Goal: Task Accomplishment & Management: Manage account settings

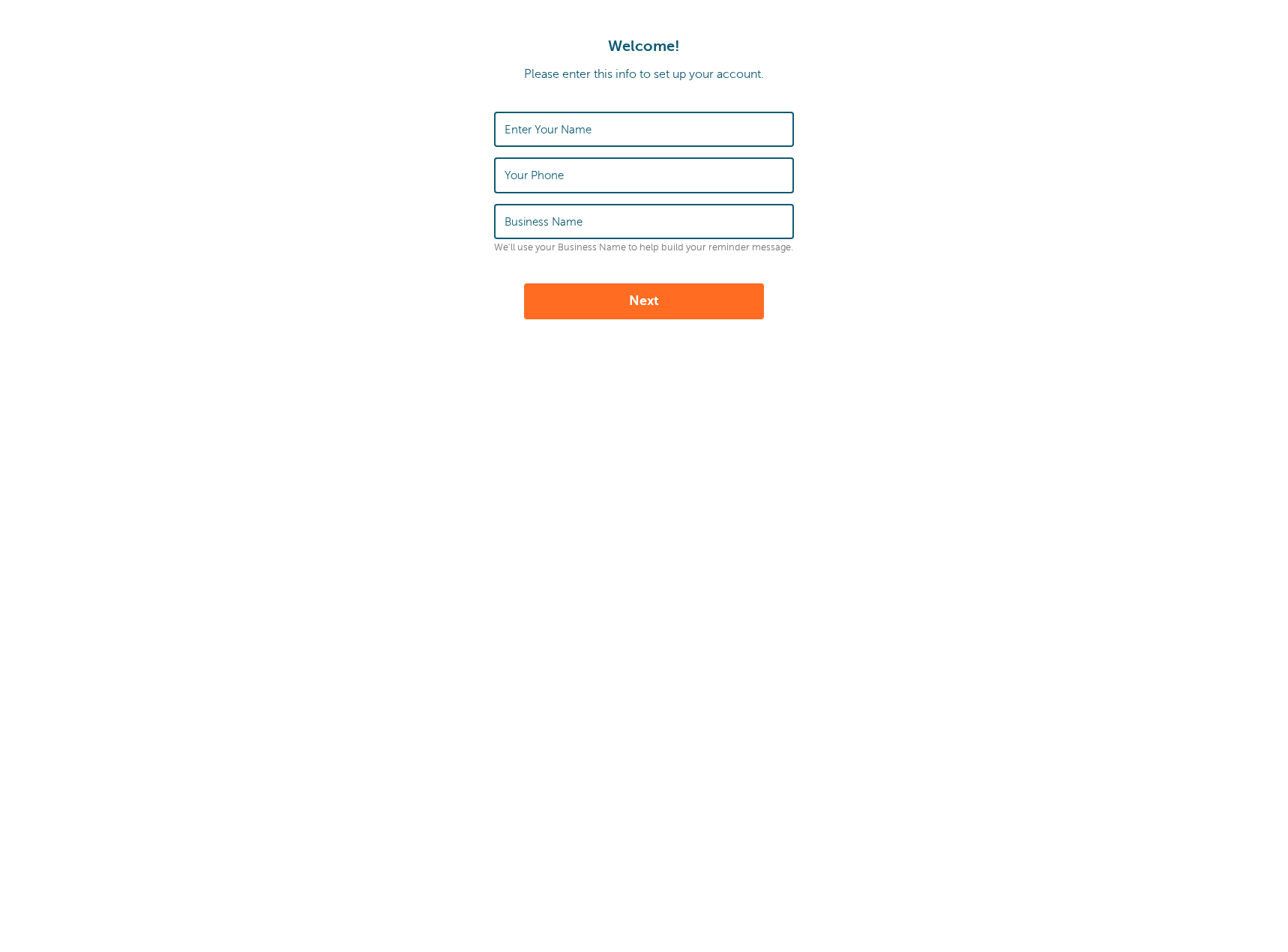
click at [692, 129] on input "Enter Your Name" at bounding box center [644, 129] width 279 height 32
type input "[PERSON_NAME]"
drag, startPoint x: 497, startPoint y: 178, endPoint x: 452, endPoint y: 174, distance: 45.2
click at [452, 175] on form "Enter Your Name BRANDON FISHER Your Phone 9106897144 Business Name We'll use yo…" at bounding box center [644, 215] width 1258 height 208
type input "9105658551"
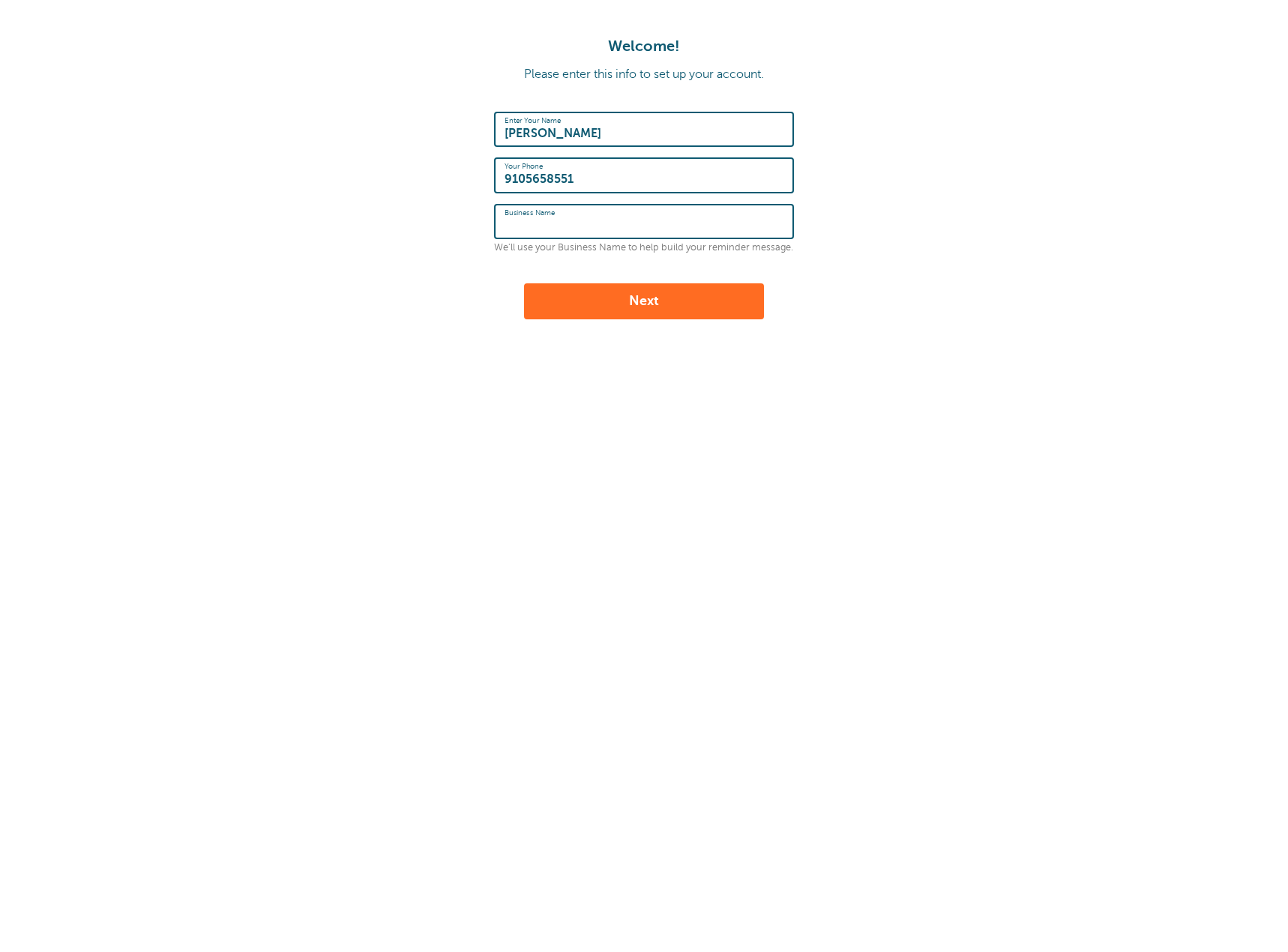
click at [542, 231] on input "Business Name" at bounding box center [644, 221] width 279 height 32
drag, startPoint x: 578, startPoint y: 221, endPoint x: 596, endPoint y: 226, distance: 18.7
click at [578, 221] on input "Fayetteville fence pros" at bounding box center [644, 221] width 279 height 32
drag, startPoint x: 615, startPoint y: 223, endPoint x: 629, endPoint y: 225, distance: 14.1
click at [615, 223] on input "Fayetteville Fence pros" at bounding box center [644, 221] width 279 height 32
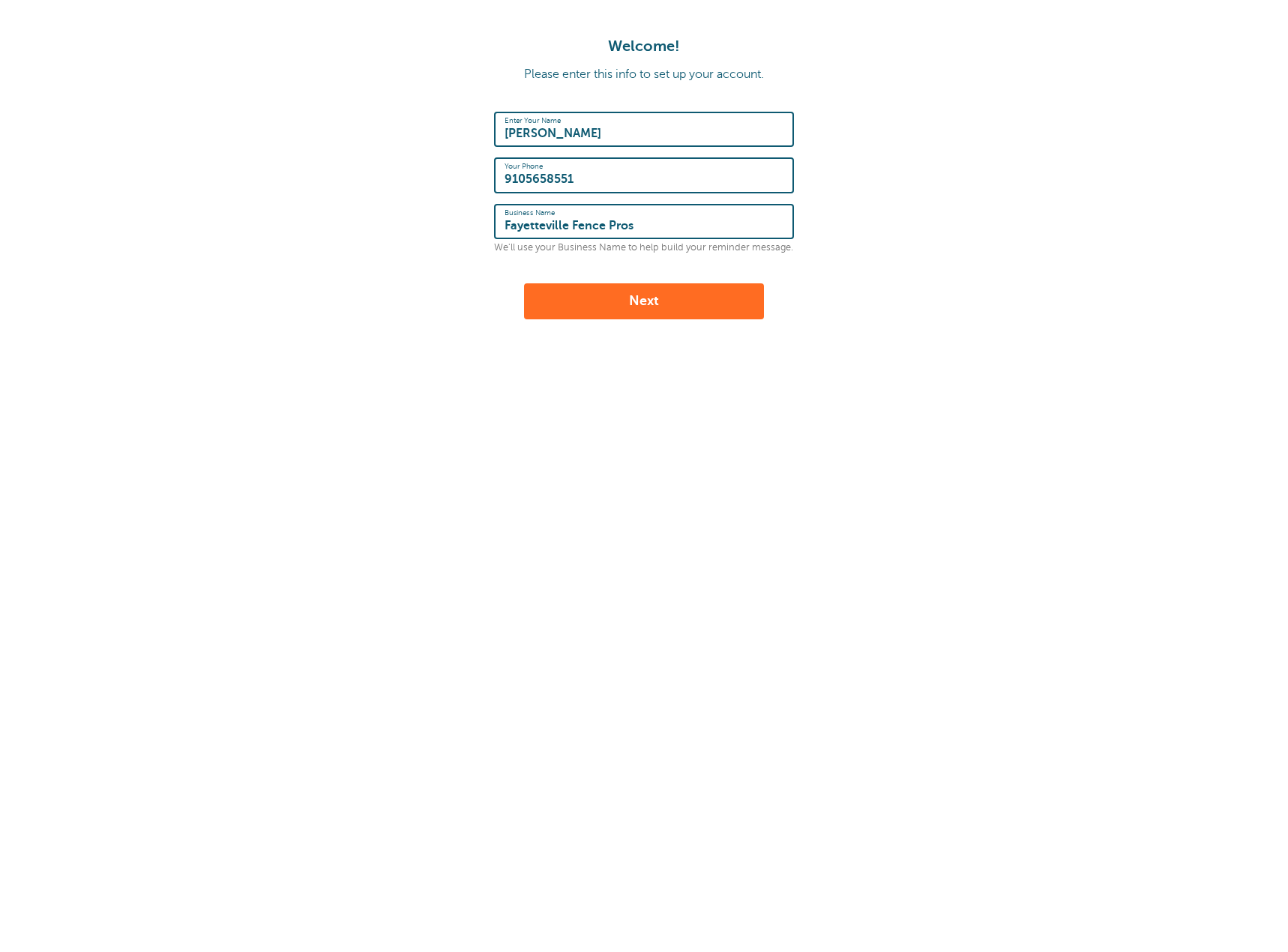
type input "Fayetteville Fence Pros"
click at [659, 296] on button "Next" at bounding box center [644, 301] width 240 height 36
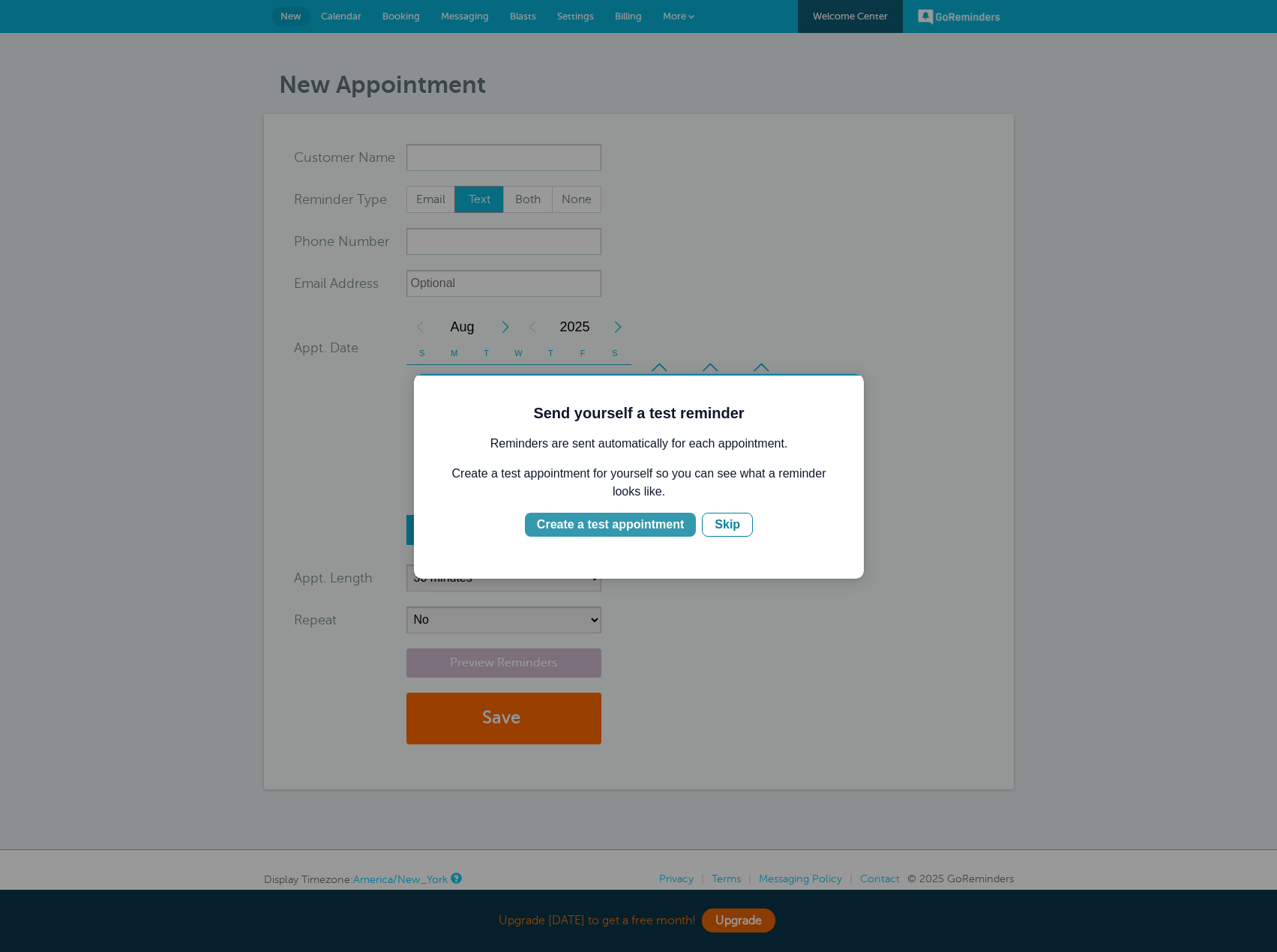
click at [640, 528] on div "Create a test appointment" at bounding box center [610, 525] width 147 height 18
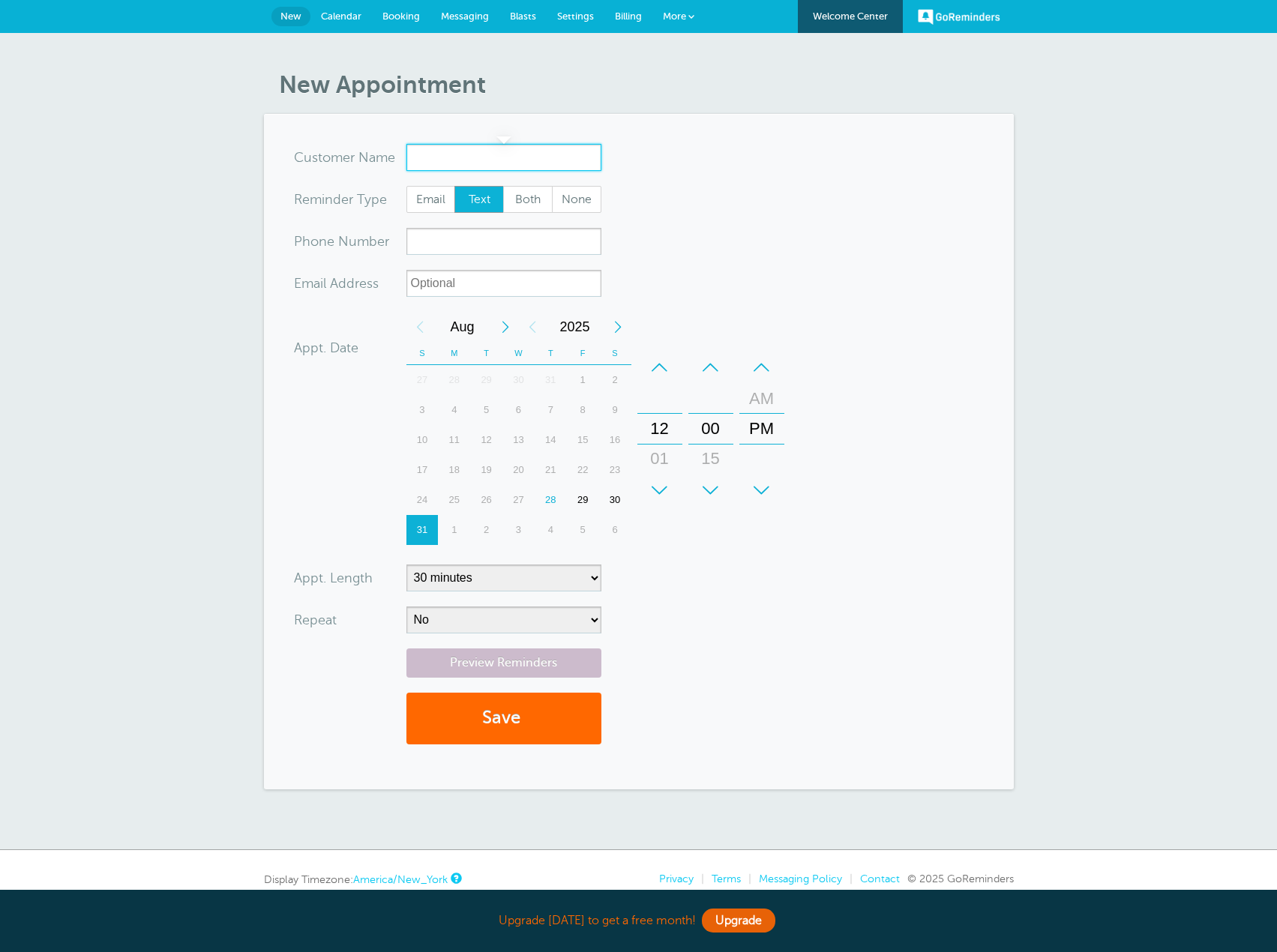
click at [432, 165] on input "x-no-autofill" at bounding box center [504, 158] width 195 height 27
type input "Jean"
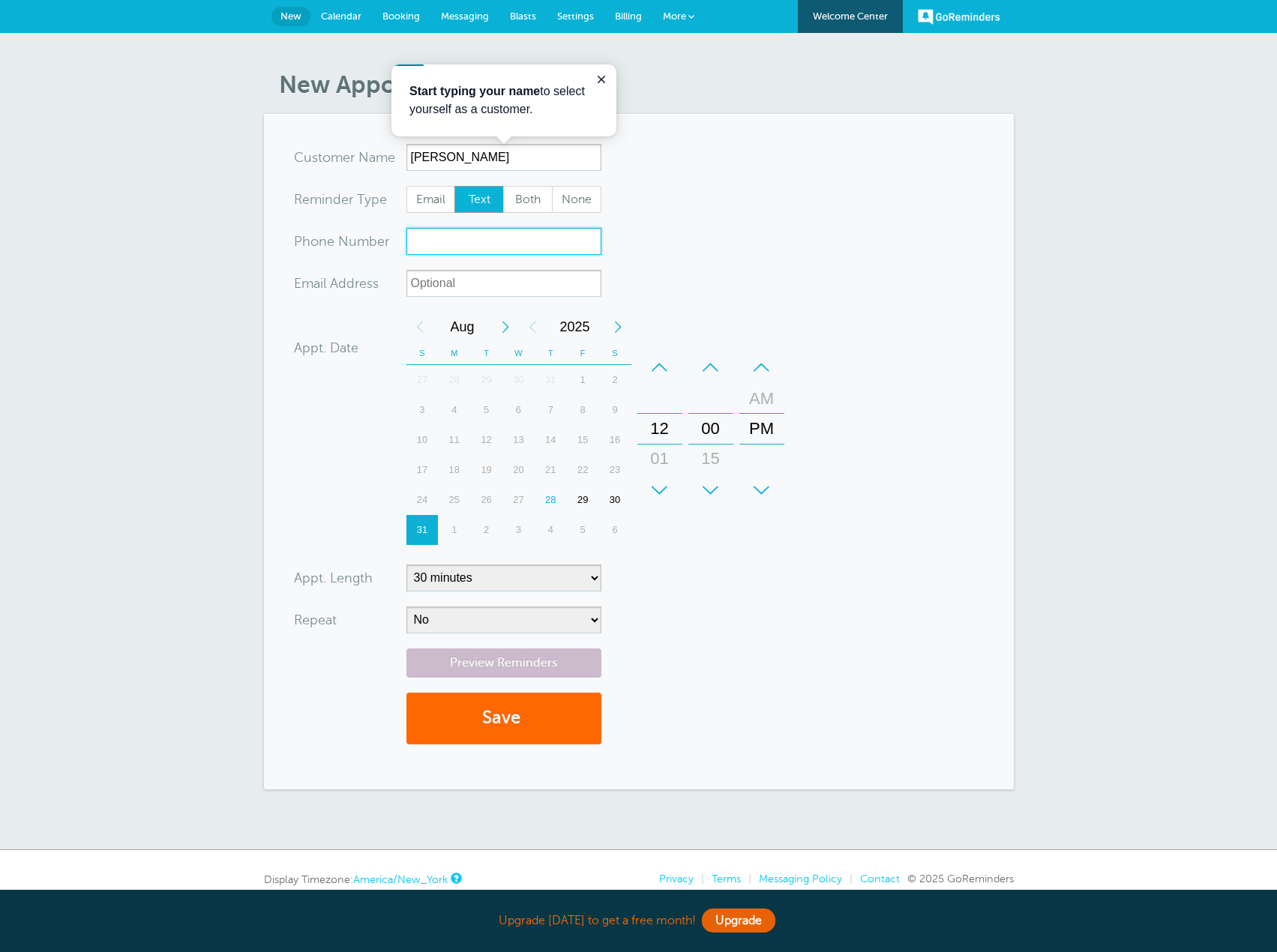
click at [470, 234] on input "xxx-no-autofill" at bounding box center [504, 241] width 195 height 27
type input "9102037024"
click at [487, 281] on input "xx-no-autofill" at bounding box center [504, 283] width 195 height 27
click at [555, 499] on div "28" at bounding box center [551, 500] width 32 height 30
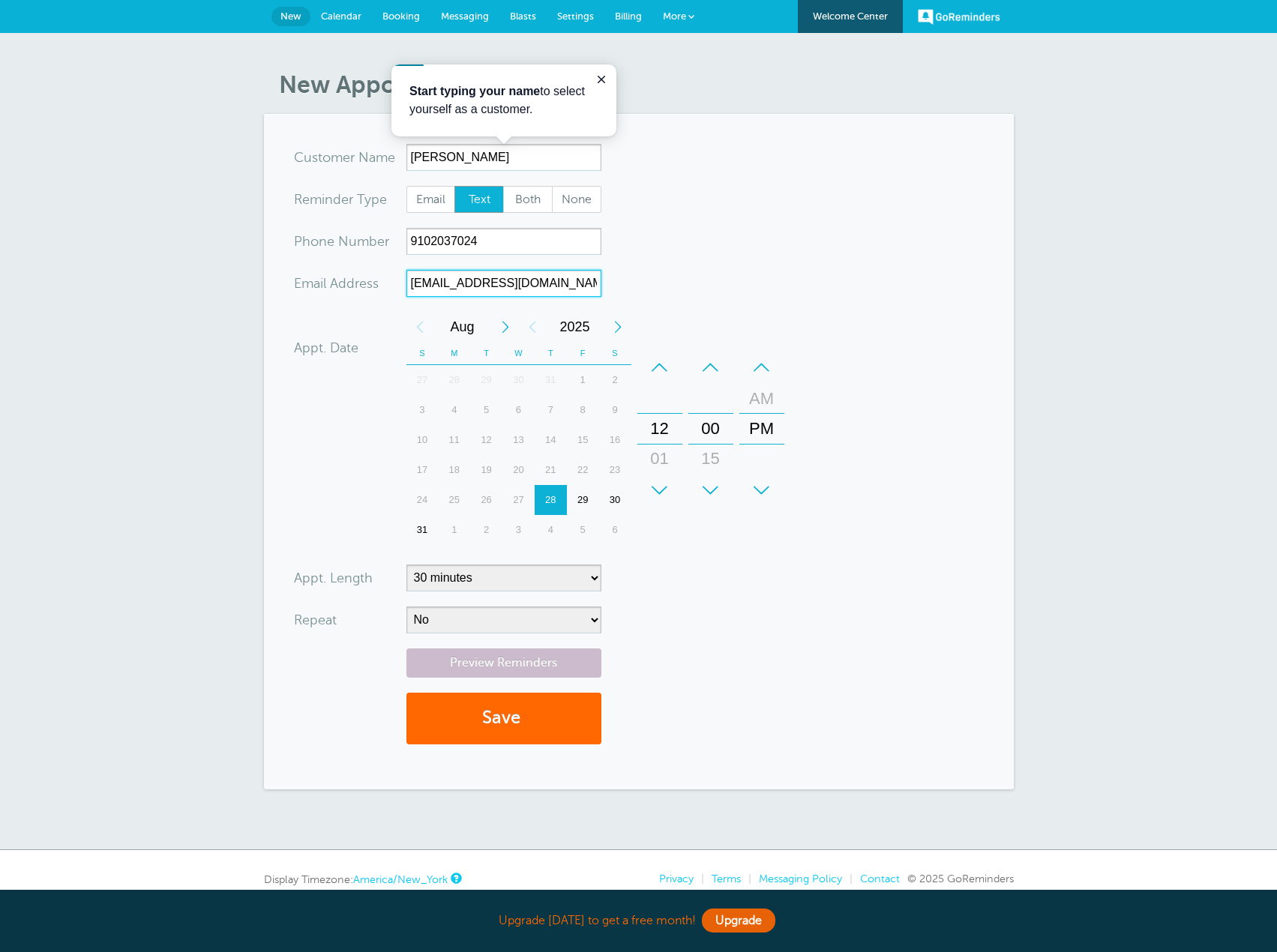
click at [426, 530] on div "31" at bounding box center [422, 530] width 32 height 30
type input "majrocks@gmail.com"
drag, startPoint x: 546, startPoint y: 725, endPoint x: 619, endPoint y: 731, distance: 73.2
click at [546, 725] on button "Save" at bounding box center [504, 718] width 195 height 51
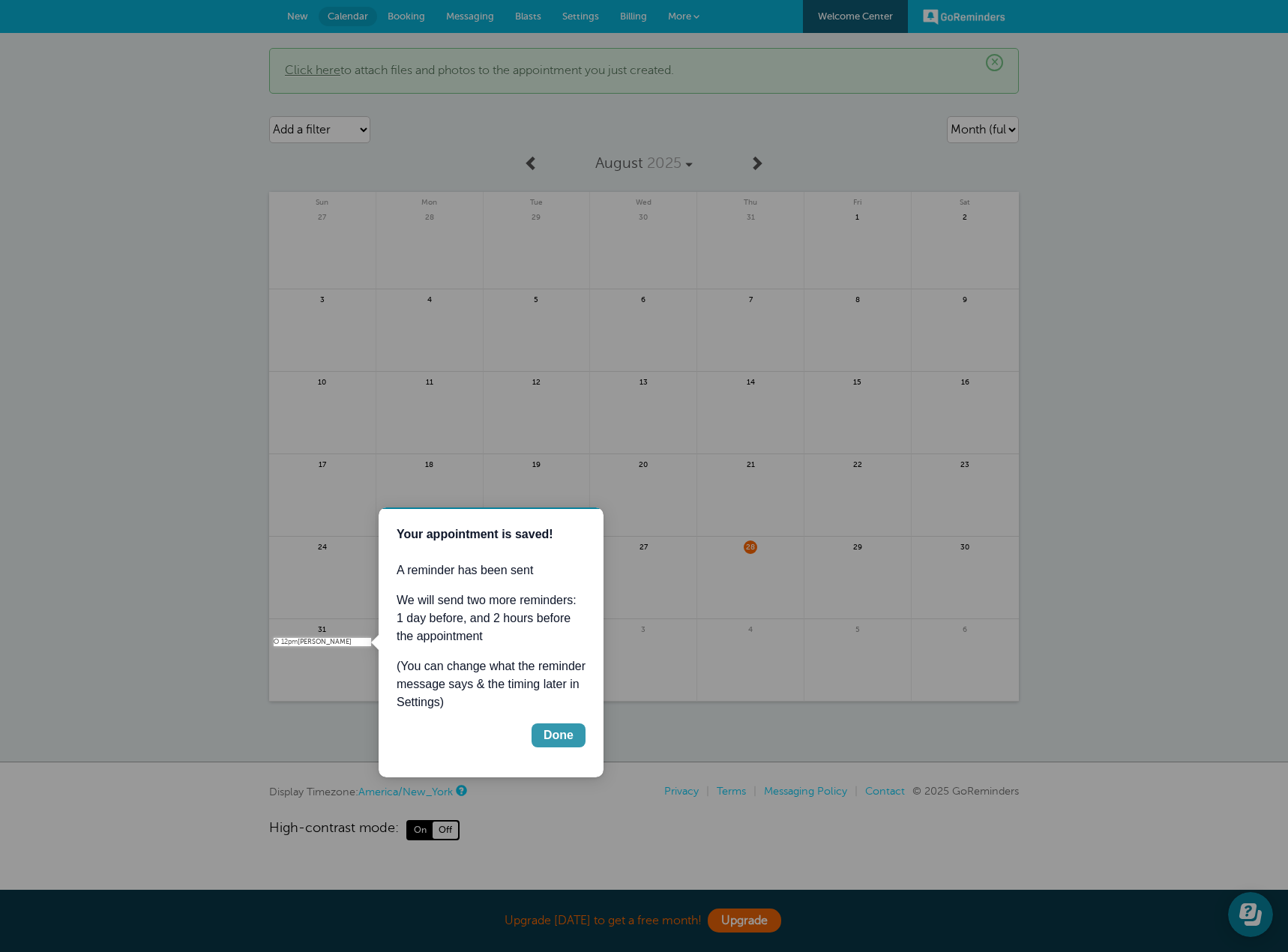
click at [569, 730] on div "Done" at bounding box center [559, 736] width 30 height 18
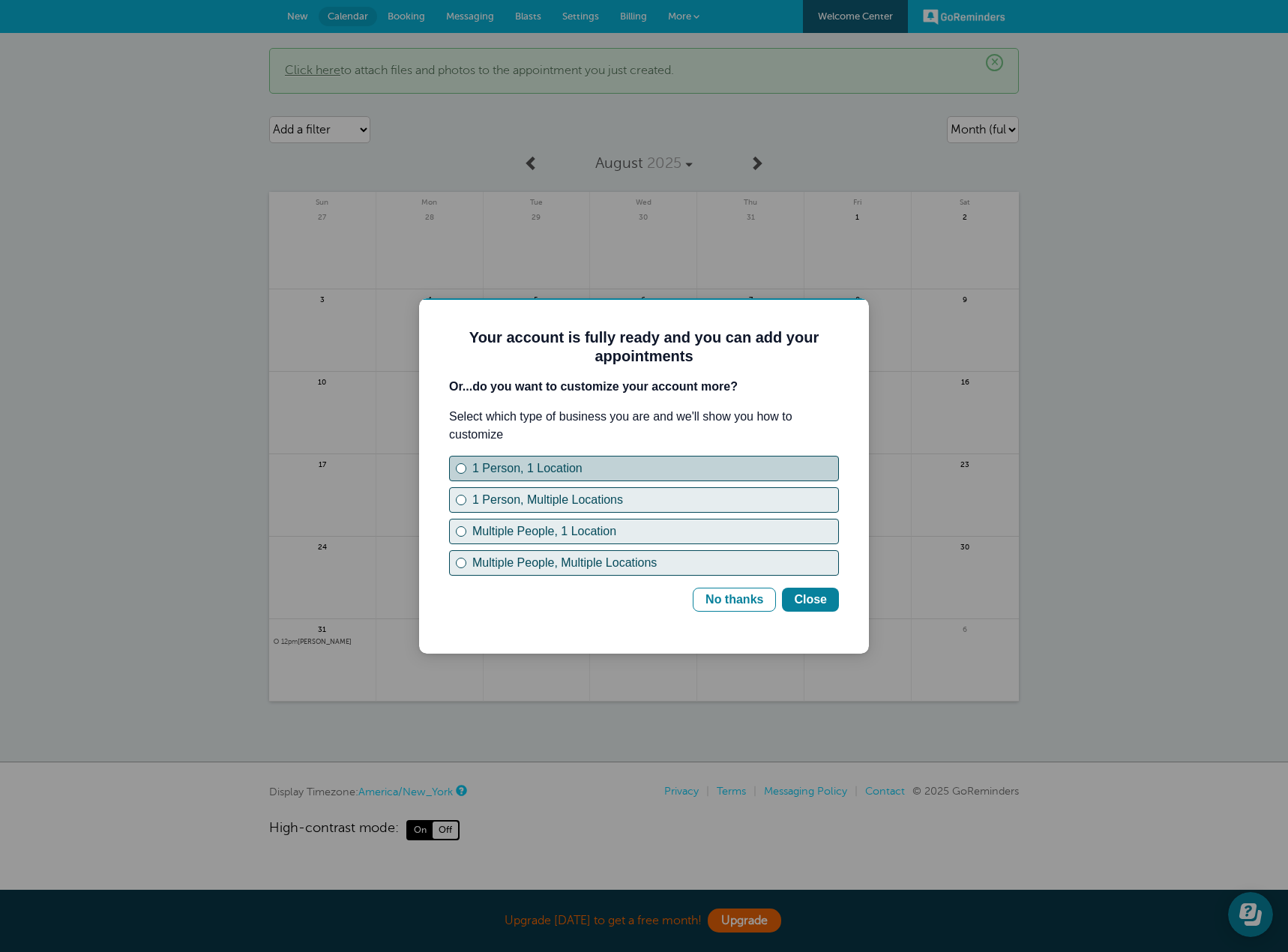
click at [567, 466] on div "1 Person, 1 Location" at bounding box center [654, 468] width 366 height 18
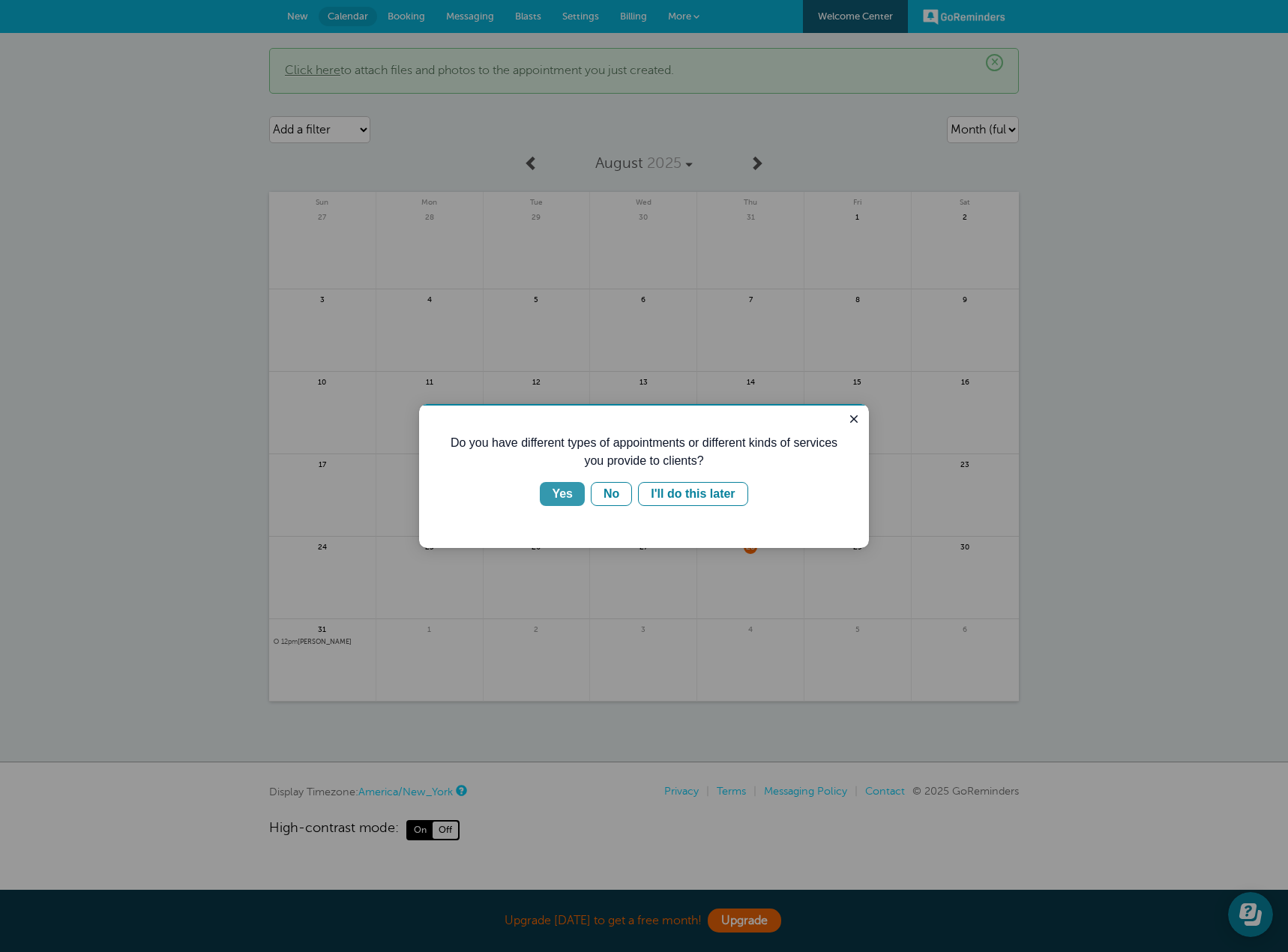
click at [567, 495] on div "Yes" at bounding box center [562, 494] width 21 height 18
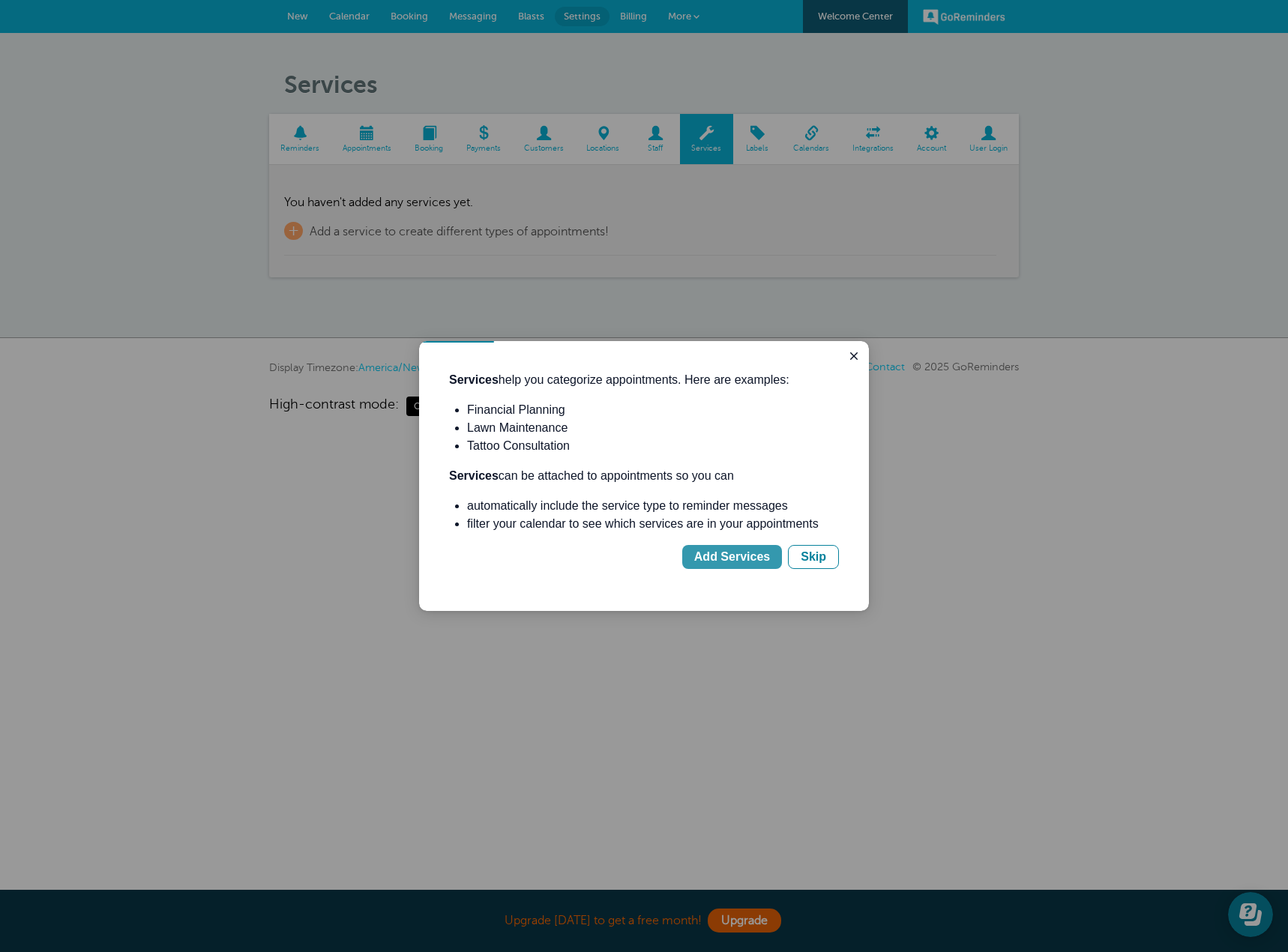
click at [739, 561] on div "Add Services" at bounding box center [732, 557] width 76 height 18
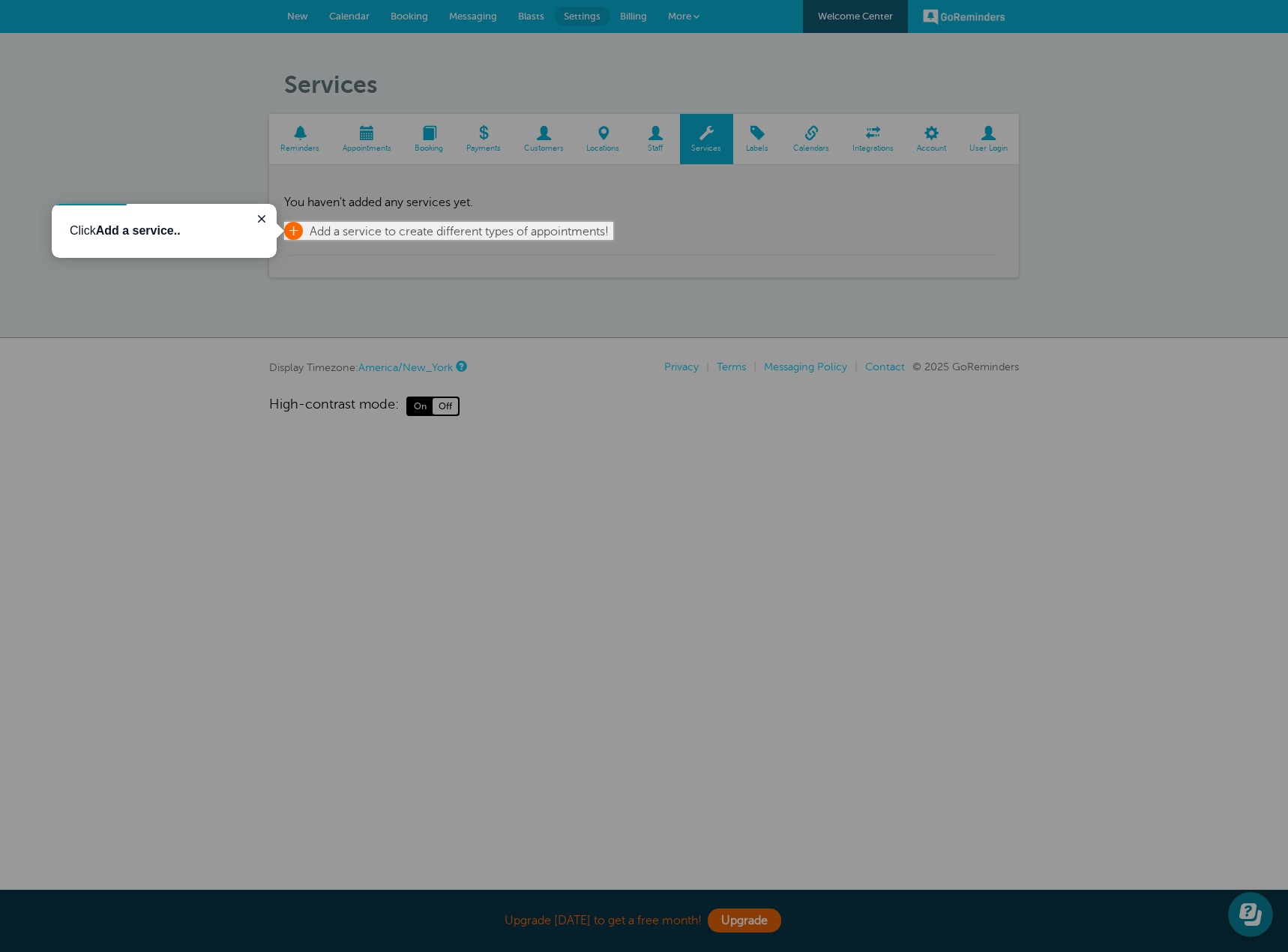
click at [297, 230] on span "+" at bounding box center [293, 231] width 19 height 18
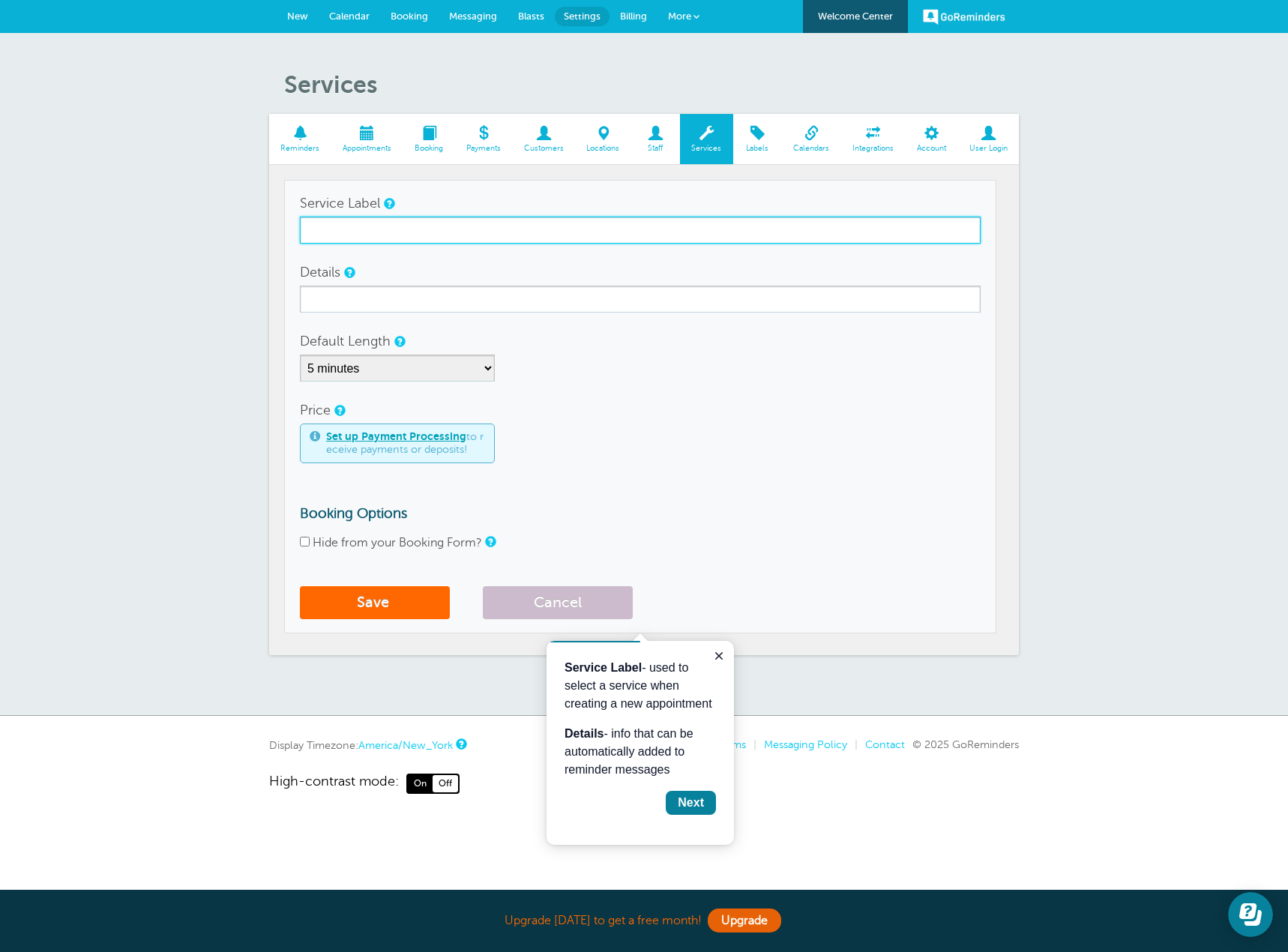
click at [419, 237] on input "Service Label" at bounding box center [640, 230] width 681 height 27
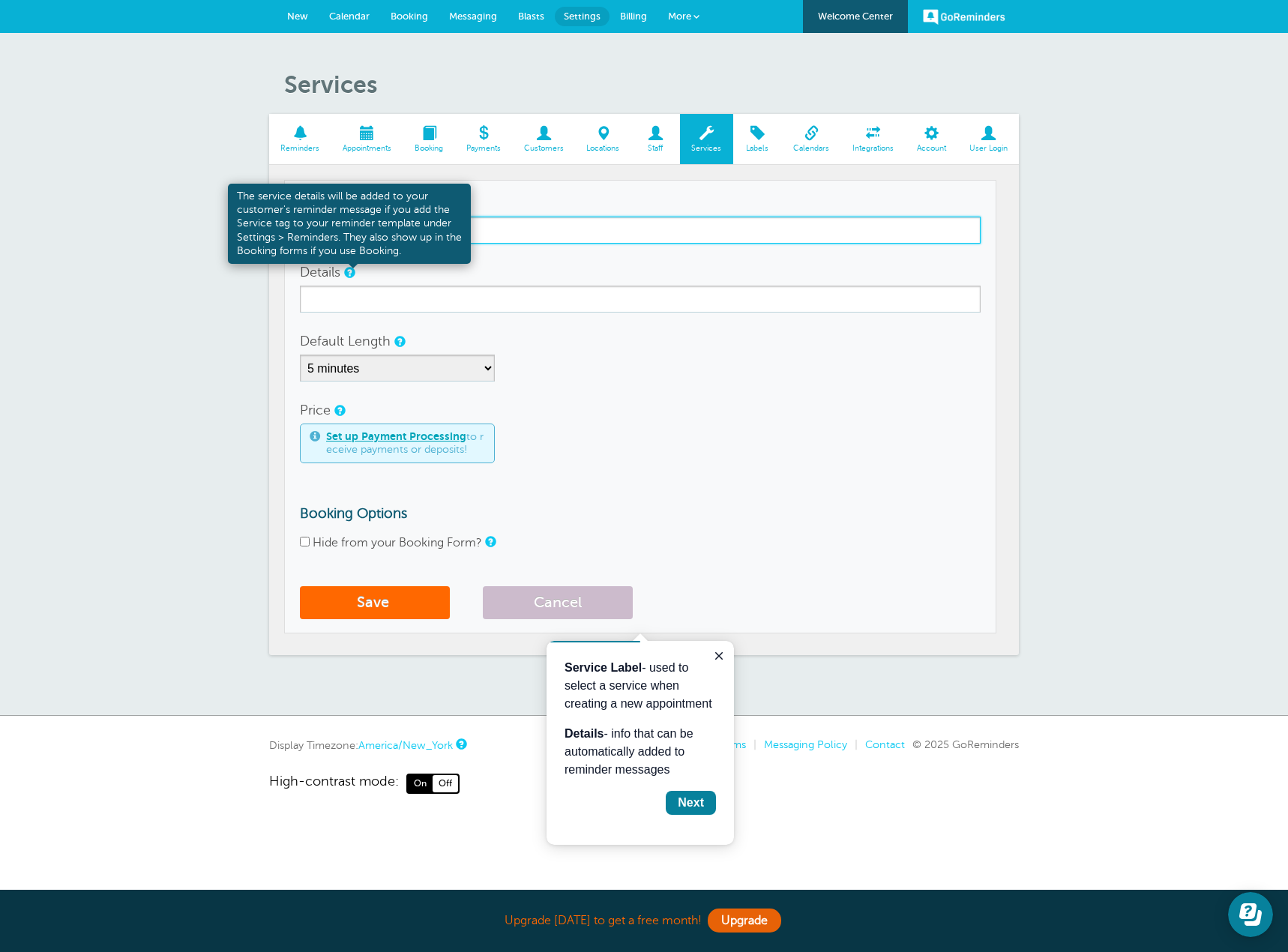
type input "Free Estimate"
click at [348, 267] on link at bounding box center [349, 272] width 9 height 10
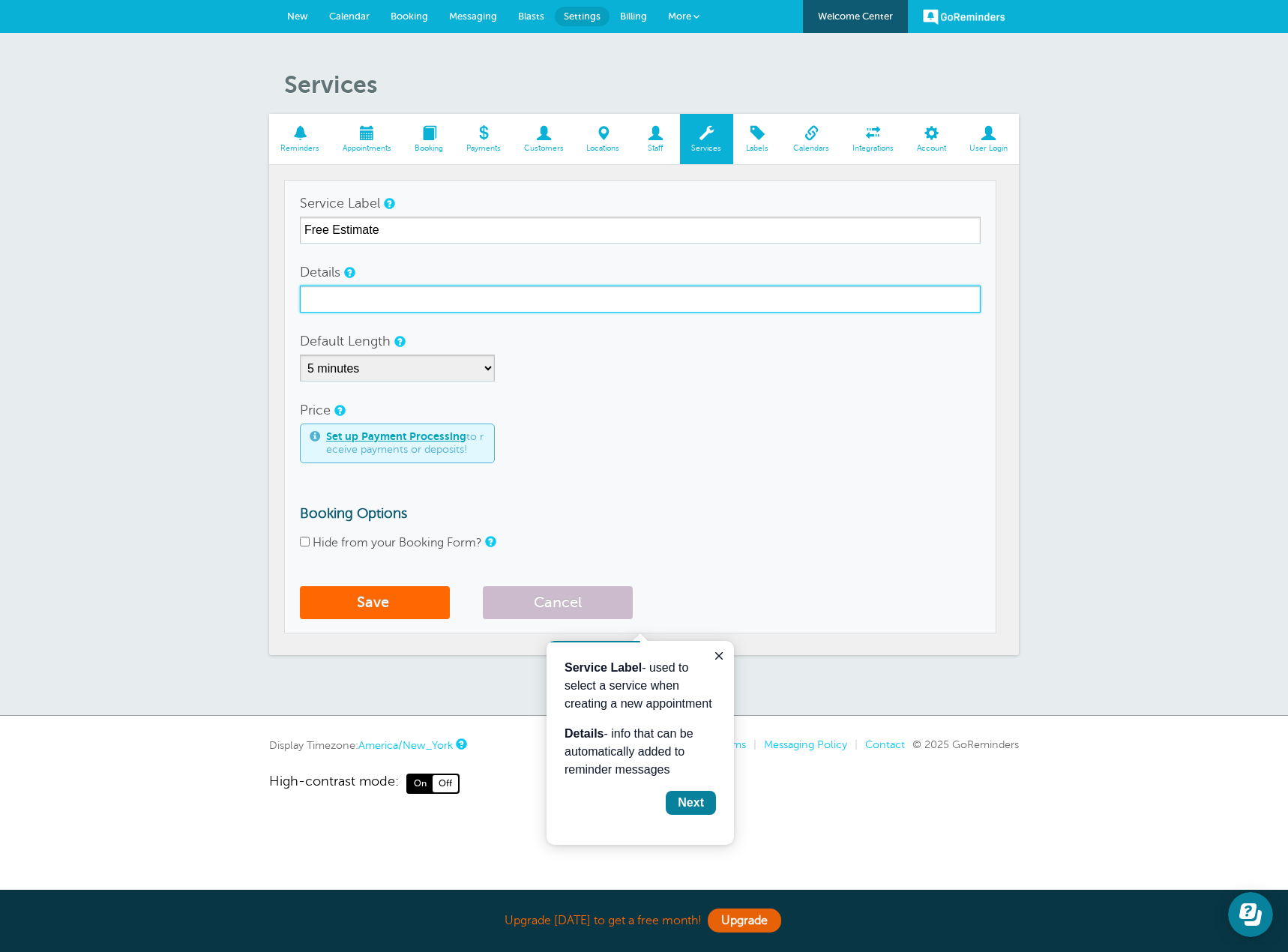
click at [352, 293] on input "Details" at bounding box center [640, 299] width 681 height 27
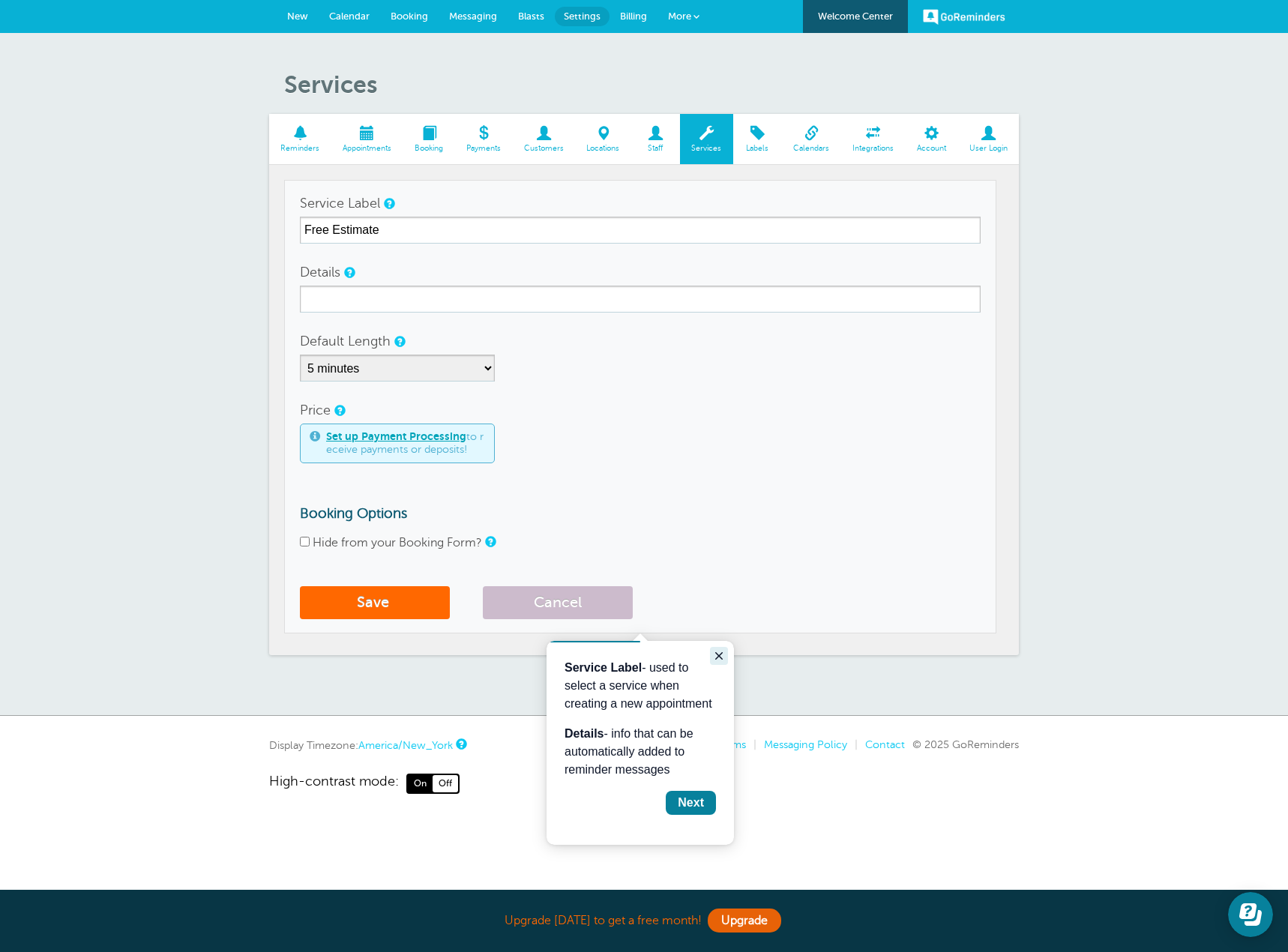
click at [717, 659] on icon "Close guide" at bounding box center [719, 656] width 12 height 12
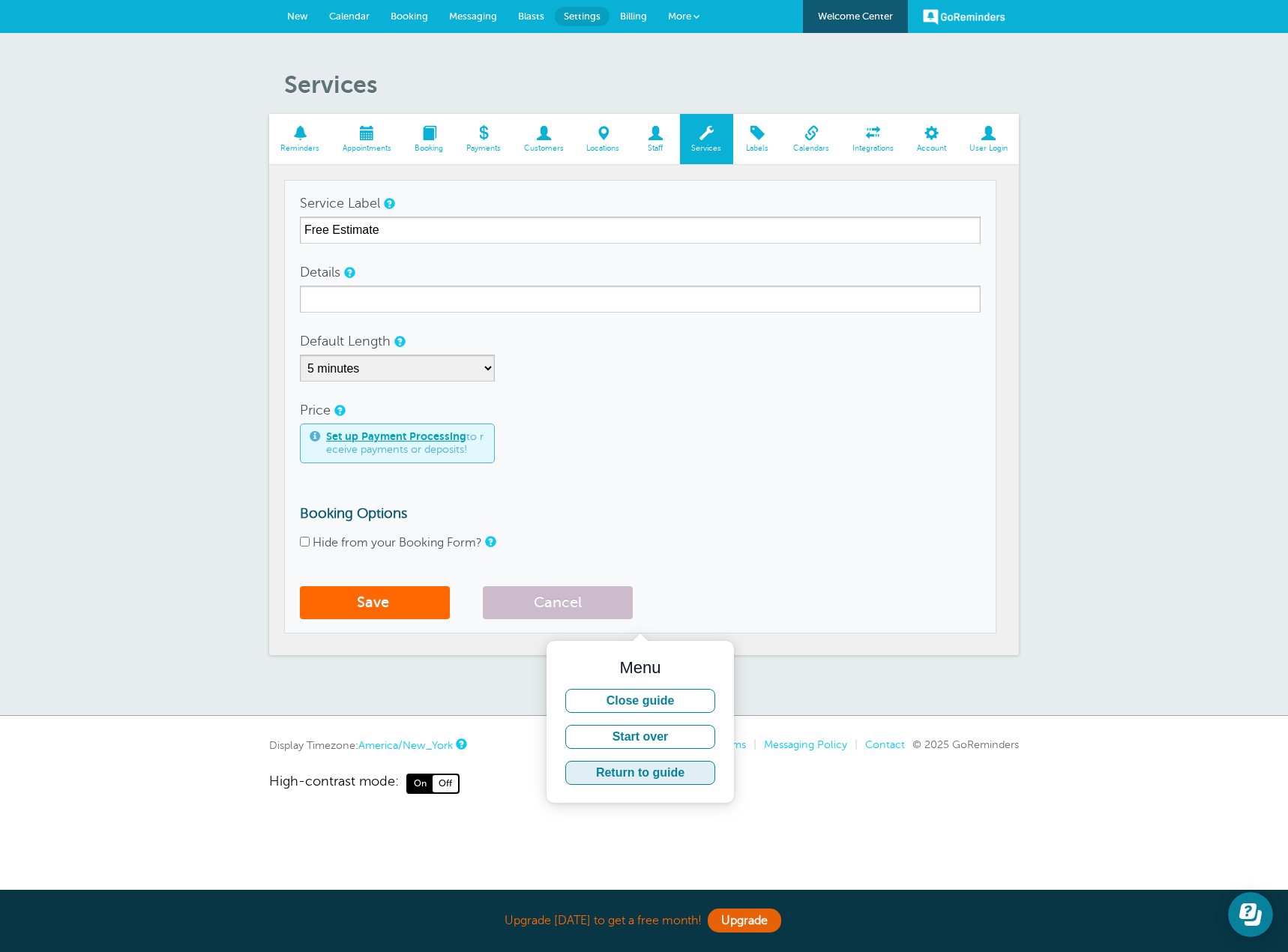
click at [673, 776] on button "Return to guide" at bounding box center [640, 773] width 150 height 24
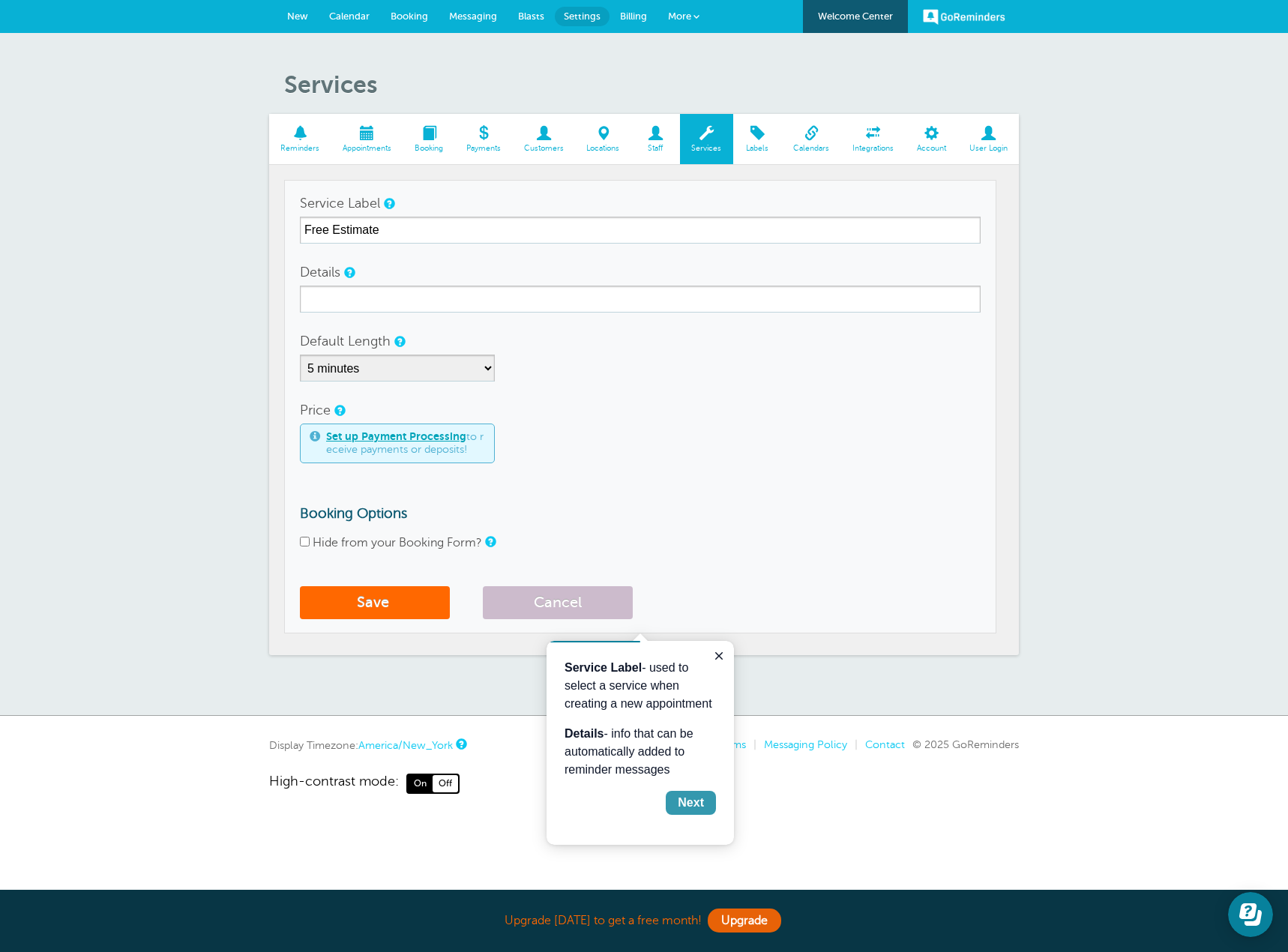
drag, startPoint x: 1246, startPoint y: 1451, endPoint x: 698, endPoint y: 810, distance: 843.3
click at [698, 810] on div "Next" at bounding box center [691, 803] width 27 height 18
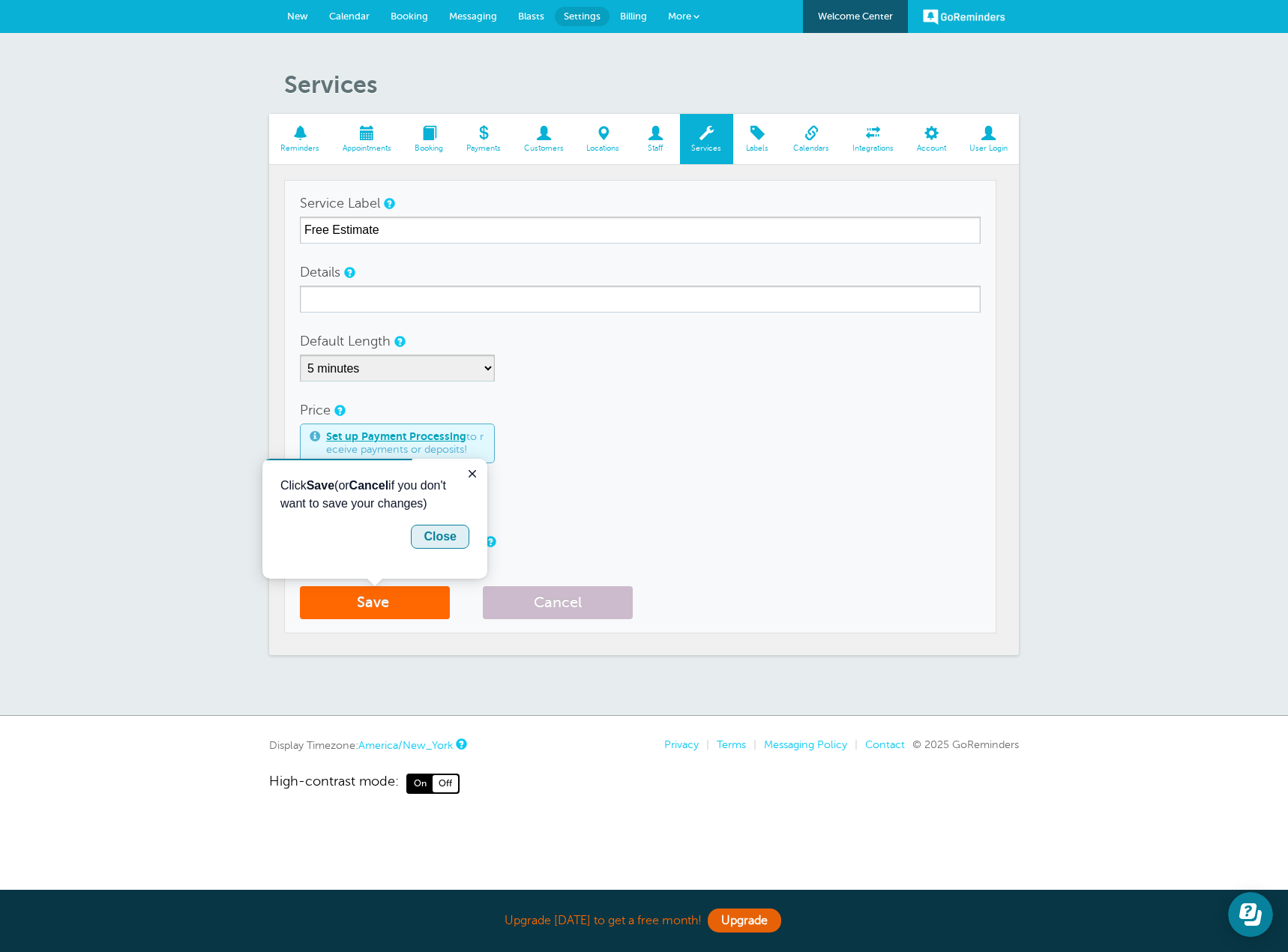
click at [444, 545] on div "Close" at bounding box center [439, 537] width 33 height 18
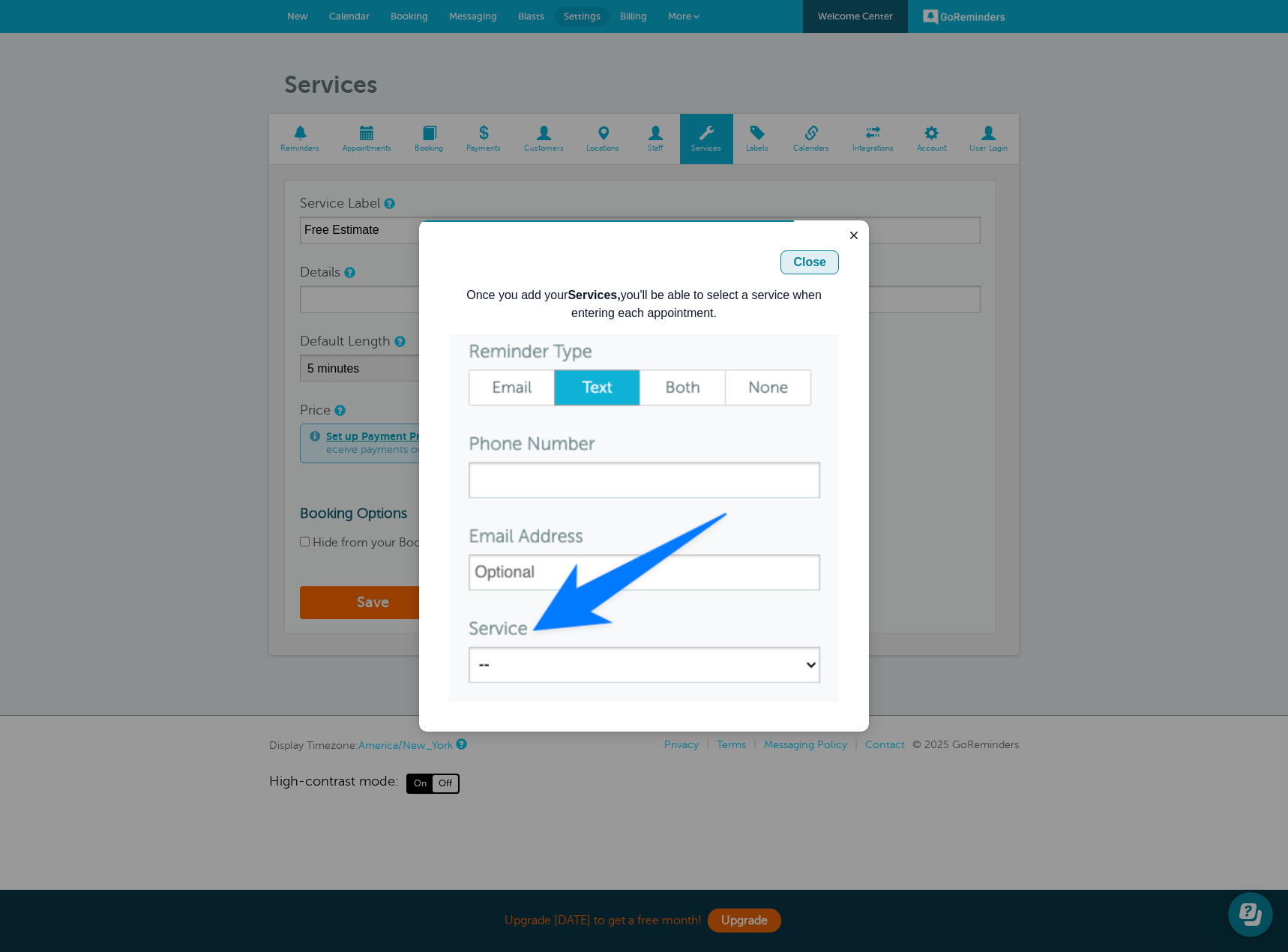
click at [820, 264] on div "Close" at bounding box center [809, 262] width 33 height 18
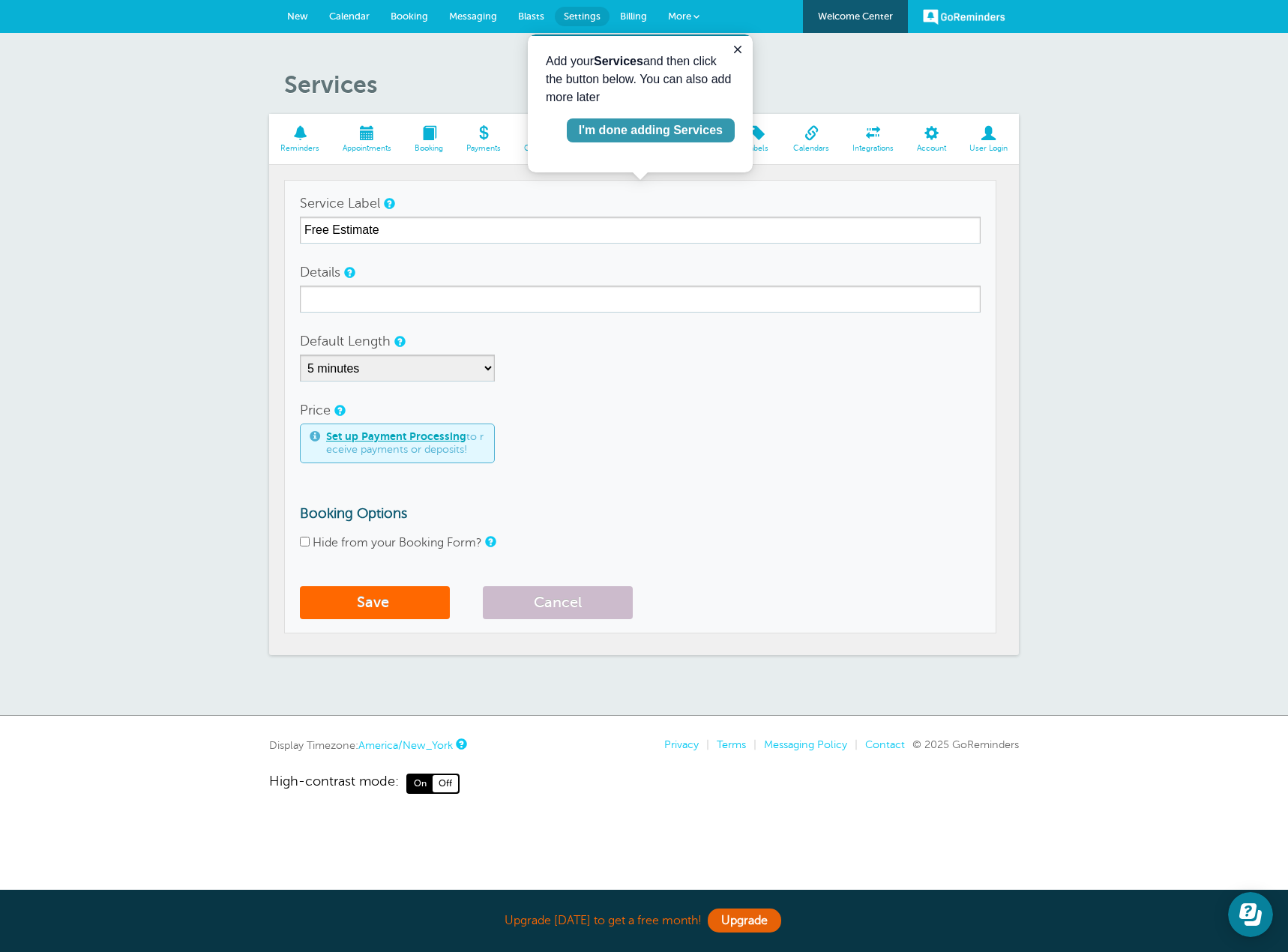
click at [675, 126] on div "I'm done adding Services" at bounding box center [651, 130] width 144 height 18
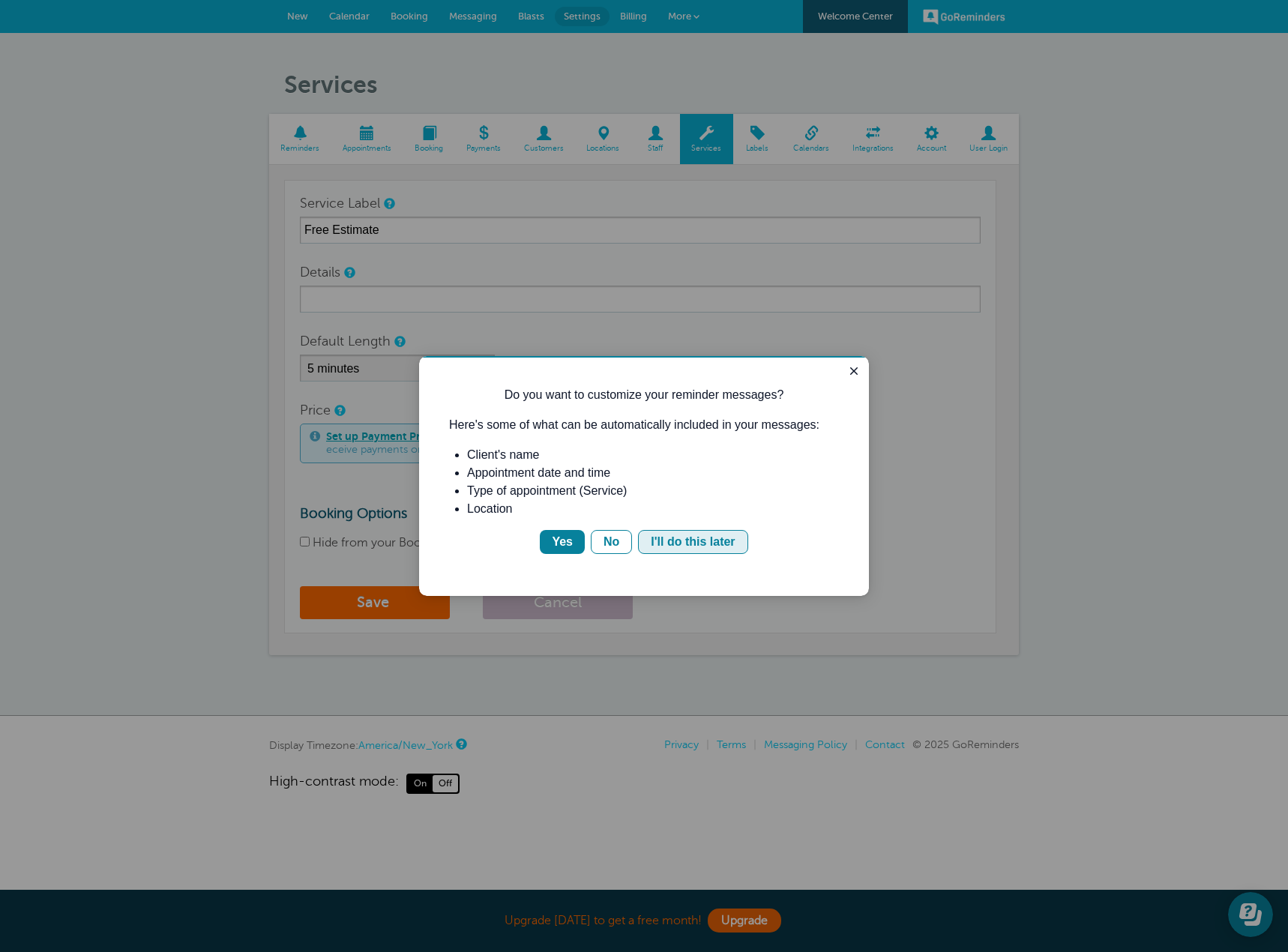
click at [696, 545] on div "I'll do this later" at bounding box center [692, 542] width 84 height 18
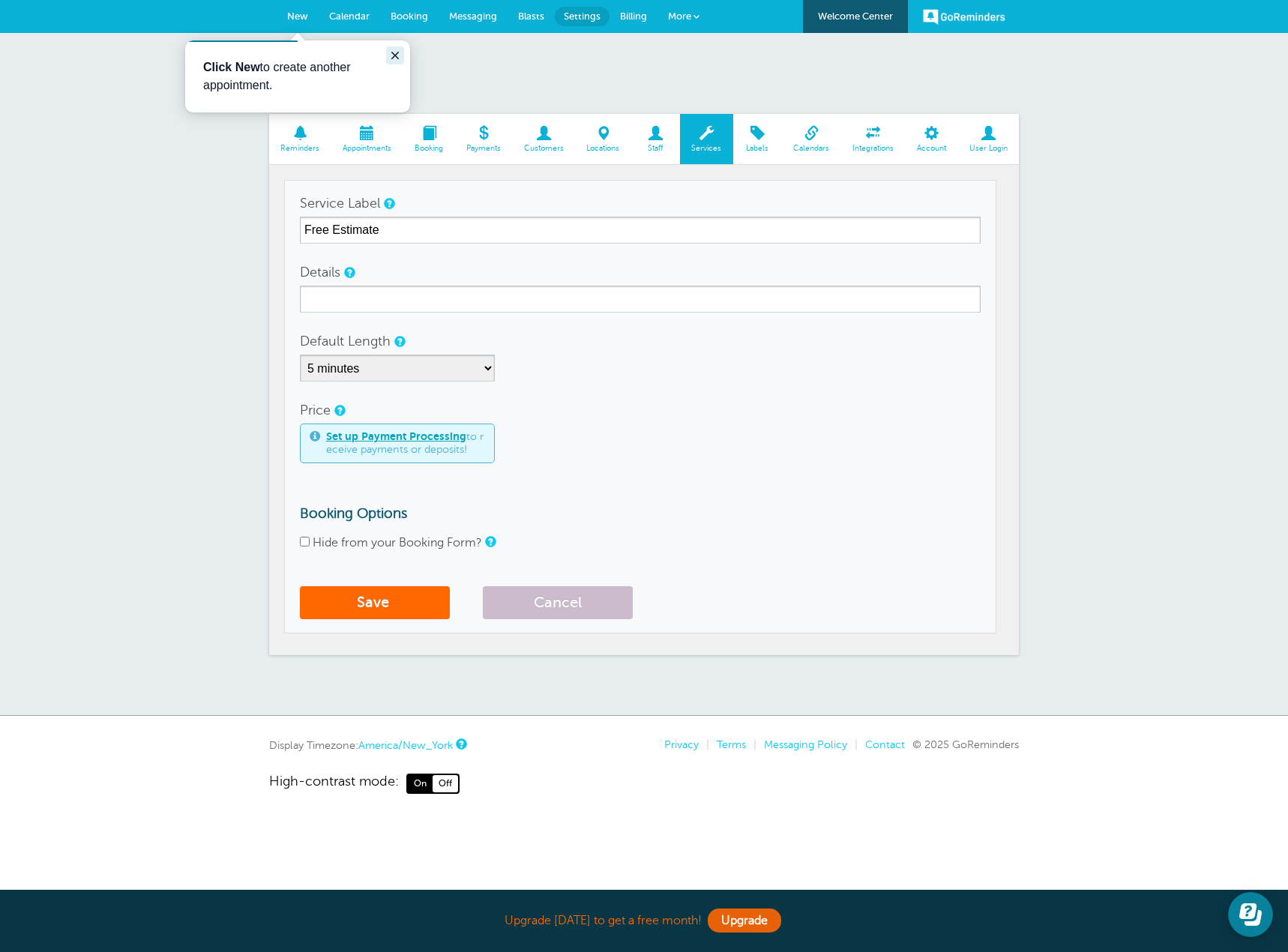
click at [397, 54] on icon "Close guide" at bounding box center [395, 55] width 7 height 7
click at [296, 18] on span "New" at bounding box center [297, 16] width 21 height 12
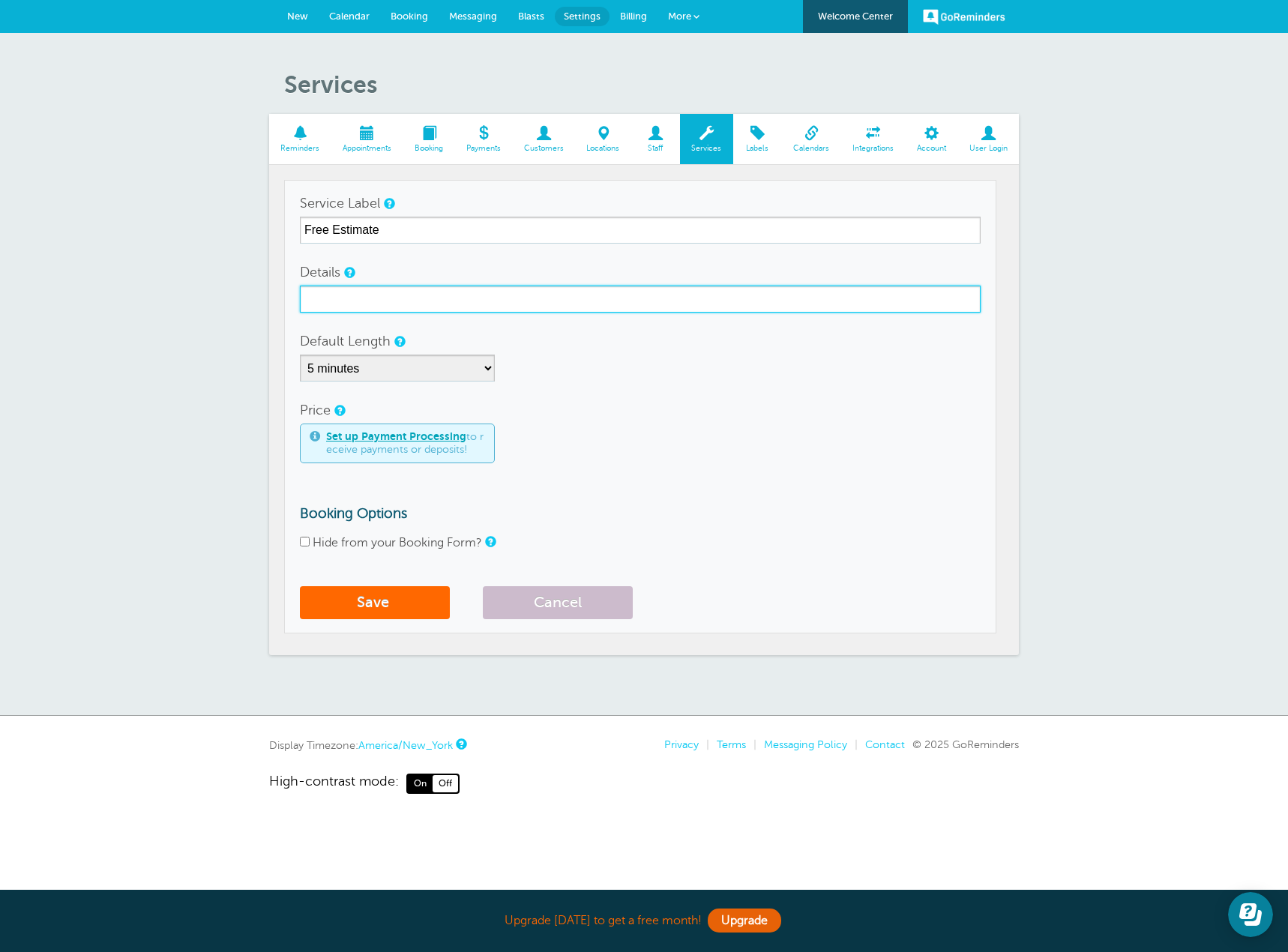
click at [516, 297] on input "Details" at bounding box center [640, 299] width 681 height 27
paste input "Choose your preferred date and time below to schedule your free, no-obligation …"
type input "Choose your preferred date and time below to schedule your free, no-obligation …"
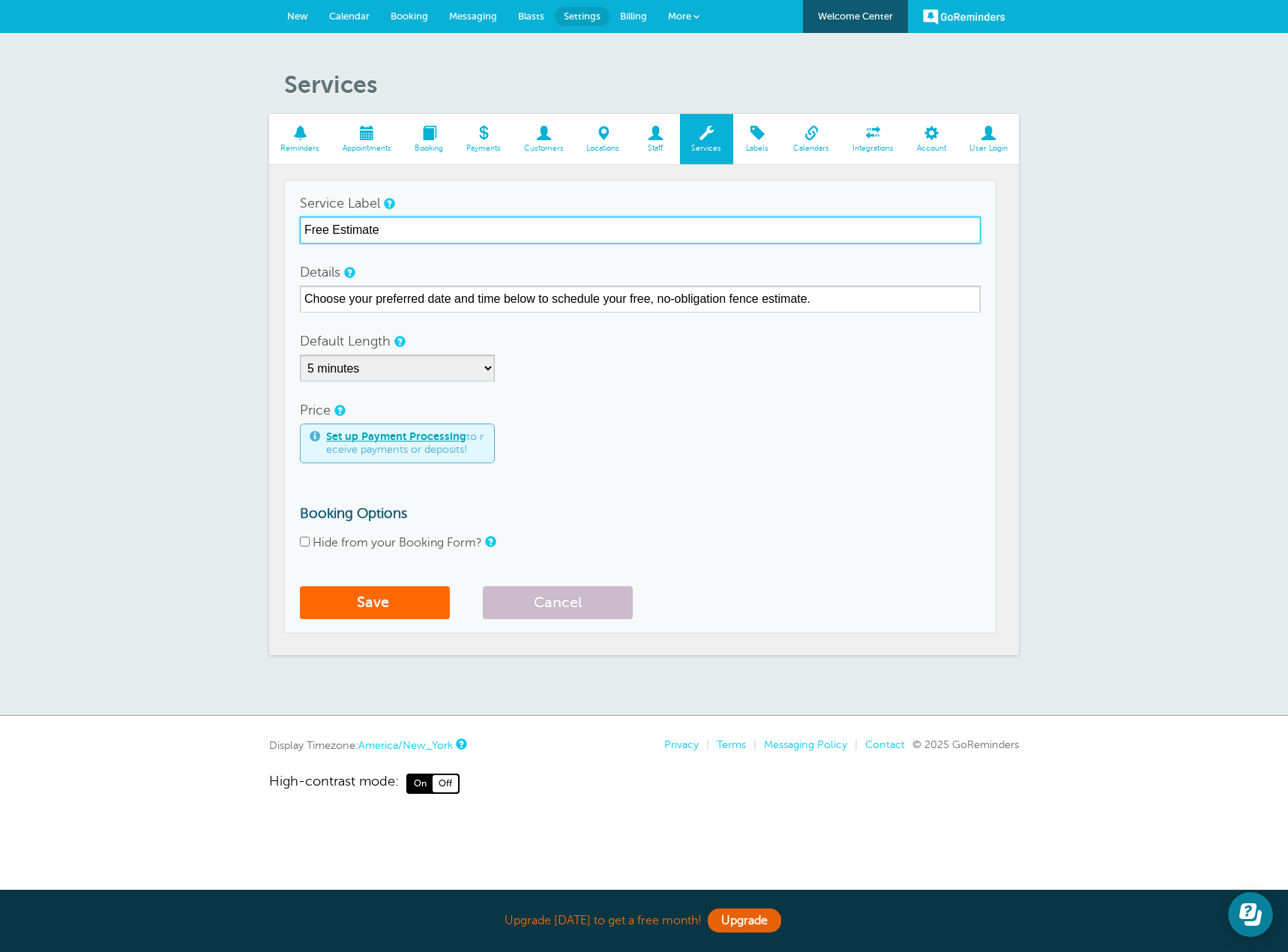
drag, startPoint x: 389, startPoint y: 225, endPoint x: 217, endPoint y: 224, distance: 172.0
click at [215, 225] on div "Services Reminders Appointments Booking Payments Customers Locations Staff Serv…" at bounding box center [644, 374] width 1288 height 683
paste input "Book your Free Estimate!"
type input "Book your Free Estimate!"
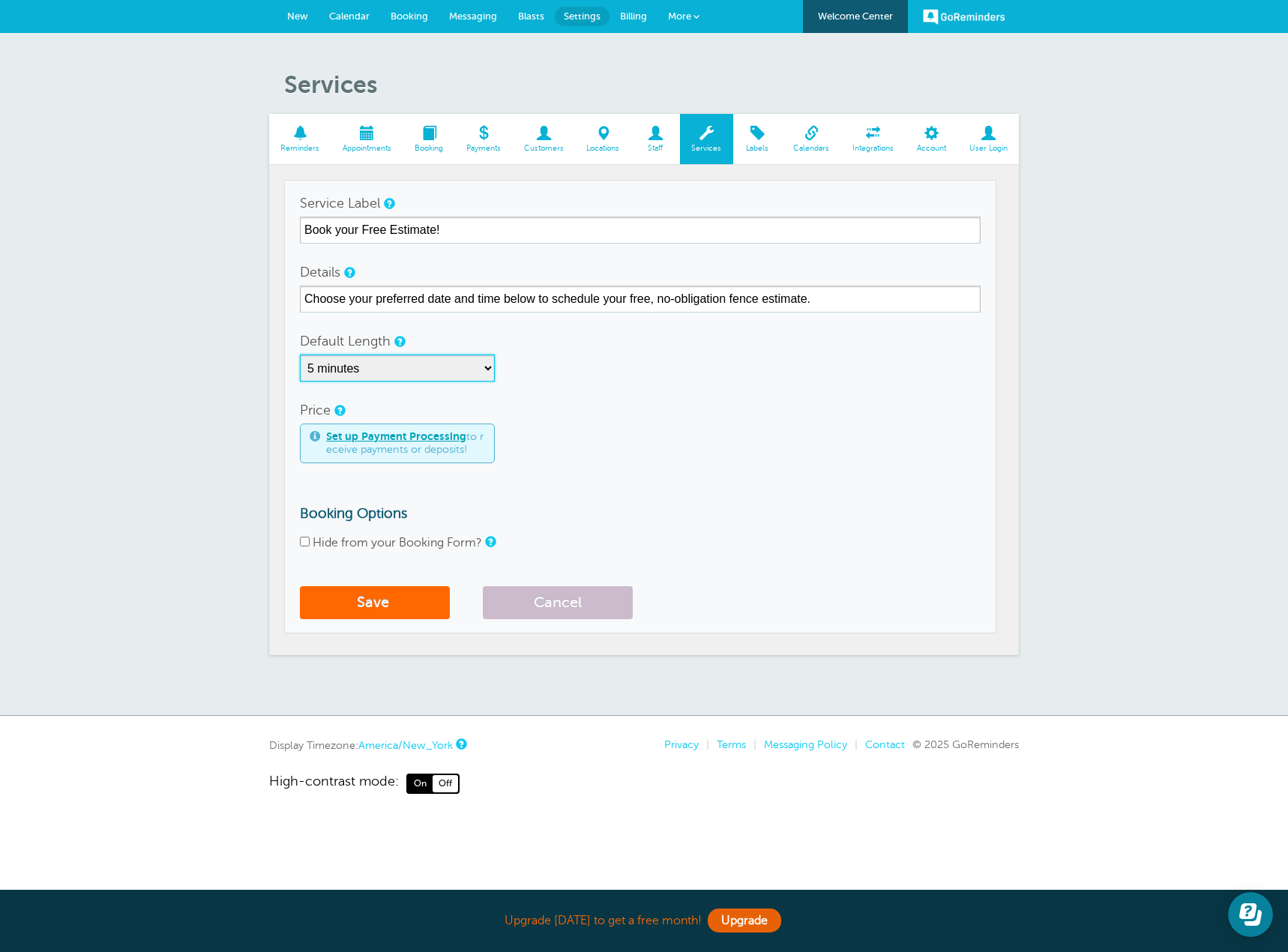
click at [370, 375] on select "5 minutes 10 minutes 15 minutes 20 minutes 25 minutes 30 minutes 35 minutes 40 …" at bounding box center [397, 368] width 195 height 27
click at [300, 355] on select "5 minutes 10 minutes 15 minutes 20 minutes 25 minutes 30 minutes 35 minutes 40 …" at bounding box center [397, 368] width 195 height 27
click at [423, 366] on select "5 minutes 10 minutes 15 minutes 20 minutes 25 minutes 30 minutes 35 minutes 40 …" at bounding box center [397, 368] width 195 height 27
select select "30"
click at [300, 355] on select "5 minutes 10 minutes 15 minutes 20 minutes 25 minutes 30 minutes 35 minutes 40 …" at bounding box center [397, 368] width 195 height 27
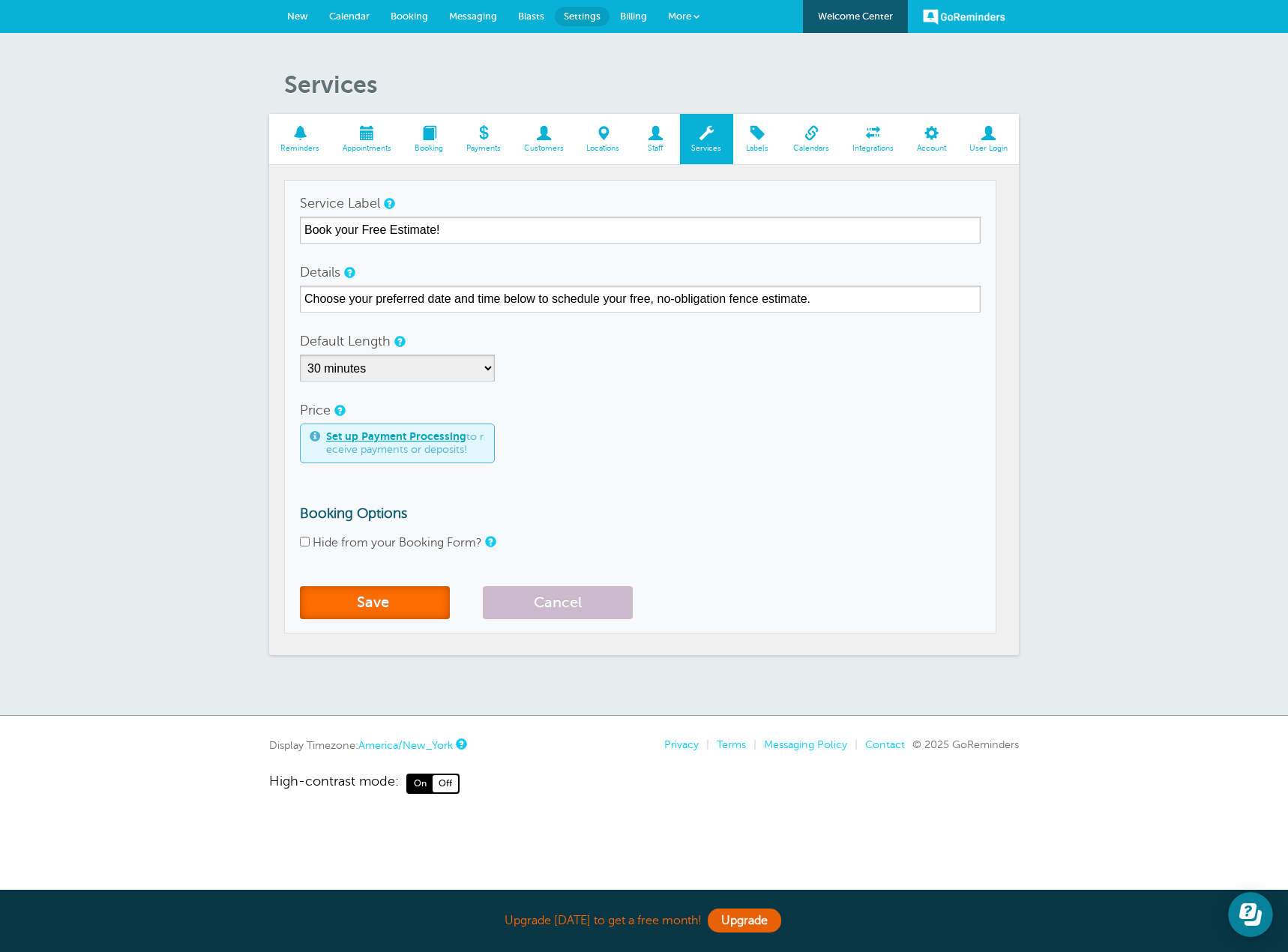
click at [377, 604] on button "Save" at bounding box center [374, 602] width 150 height 33
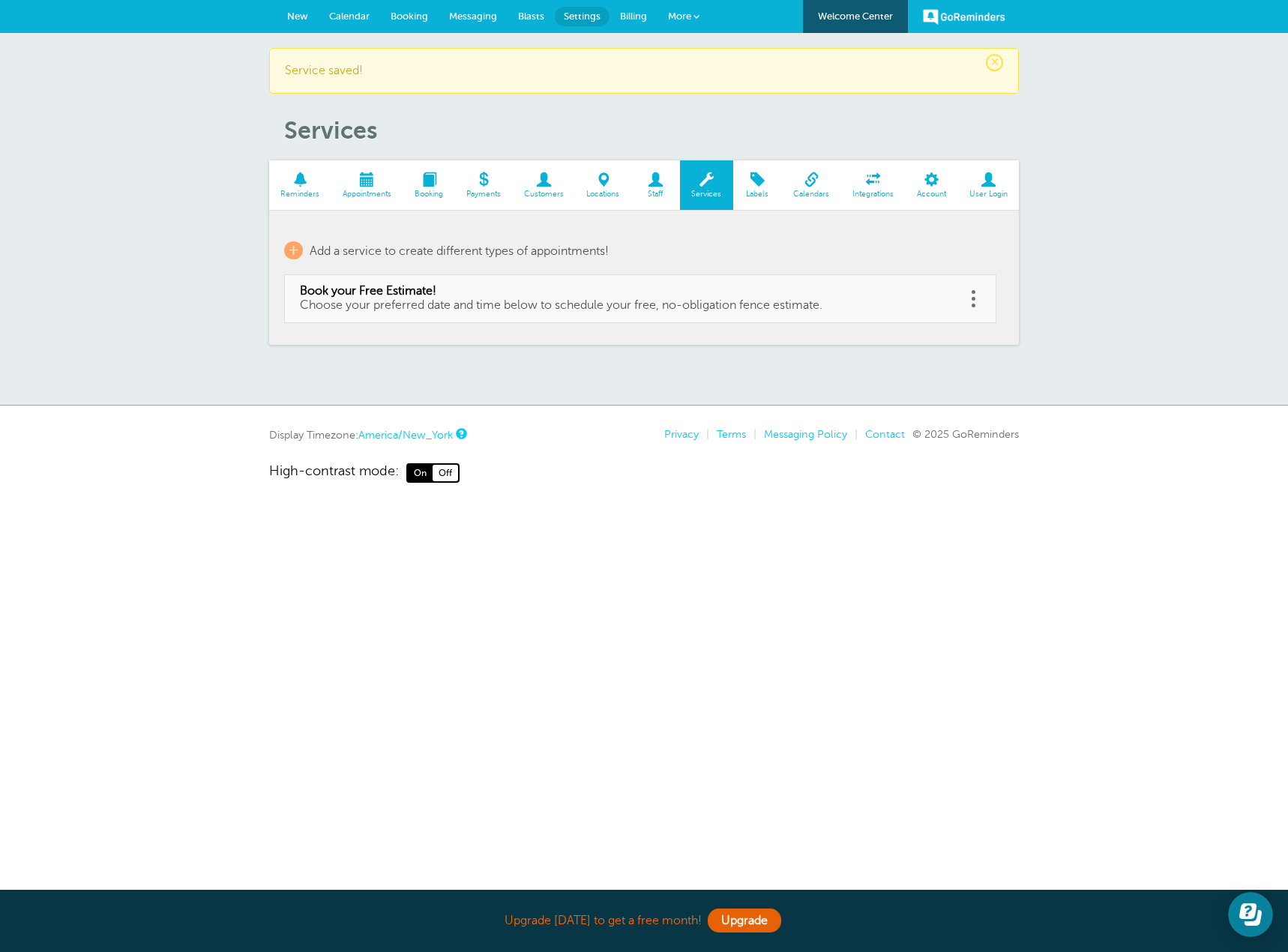
click at [301, 187] on span at bounding box center [300, 180] width 62 height 14
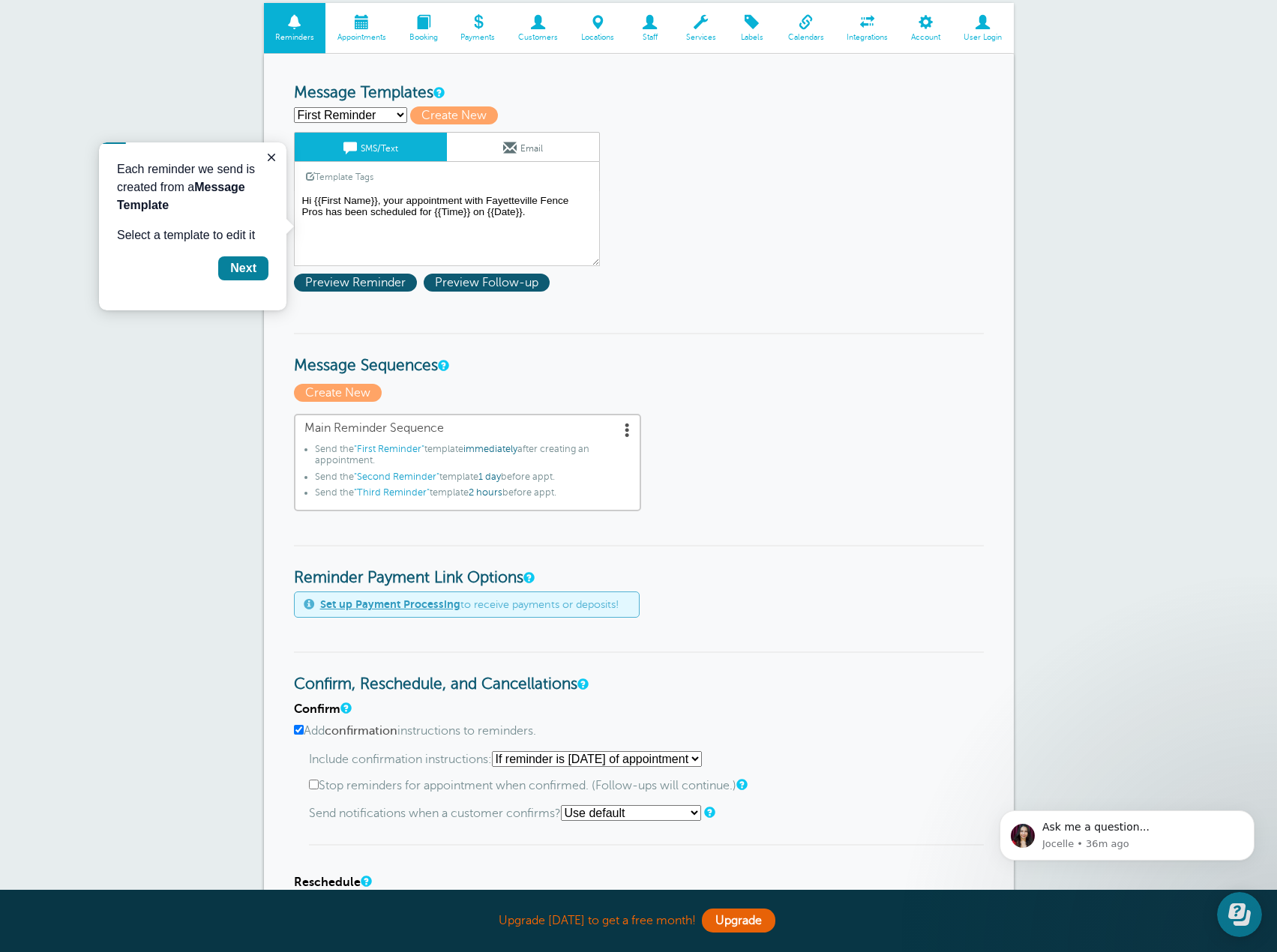
scroll to position [300, 0]
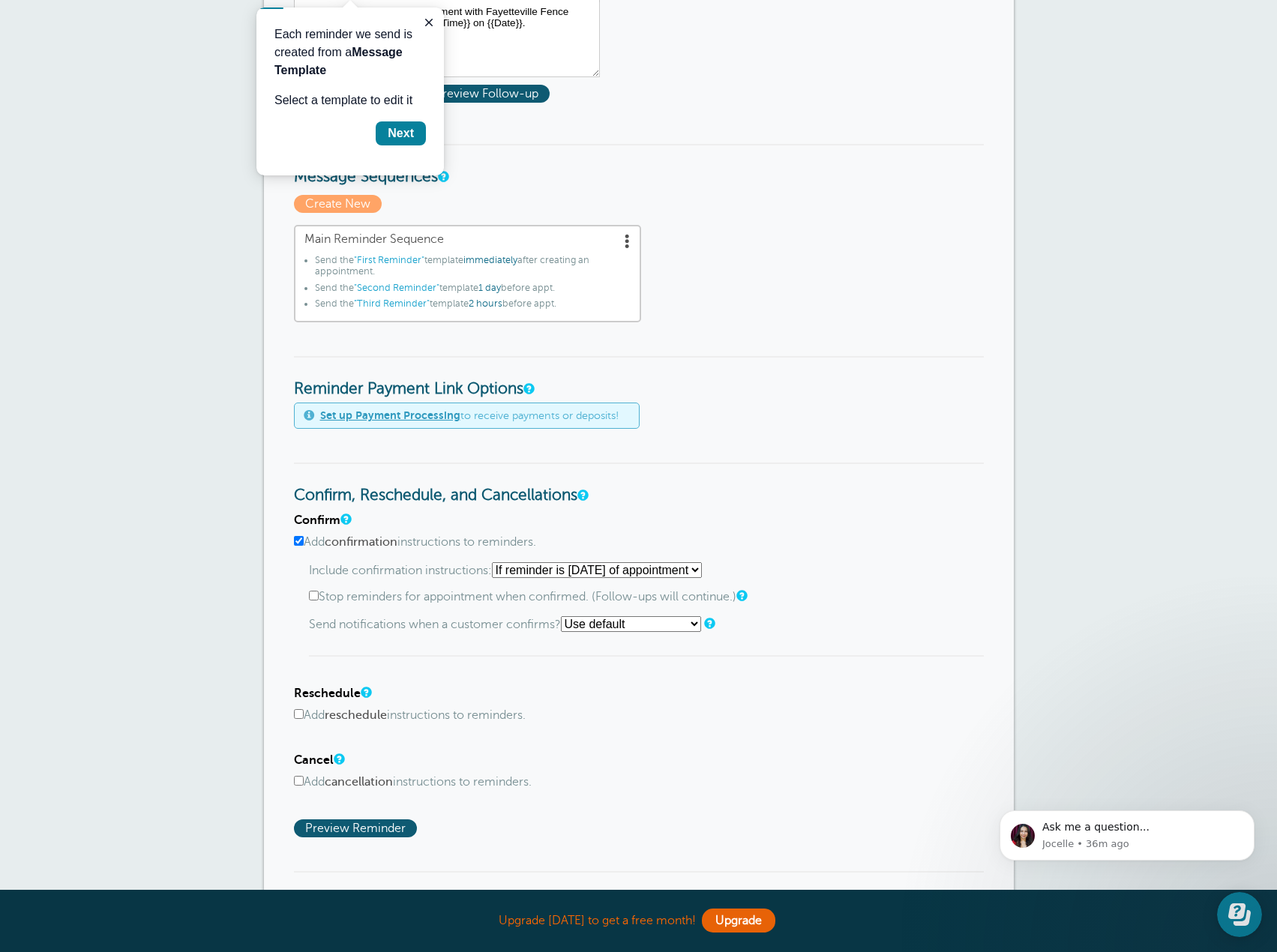
click at [300, 710] on input "Add reschedule instructions to reminders." at bounding box center [298, 714] width 10 height 10
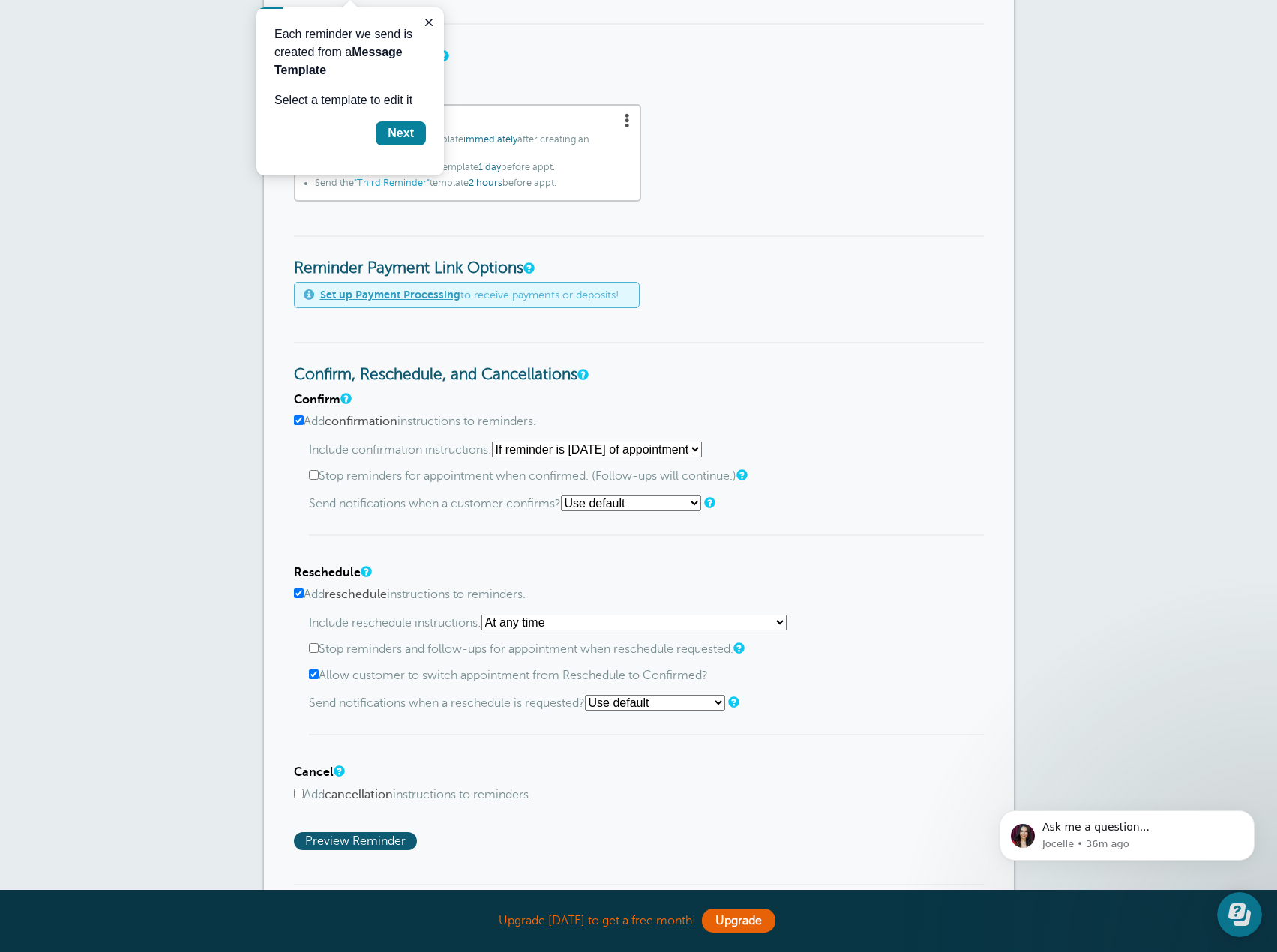
scroll to position [450, 0]
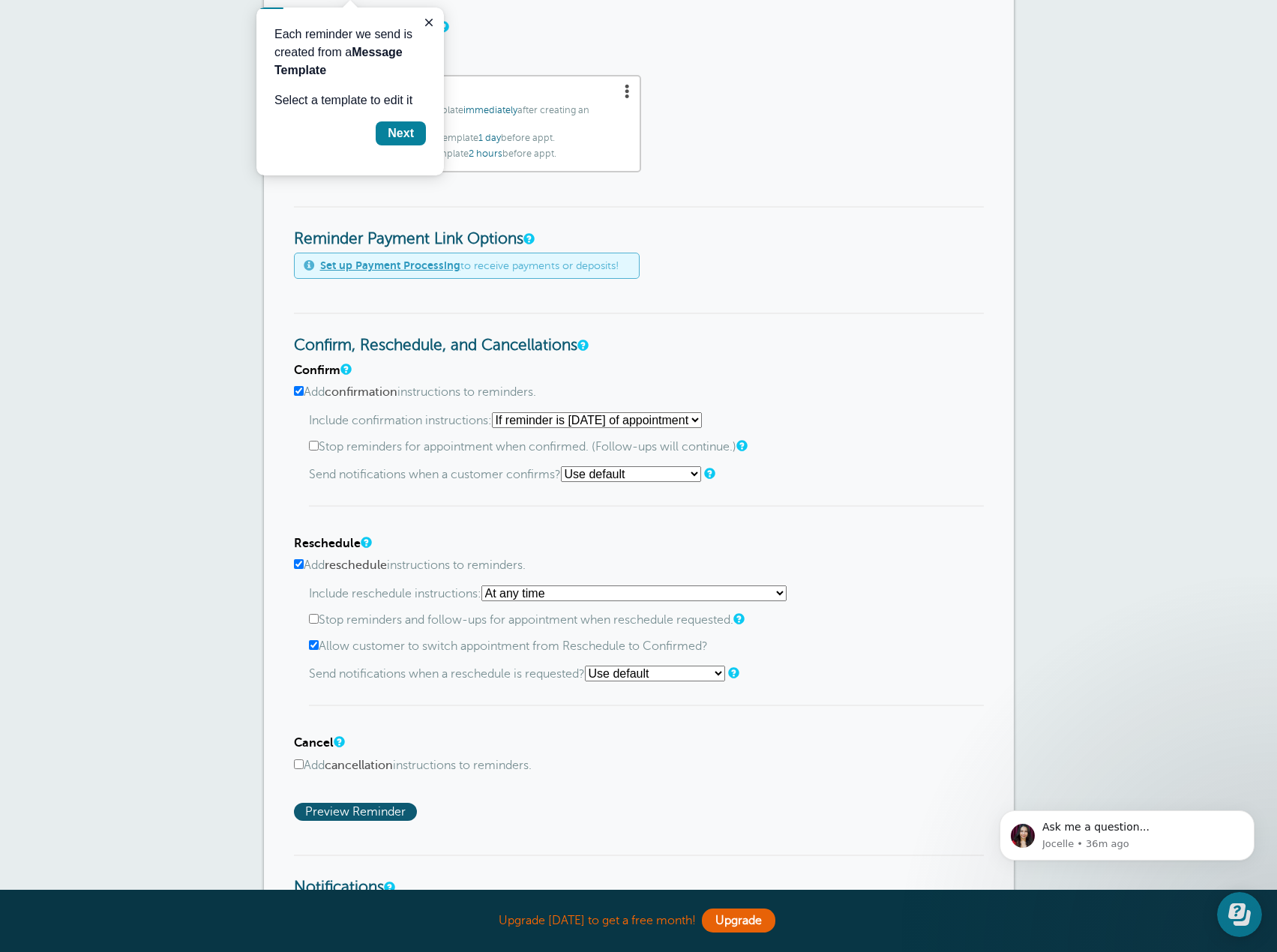
click at [786, 592] on select "At any time If reminder more than 1 day away from appointment If reminder more …" at bounding box center [634, 593] width 306 height 16
click at [878, 564] on label "Add reschedule instructions to reminders." at bounding box center [638, 566] width 690 height 14
click at [304, 564] on input "Add reschedule instructions to reminders." at bounding box center [298, 564] width 10 height 10
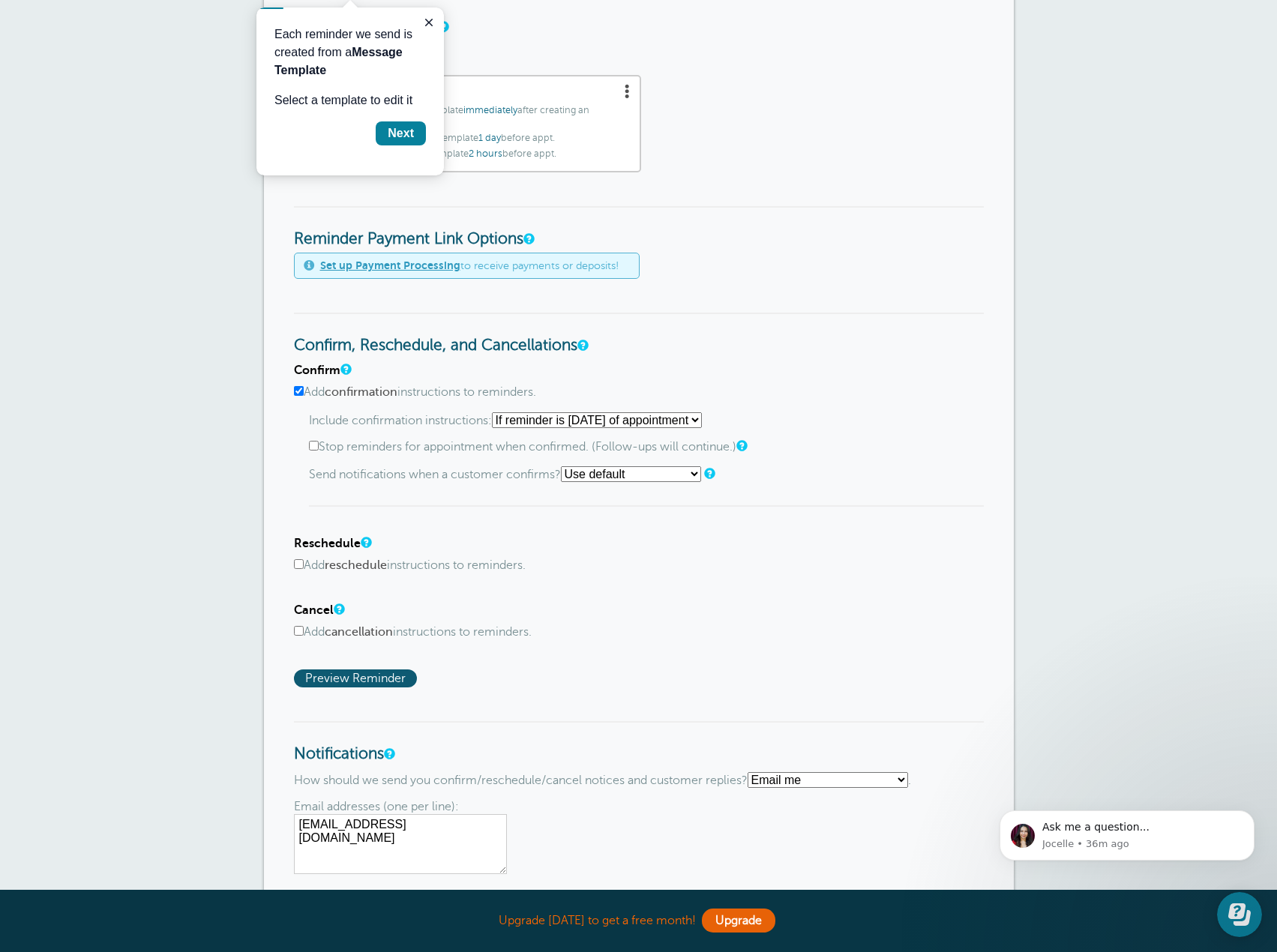
click at [295, 564] on input "Add reschedule instructions to reminders." at bounding box center [298, 564] width 10 height 10
checkbox input "true"
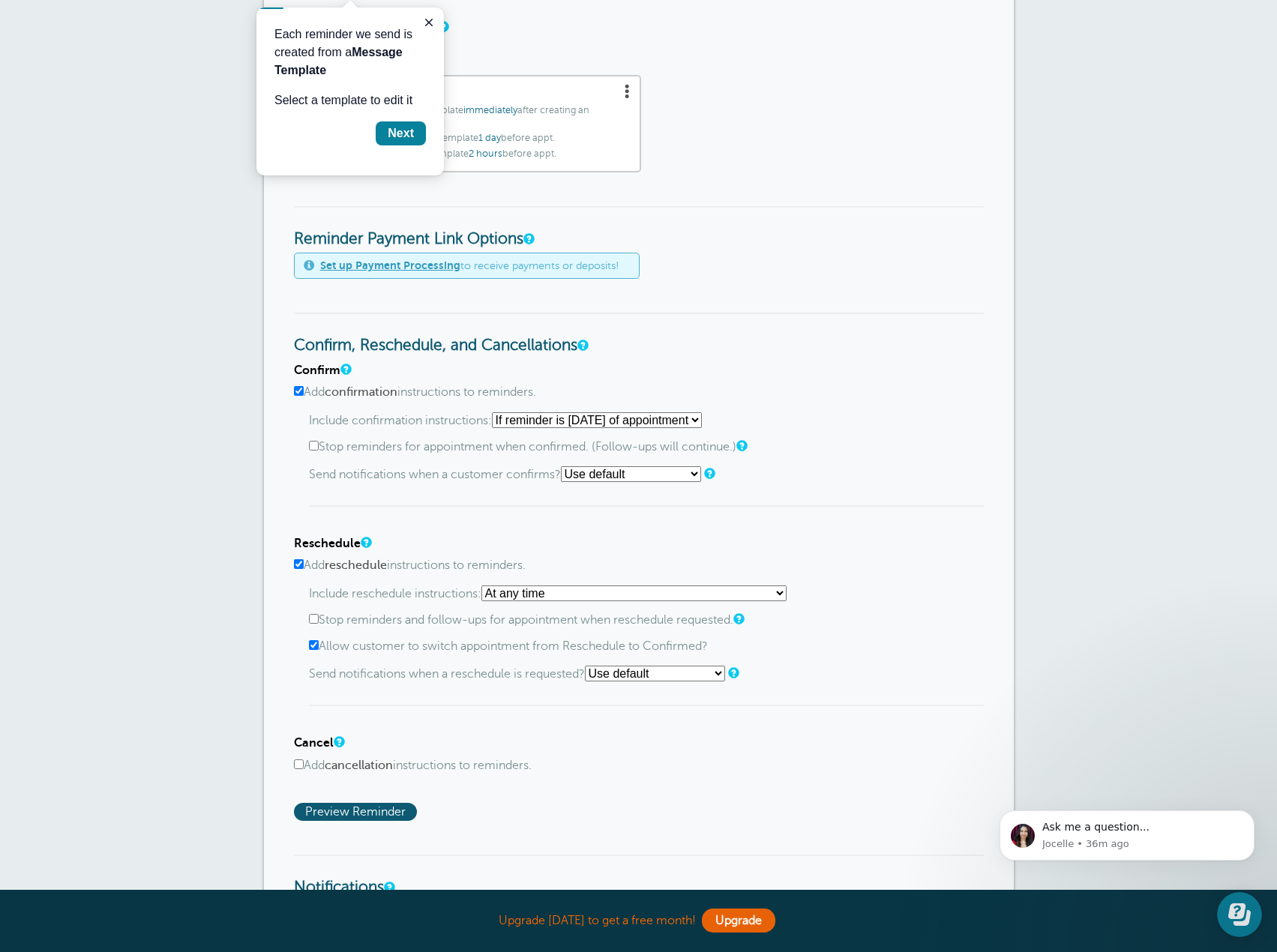
click at [99, 742] on div "Reminder Settings Reminders Appointments Booking Payments Customers Locations S…" at bounding box center [638, 437] width 1277 height 1707
click at [329, 811] on span "Preview Reminder" at bounding box center [355, 812] width 123 height 18
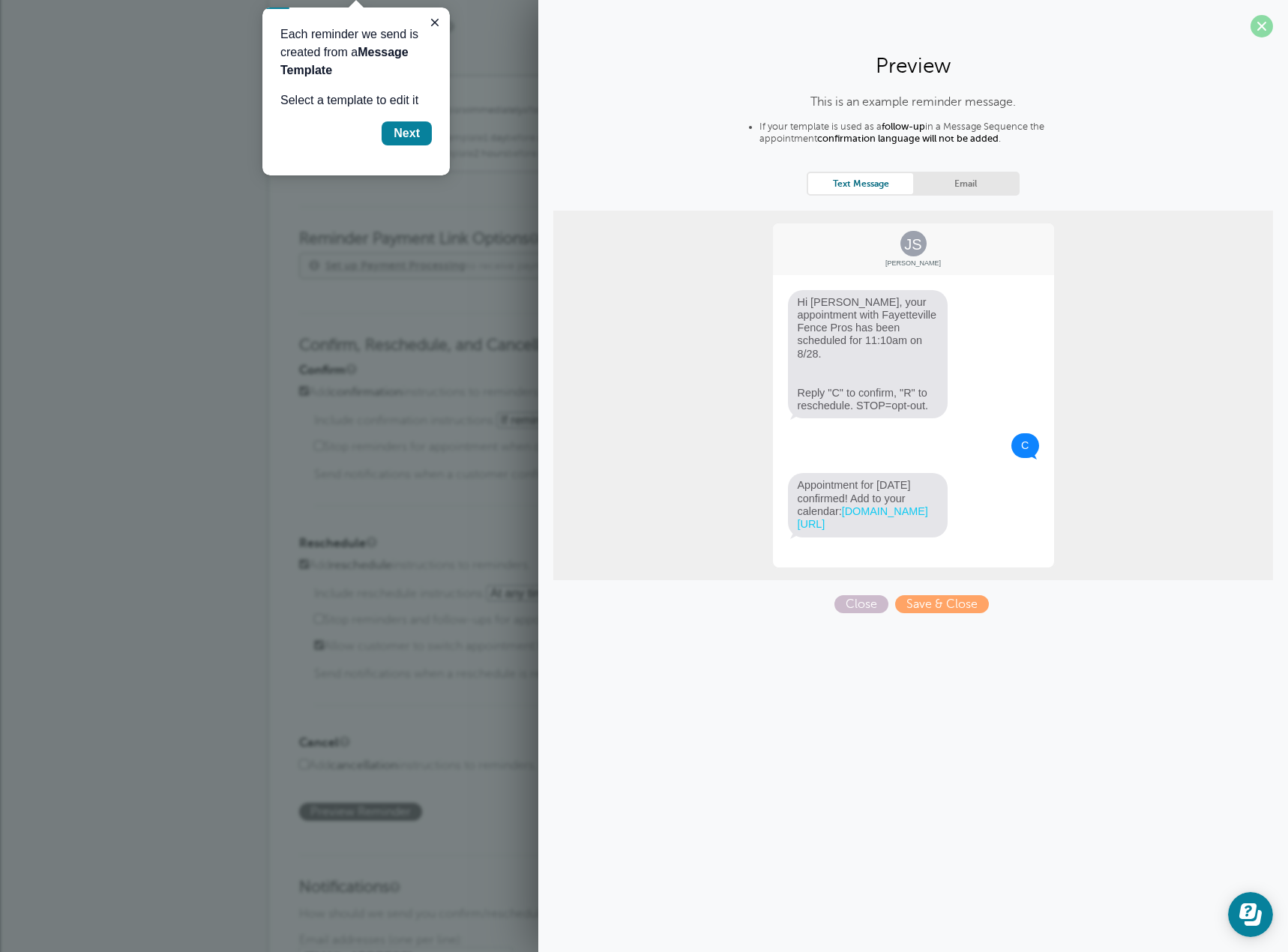
click at [1265, 22] on span at bounding box center [1261, 26] width 22 height 22
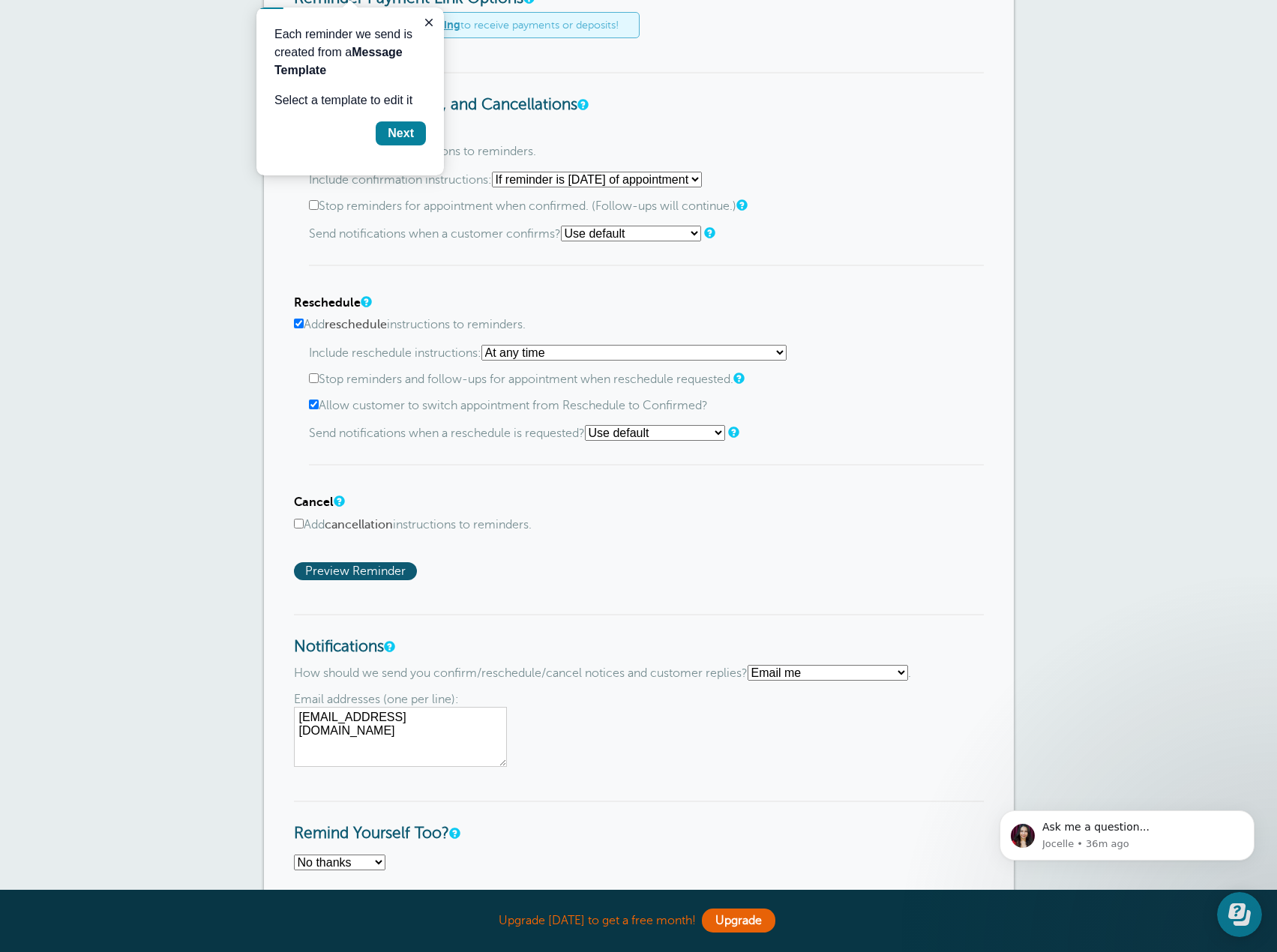
scroll to position [824, 0]
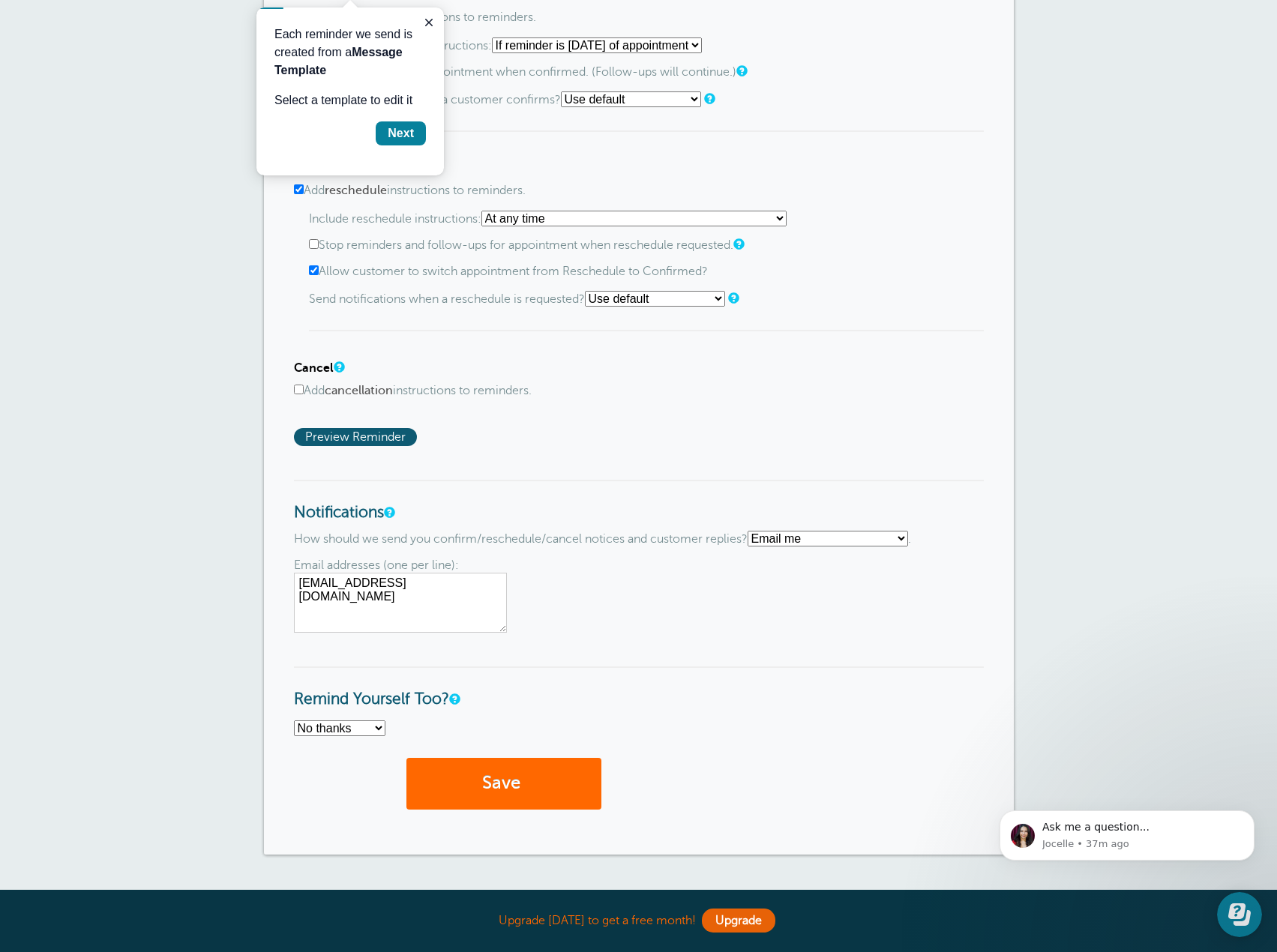
click at [363, 726] on select "No thanks Yes, text me Yes, email me" at bounding box center [339, 729] width 91 height 16
select select "3"
click at [294, 721] on select "No thanks Yes, text me Yes, email me" at bounding box center [339, 729] width 91 height 16
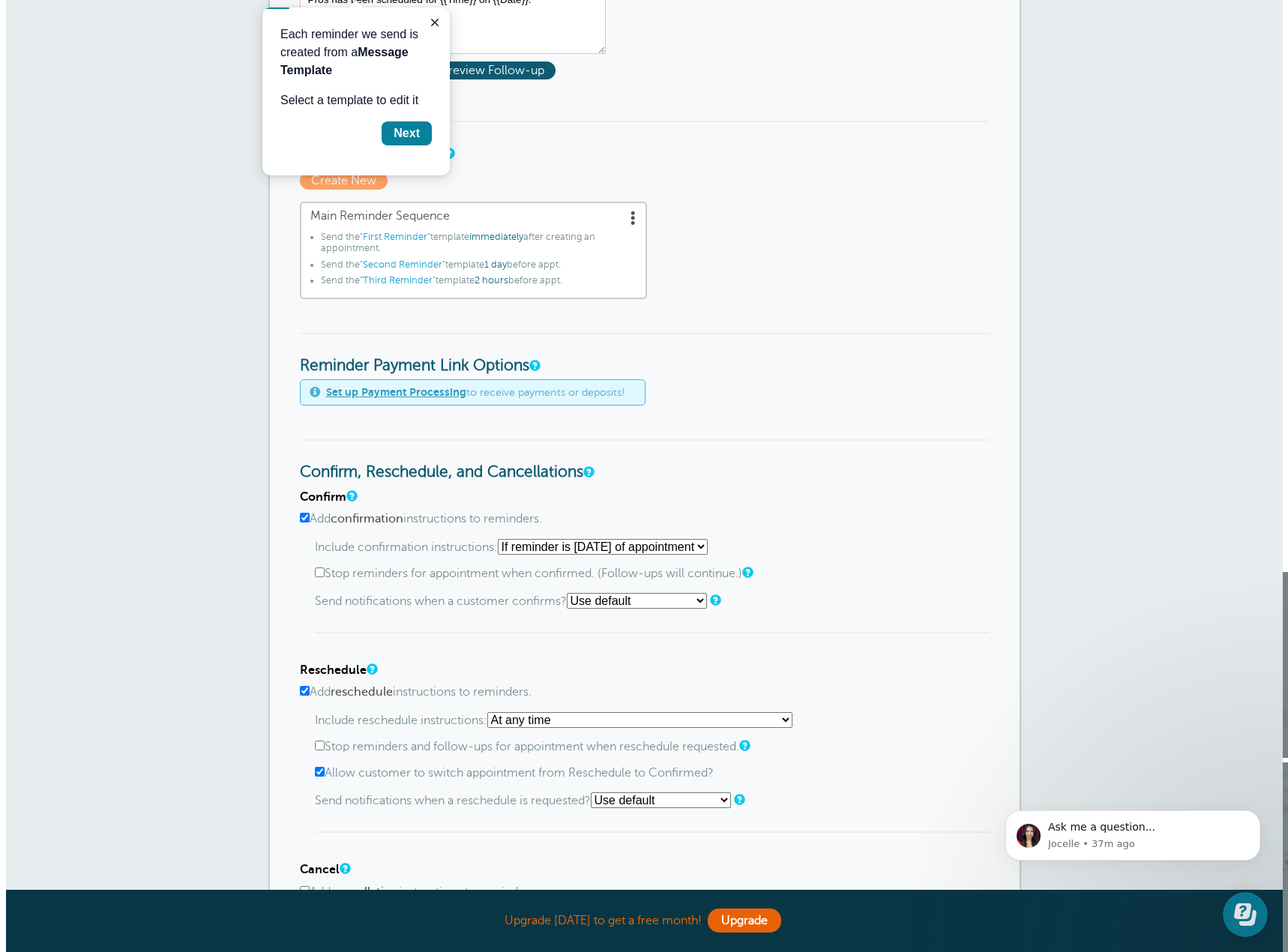
scroll to position [75, 0]
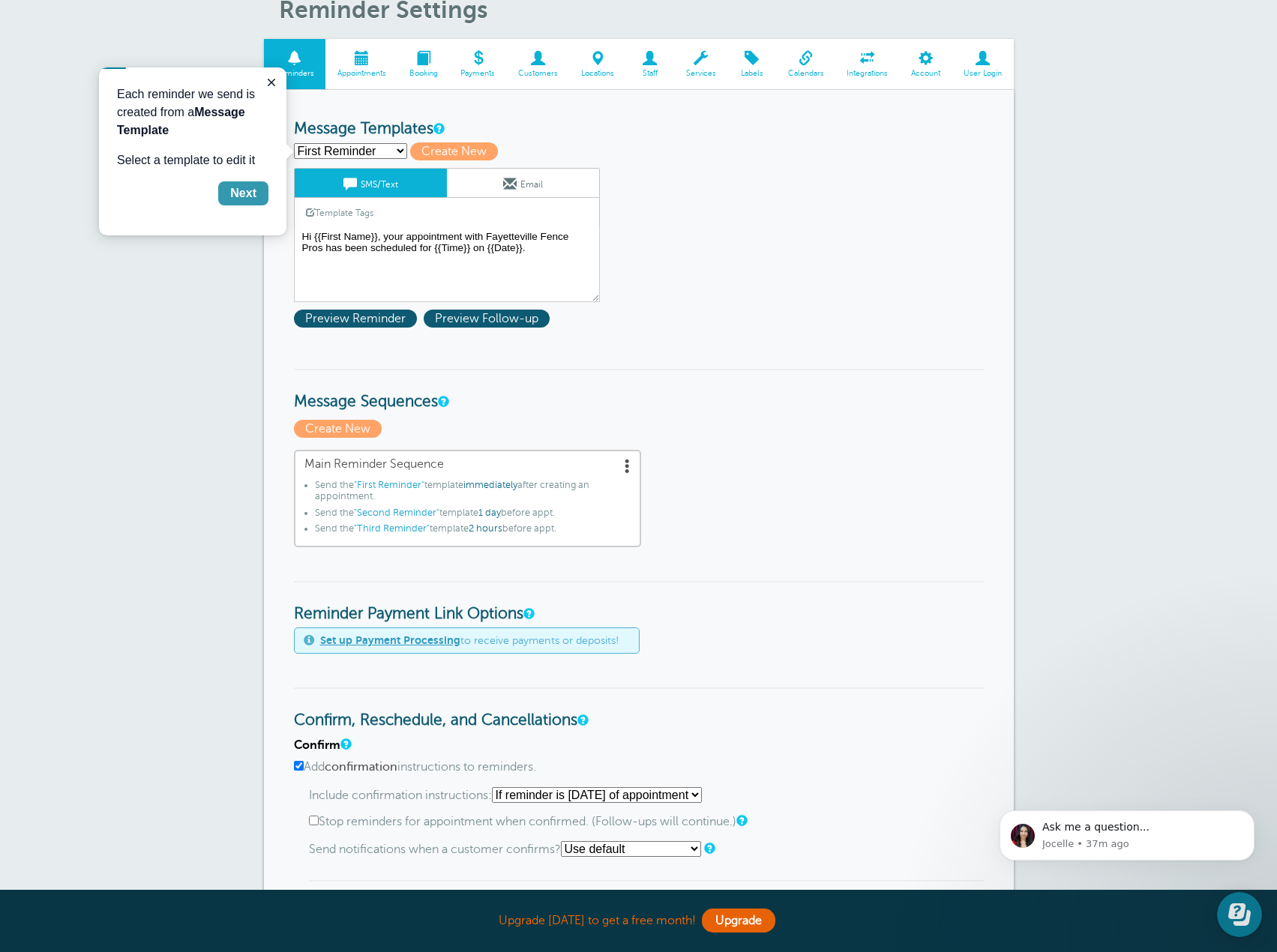
click at [252, 193] on div "Next" at bounding box center [244, 193] width 27 height 18
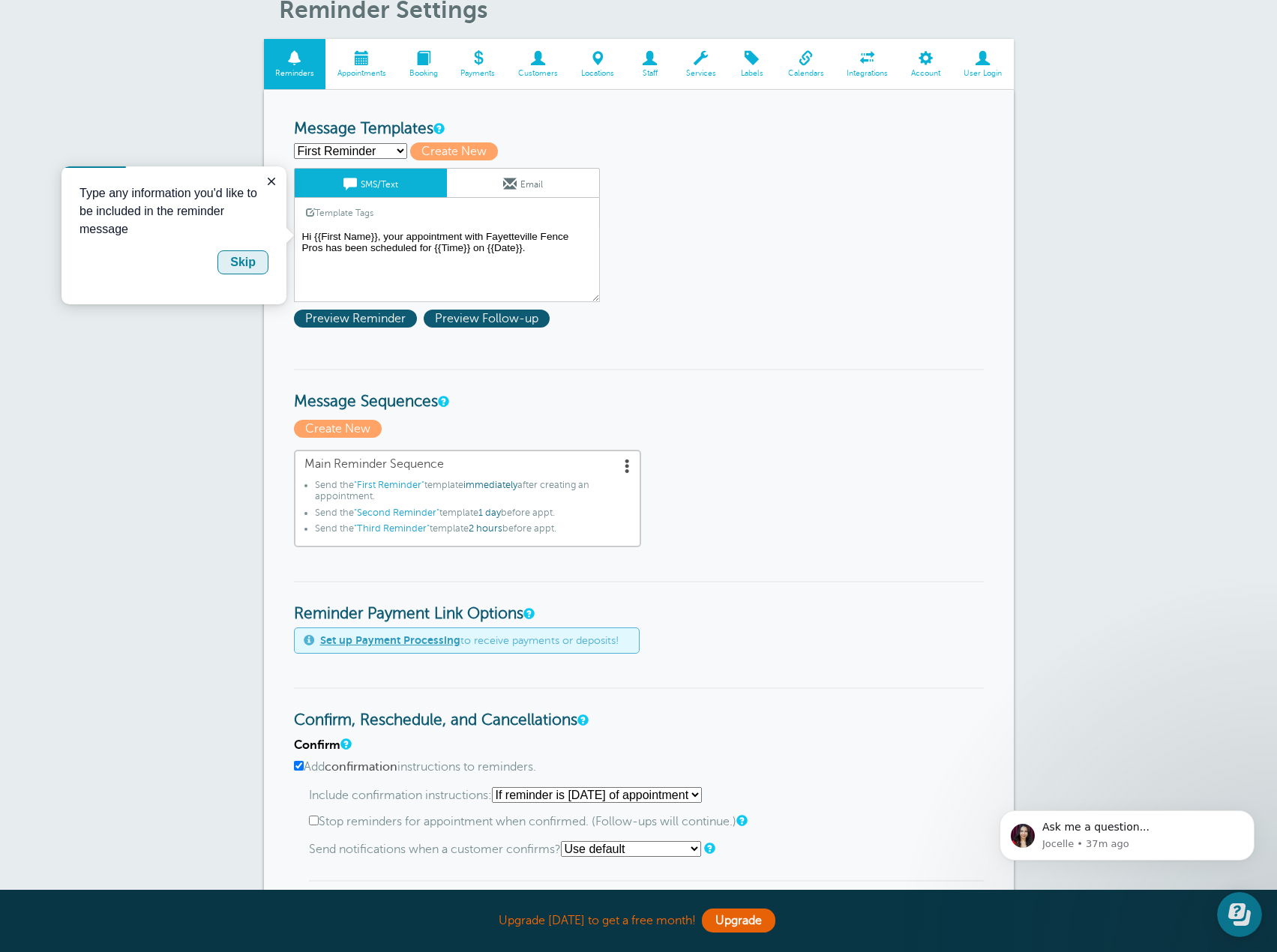
click at [243, 259] on div "Skip" at bounding box center [243, 262] width 26 height 18
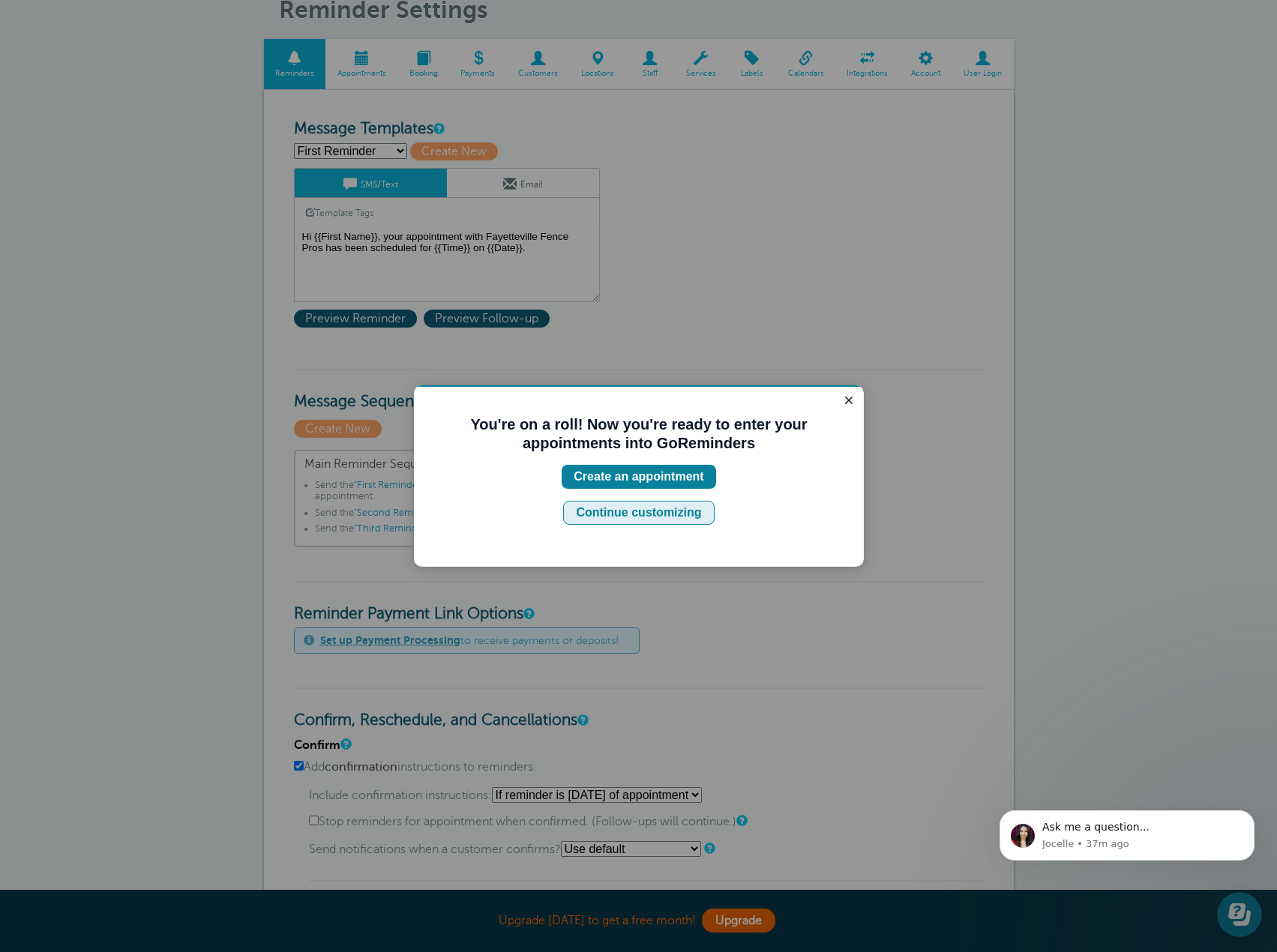
click at [673, 516] on div "Continue customizing" at bounding box center [638, 513] width 125 height 18
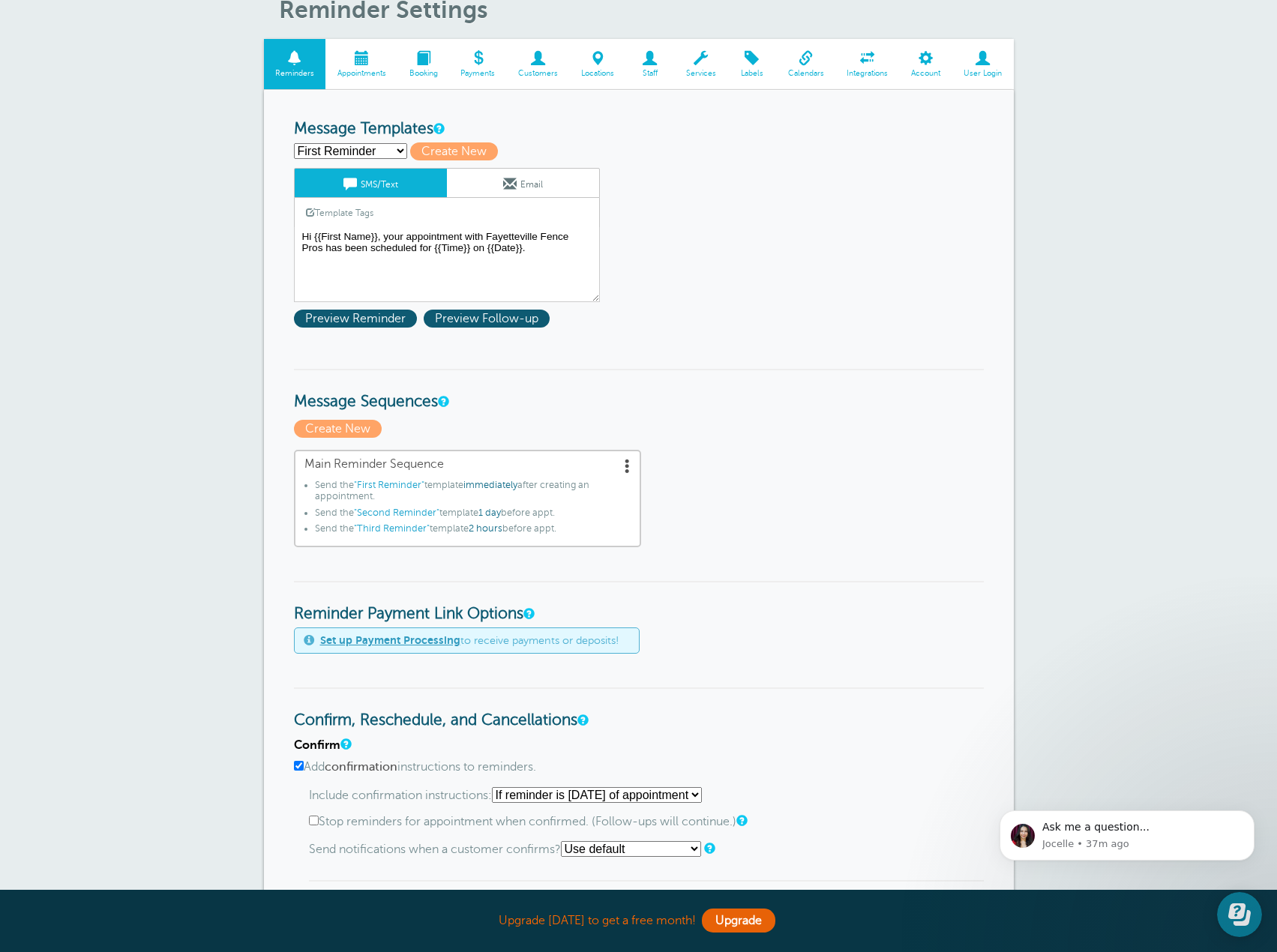
click at [401, 149] on select "First Reminder Second Reminder Third Reminder Create new..." at bounding box center [351, 151] width 113 height 16
select select "160343"
click at [294, 143] on select "First Reminder Second Reminder Third Reminder Create new..." at bounding box center [351, 151] width 113 height 16
type input "Second Reminder"
type textarea "Hi {{First Name}}, you have an appointment with Fayetteville Fence Pros at {{Ti…"
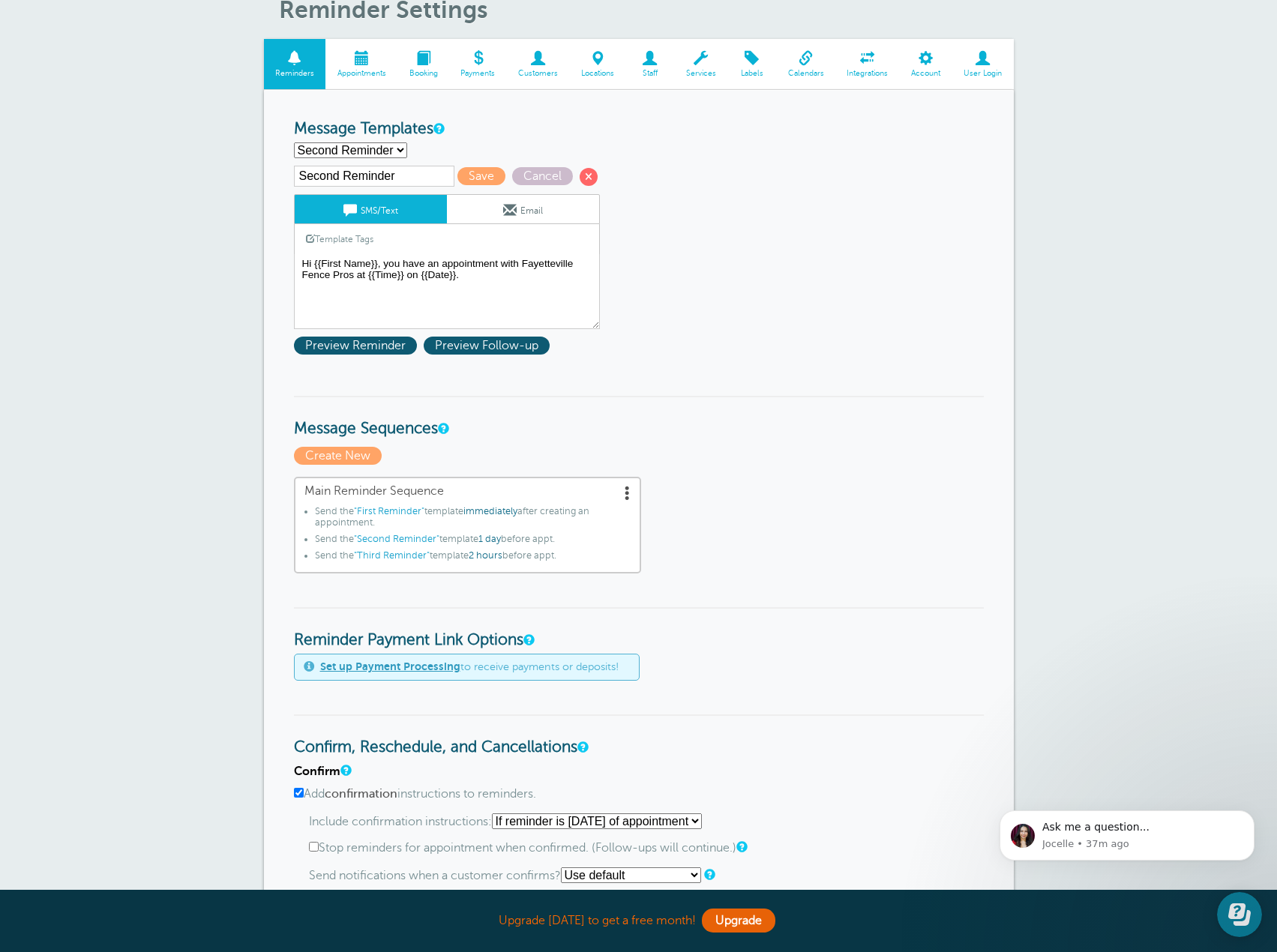
click at [391, 145] on select "First Reminder Second Reminder Third Reminder Create new..." at bounding box center [351, 151] width 113 height 16
select select "160341"
click at [294, 143] on select "First Reminder Second Reminder Third Reminder Create new..." at bounding box center [351, 151] width 113 height 16
type input "First Reminder"
type textarea "Hi {{First Name}}, your appointment with Fayetteville Fence Pros has been sched…"
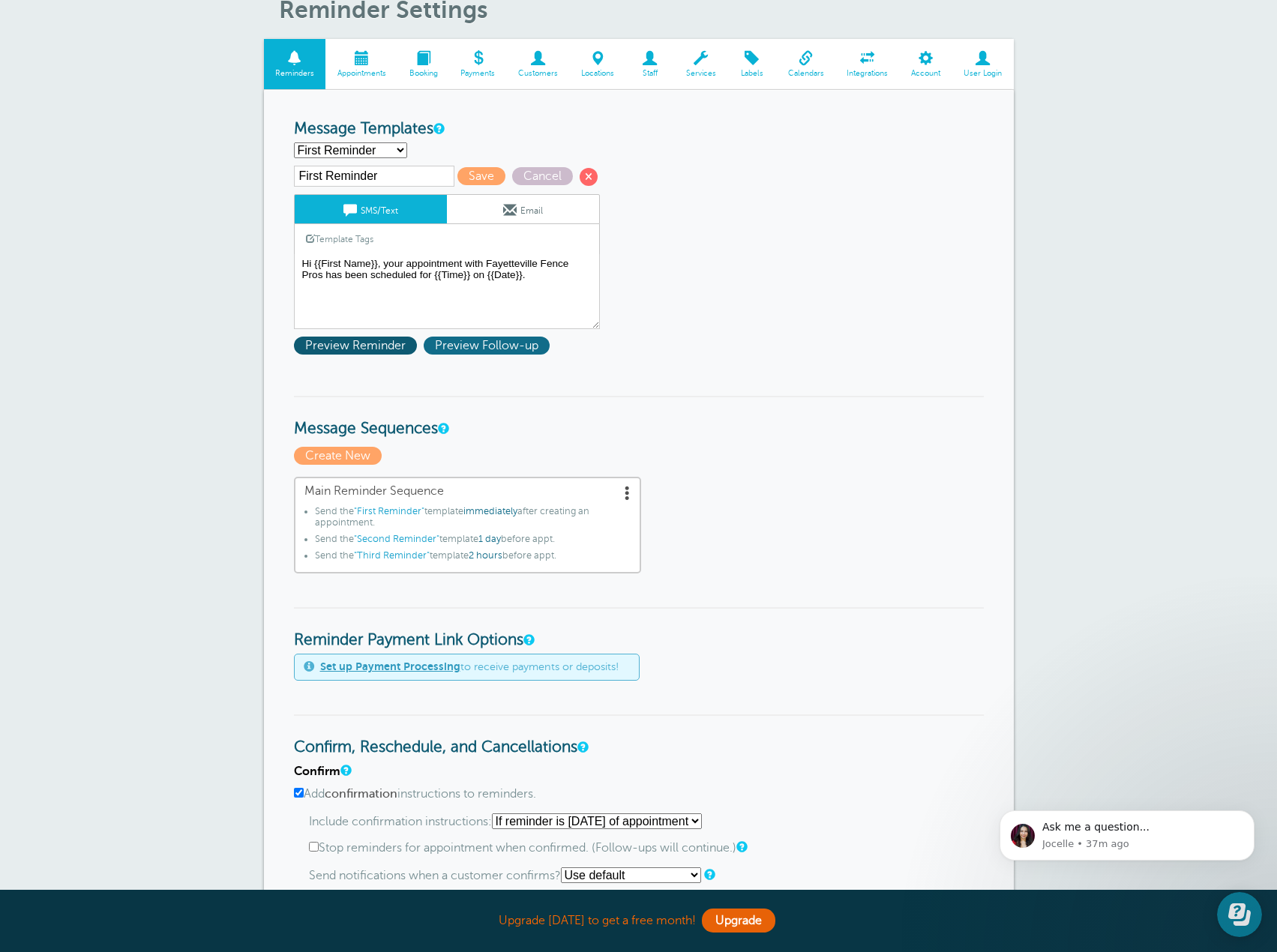
click at [538, 339] on span "Preview Follow-up" at bounding box center [486, 345] width 126 height 18
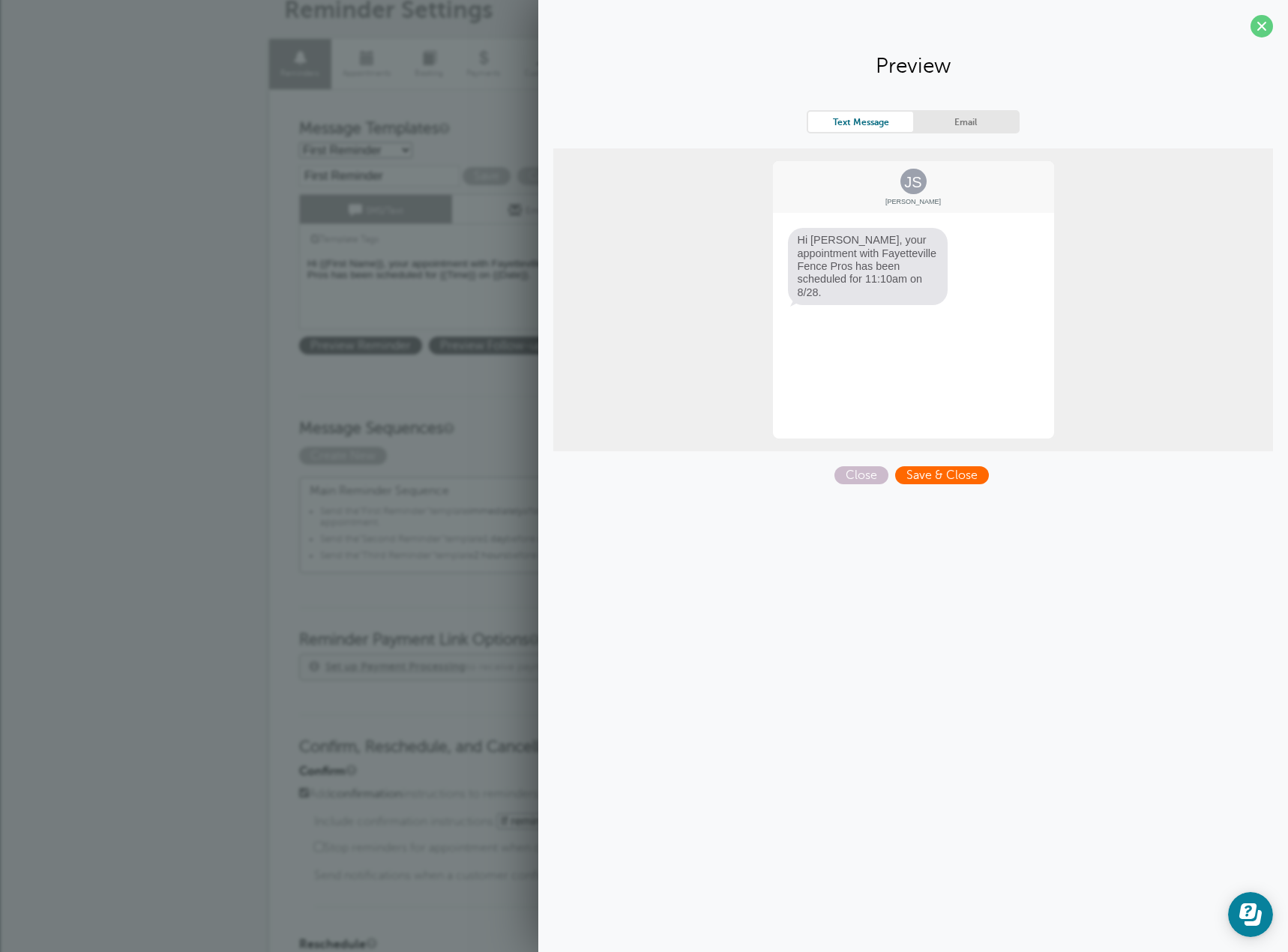
click at [939, 476] on span "Save & Close" at bounding box center [942, 476] width 94 height 18
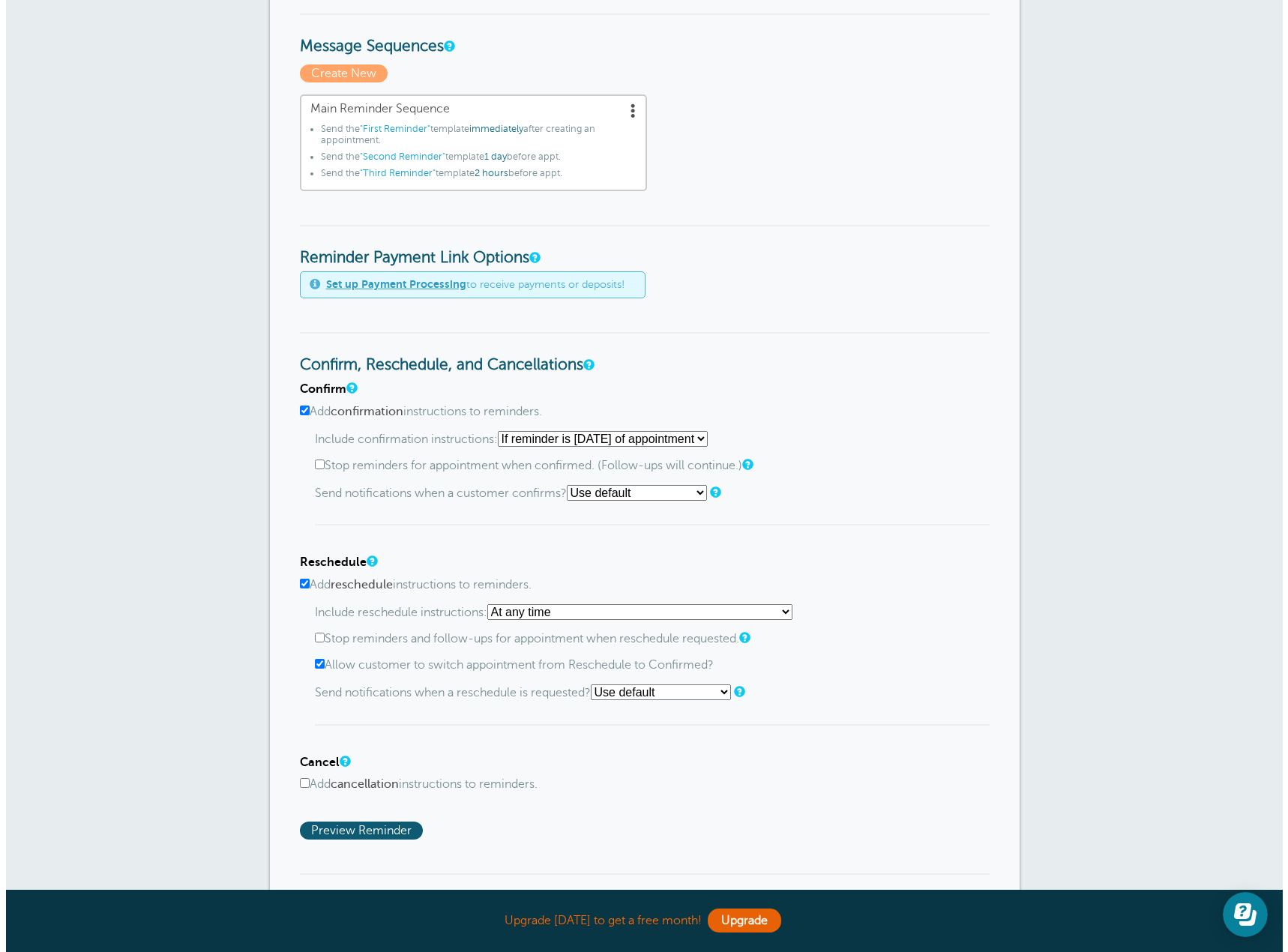
scroll to position [450, 0]
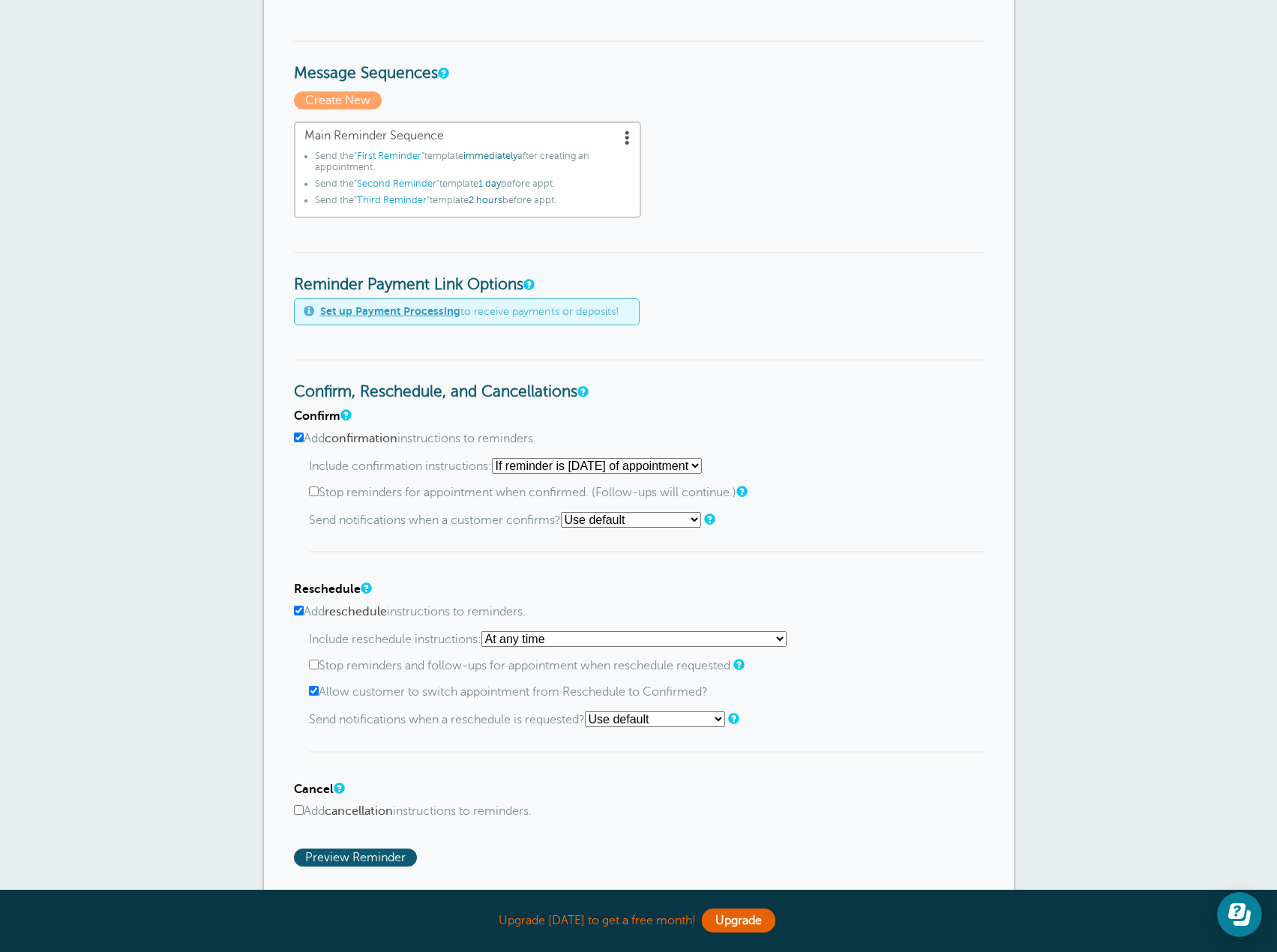
click at [628, 141] on span at bounding box center [627, 136] width 15 height 15
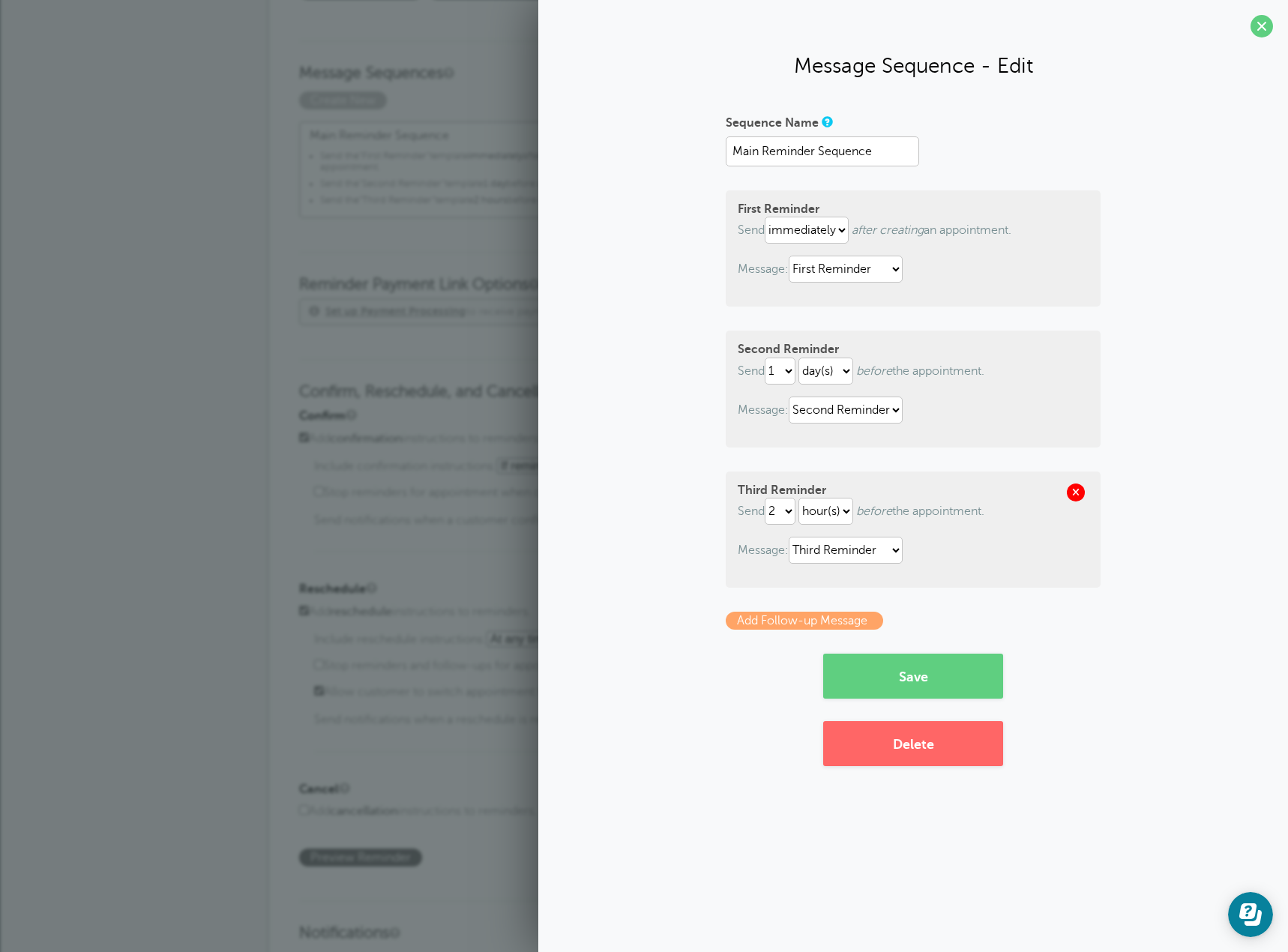
click at [1073, 493] on span at bounding box center [1076, 492] width 18 height 18
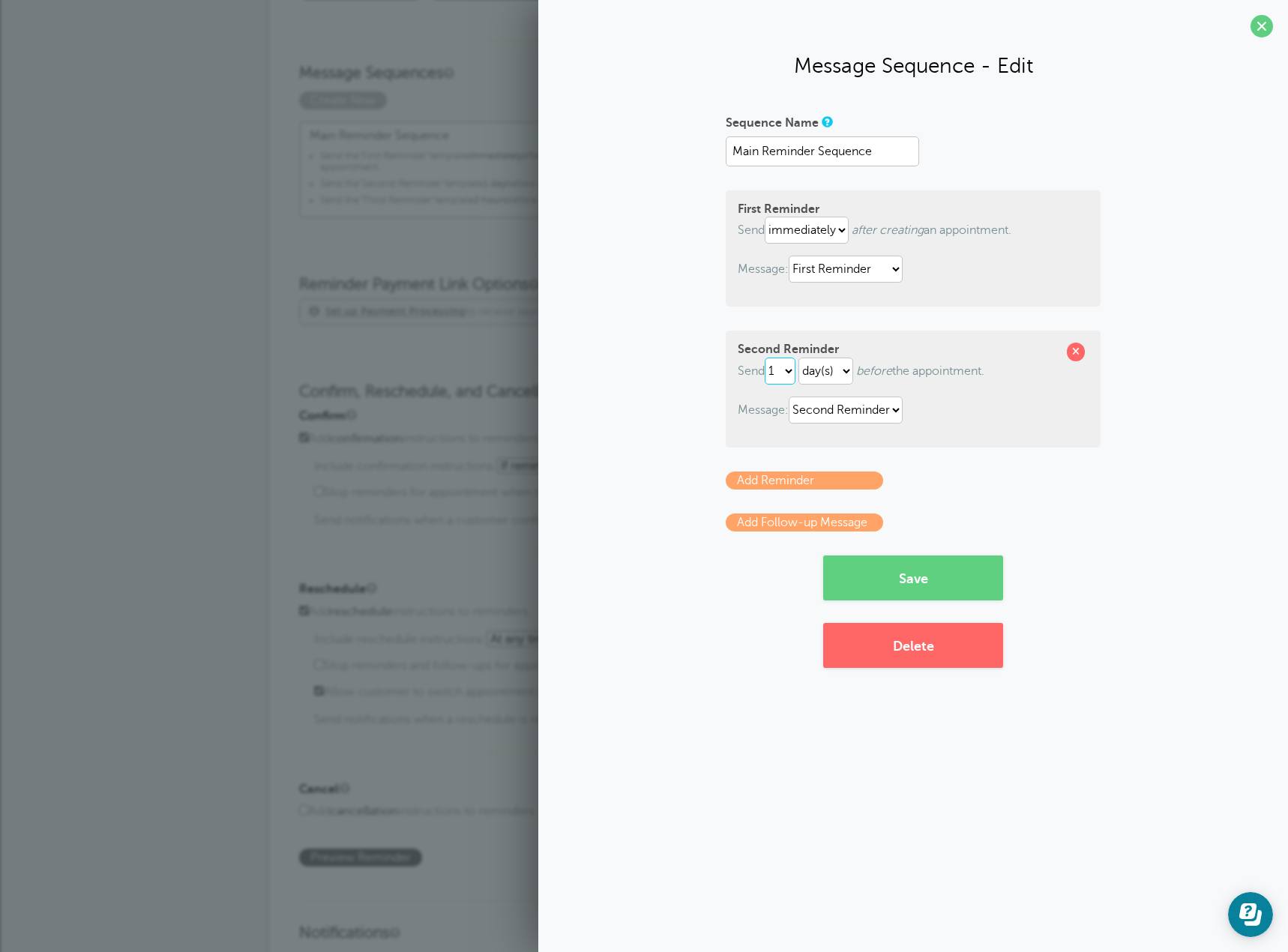
click at [791, 369] on select "1 2 3 4 5 6 7 8 9 10 11 12 13 14 15 16 17 18 19 20 21 22 23 24 25 26 27 28 29 30" at bounding box center [780, 371] width 31 height 27
select select "4"
click at [767, 358] on select "1 2 3 4 5 6 7 8 9 10 11 12 13 14 15 16 17 18 19 20 21 22 23 24 25 26 27 28 29 30" at bounding box center [780, 371] width 31 height 27
click at [845, 370] on select "hour(s) day(s)" at bounding box center [826, 371] width 55 height 27
select select "HOUR"
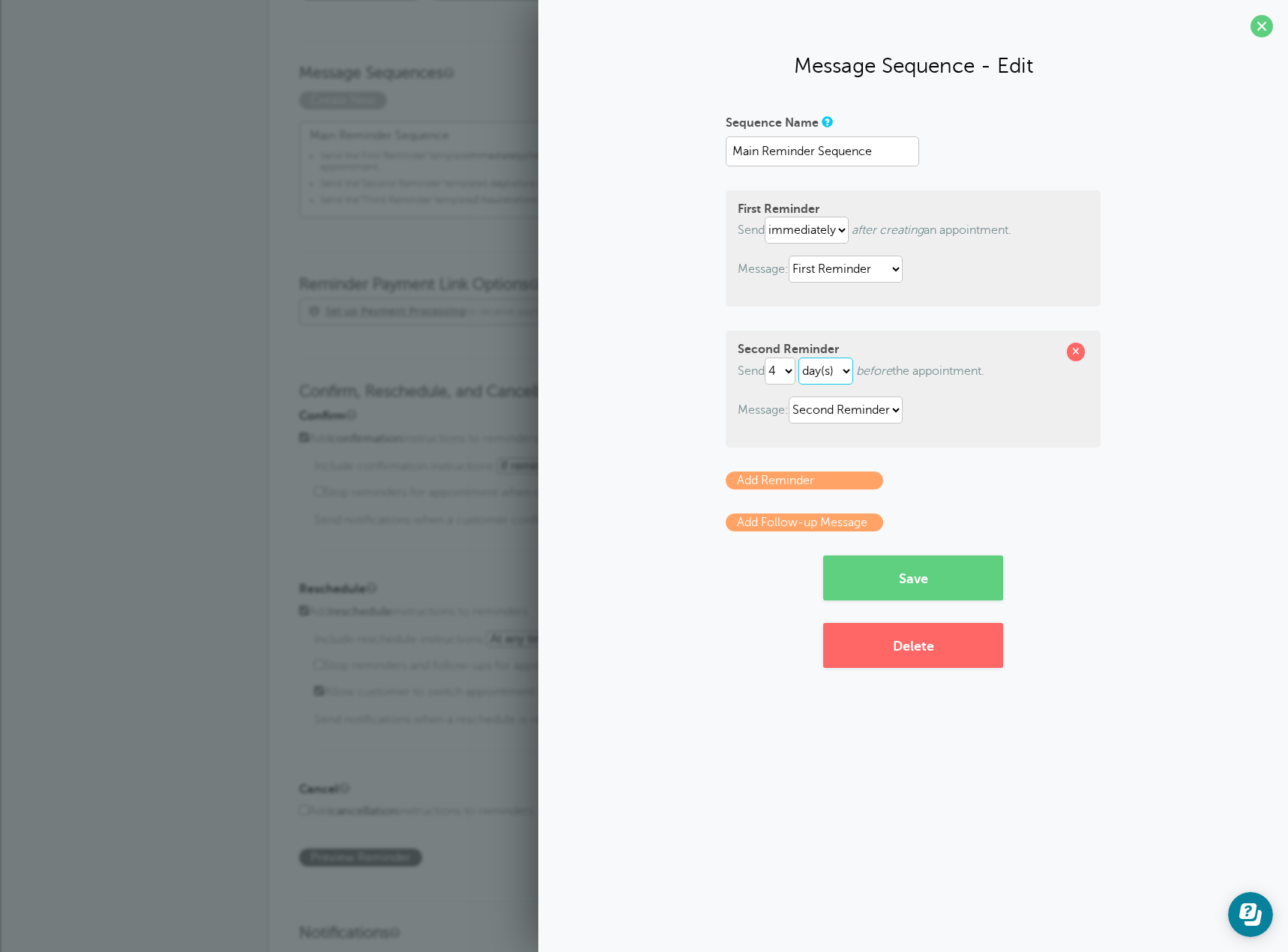
click at [802, 358] on select "hour(s) day(s)" at bounding box center [826, 371] width 55 height 27
click at [928, 578] on button "Save" at bounding box center [913, 577] width 180 height 45
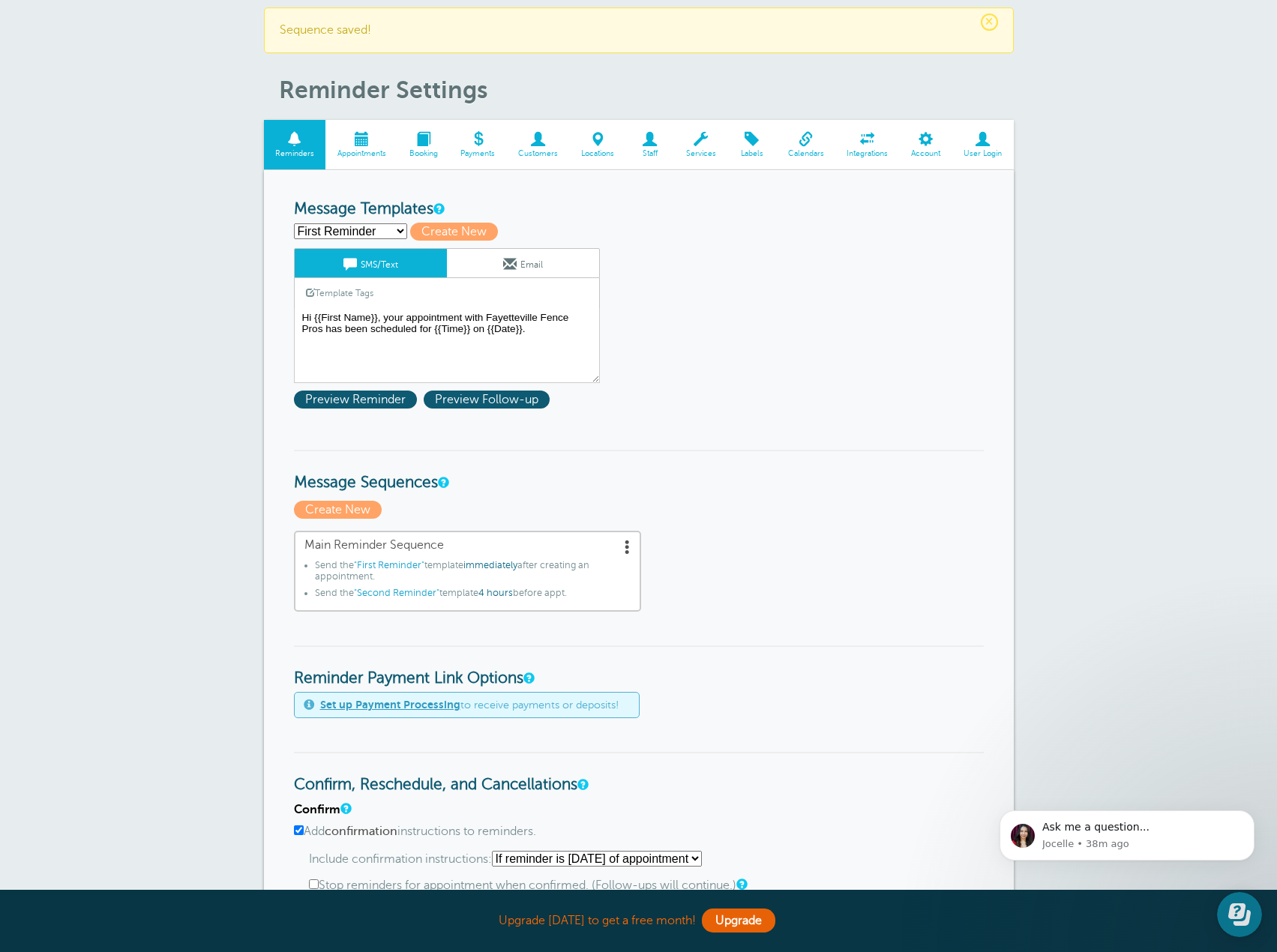
scroll to position [75, 0]
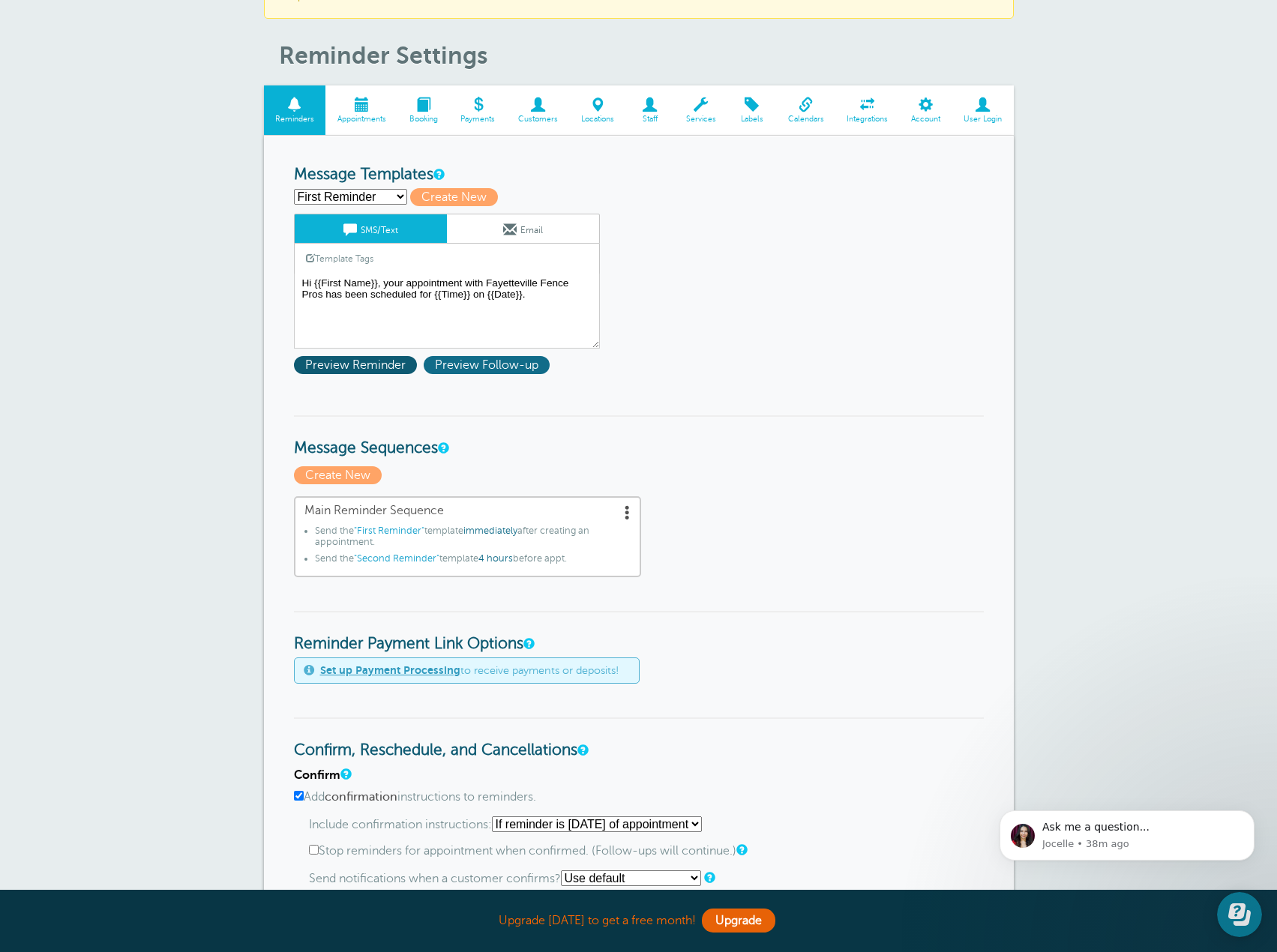
click at [521, 363] on span "Preview Follow-up" at bounding box center [486, 365] width 126 height 18
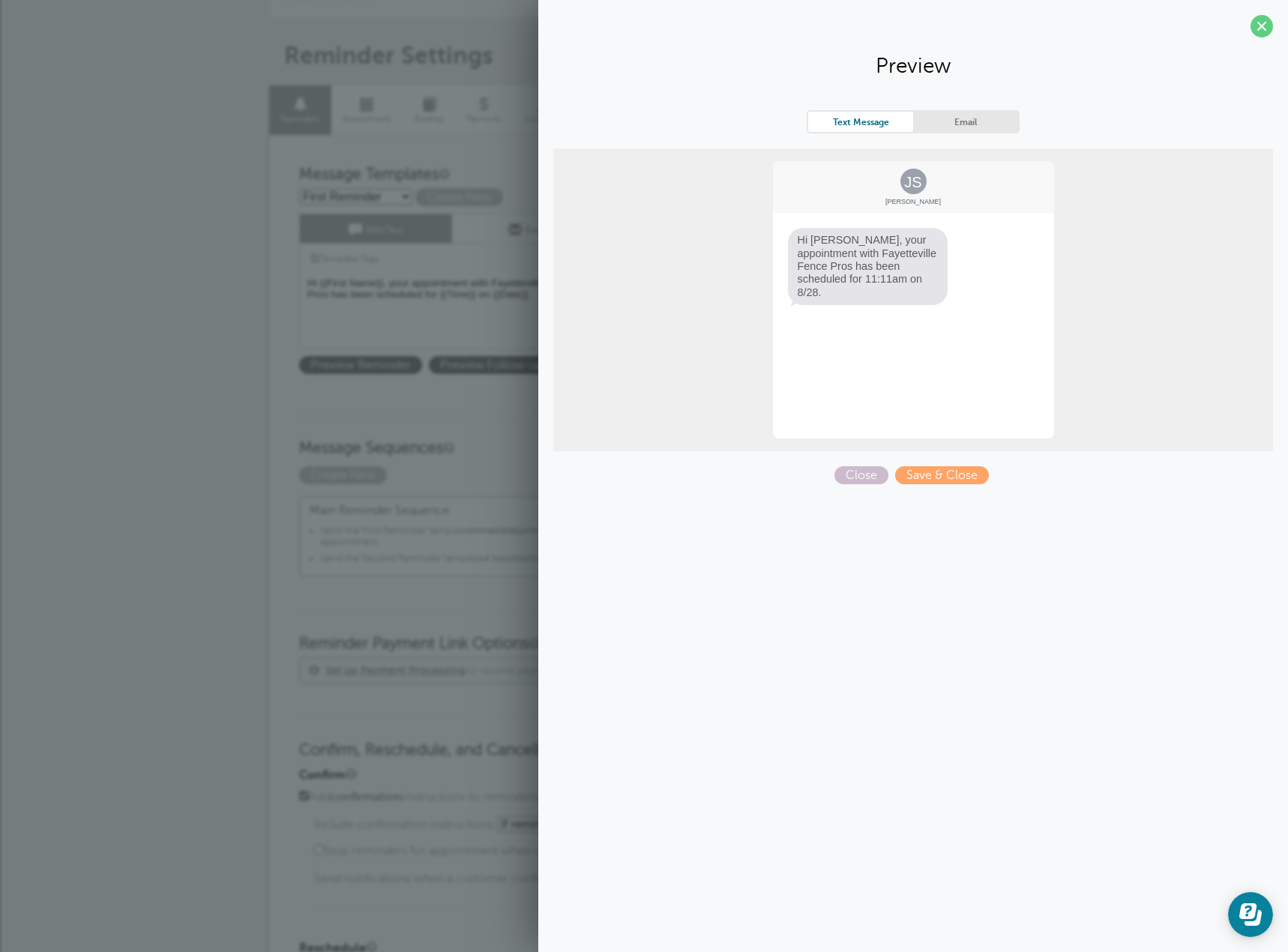
click at [967, 108] on section "Preview Text Message Email JS [PERSON_NAME] Hi [PERSON_NAME], your appointment …" at bounding box center [913, 248] width 750 height 496
click at [983, 123] on link "Email" at bounding box center [965, 121] width 105 height 20
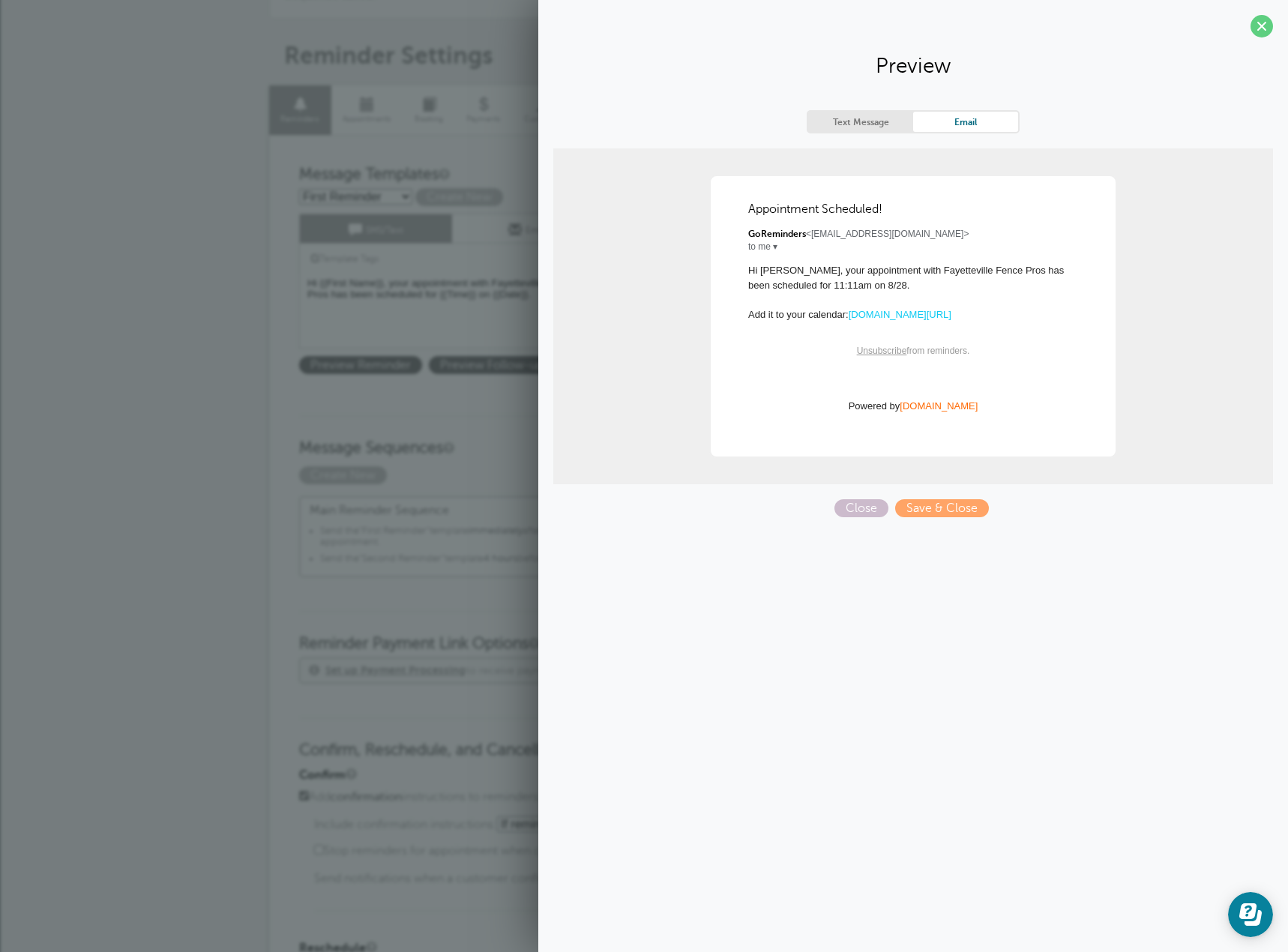
click at [860, 122] on link "Text Message" at bounding box center [860, 121] width 105 height 20
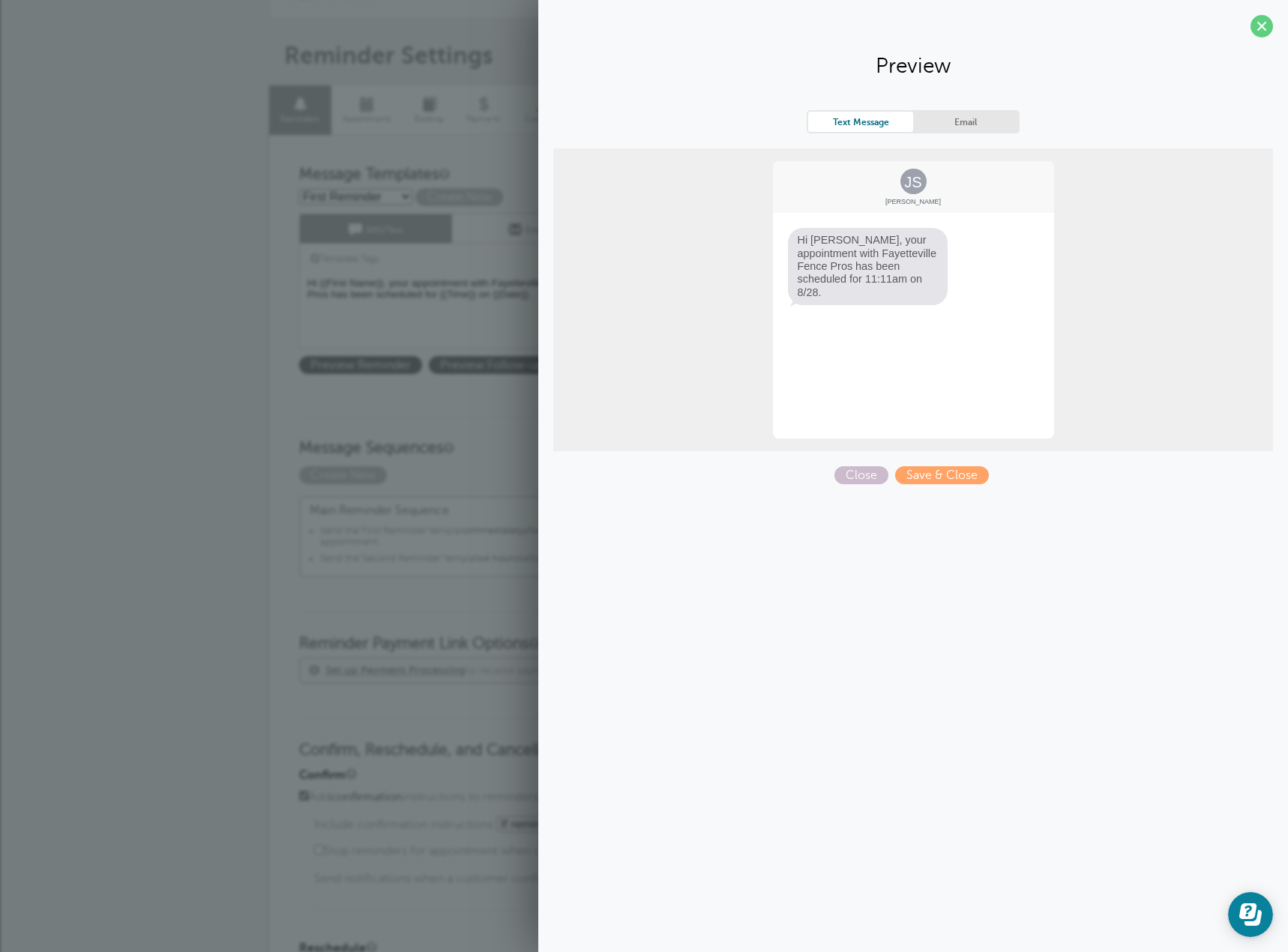
drag, startPoint x: 1265, startPoint y: 27, endPoint x: 1045, endPoint y: 128, distance: 242.1
click at [1265, 27] on span at bounding box center [1261, 26] width 22 height 22
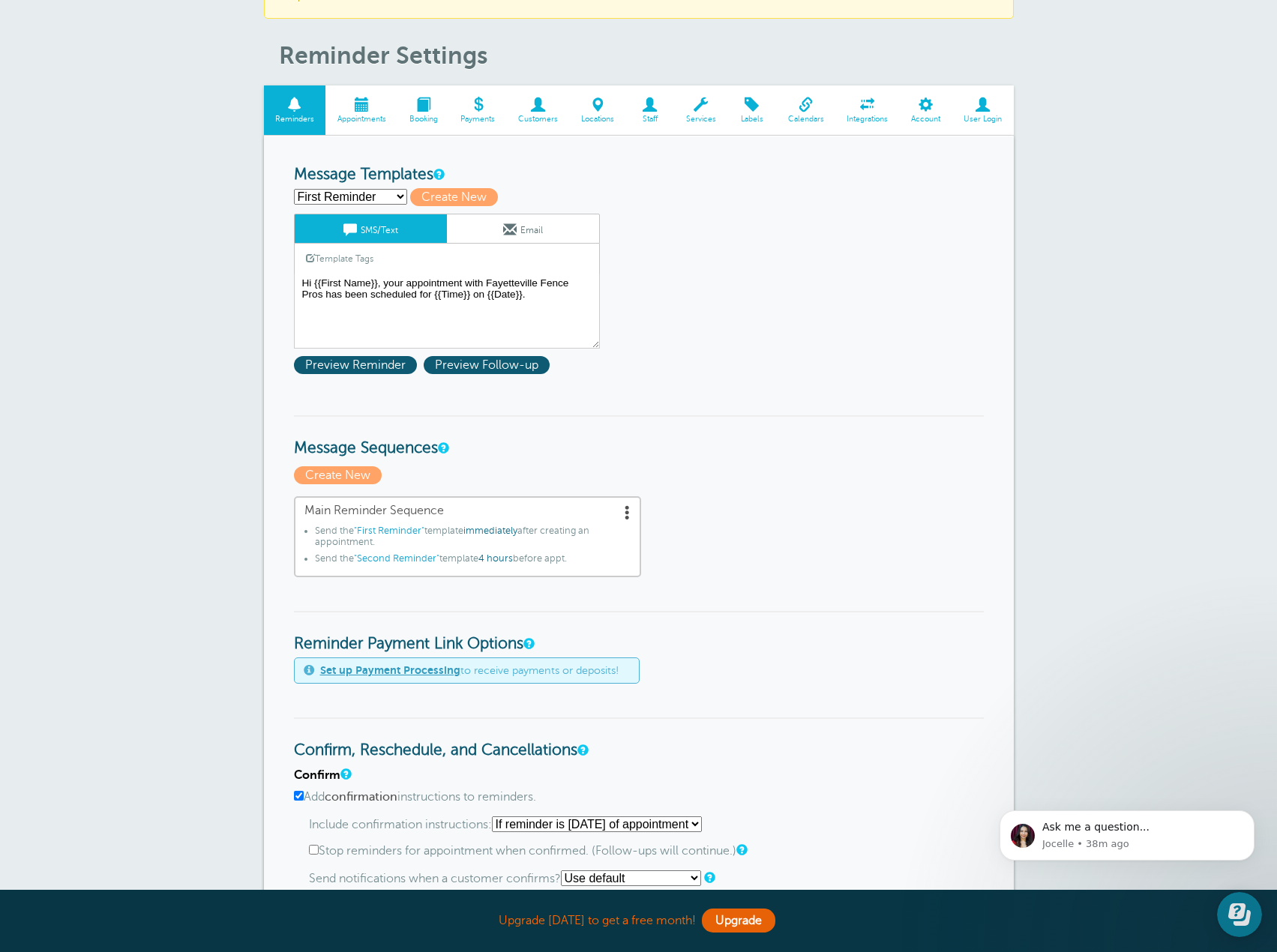
click at [351, 112] on link "Appointments" at bounding box center [361, 111] width 72 height 50
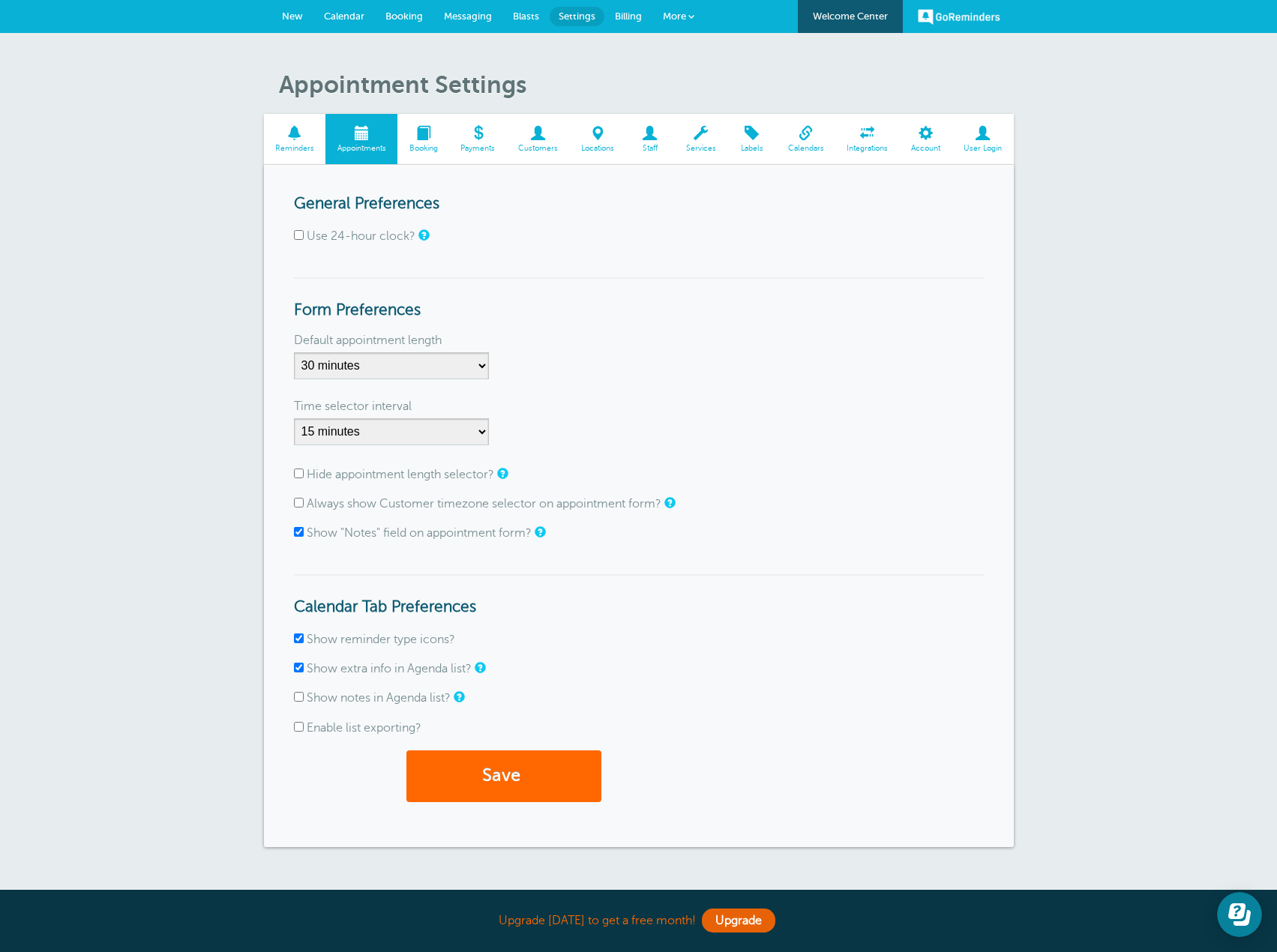
click at [297, 469] on input "Hide appointment length selector?" at bounding box center [298, 473] width 10 height 10
checkbox input "true"
click at [483, 430] on select "1 minute 5 minutes 10 minutes 15 minutes 20 minutes 30 minutes 60 minutes" at bounding box center [391, 432] width 195 height 27
click at [692, 385] on div "Default appointment length 5 minutes 10 minutes 15 minutes 20 minutes 25 minute…" at bounding box center [638, 361] width 690 height 51
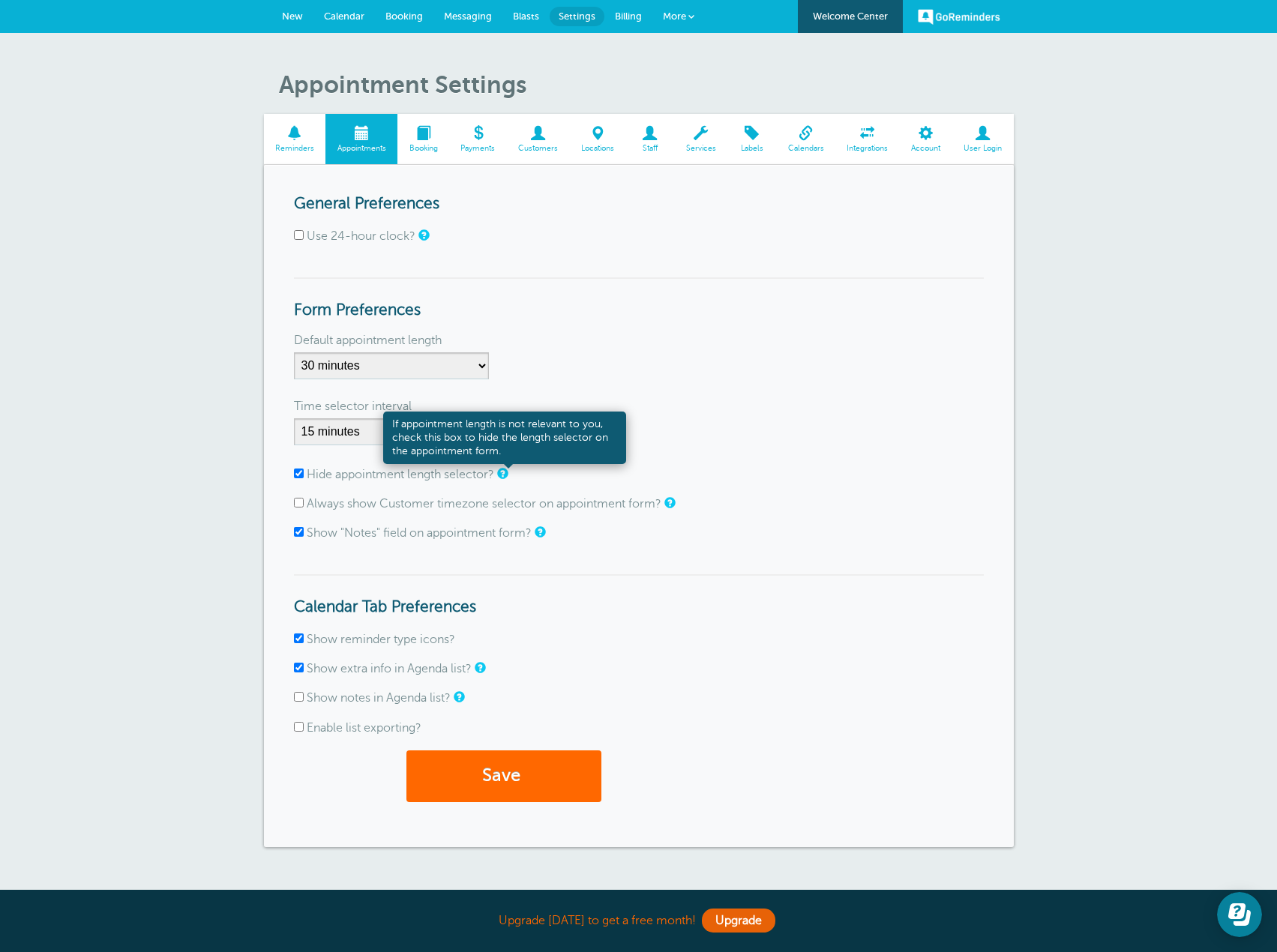
click at [506, 474] on link at bounding box center [501, 473] width 9 height 10
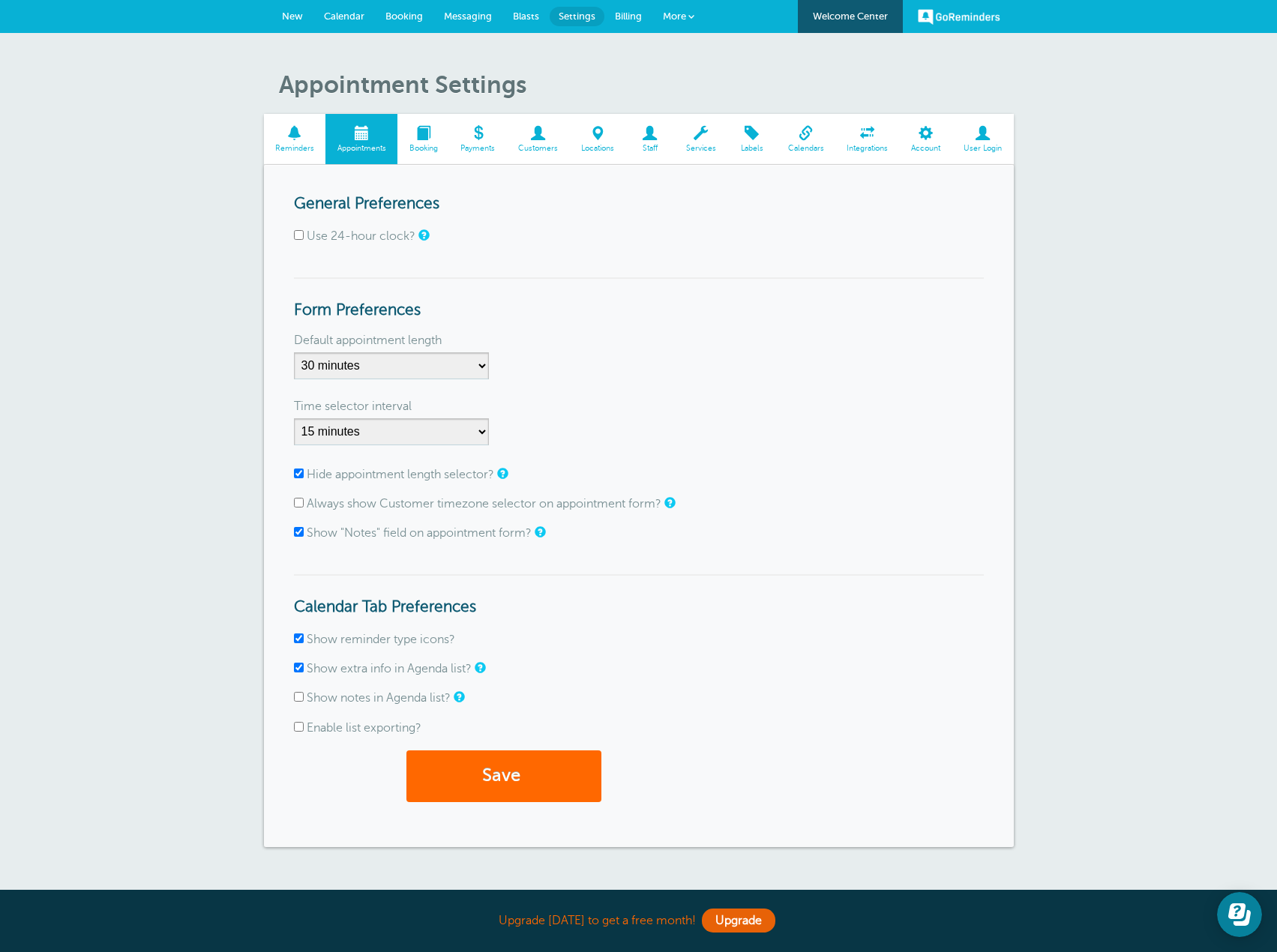
click at [728, 444] on div "Time selector interval 1 minute 5 minutes 10 minutes 15 minutes 20 minutes 30 m…" at bounding box center [638, 428] width 690 height 51
click at [523, 785] on span "submit" at bounding box center [522, 776] width 4 height 20
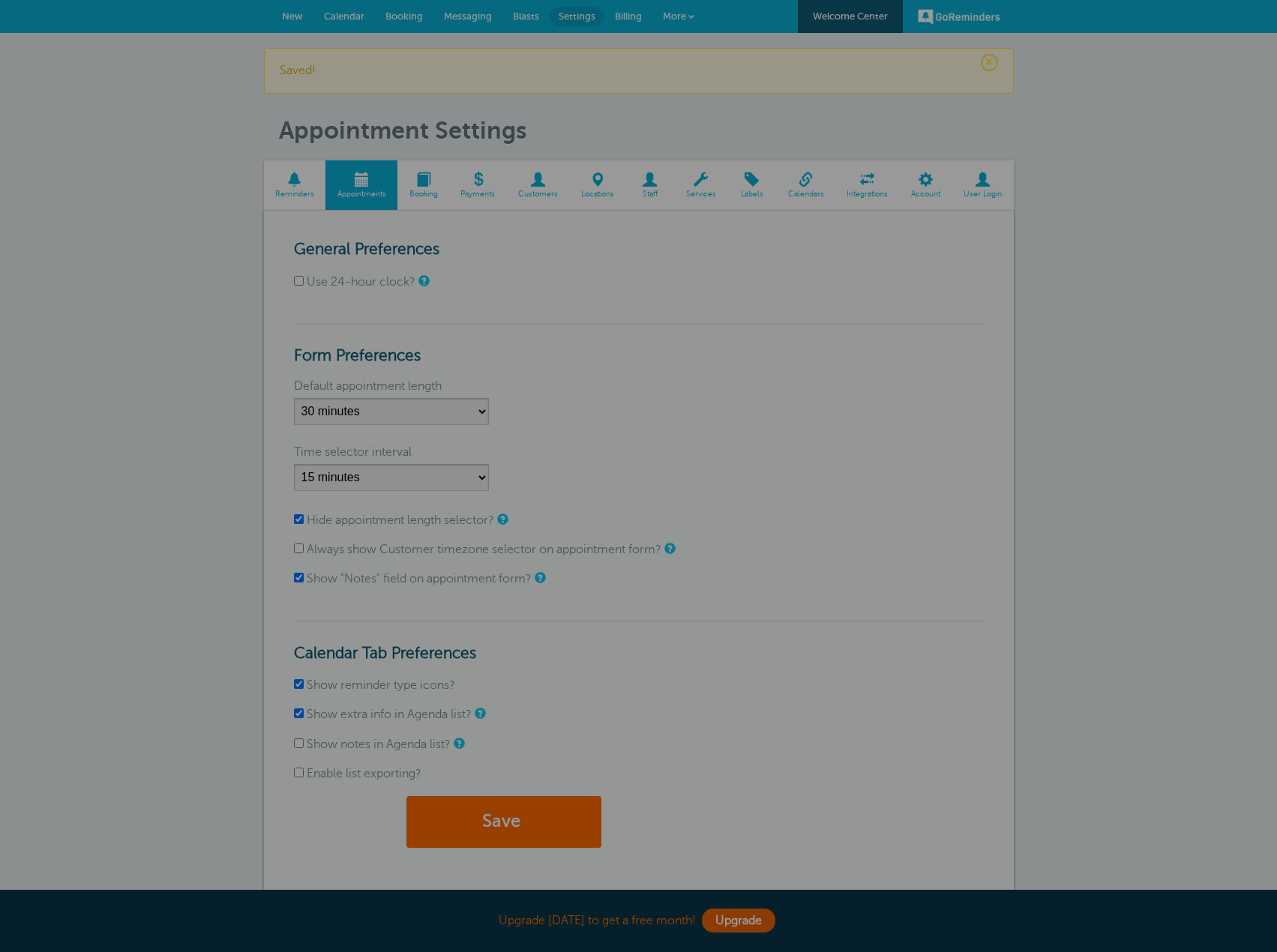
click at [435, 187] on div at bounding box center [638, 476] width 1277 height 952
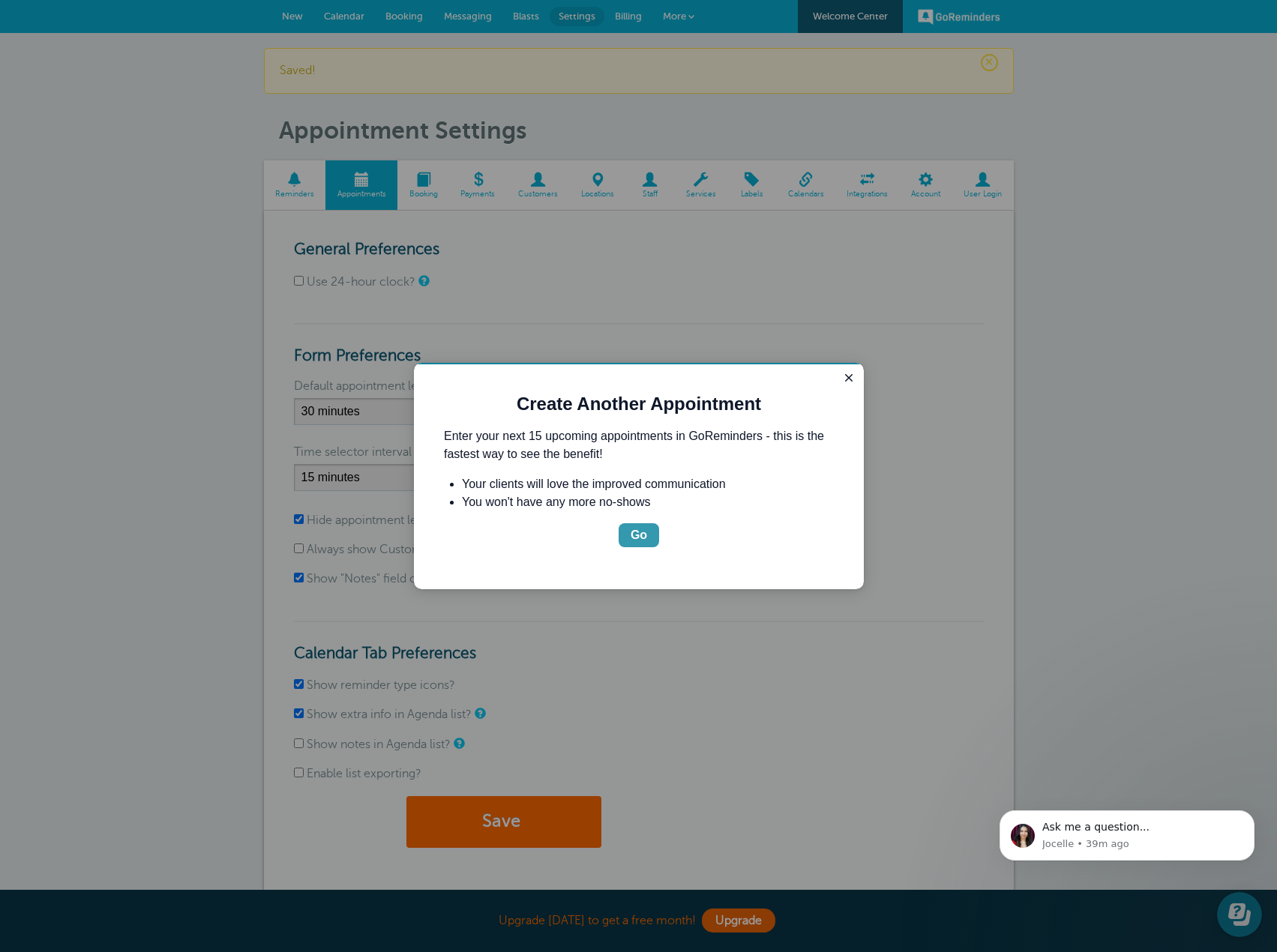
click at [640, 534] on div "Go" at bounding box center [638, 535] width 17 height 18
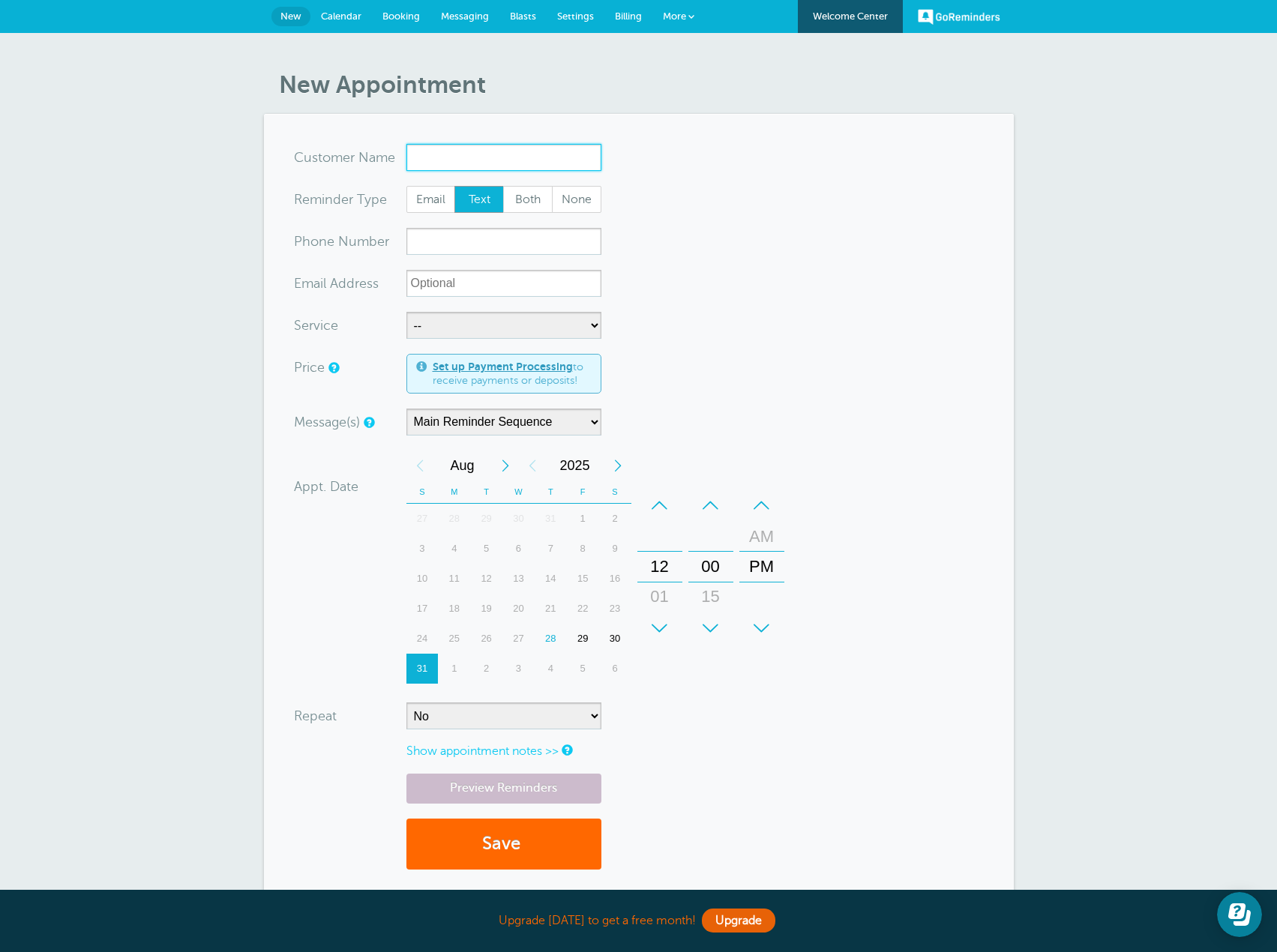
click at [488, 157] on input "x-no-autofill" at bounding box center [504, 158] width 195 height 27
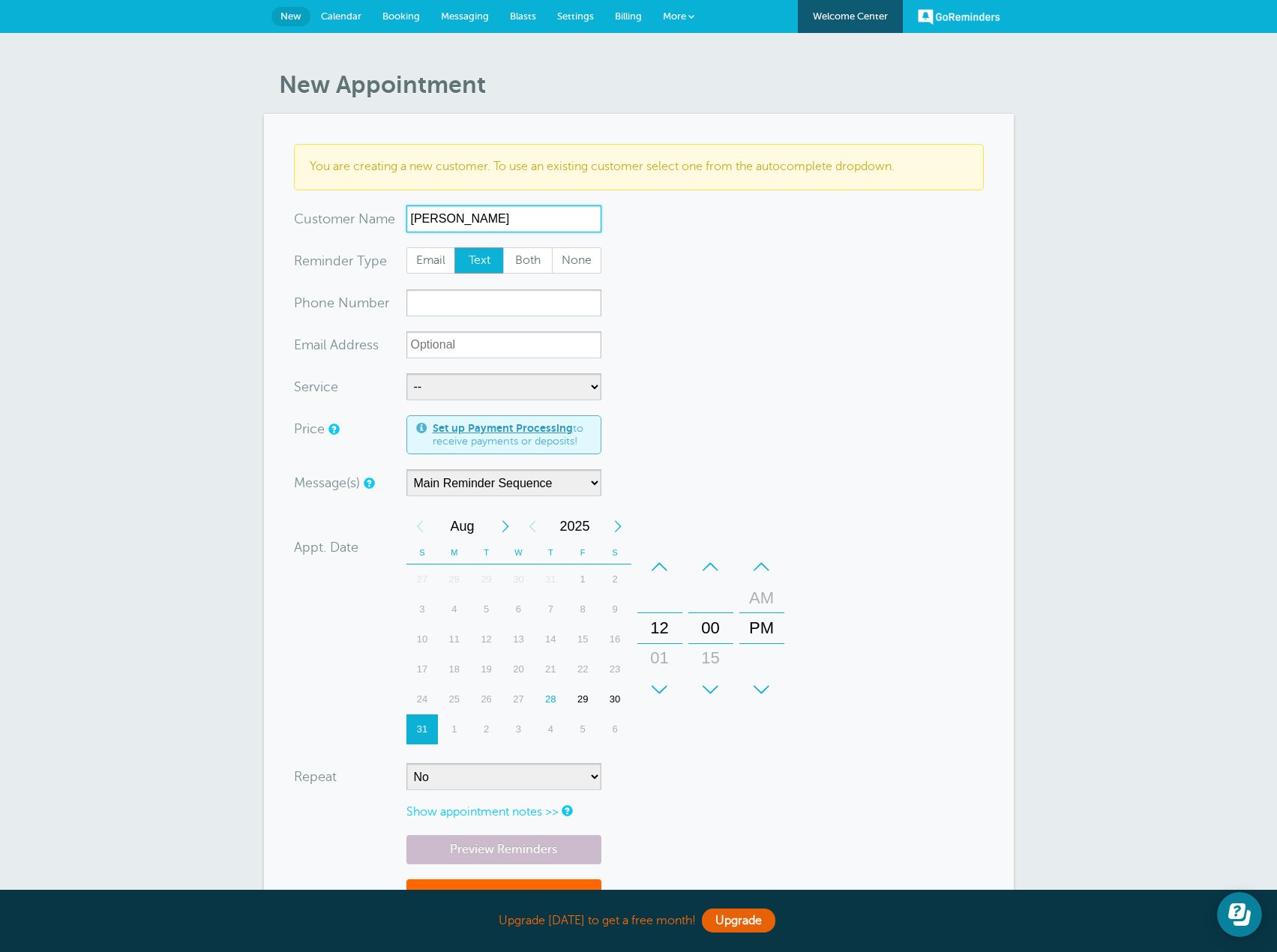
type input "Samantha Mitchell"
click at [492, 311] on input "xxx-no-autofill" at bounding box center [504, 303] width 195 height 27
click at [445, 304] on input "xxx-no-autofill" at bounding box center [504, 303] width 195 height 27
paste input "973 454 9675"
type input "973 454 9675"
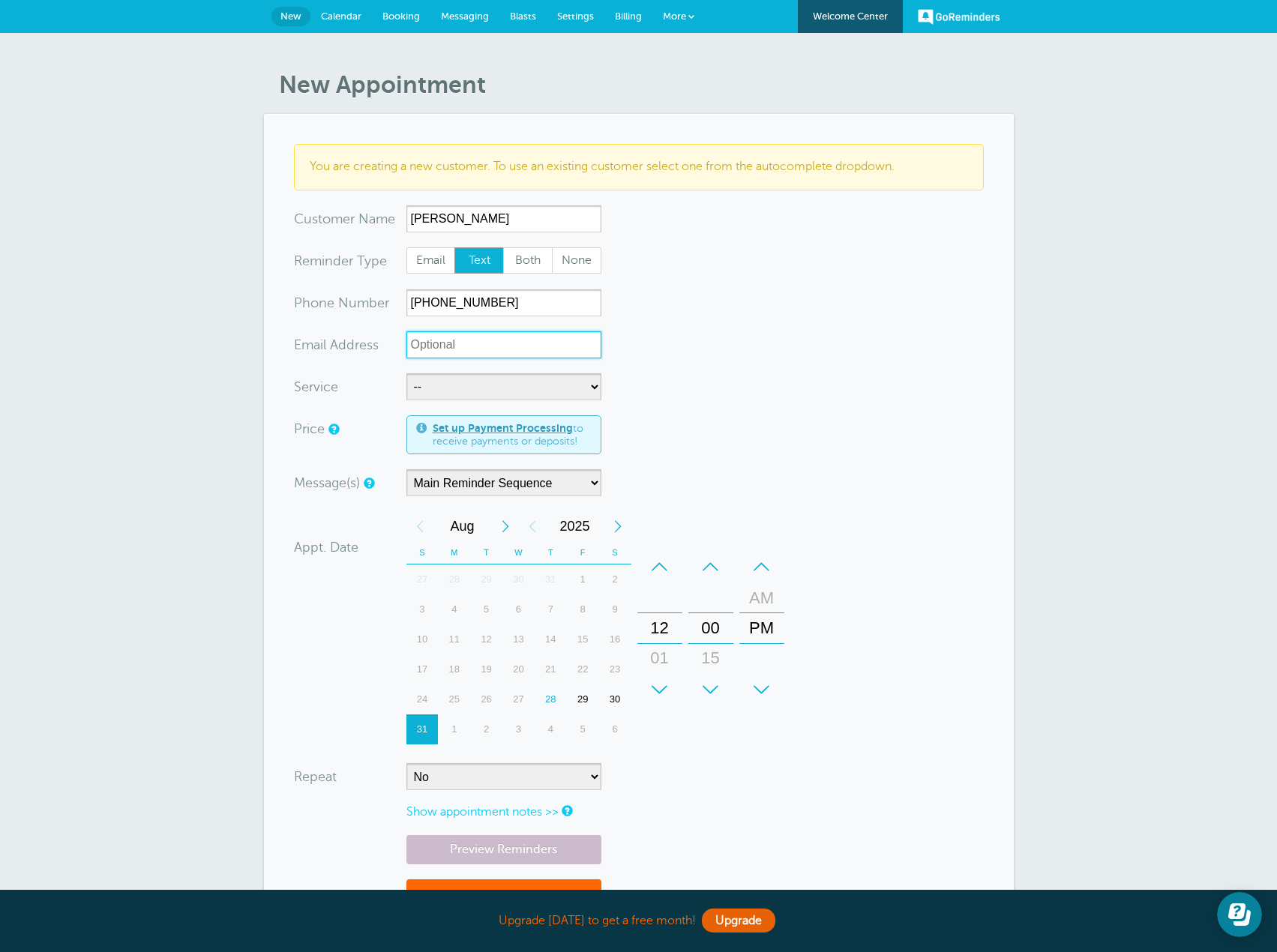
click at [501, 352] on input "xx-no-autofill" at bounding box center [504, 344] width 195 height 27
paste input "Mitchell5.ericr@gmail.com"
type input "Mitchell5.ericr@gmail.com"
click at [520, 385] on select "-- Book your Free Estimate!" at bounding box center [504, 387] width 195 height 27
select select "28100"
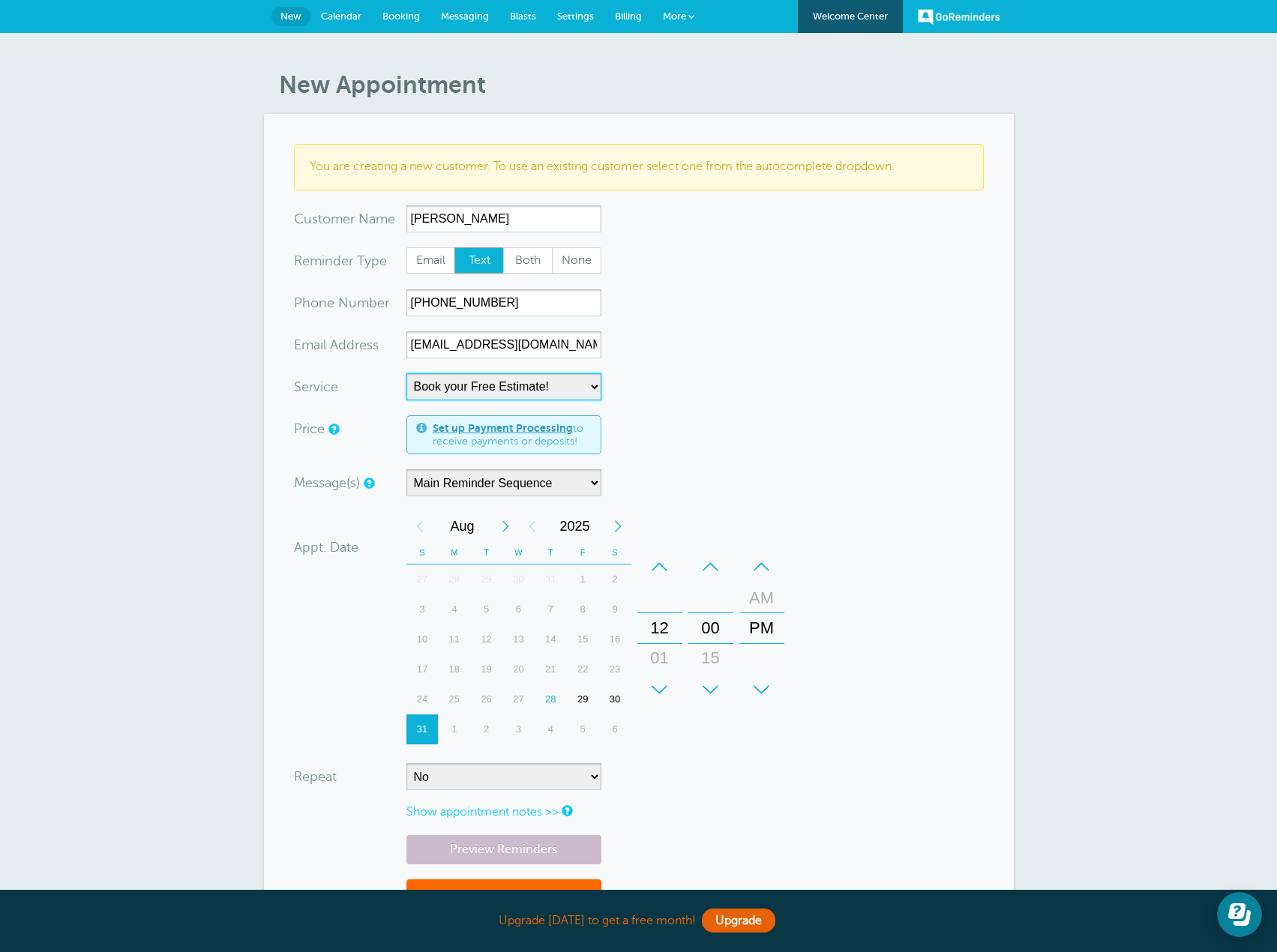
click at [406, 374] on select "-- Book your Free Estimate!" at bounding box center [504, 387] width 195 height 27
click at [583, 700] on div "29" at bounding box center [583, 700] width 32 height 30
click at [655, 686] on div "+" at bounding box center [660, 690] width 45 height 30
click at [706, 689] on div "+" at bounding box center [710, 690] width 45 height 30
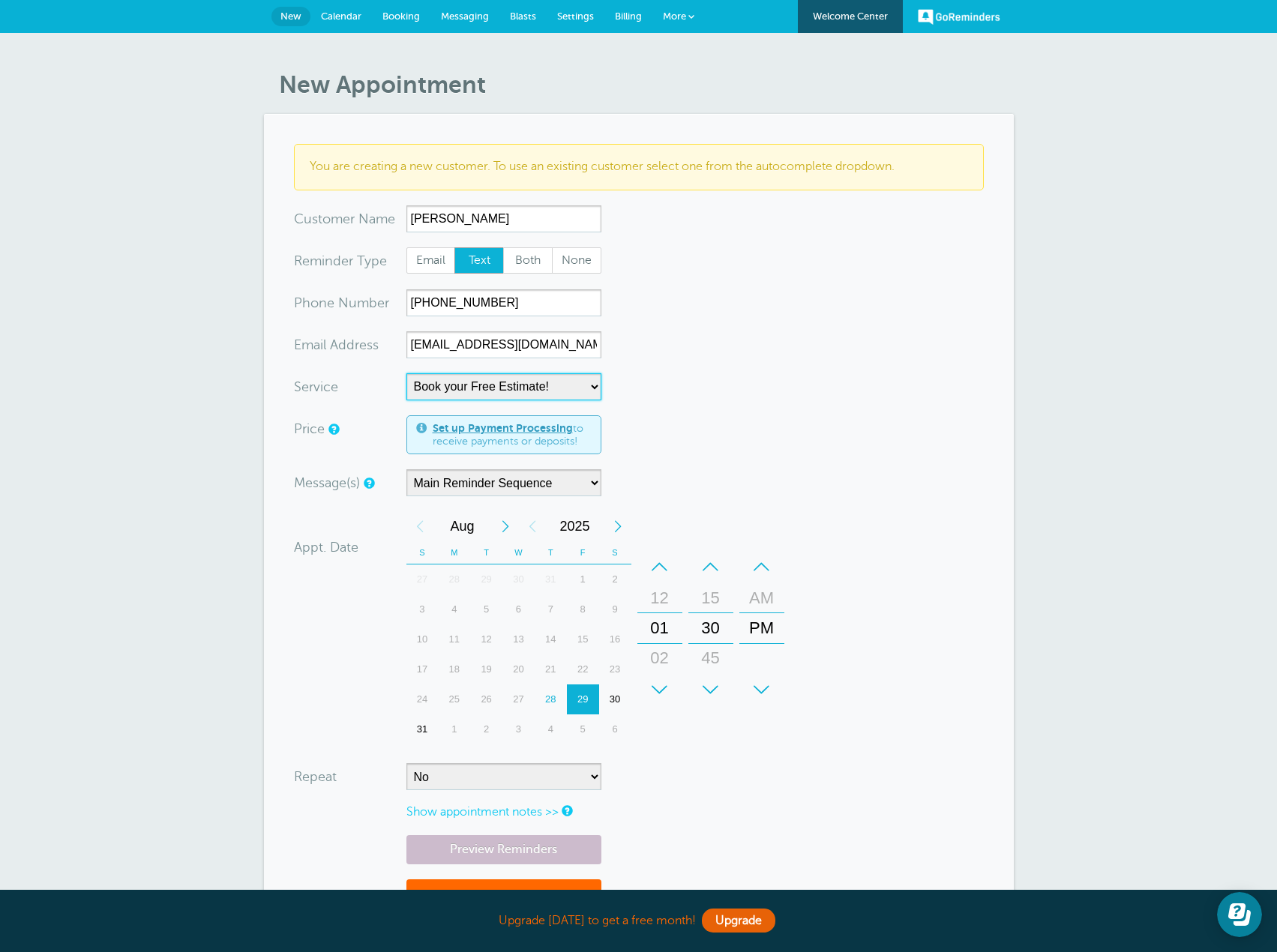
click at [706, 689] on div "+" at bounding box center [710, 690] width 45 height 30
click at [710, 565] on div "–" at bounding box center [710, 567] width 45 height 30
click at [590, 774] on select "No Daily Weekly Every 2 weeks Every 3 weeks Every 4 weeks Monthly Every 5 weeks…" at bounding box center [504, 777] width 195 height 27
click at [901, 769] on form "You are creating a new customer. To use an existing customer select one from th…" at bounding box center [638, 545] width 690 height 801
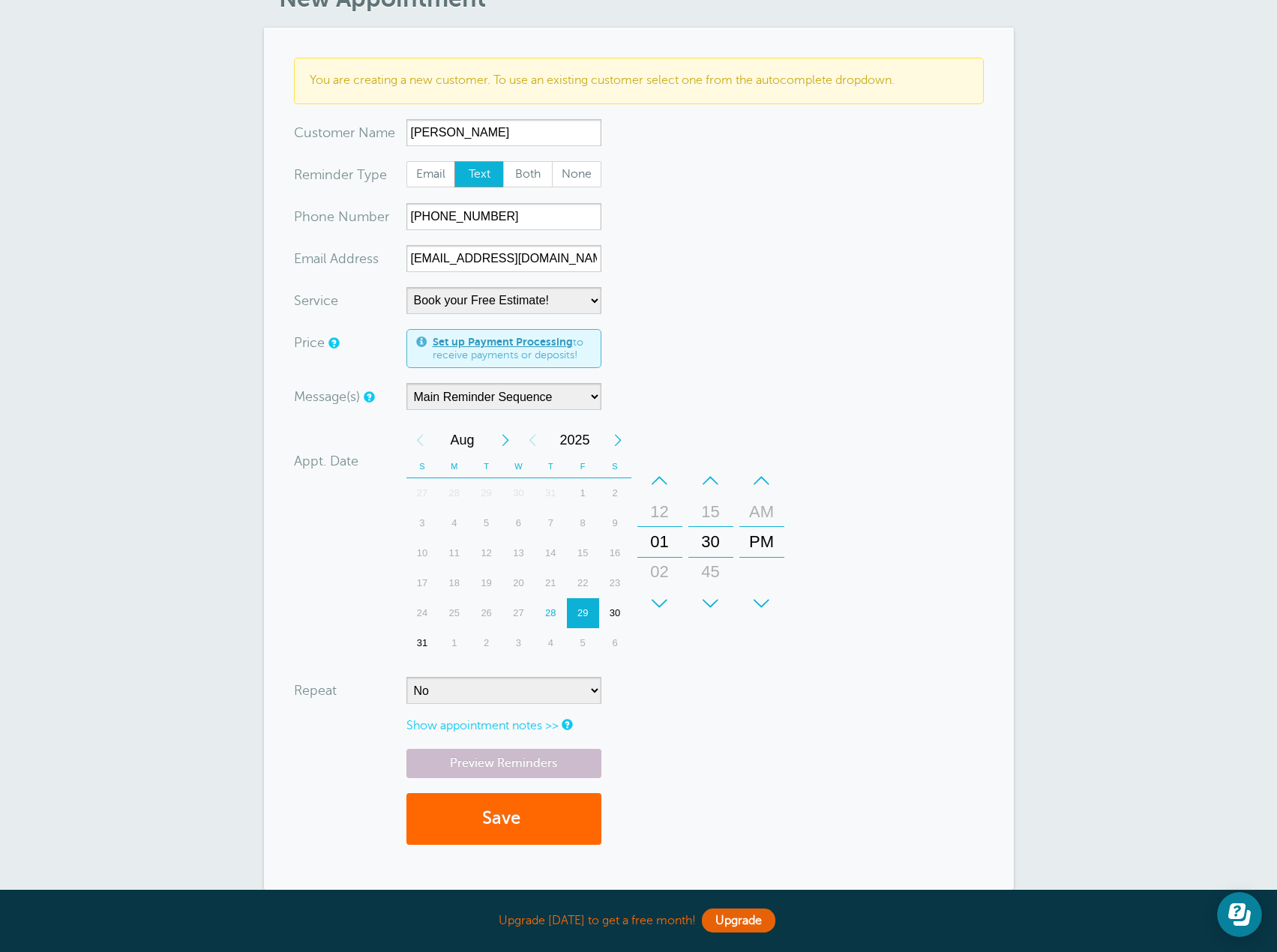
scroll to position [252, 0]
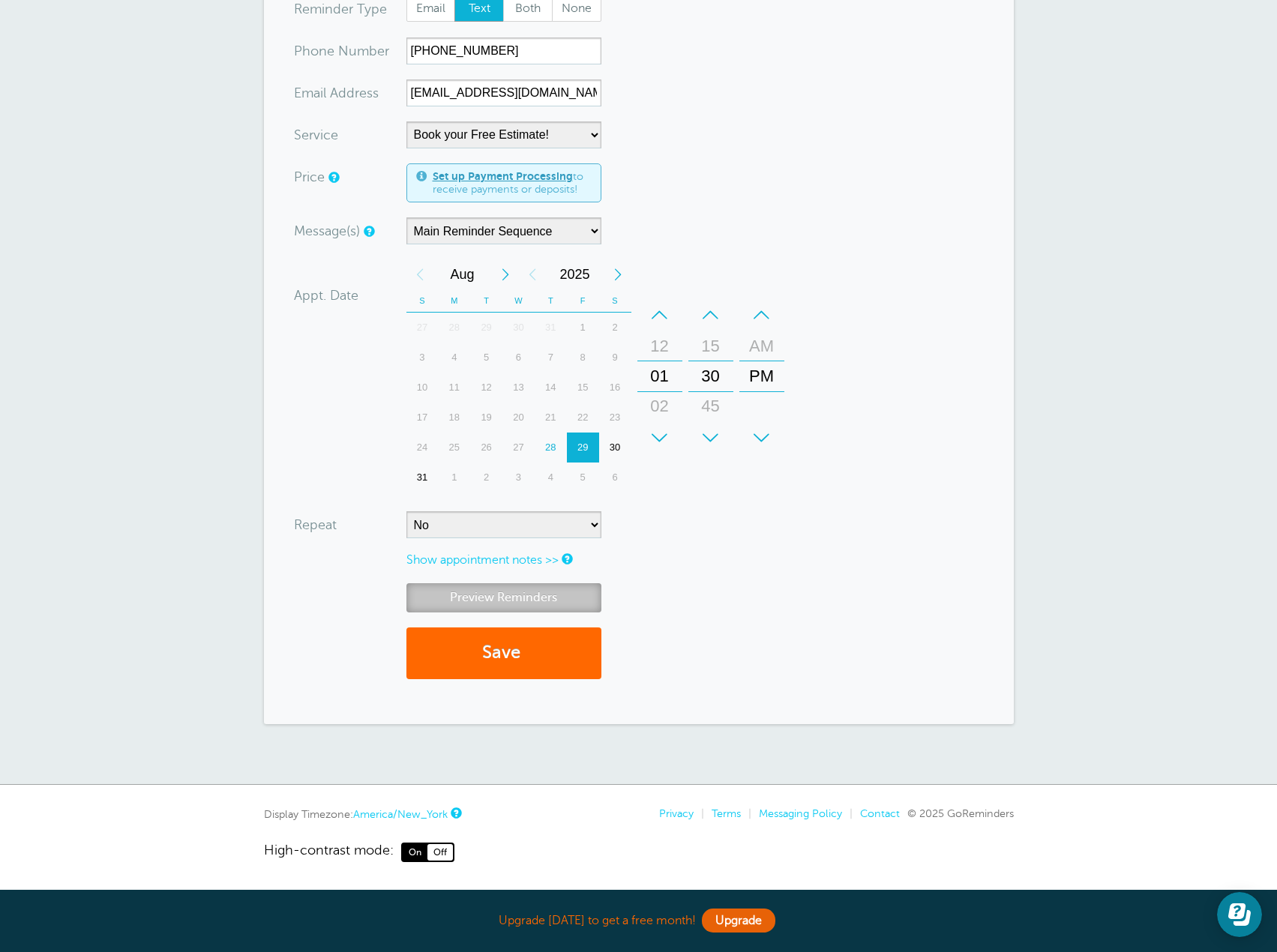
click at [558, 599] on link "Preview Reminders" at bounding box center [504, 598] width 195 height 29
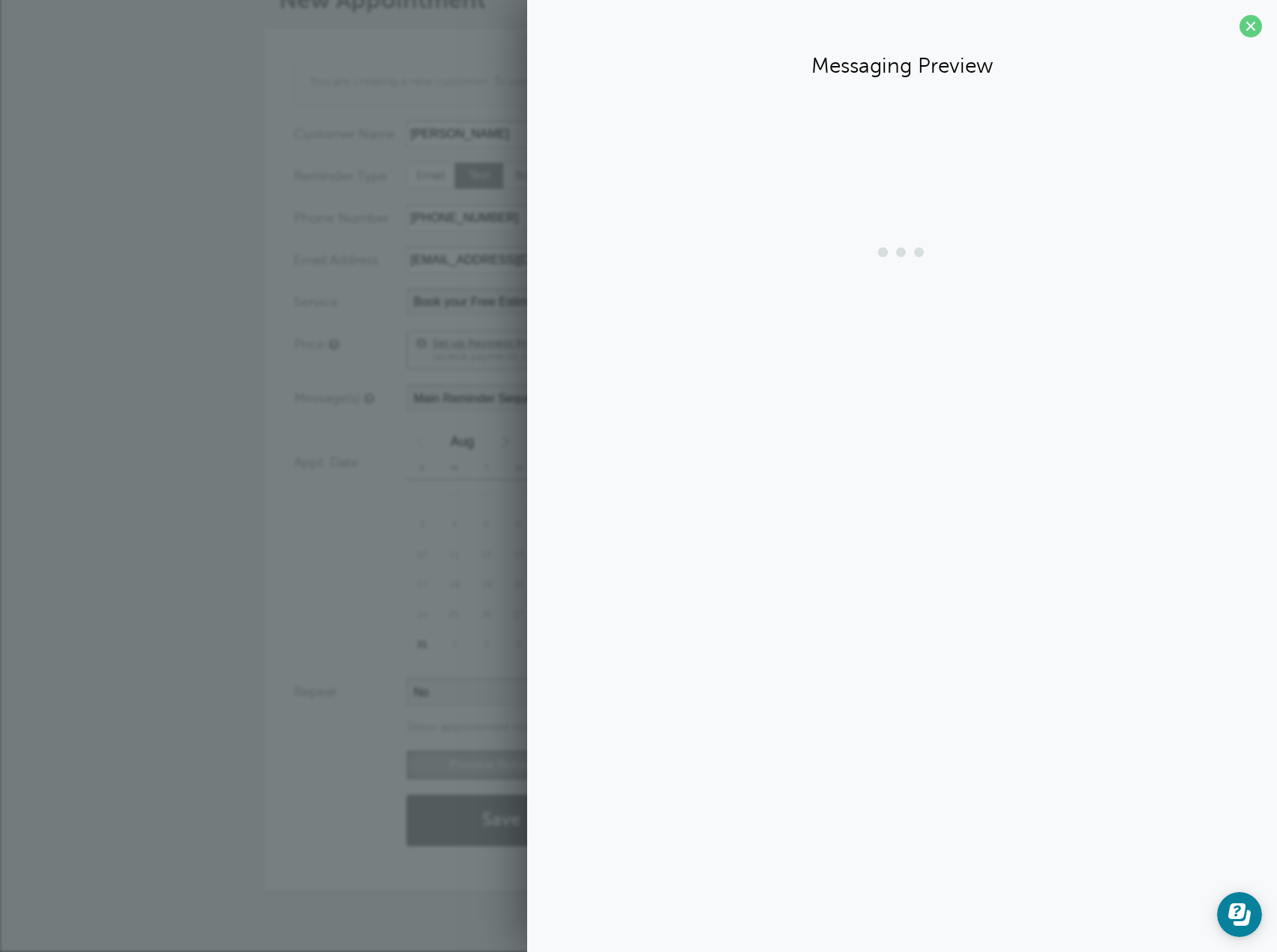
scroll to position [85, 0]
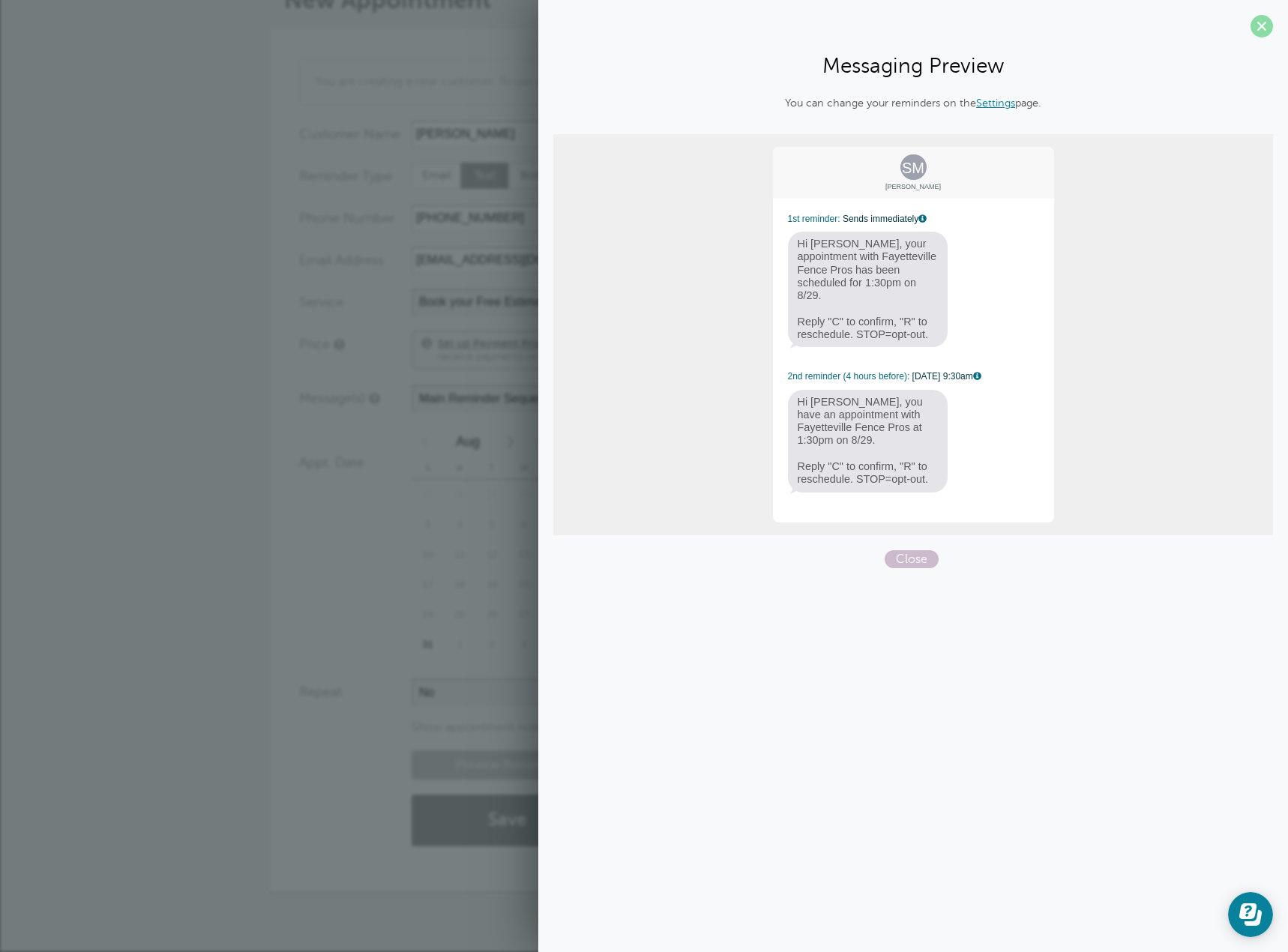
click at [1262, 19] on span at bounding box center [1261, 26] width 22 height 22
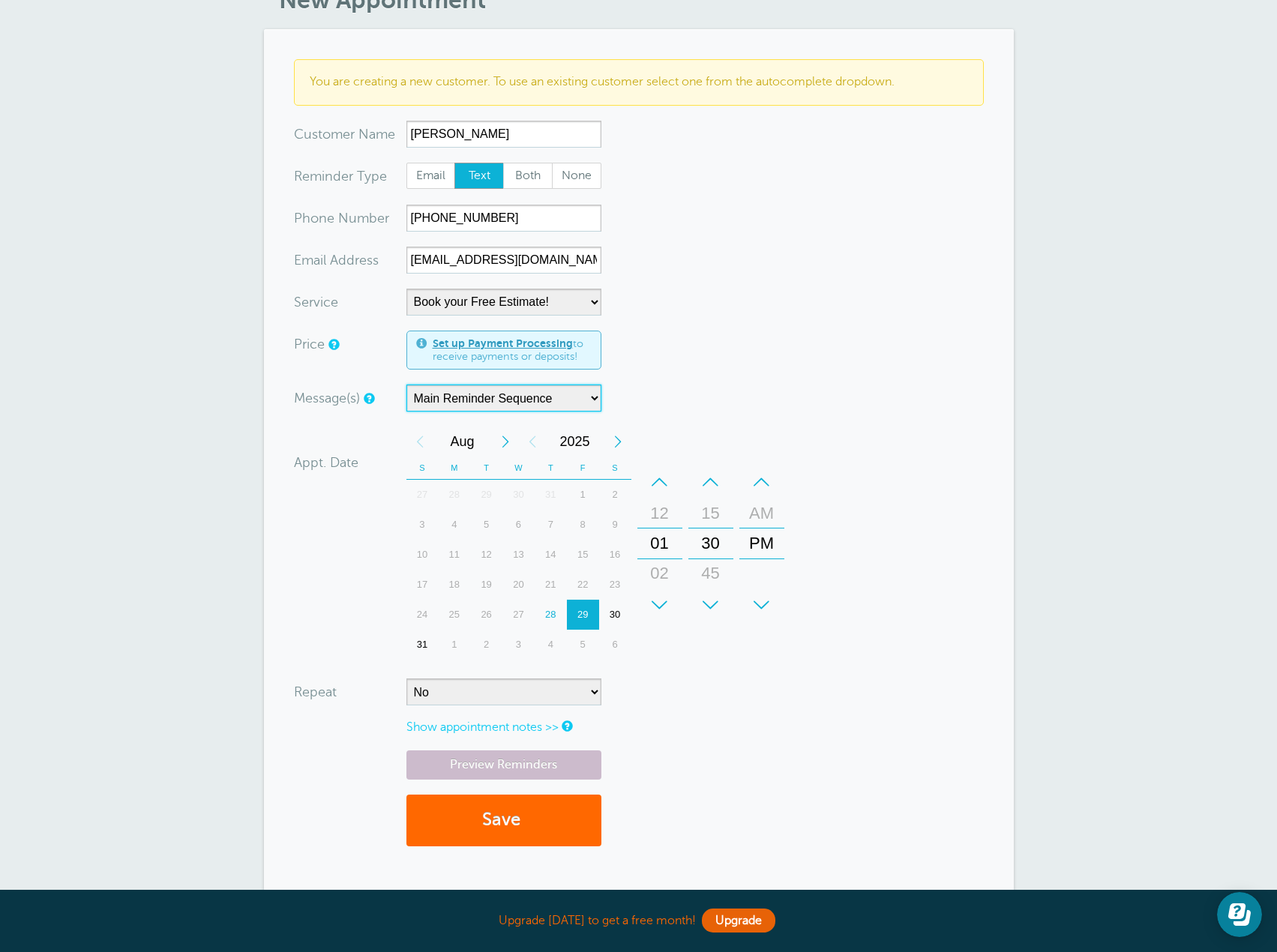
click at [600, 397] on select "Main Reminder Sequence" at bounding box center [504, 398] width 195 height 27
click at [591, 394] on select "Main Reminder Sequence" at bounding box center [504, 398] width 195 height 27
click at [886, 329] on form "You are creating a new customer. To use an existing customer select one from th…" at bounding box center [638, 460] width 690 height 801
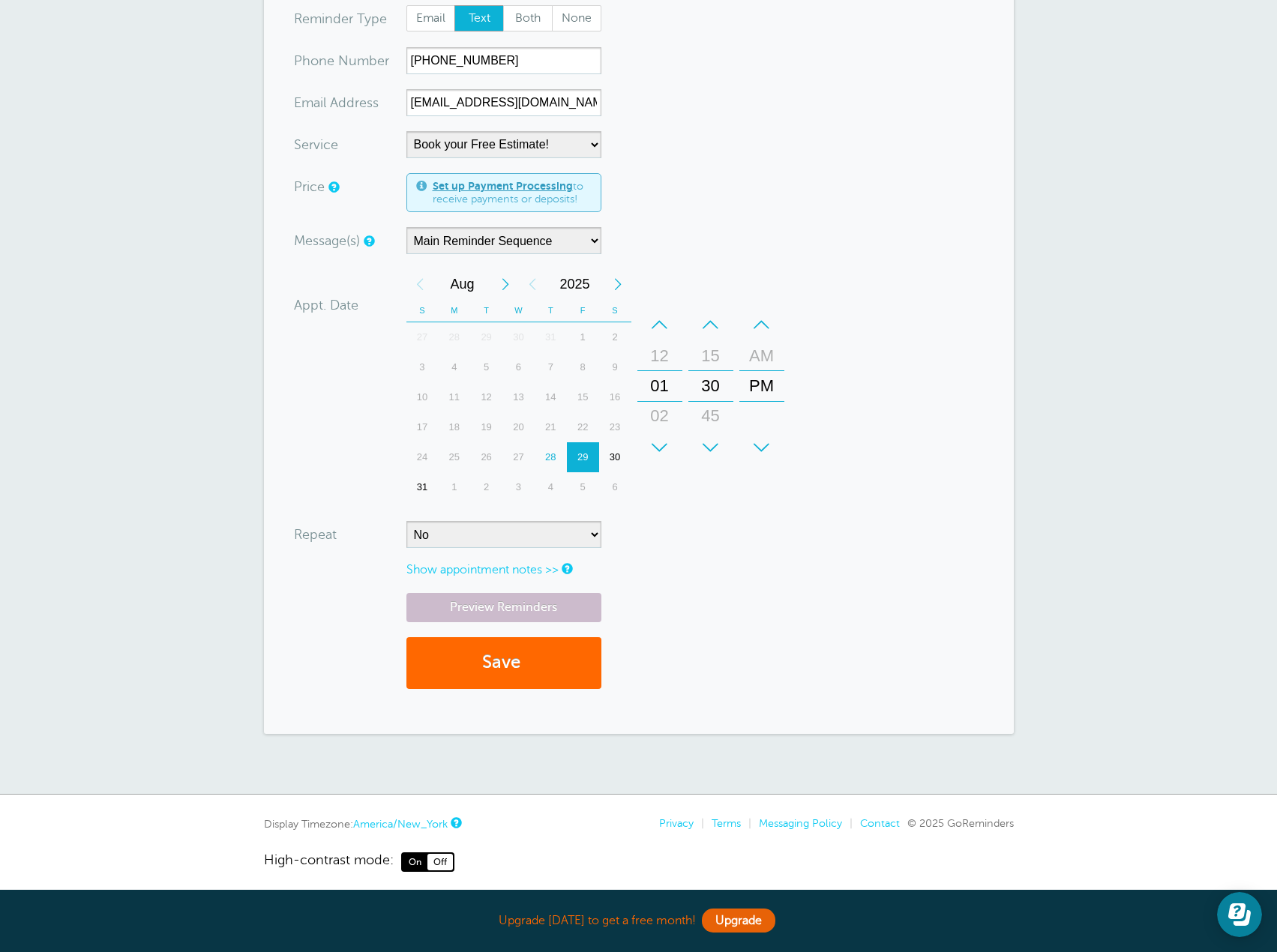
scroll to position [252, 0]
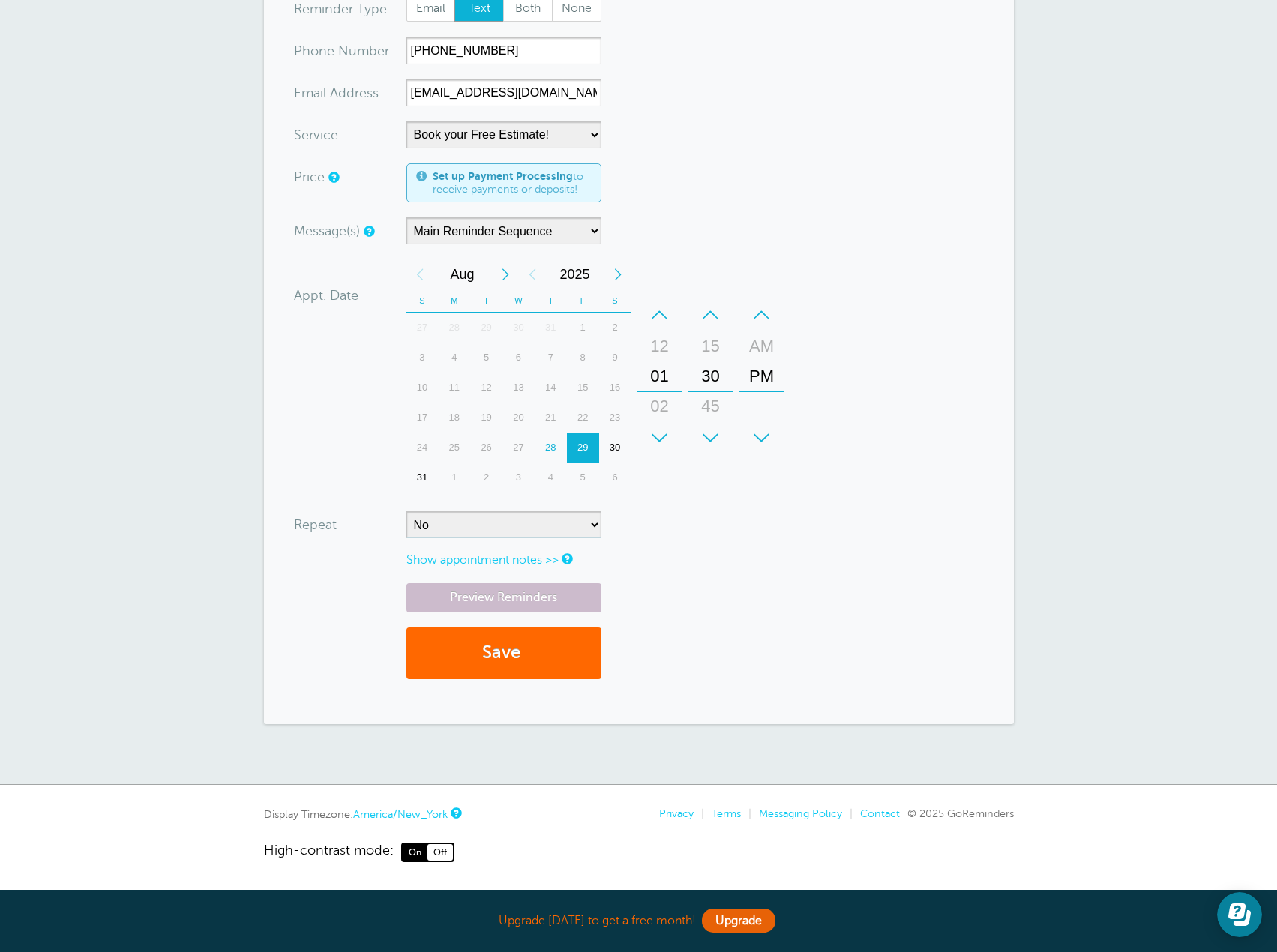
click at [550, 559] on link "Show appointment notes >>" at bounding box center [483, 560] width 152 height 13
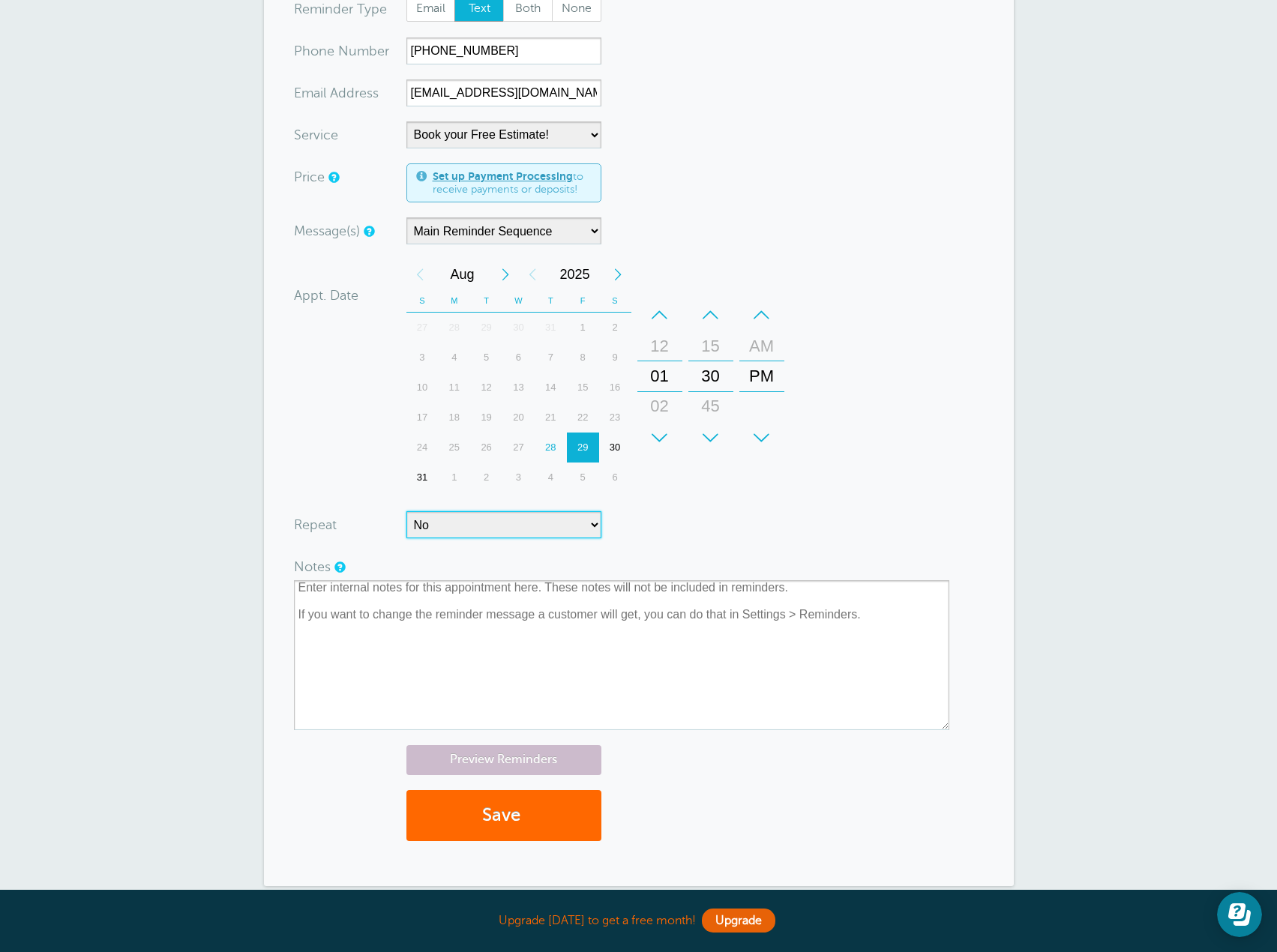
click at [594, 522] on select "No Daily Weekly Every 2 weeks Every 3 weeks Every 4 weeks Monthly Every 5 weeks…" at bounding box center [504, 525] width 195 height 27
click at [894, 459] on form "You are creating a new customer. To use an existing customer select one from th…" at bounding box center [638, 374] width 690 height 964
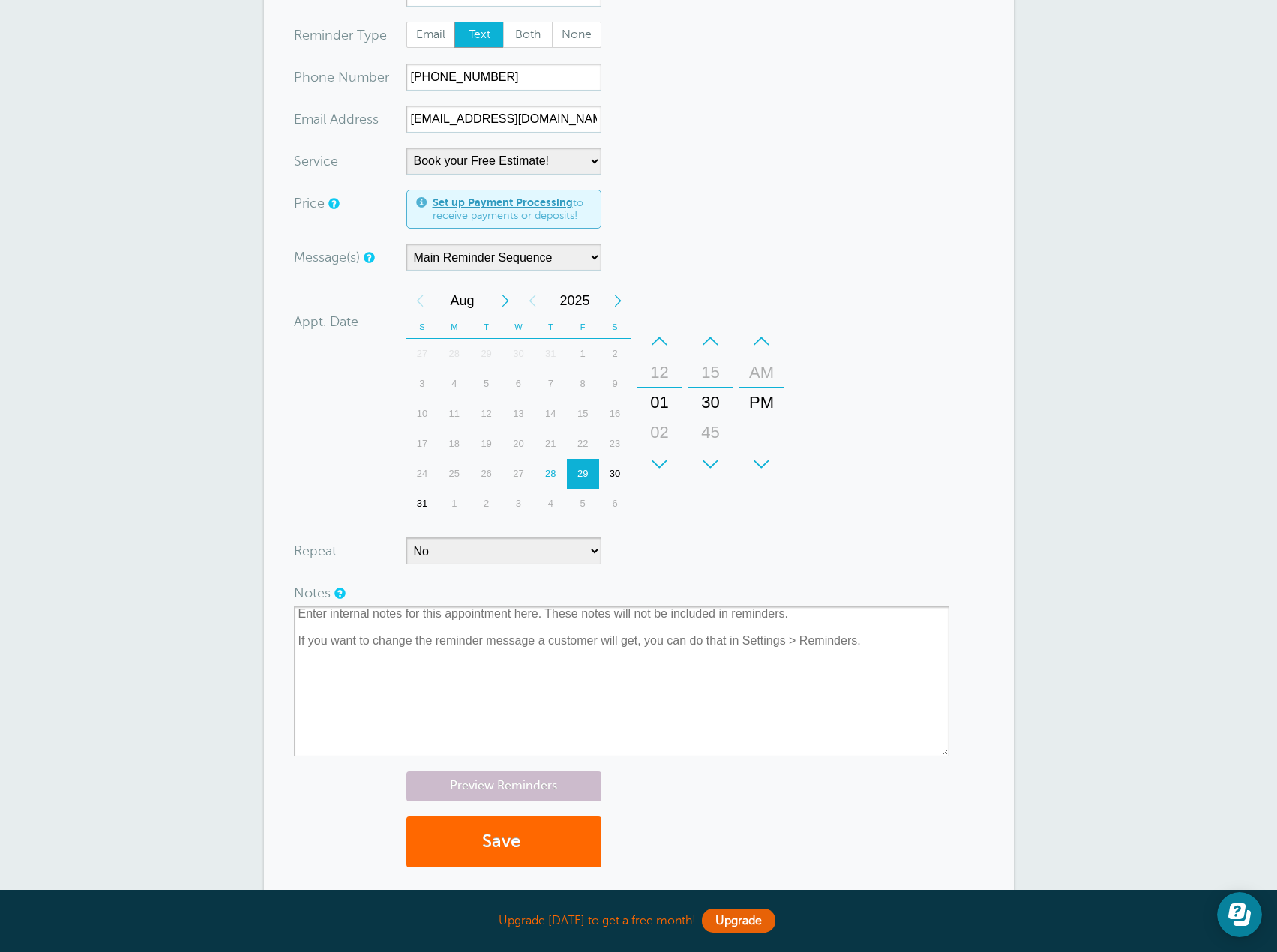
scroll to position [190, 0]
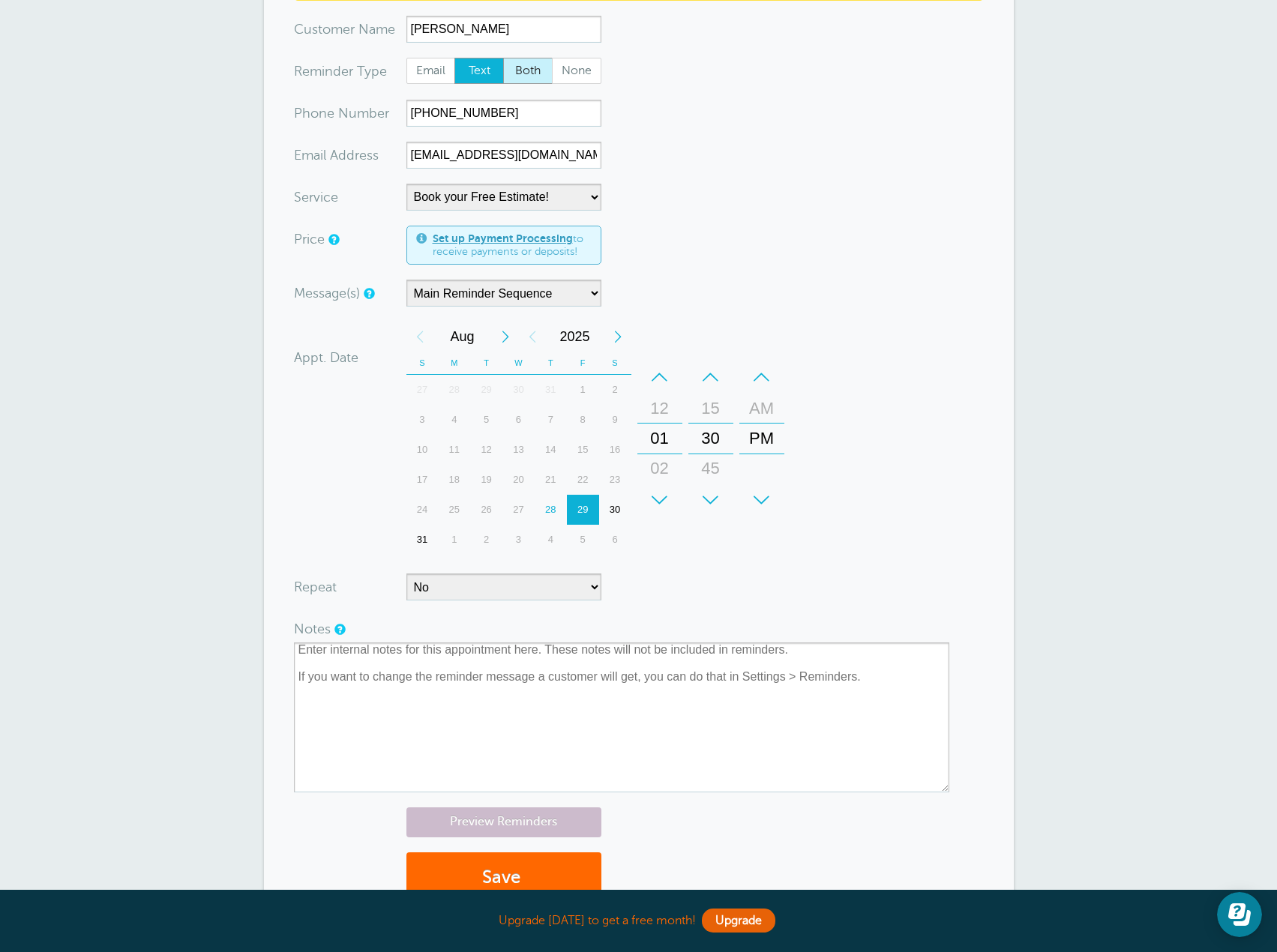
click at [538, 76] on span "Both" at bounding box center [528, 71] width 48 height 26
click at [523, 69] on span "Both" at bounding box center [528, 71] width 48 height 26
click at [503, 58] on input "Both" at bounding box center [502, 57] width 1 height 1
radio input "true"
click at [424, 71] on span "Email" at bounding box center [431, 71] width 48 height 26
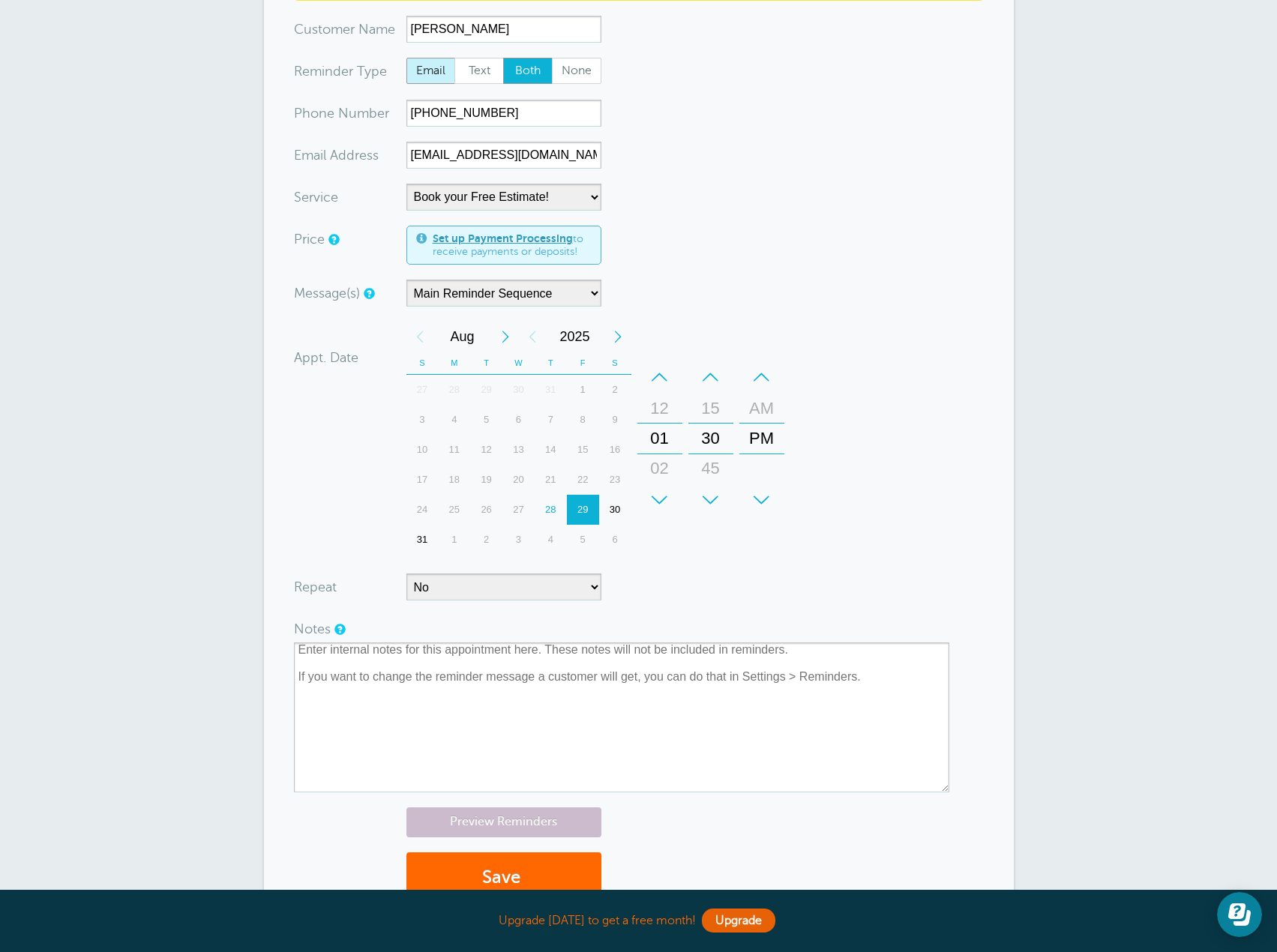
click at [406, 58] on input "Email" at bounding box center [406, 57] width 1 height 1
radio input "true"
click at [539, 72] on span "Both" at bounding box center [528, 71] width 48 height 26
click at [530, 66] on span "Both" at bounding box center [528, 71] width 48 height 26
click at [476, 67] on span "Text" at bounding box center [479, 71] width 48 height 26
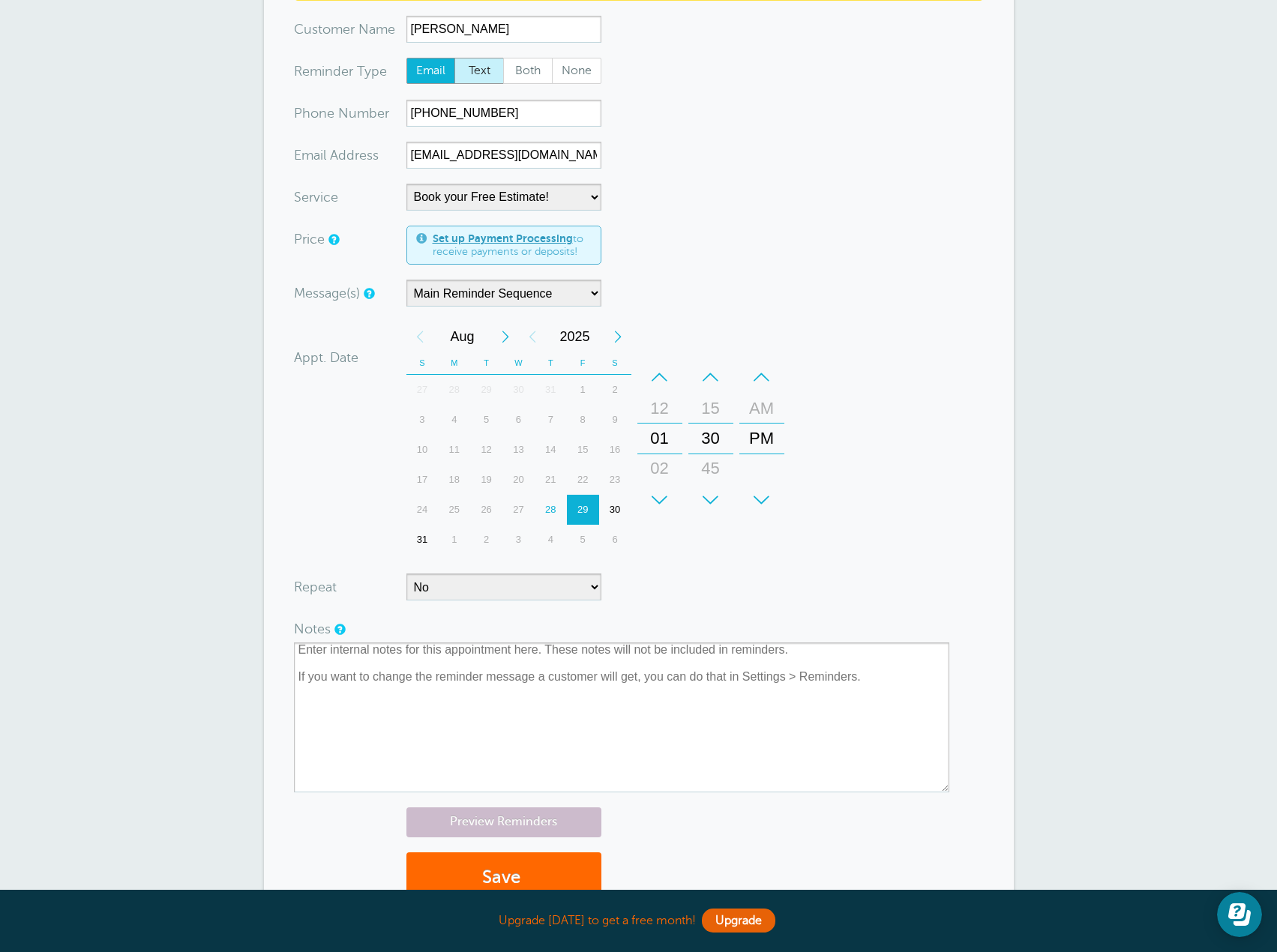
click at [454, 58] on input "Text" at bounding box center [453, 57] width 1 height 1
radio input "true"
click at [531, 70] on span "Both" at bounding box center [528, 71] width 48 height 26
click at [503, 58] on input "Both" at bounding box center [502, 57] width 1 height 1
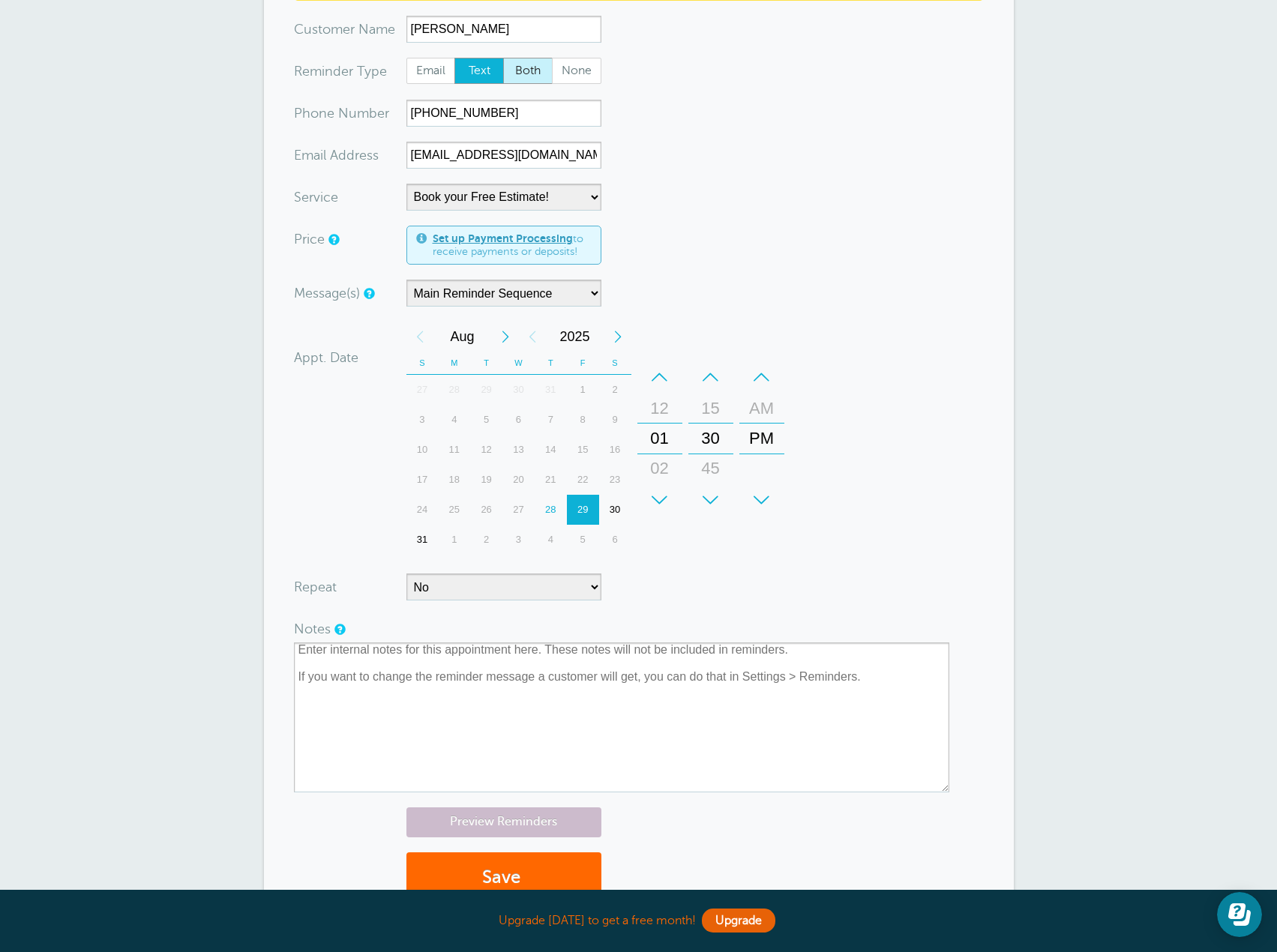
radio input "true"
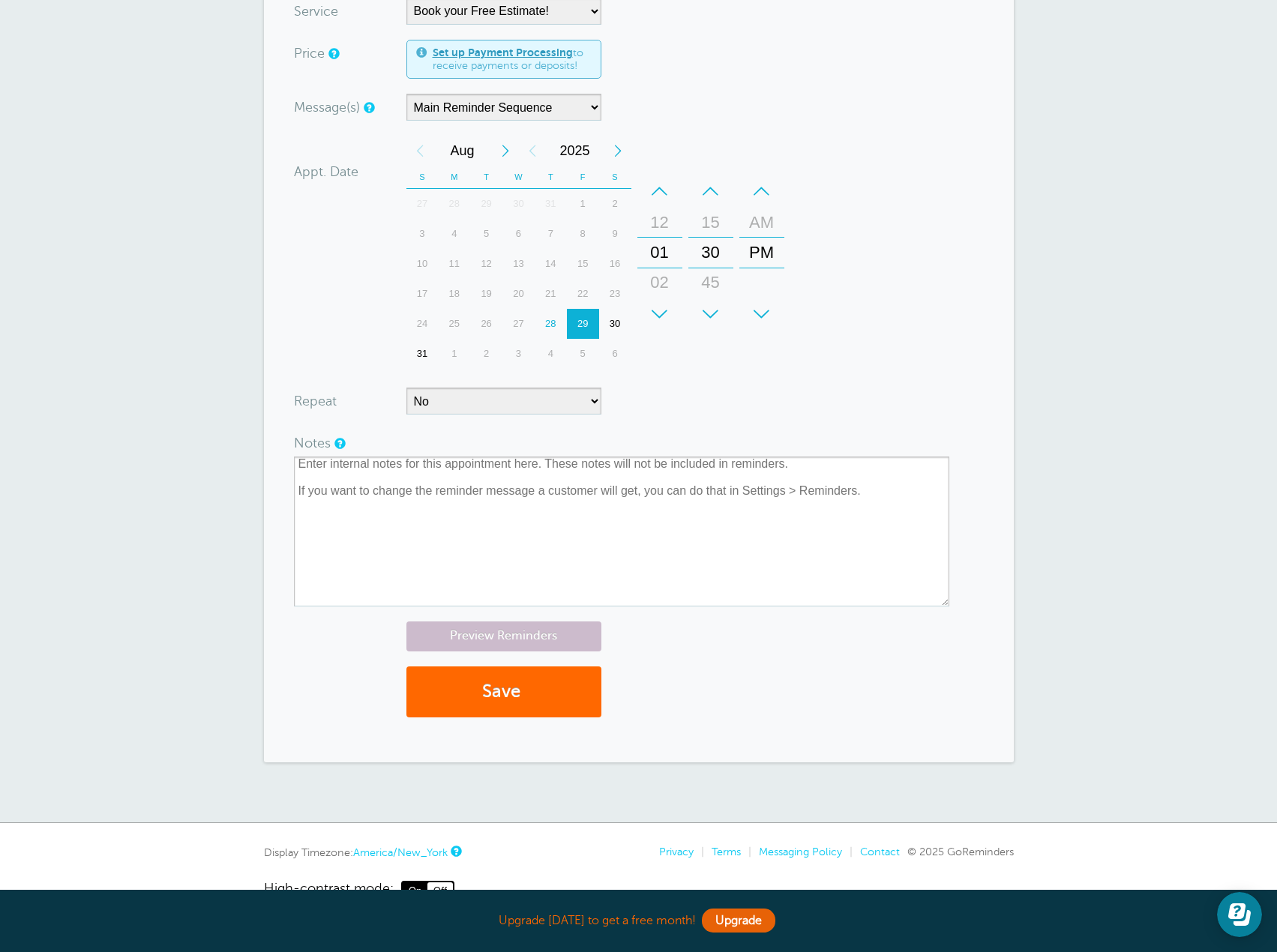
scroll to position [414, 0]
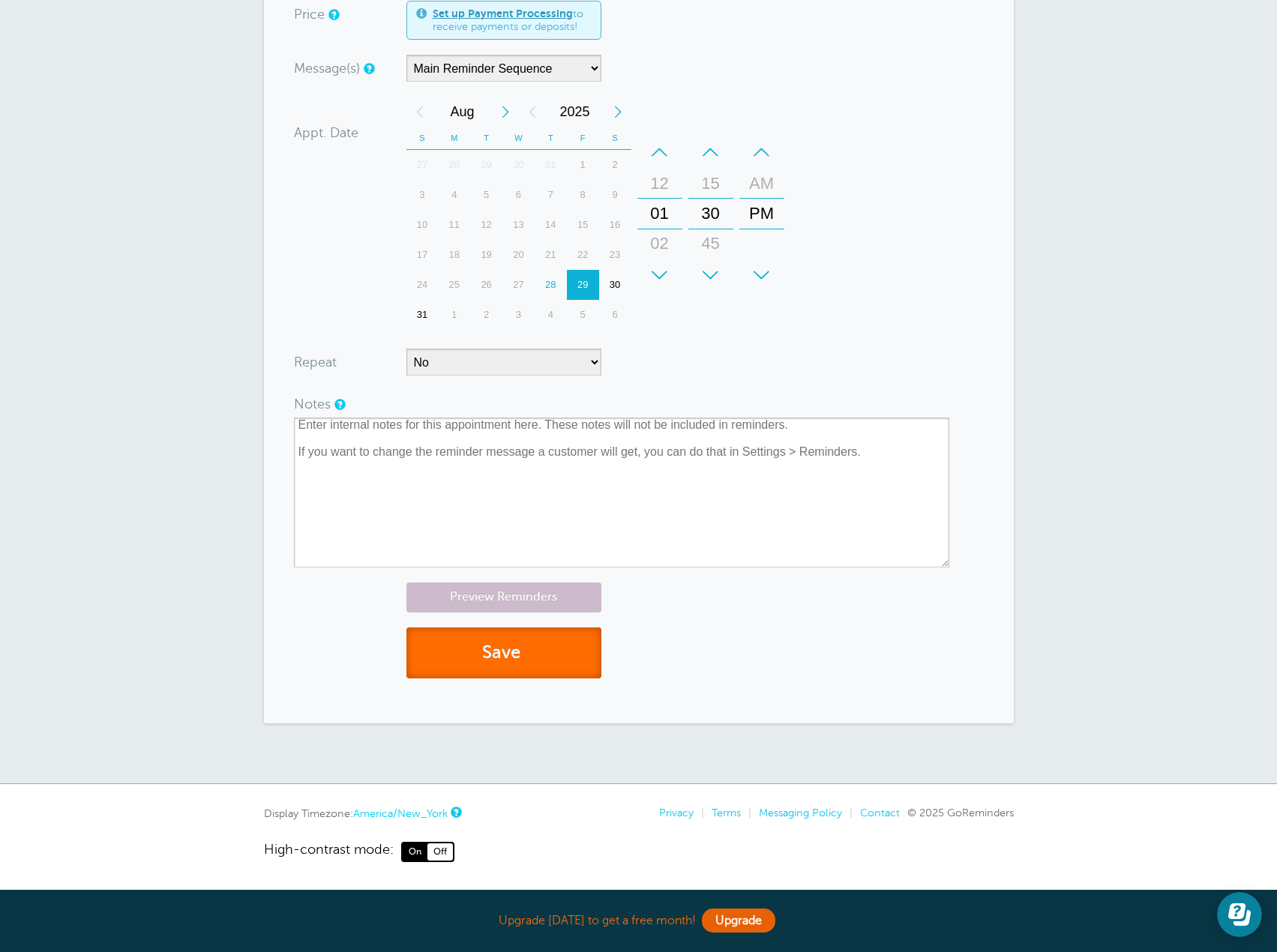
click at [522, 655] on button "Save" at bounding box center [504, 654] width 195 height 51
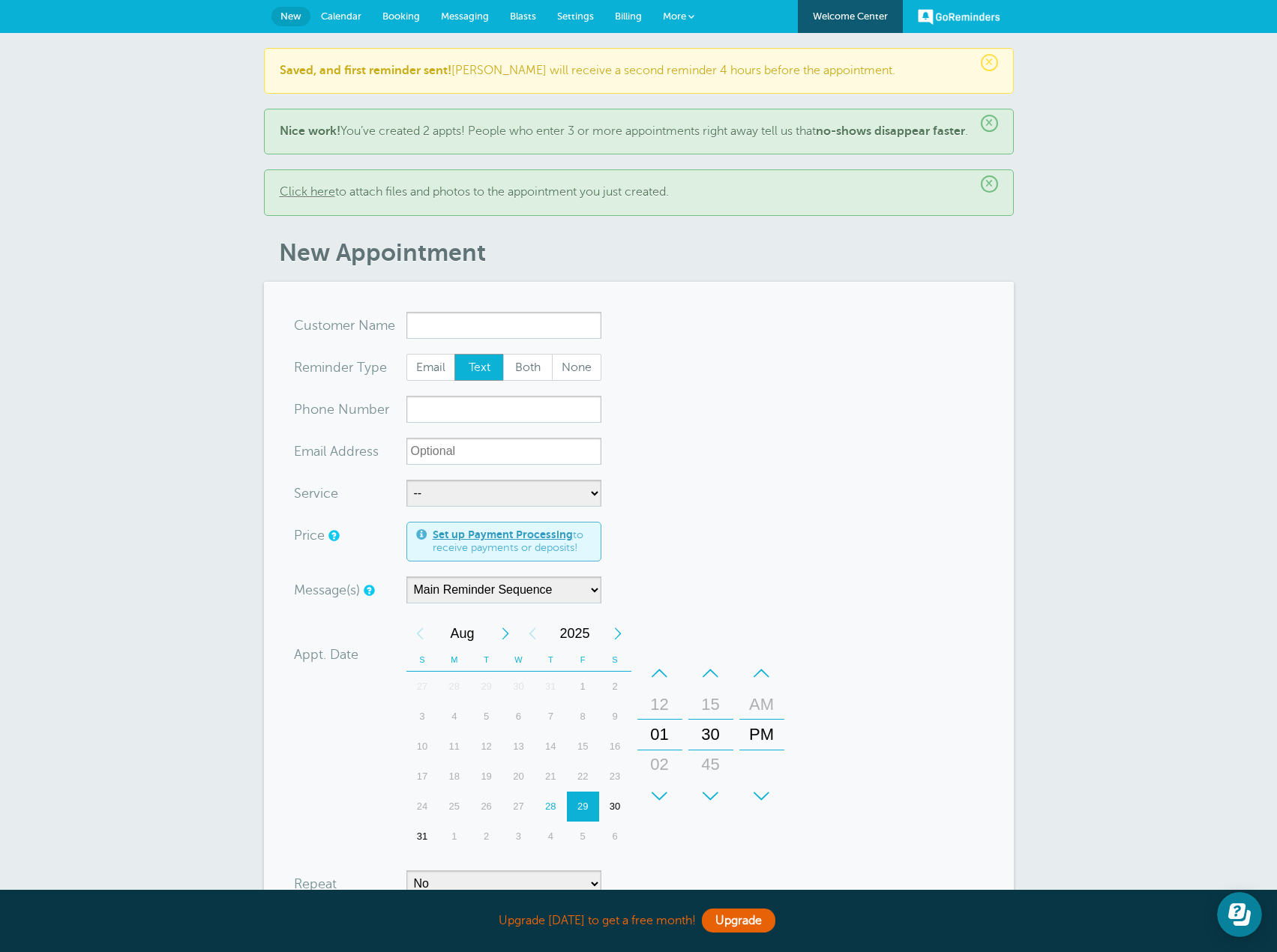
click at [988, 57] on span "×" at bounding box center [989, 62] width 17 height 17
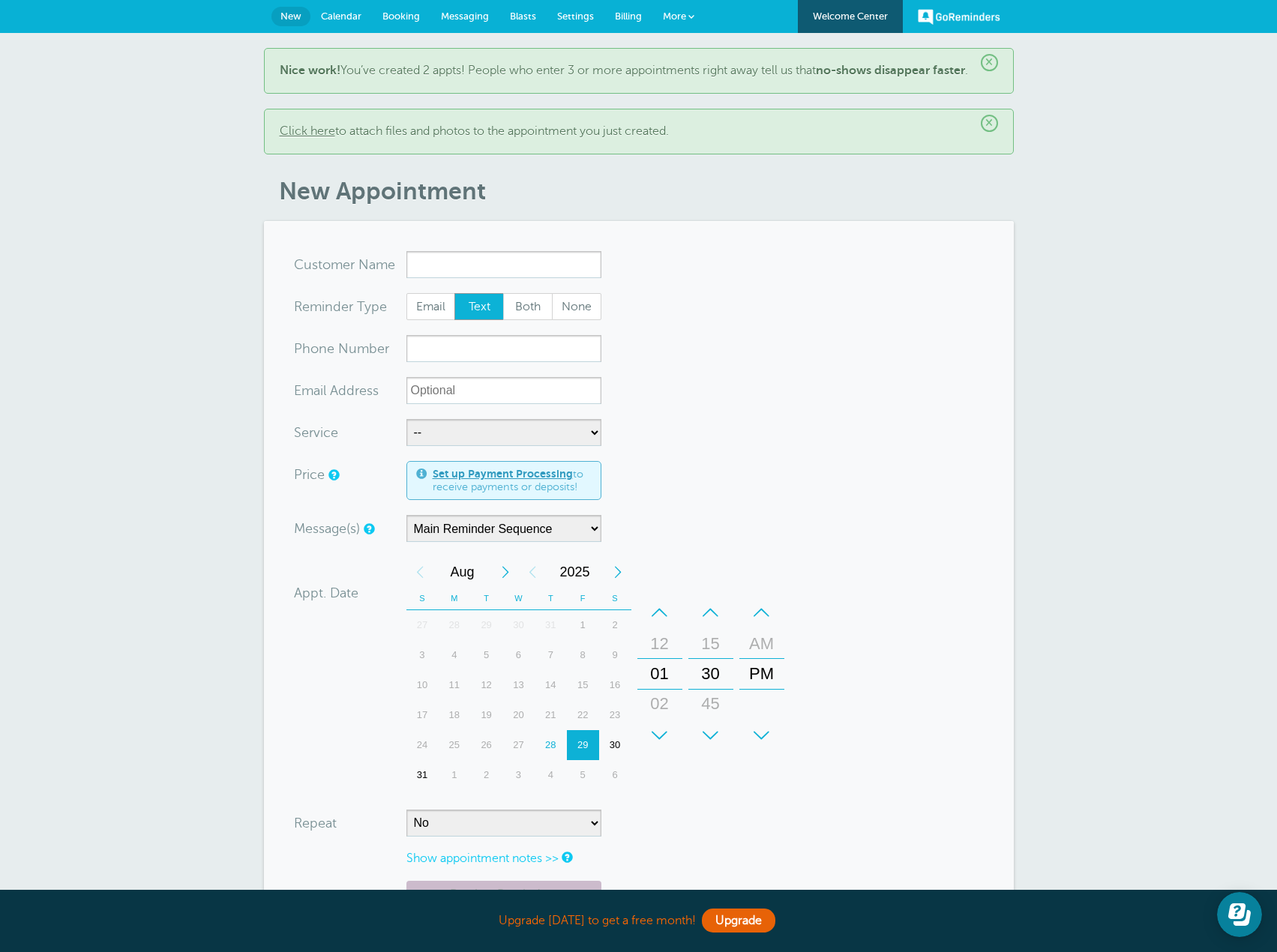
click at [1183, 472] on div "× Nice work! You’ve created 2 appts! People who enter 3 or more appointments ri…" at bounding box center [638, 558] width 1277 height 1050
drag, startPoint x: 404, startPoint y: 21, endPoint x: 416, endPoint y: 19, distance: 12.2
click at [404, 20] on span "Booking" at bounding box center [401, 16] width 37 height 12
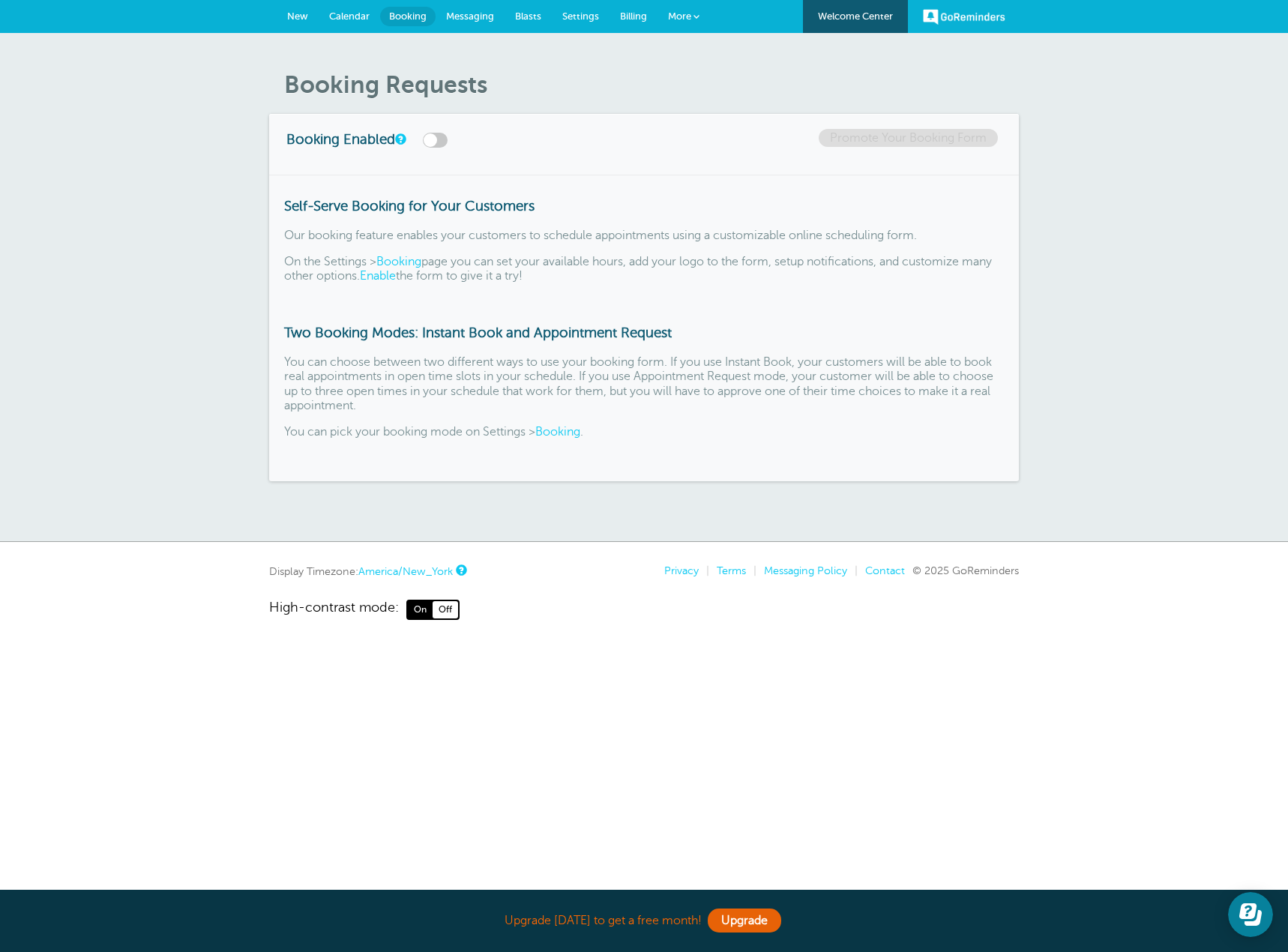
click at [438, 140] on label at bounding box center [436, 140] width 25 height 15
click at [0, 0] on input "checkbox" at bounding box center [0, 0] width 0 height 0
click at [931, 136] on link "Promote Your Booking Form" at bounding box center [908, 138] width 179 height 18
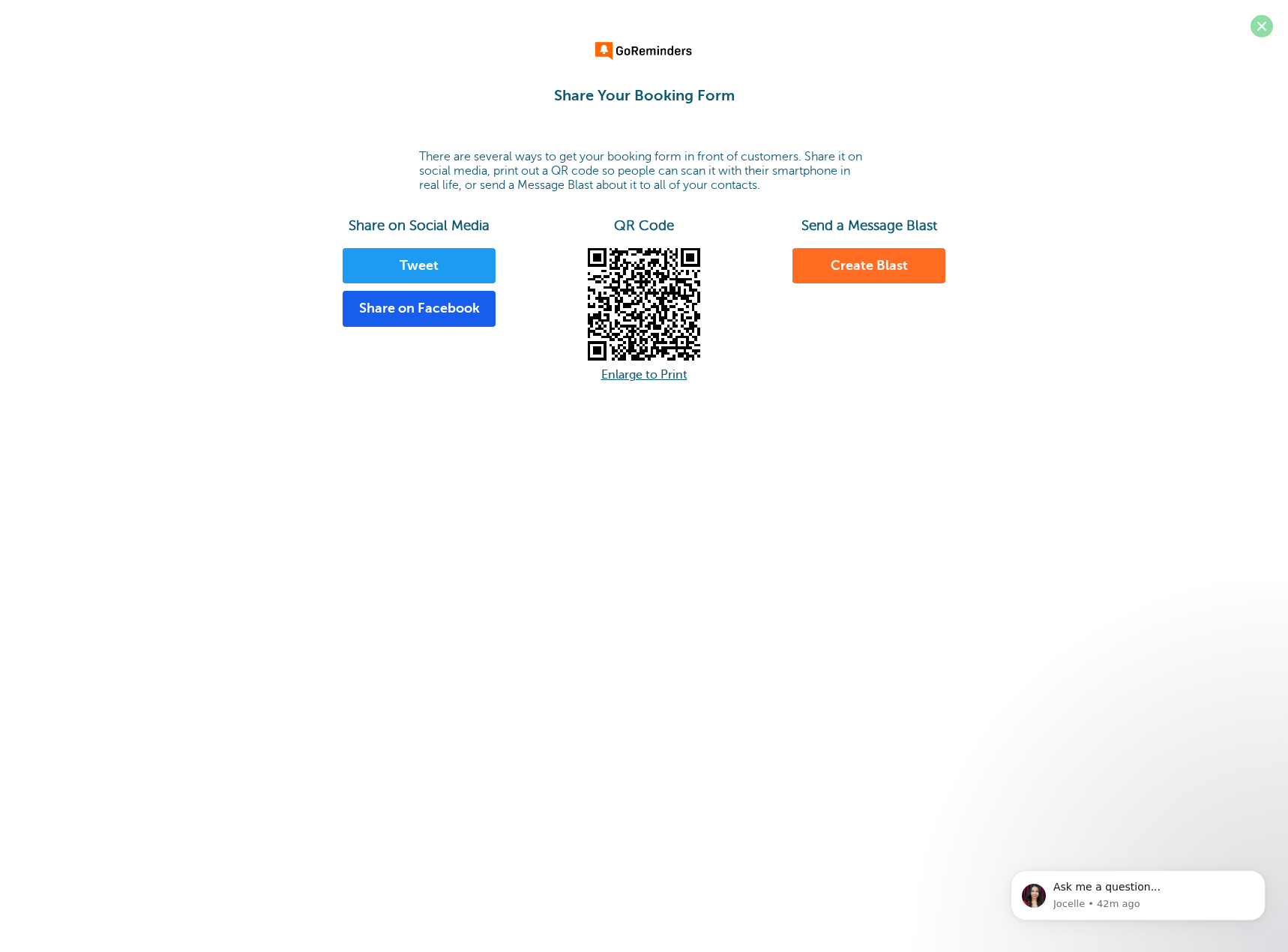
click at [1261, 27] on span at bounding box center [1261, 26] width 22 height 22
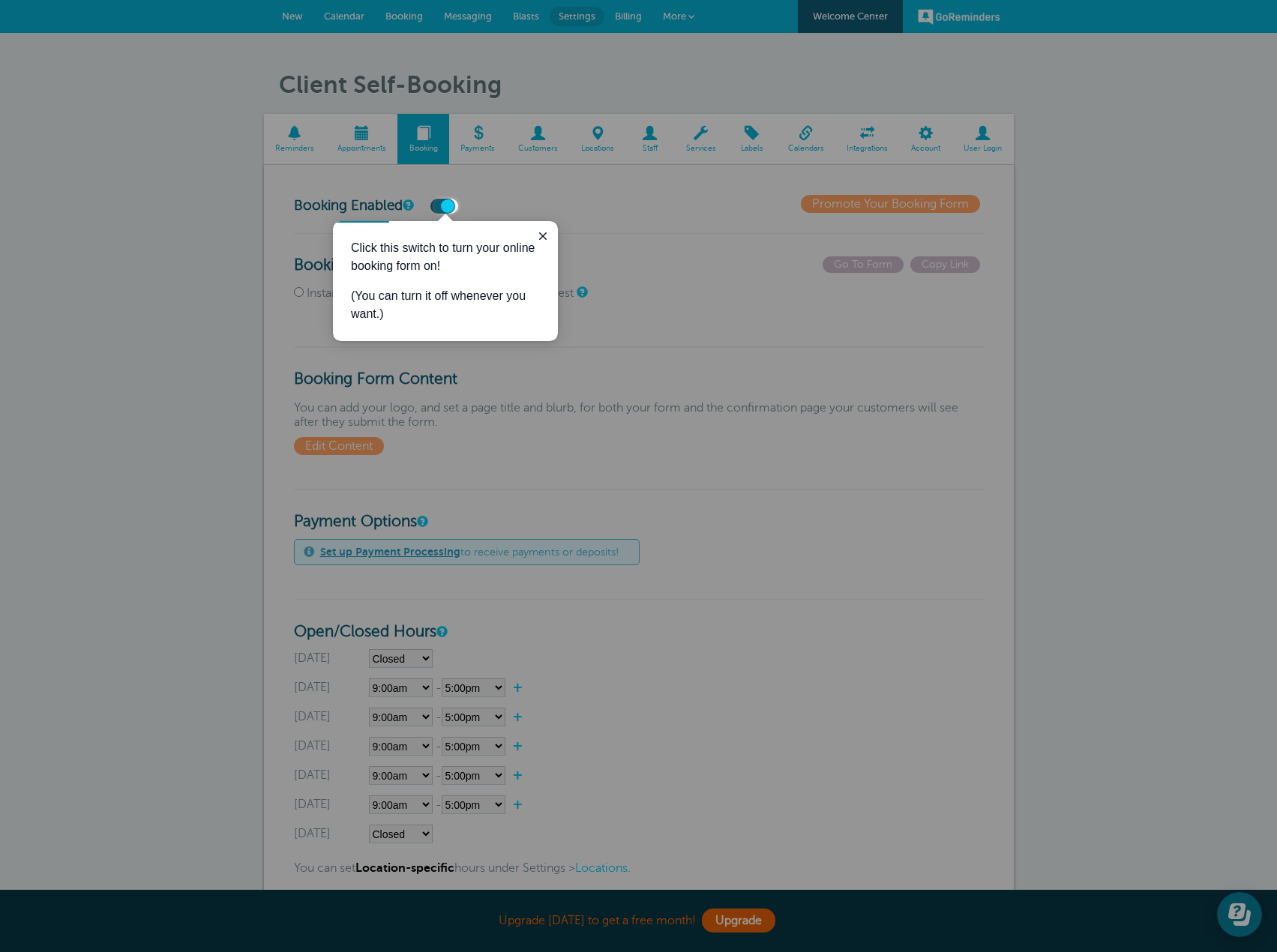
click at [347, 144] on div at bounding box center [228, 99] width 458 height 198
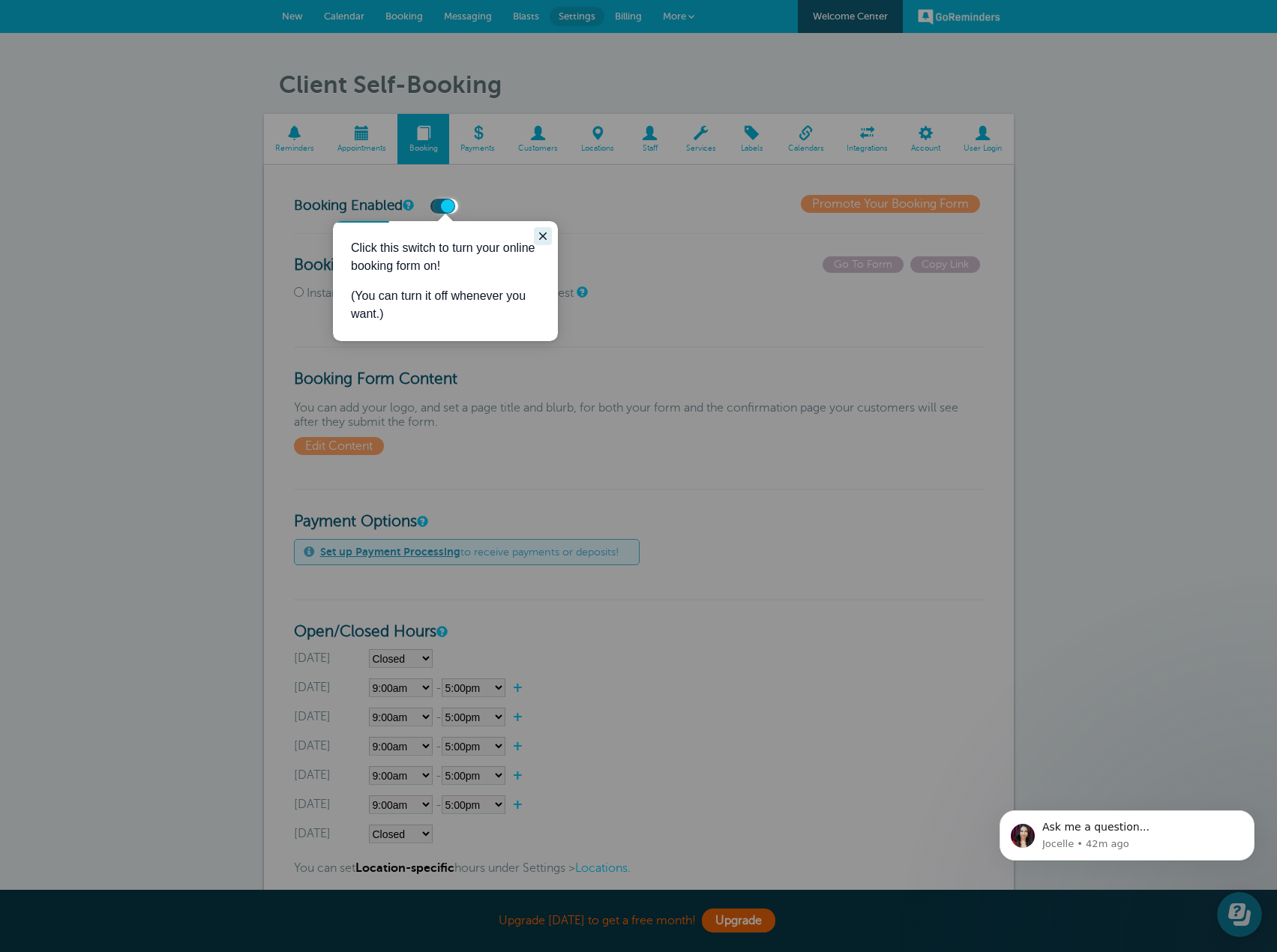
click at [550, 231] on button "Close guide" at bounding box center [543, 236] width 18 height 18
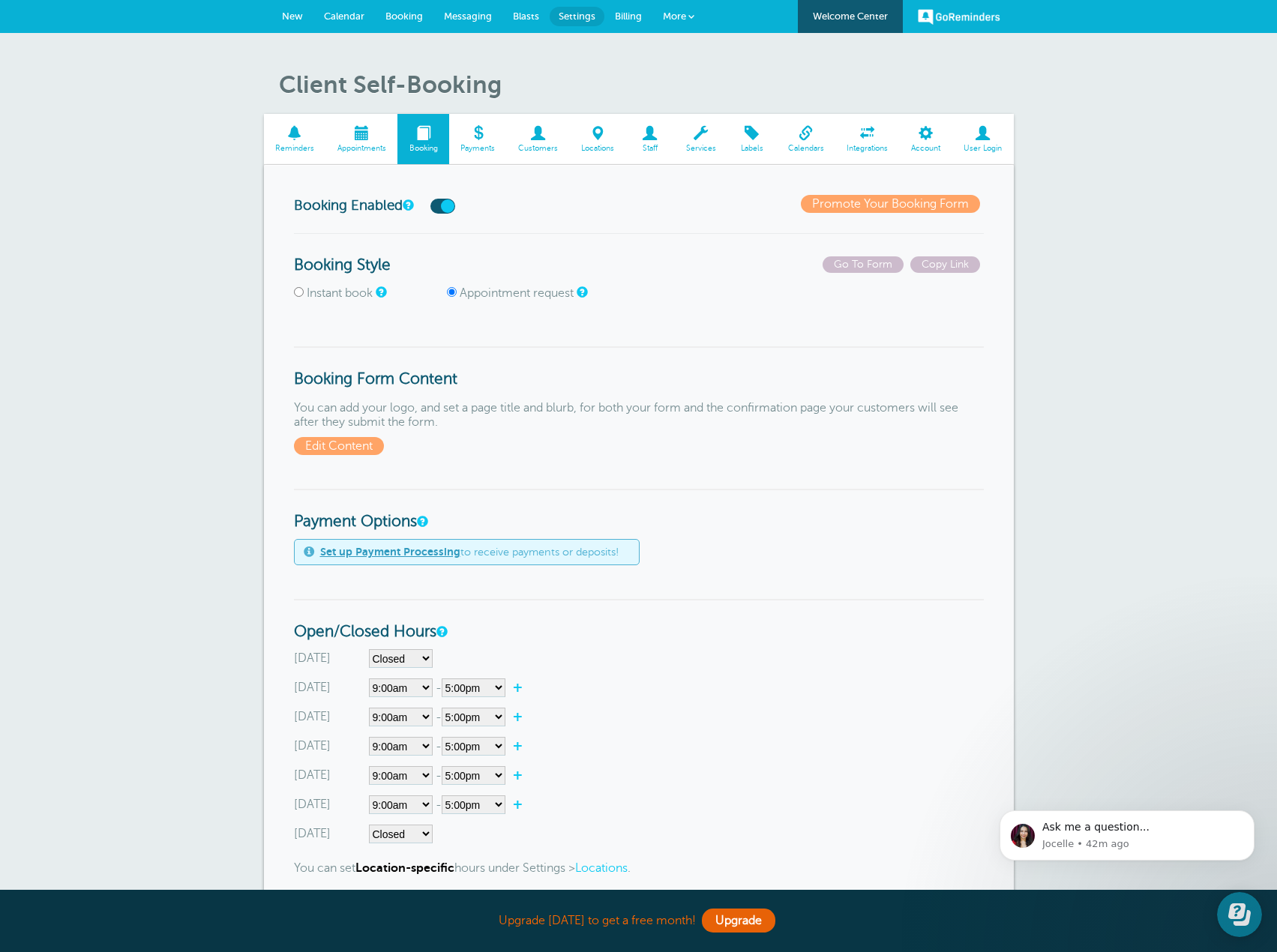
click at [353, 139] on span at bounding box center [361, 133] width 72 height 14
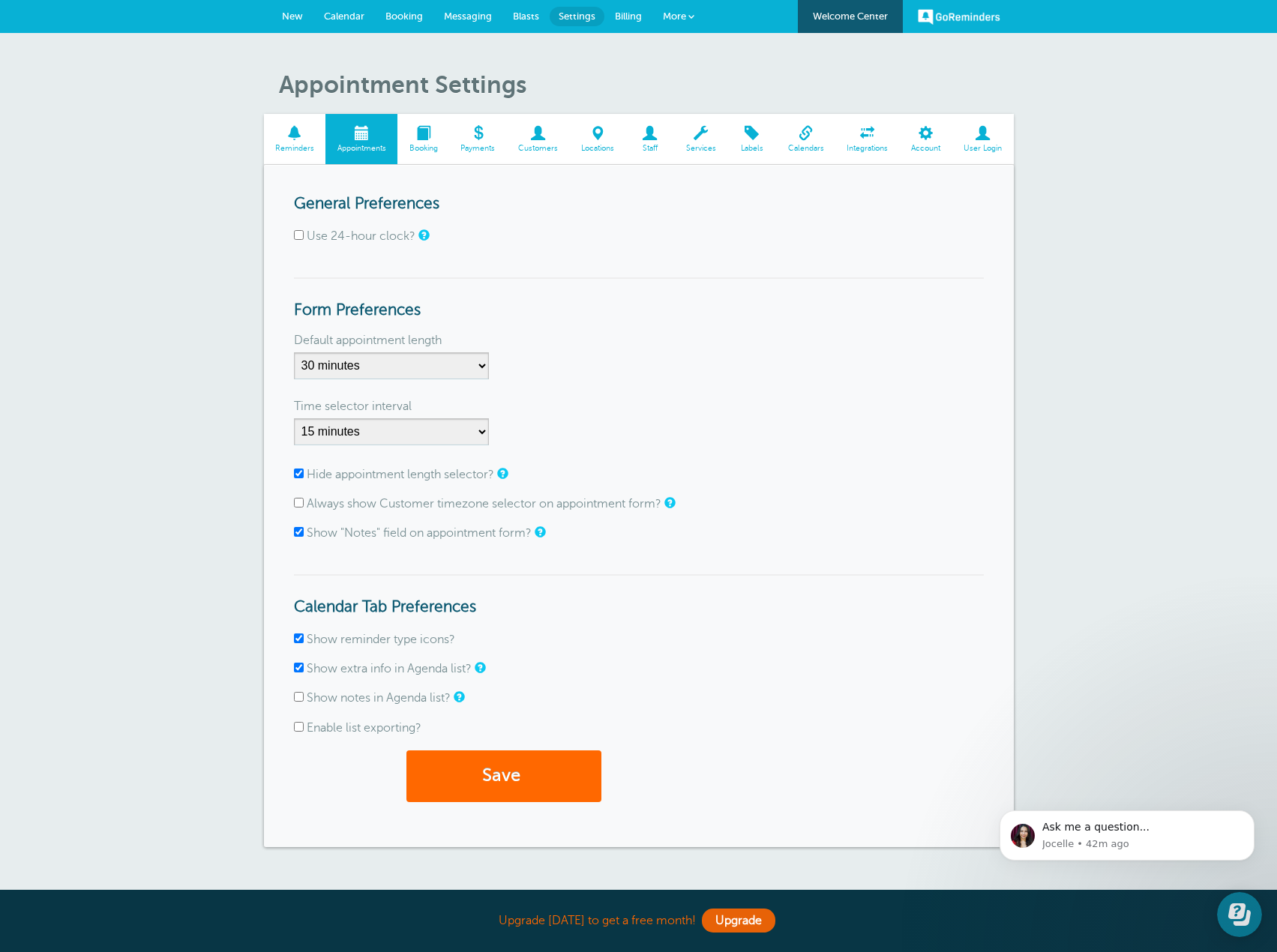
click at [296, 137] on span at bounding box center [295, 133] width 62 height 14
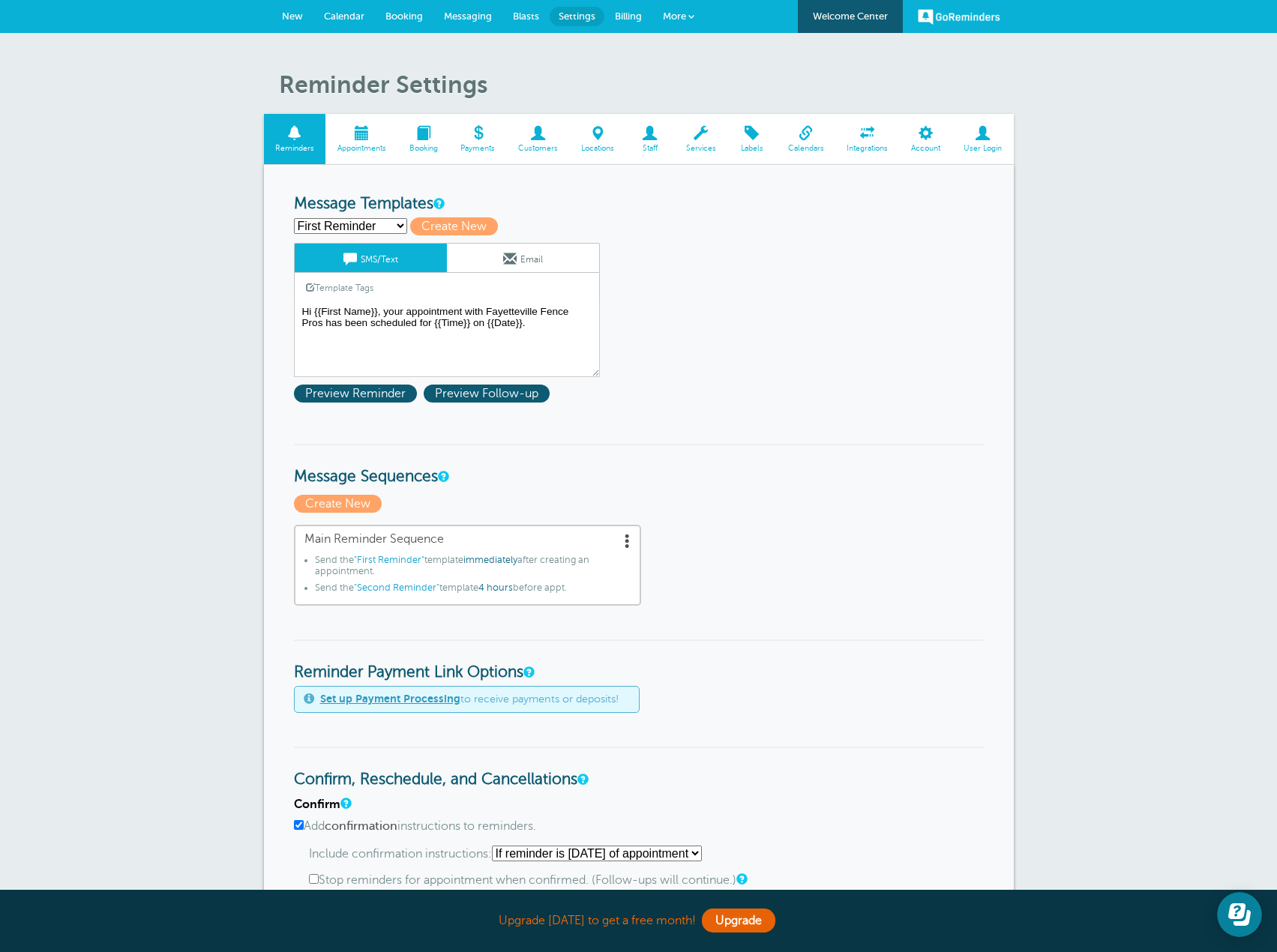
click at [375, 140] on span at bounding box center [361, 133] width 72 height 14
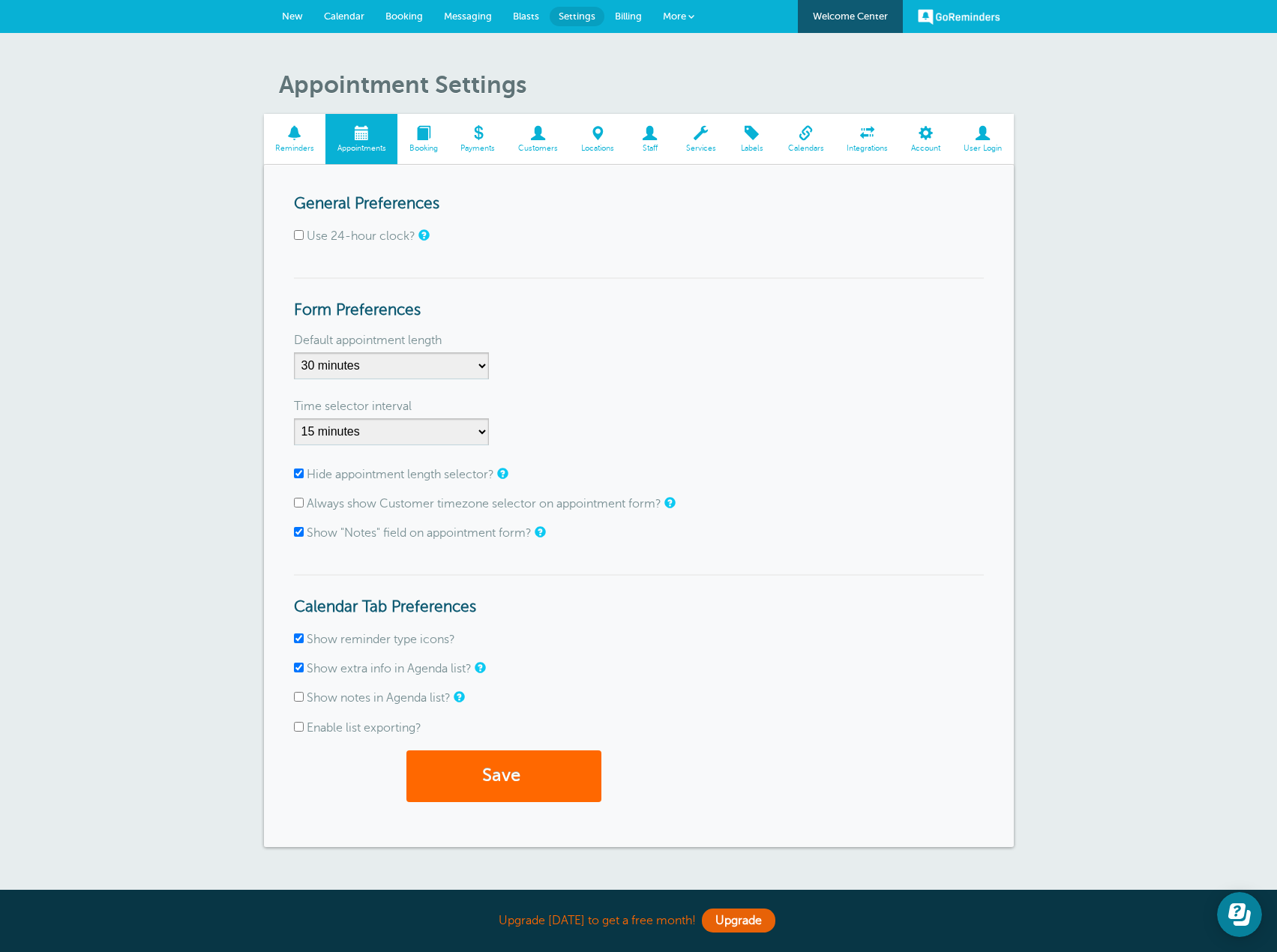
click at [414, 136] on span at bounding box center [423, 133] width 51 height 14
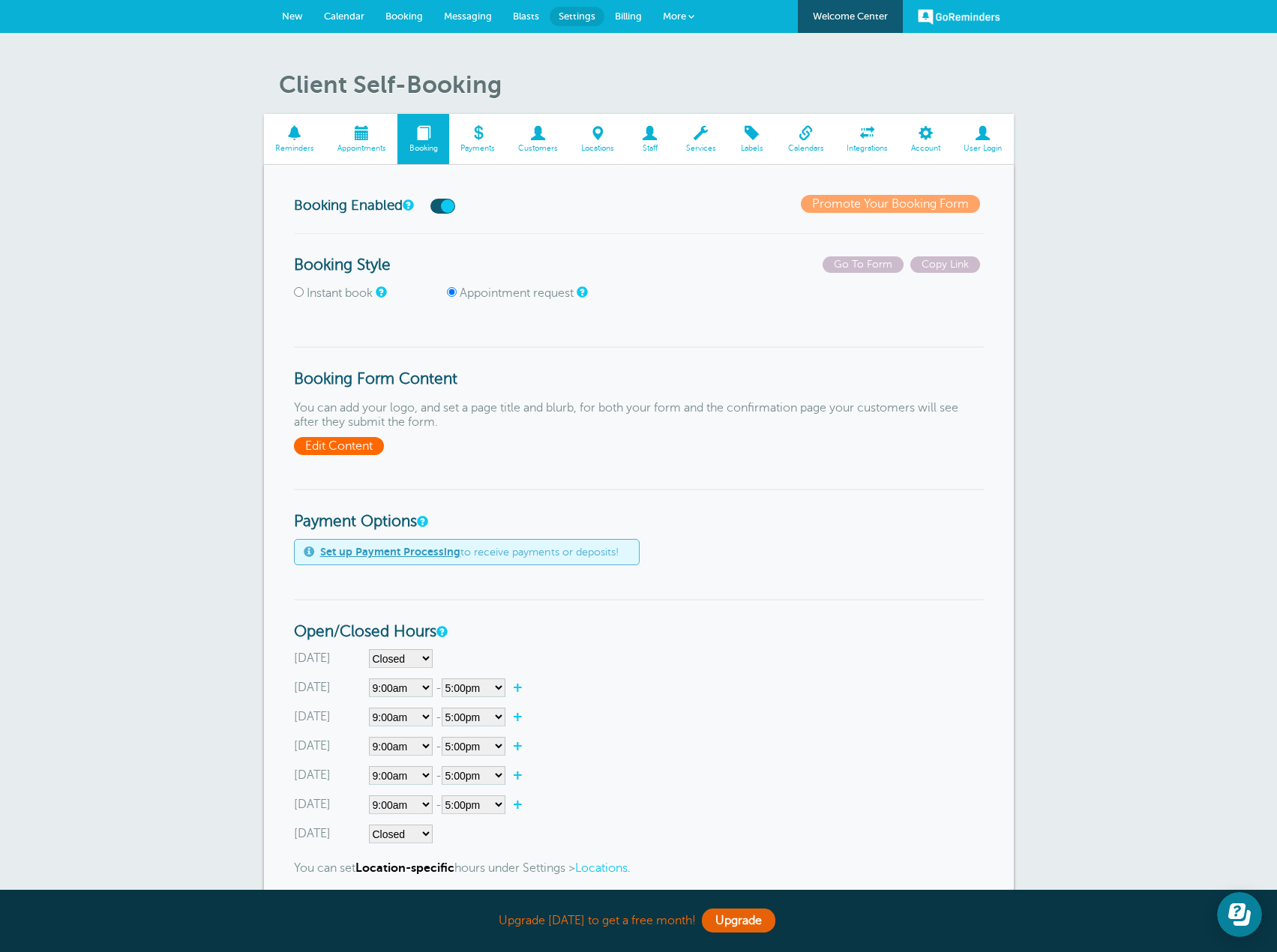
click at [324, 442] on span "Edit Content" at bounding box center [339, 446] width 90 height 18
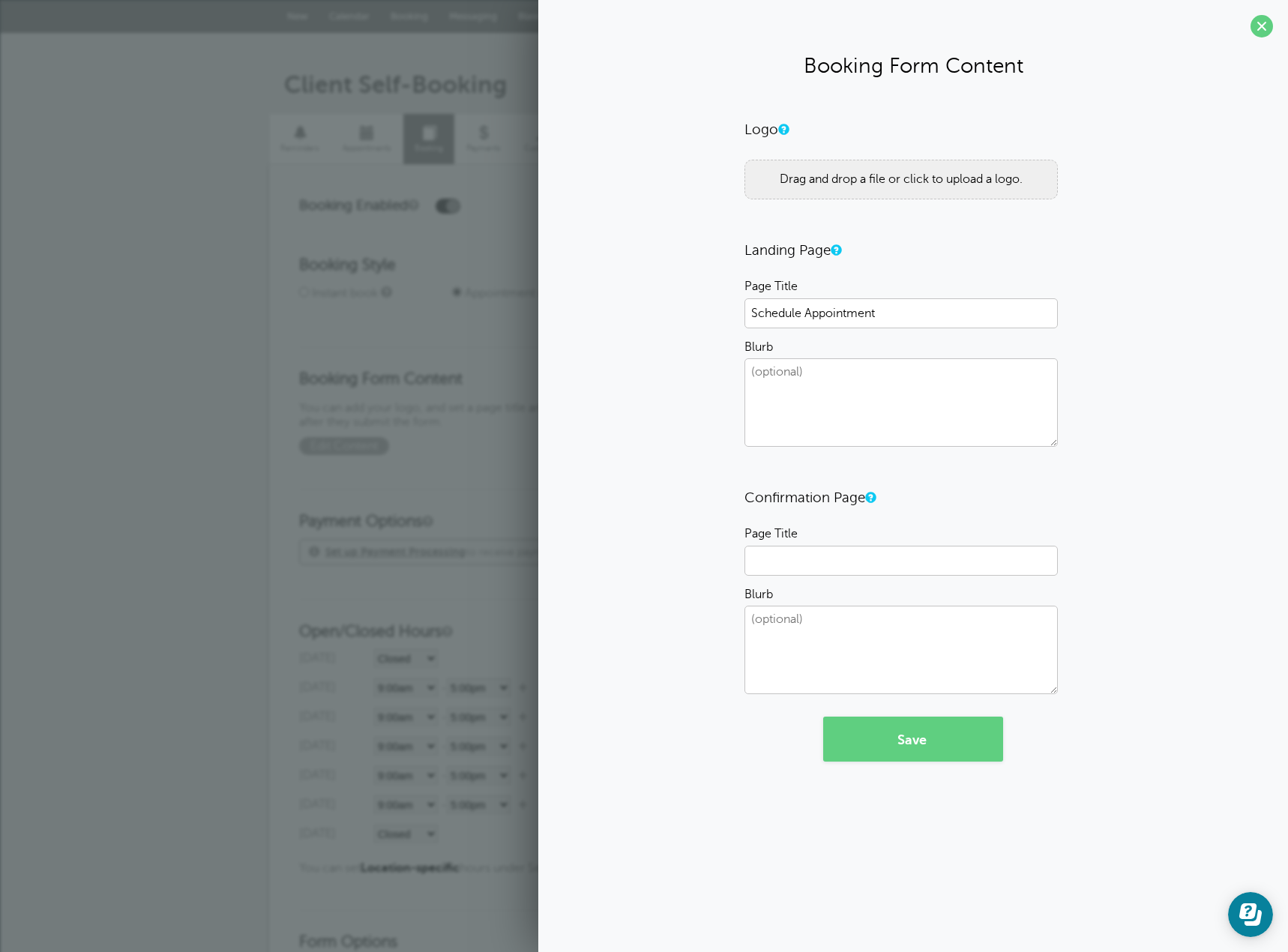
click at [1006, 183] on div "Drag and drop a file or click to upload a logo." at bounding box center [901, 179] width 313 height 40
click at [776, 255] on h3 "Landing Page" at bounding box center [913, 251] width 337 height 17
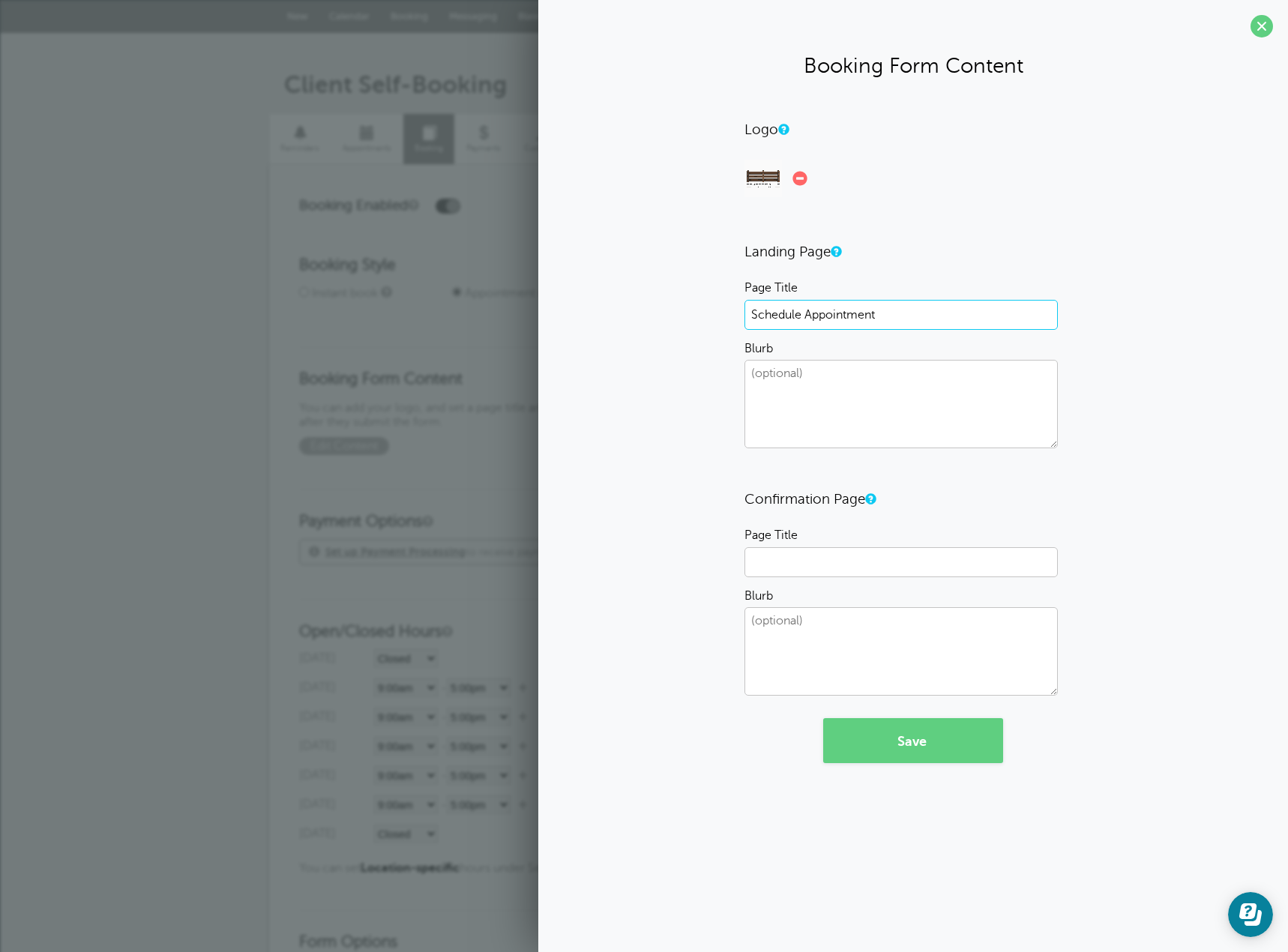
click at [953, 316] on input "Schedule Appointment" at bounding box center [901, 315] width 313 height 30
drag, startPoint x: 901, startPoint y: 320, endPoint x: 746, endPoint y: 321, distance: 155.0
click at [746, 321] on input "Schedule Appointment" at bounding box center [901, 315] width 313 height 30
paste input "Book your Free Estimate!"
type input "Book your Free Estimate!"
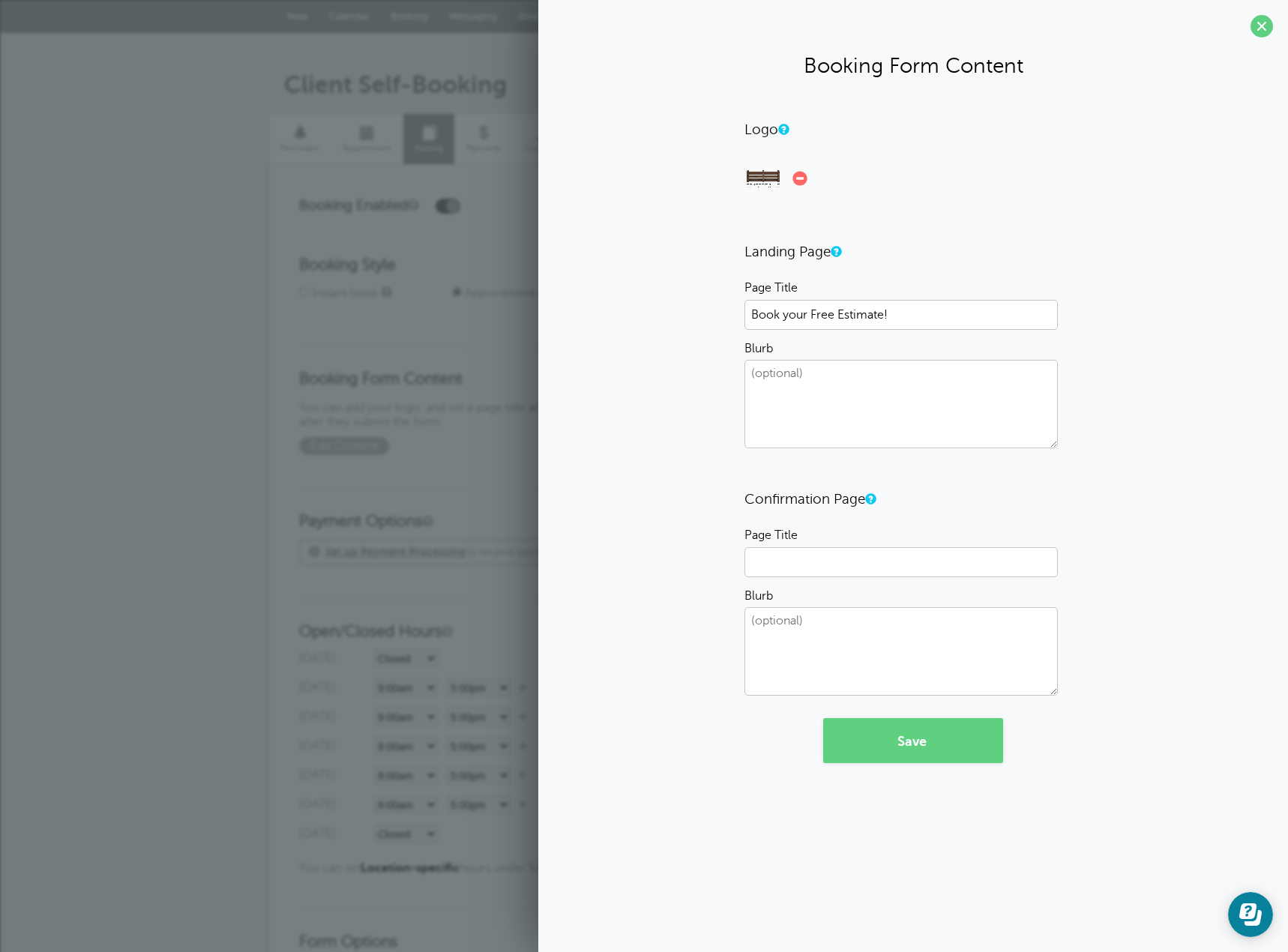
click at [847, 379] on textarea "Blurb" at bounding box center [901, 404] width 313 height 89
paste textarea "Choose your preferred date and time below to schedule your free, no-obligation …"
type textarea "Choose your preferred date and time below to schedule your free, no-obligation …"
click at [970, 429] on textarea "Choose your preferred date and time below to schedule your free, no-obligation …" at bounding box center [901, 404] width 313 height 89
click at [873, 557] on input "Page Title" at bounding box center [901, 562] width 313 height 30
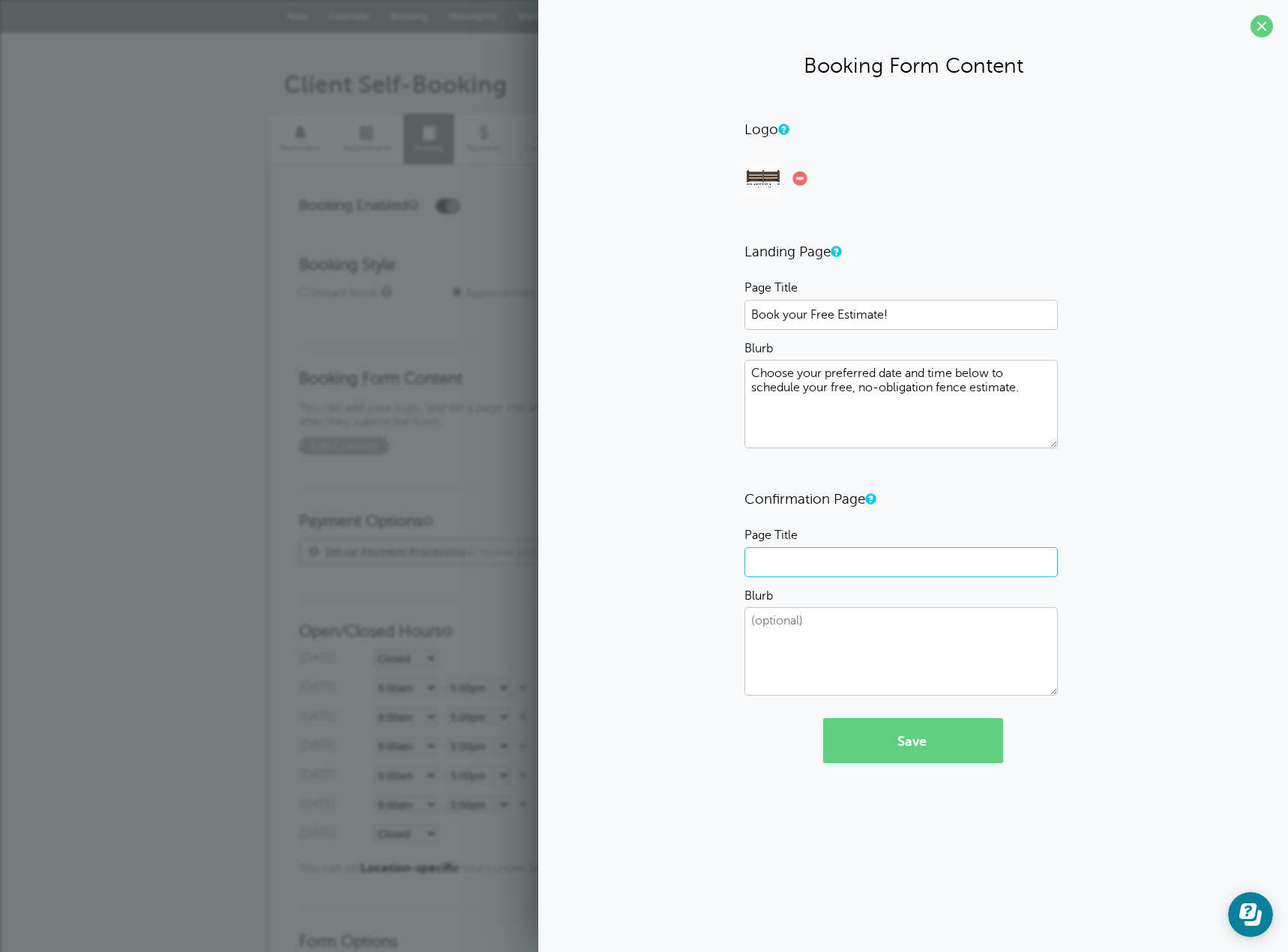
click at [813, 561] on input "Page Title" at bounding box center [901, 562] width 313 height 30
paste input "Estimate Booked! What Happens Next..."
drag, startPoint x: 769, startPoint y: 566, endPoint x: 735, endPoint y: 566, distance: 34.0
click at [735, 566] on div "Logo 42.7 KB Main FFP Logo (1).png Check Error Drag and drop a file or click to…" at bounding box center [913, 442] width 720 height 643
drag, startPoint x: 933, startPoint y: 554, endPoint x: 698, endPoint y: 541, distance: 235.4
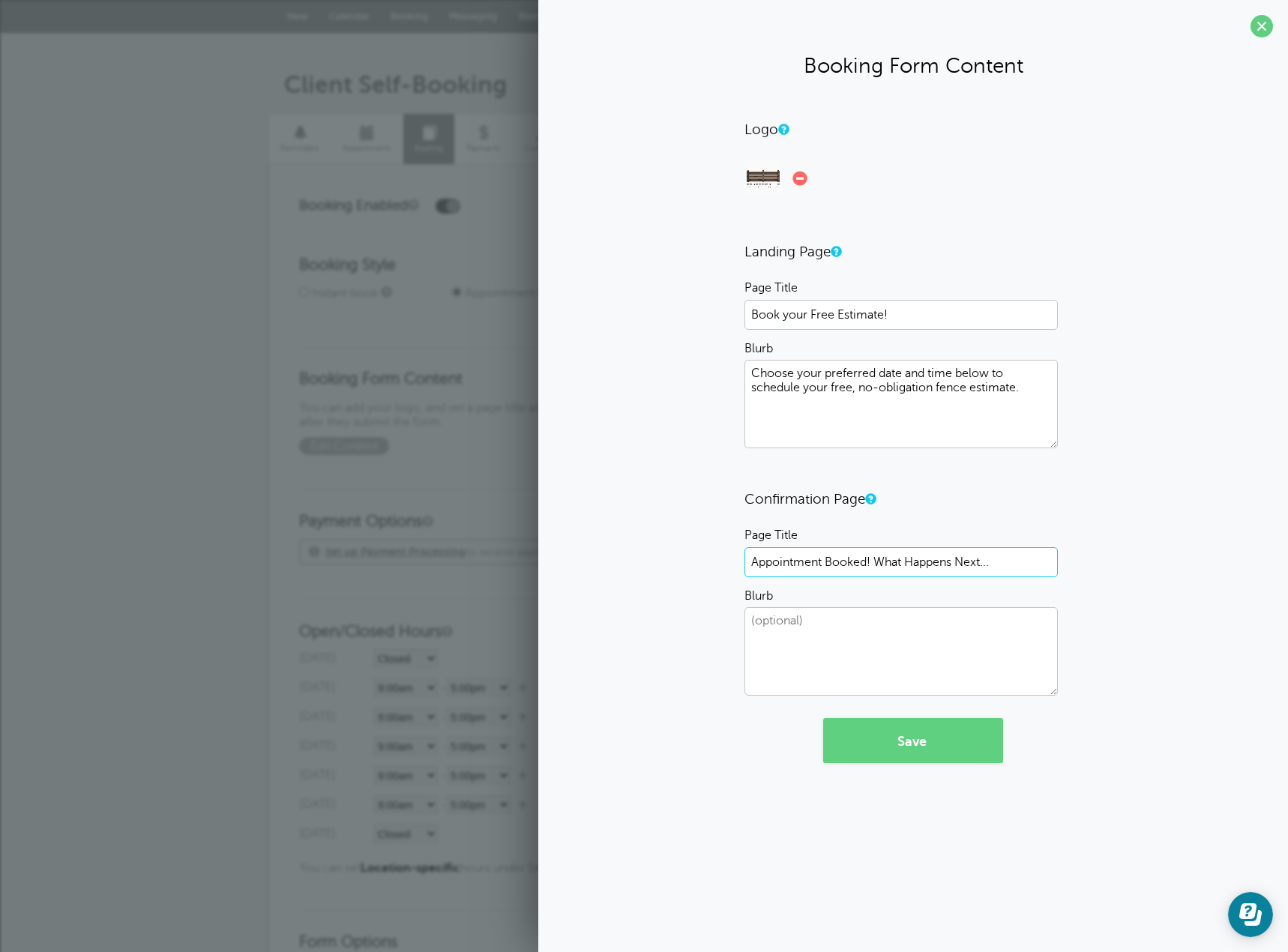
click at [699, 541] on div "Logo 42.7 KB Main FFP Logo (1).png Check Error Drag and drop a file or click to…" at bounding box center [913, 442] width 720 height 643
paste input "Your Upcoming Appointment with"
type input "Your Upcoming Appointment with Fayetteville Fence Pros"
click at [928, 632] on textarea "Blurb" at bounding box center [901, 652] width 313 height 89
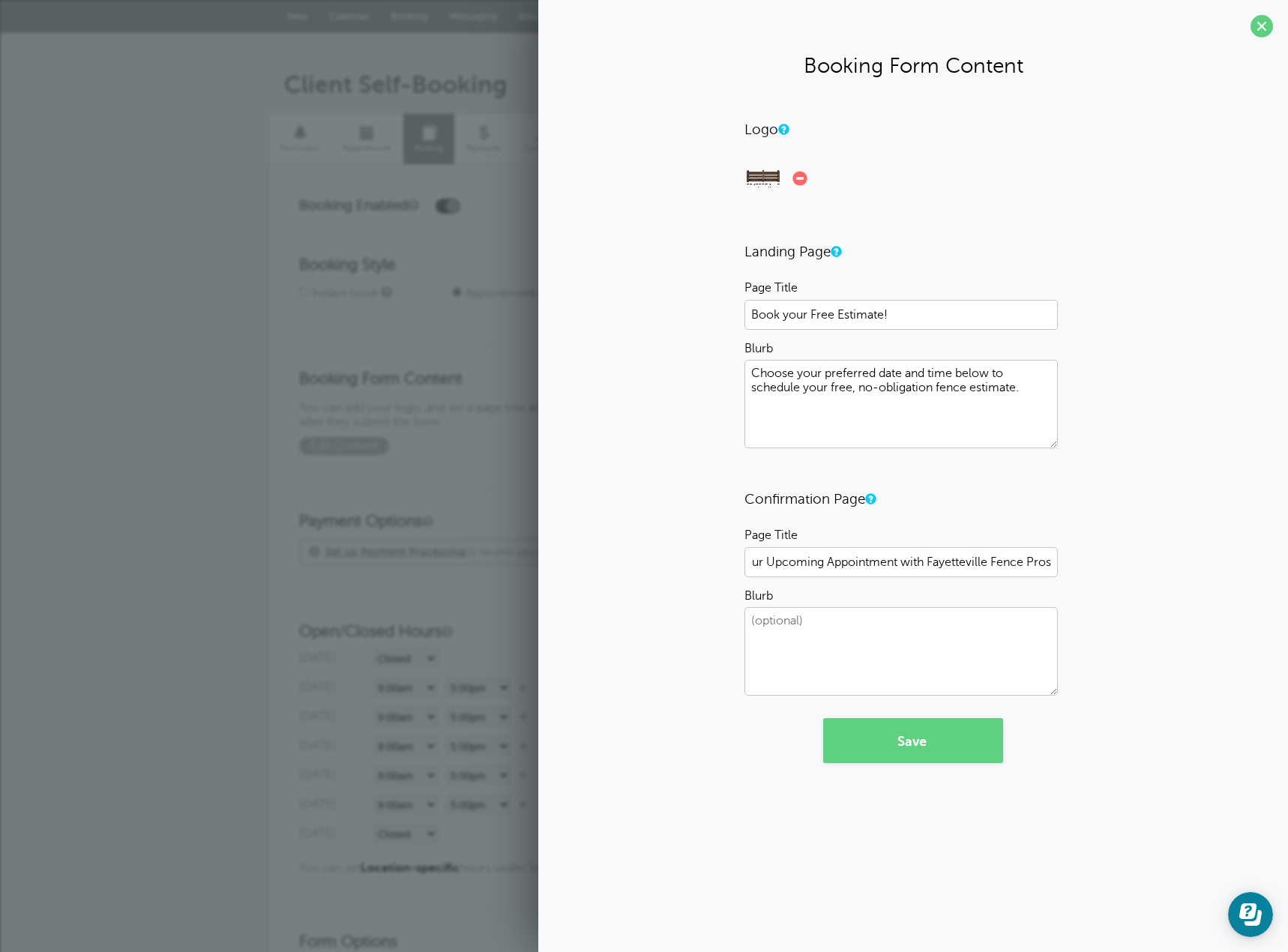
scroll to position [0, 0]
click at [909, 753] on button "Save" at bounding box center [913, 740] width 180 height 45
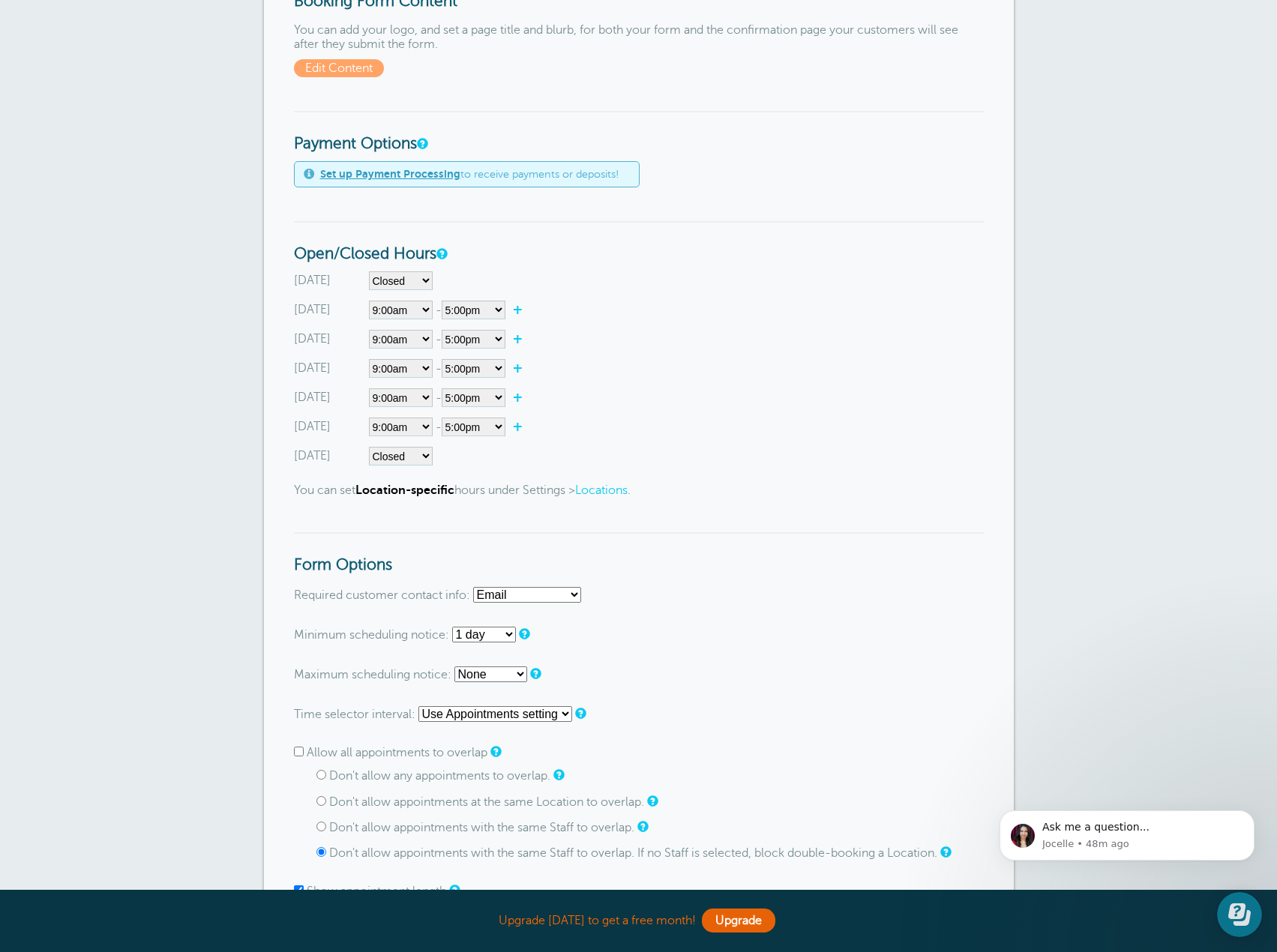
scroll to position [450, 0]
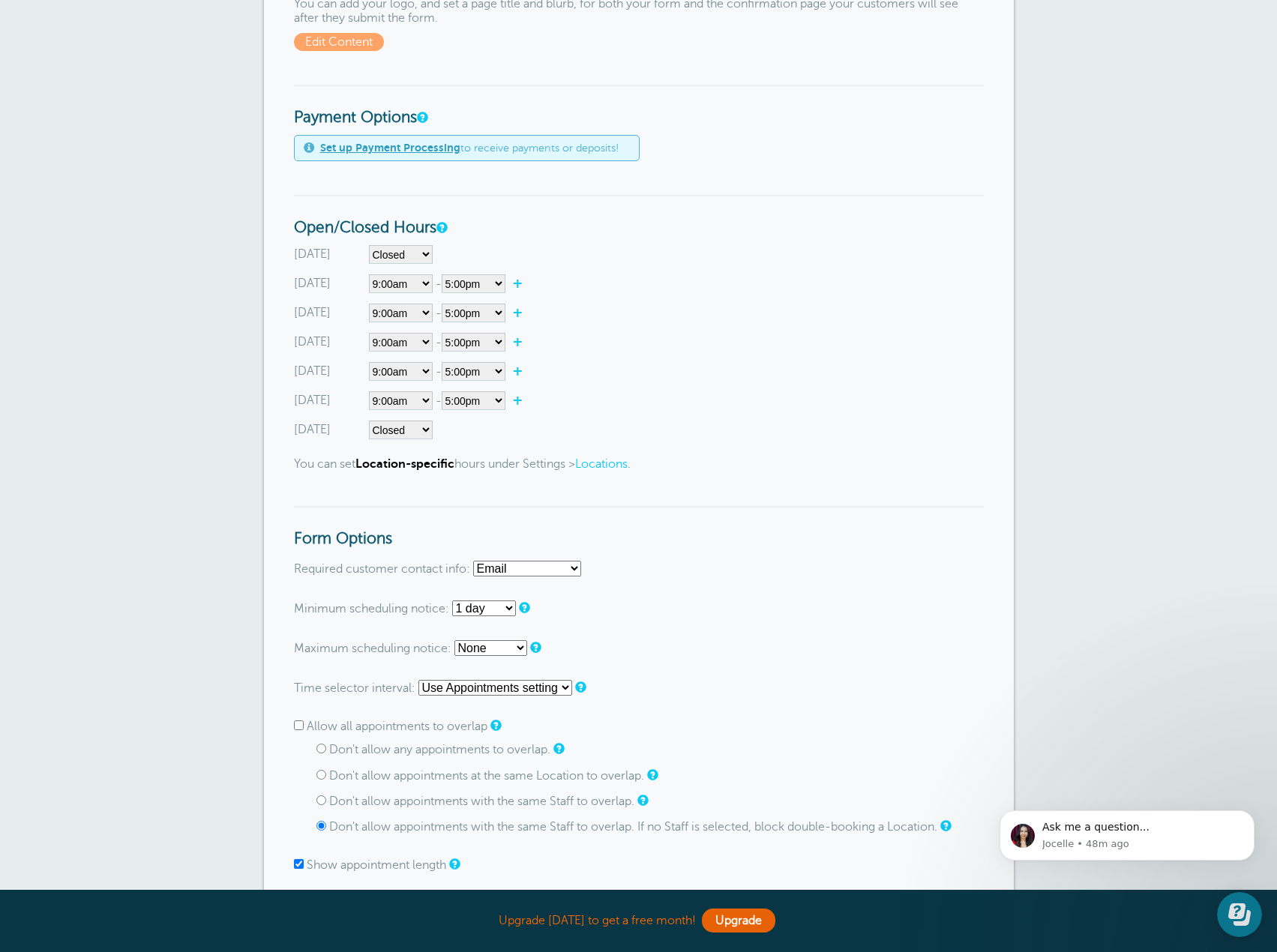
click at [502, 609] on select "None 1 hour 2 hours 3 hours 4 hours 5 hours 6 hours 7 hours 8 hours 9 hours 10 …" at bounding box center [484, 608] width 64 height 16
select select "6 hours"
click at [453, 600] on select "None 1 hour 2 hours 3 hours 4 hours 5 hours 6 hours 7 hours 8 hours 9 hours 10 …" at bounding box center [484, 608] width 64 height 16
drag, startPoint x: 319, startPoint y: 747, endPoint x: 379, endPoint y: 755, distance: 60.5
click at [319, 747] on input "Don't allow any appointments to overlap." at bounding box center [321, 748] width 10 height 10
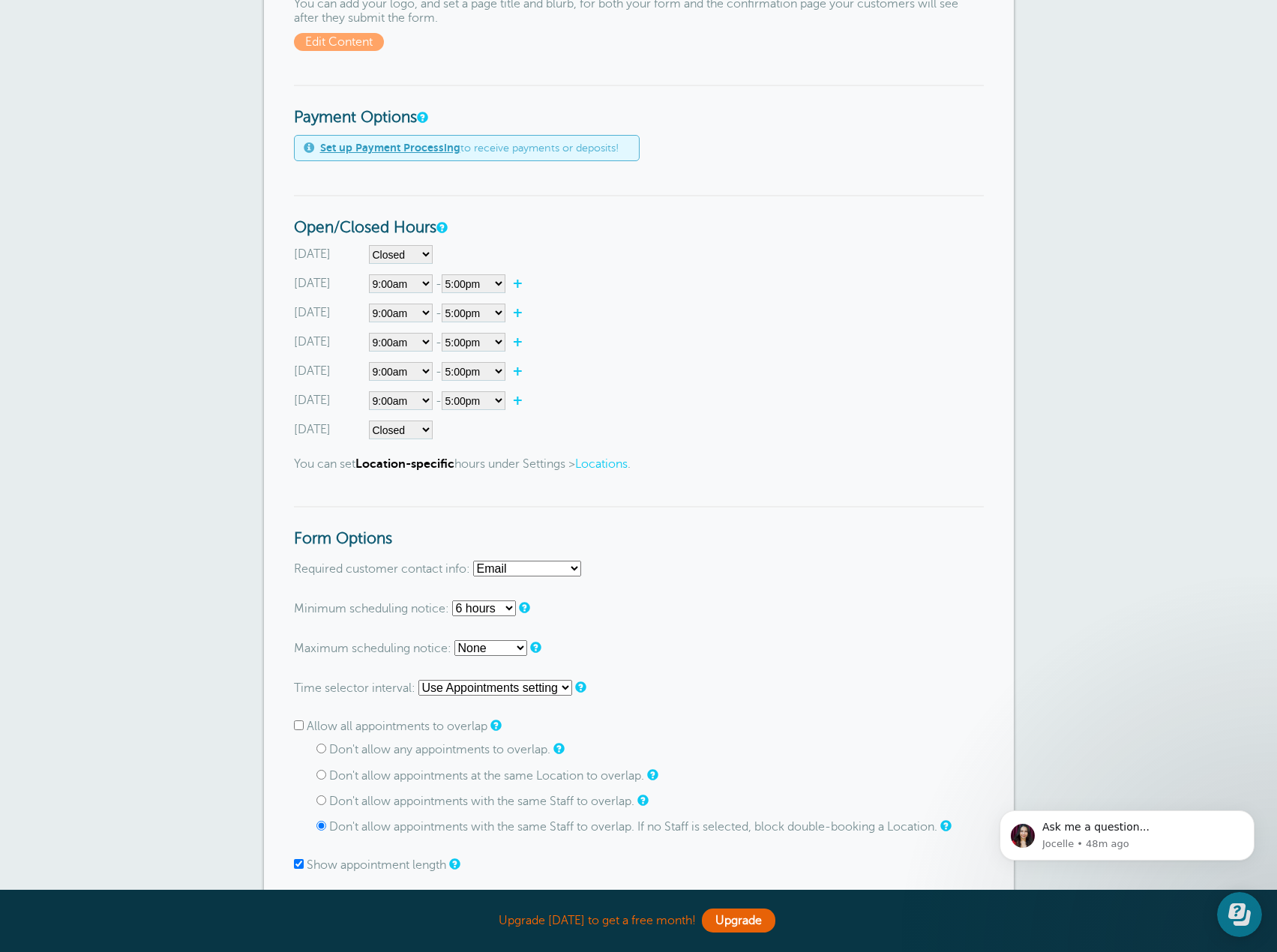
radio input "true"
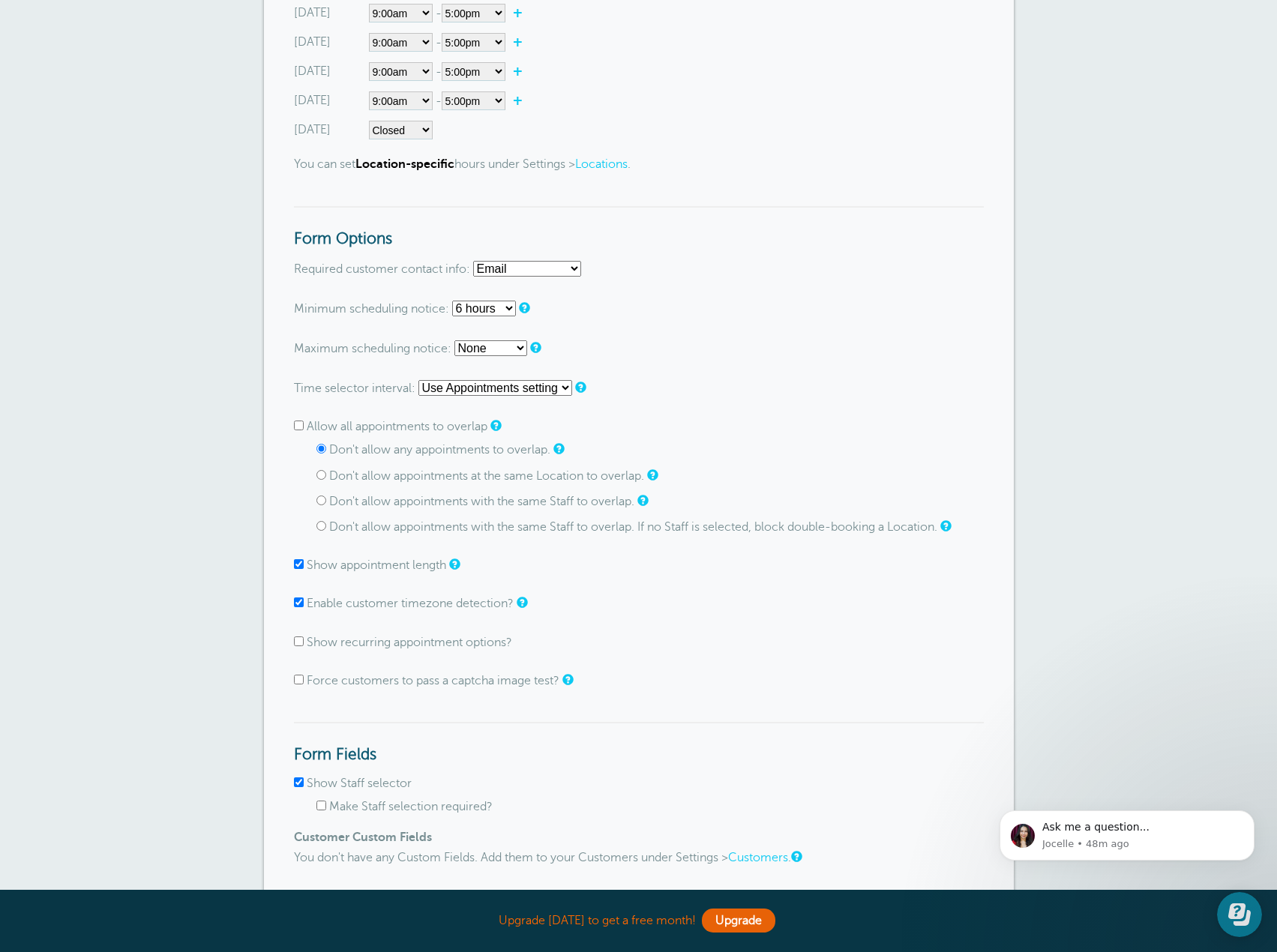
click at [299, 562] on input "Show appointment length" at bounding box center [298, 564] width 10 height 10
checkbox input "false"
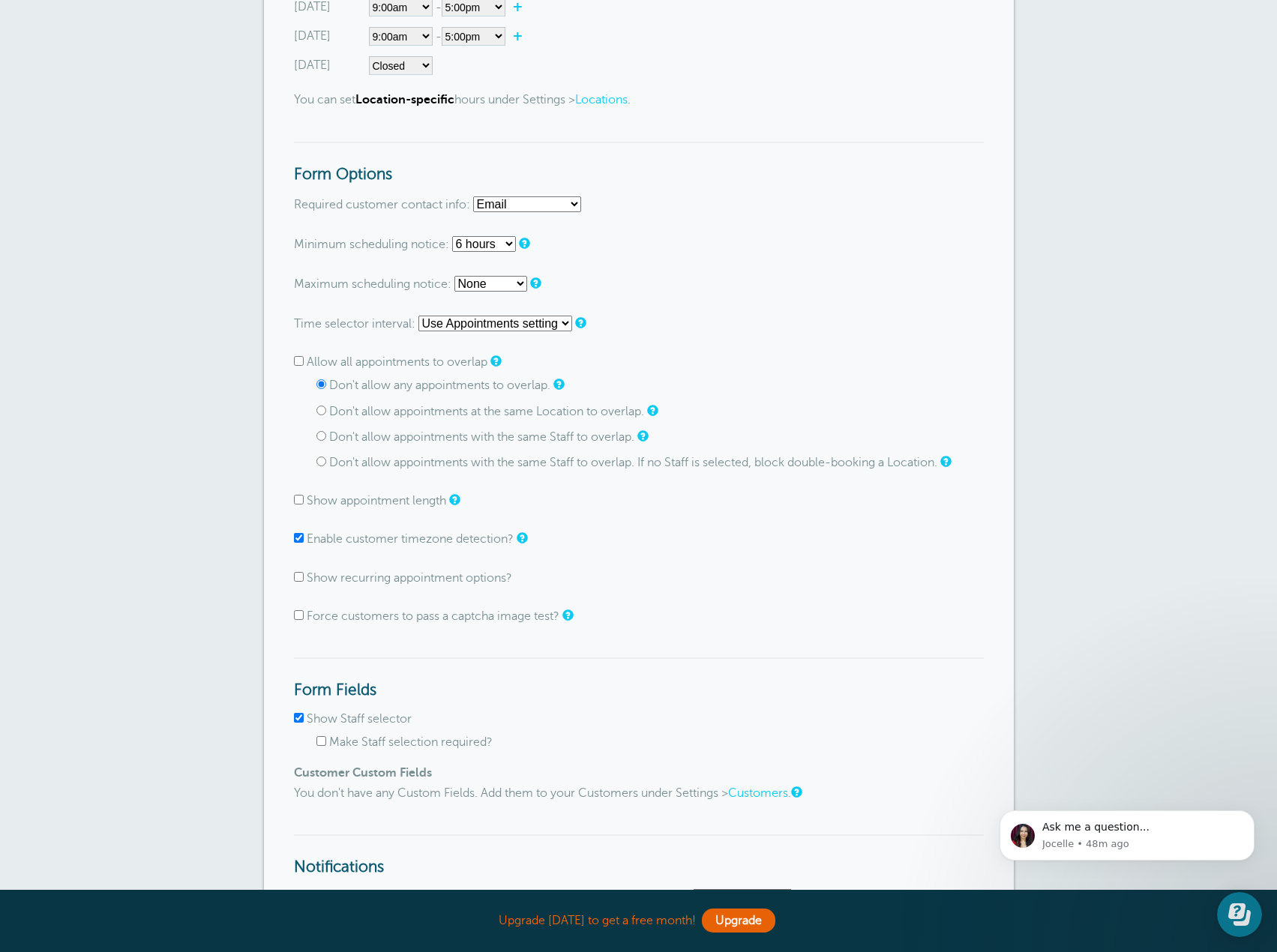
scroll to position [900, 0]
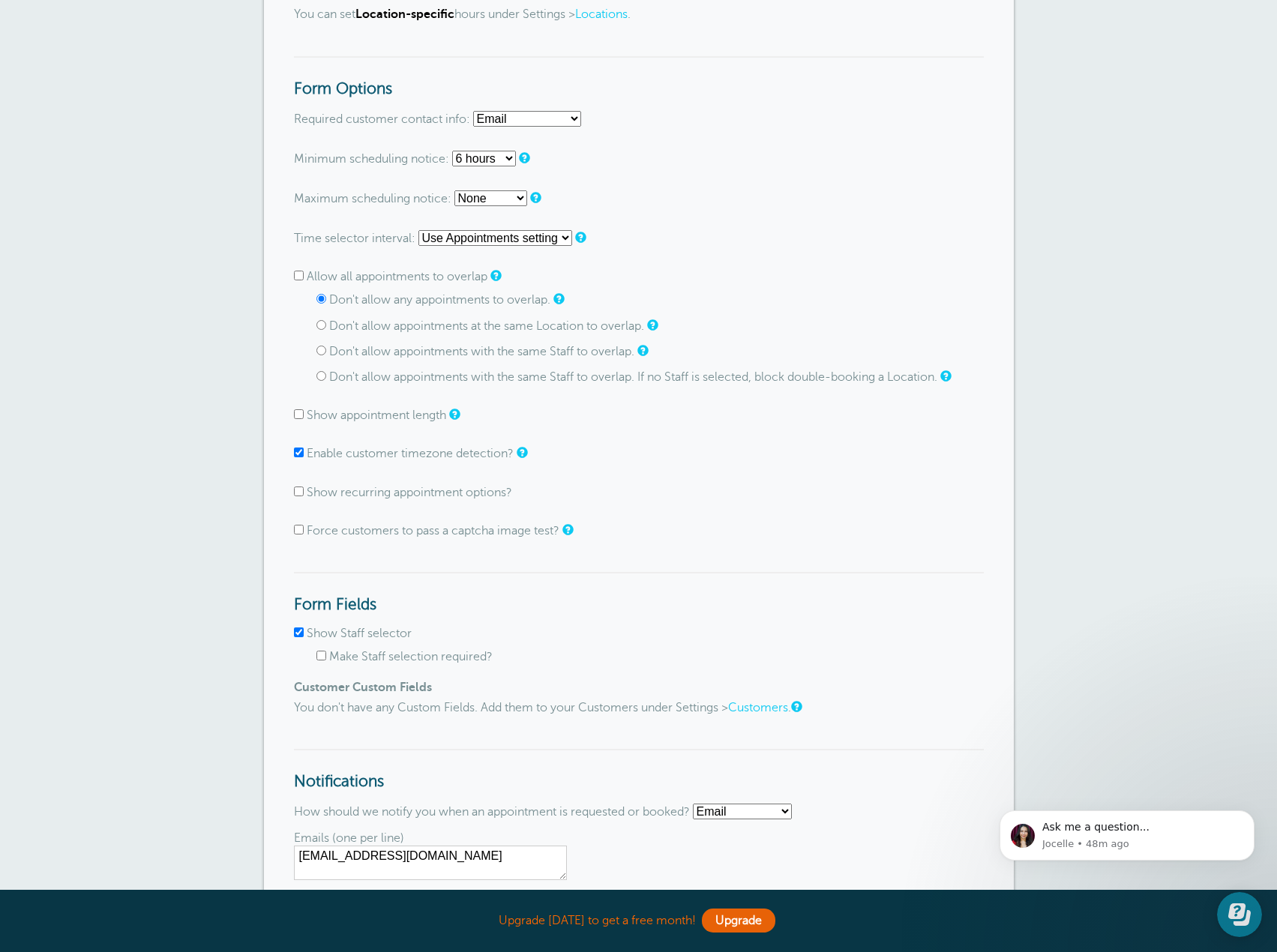
click at [298, 632] on input "Show Staff selector" at bounding box center [298, 632] width 10 height 10
checkbox input "false"
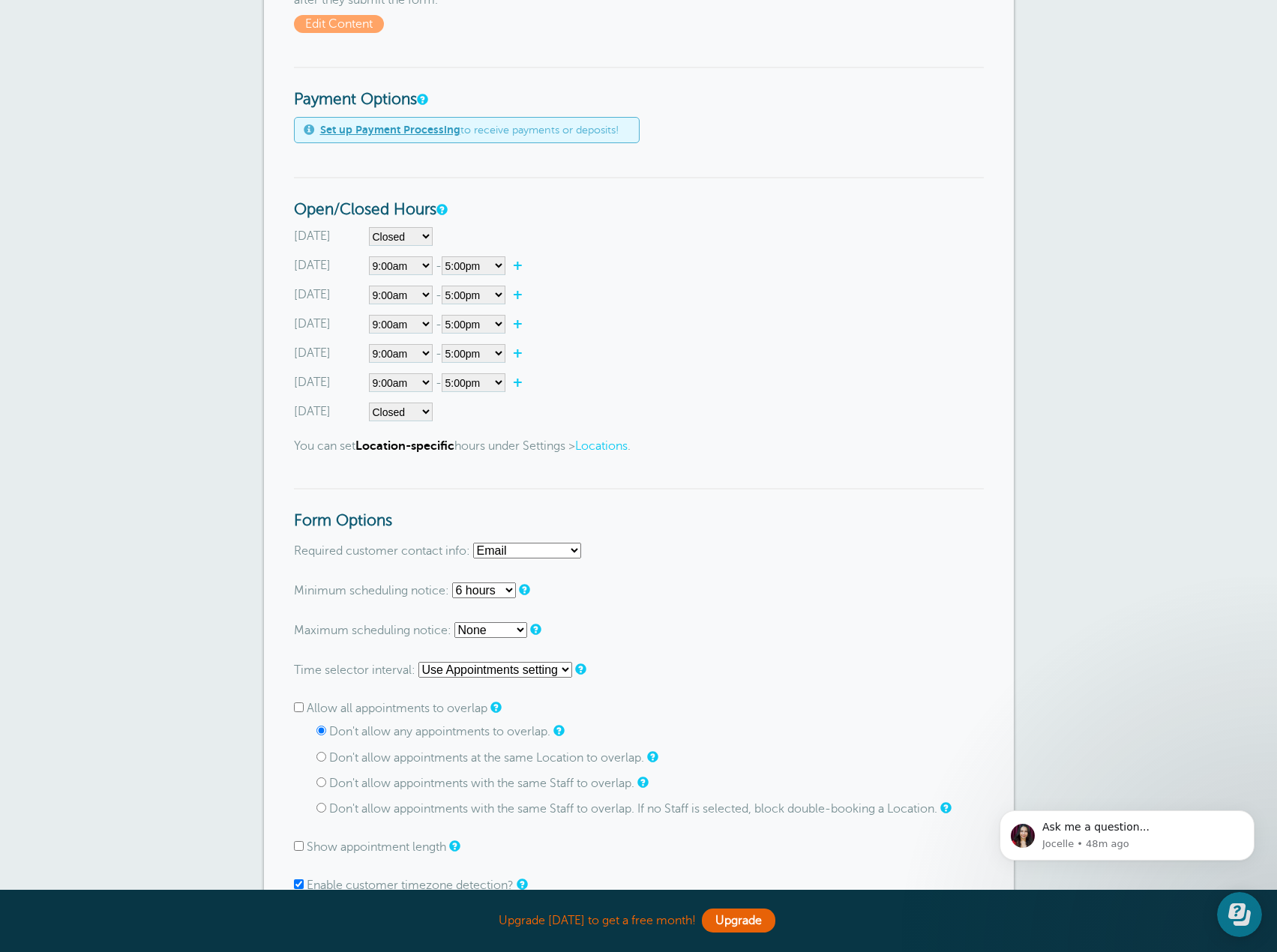
scroll to position [225, 0]
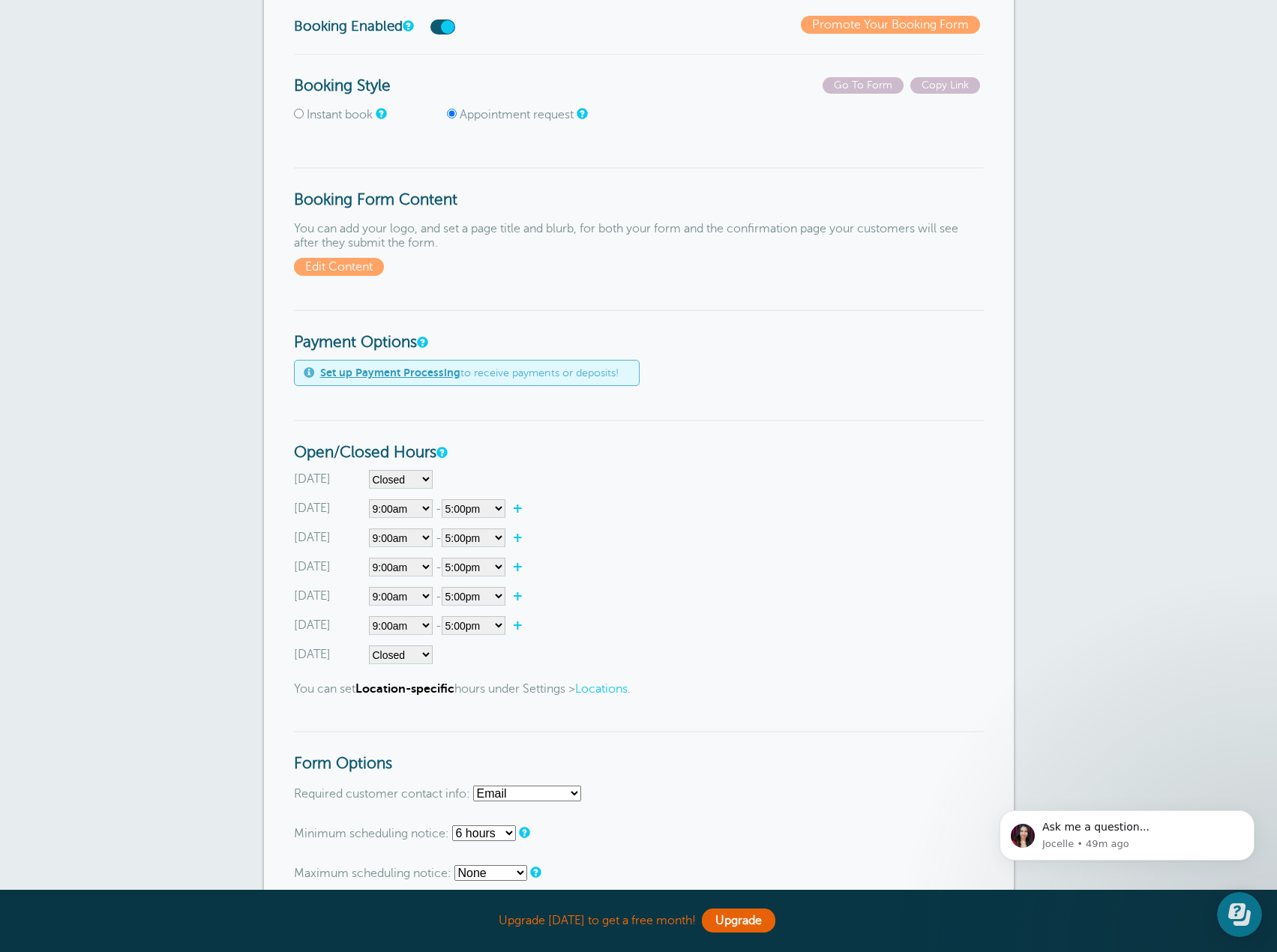
click at [295, 114] on input "Instant book" at bounding box center [298, 113] width 10 height 10
radio input "true"
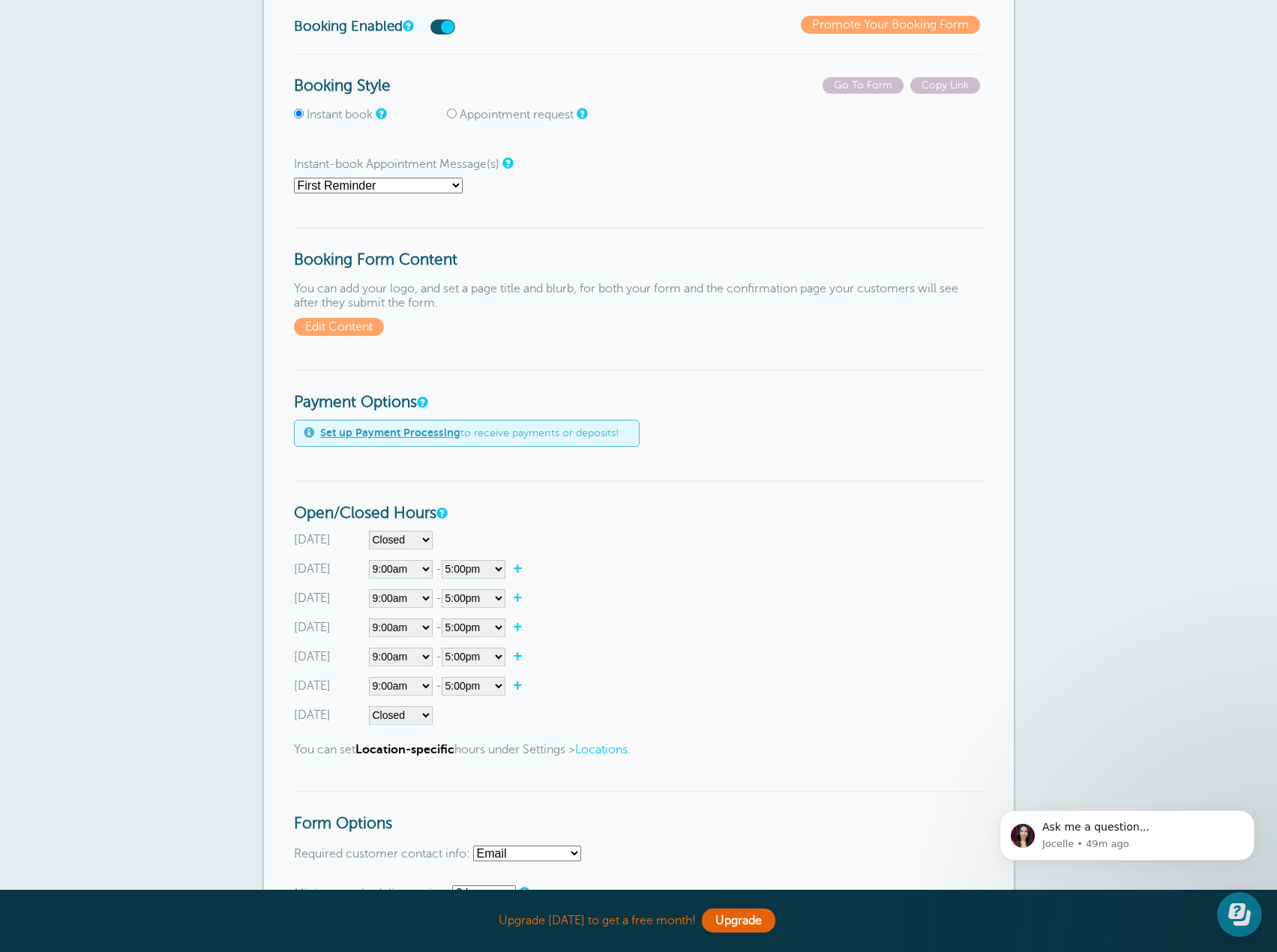
click at [458, 187] on select "First Reminder Second Reminder Third Reminder Main Reminder Sequence" at bounding box center [378, 186] width 169 height 16
select select "160342"
click at [294, 178] on select "First Reminder Second Reminder Third Reminder Main Reminder Sequence" at bounding box center [378, 186] width 169 height 16
click at [566, 335] on p "You can add your logo, and set a page title and blurb, for both your form and t…" at bounding box center [638, 308] width 690 height 54
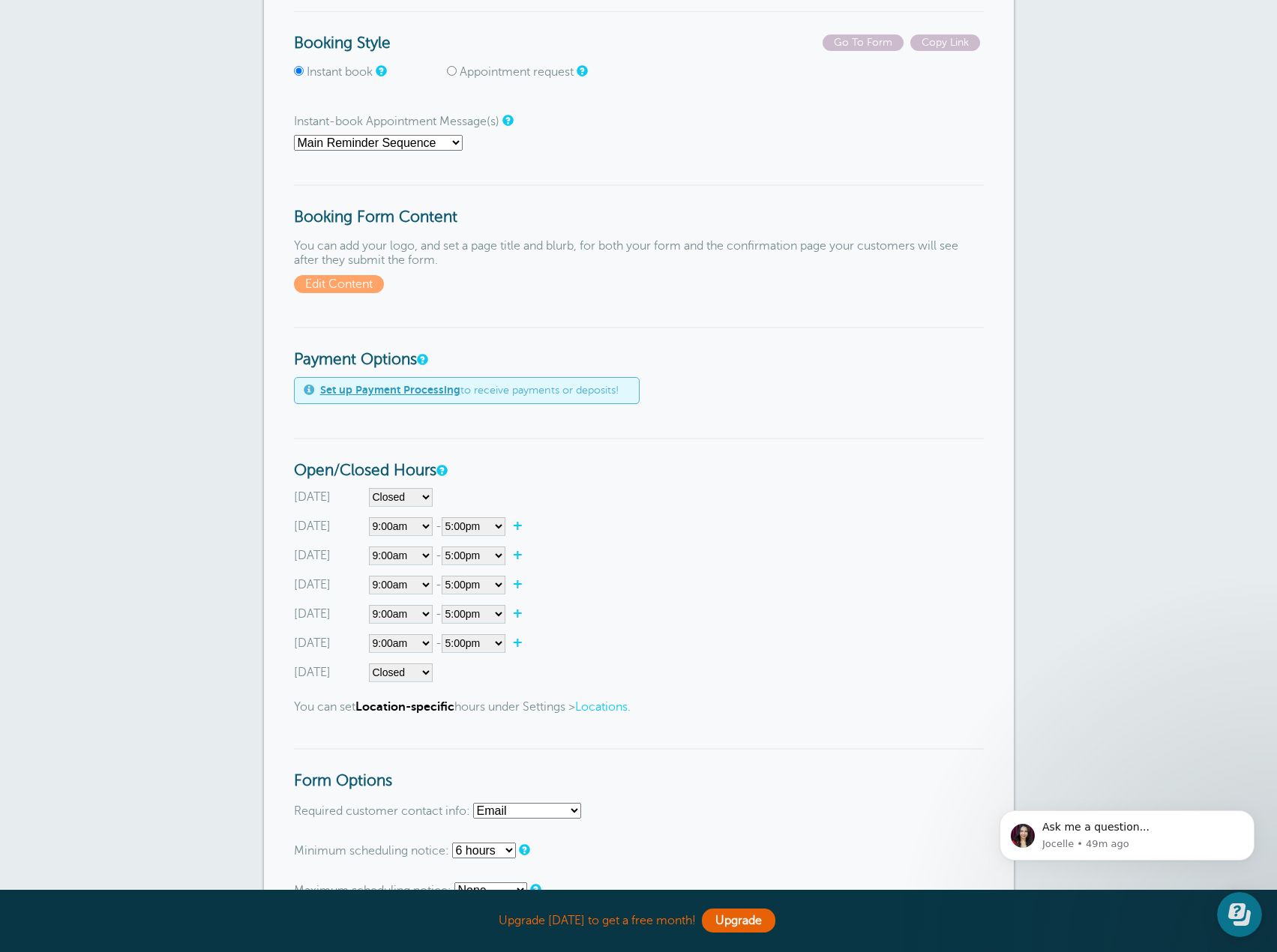
scroll to position [375, 0]
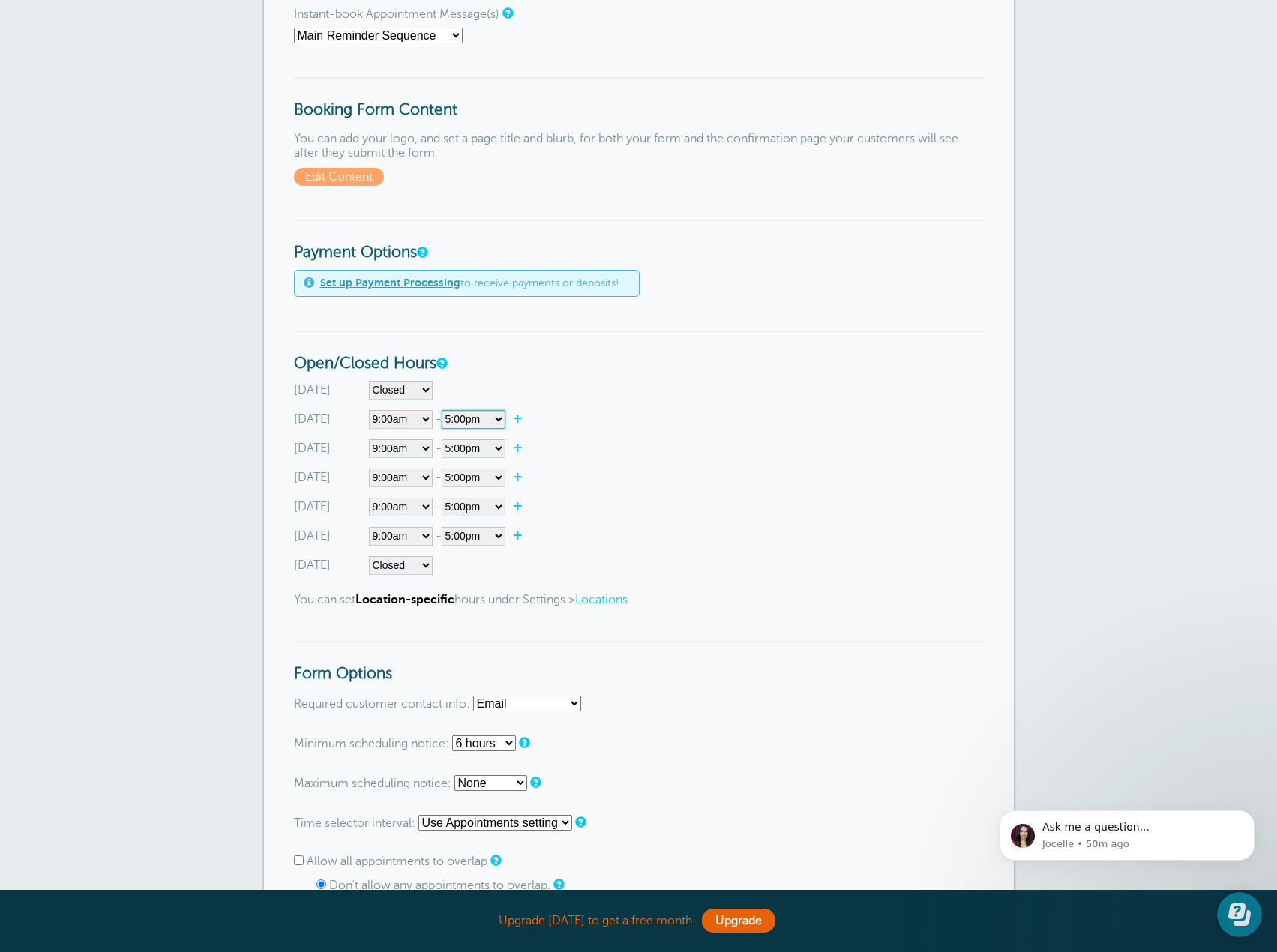
click at [499, 416] on select"] "12:00am 12:15am 12:30am 12:45am 1:00am 1:15am 1:30am 1:45am 2:00am 2:15am 2:30a…" at bounding box center [474, 419] width 64 height 19
select select"] "9.5"
click at [444, 410] on select"] "12:00am 12:15am 12:30am 12:45am 1:00am 1:15am 1:30am 1:45am 2:00am 2:15am 2:30a…" at bounding box center [474, 419] width 64 height 19
click at [522, 417] on link "+" at bounding box center [522, 418] width 32 height 15
select select"] "9.75"
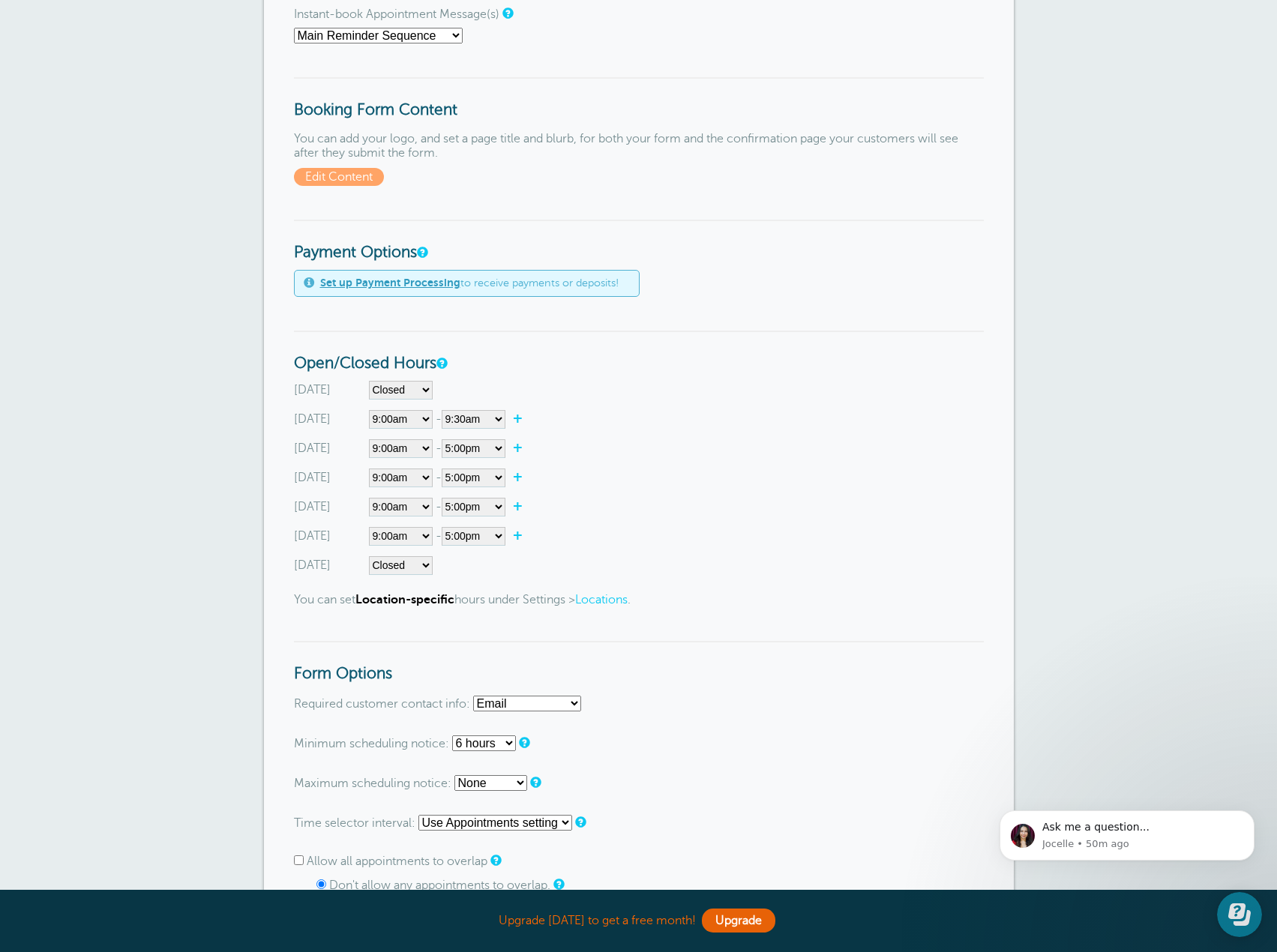
select select"] "10"
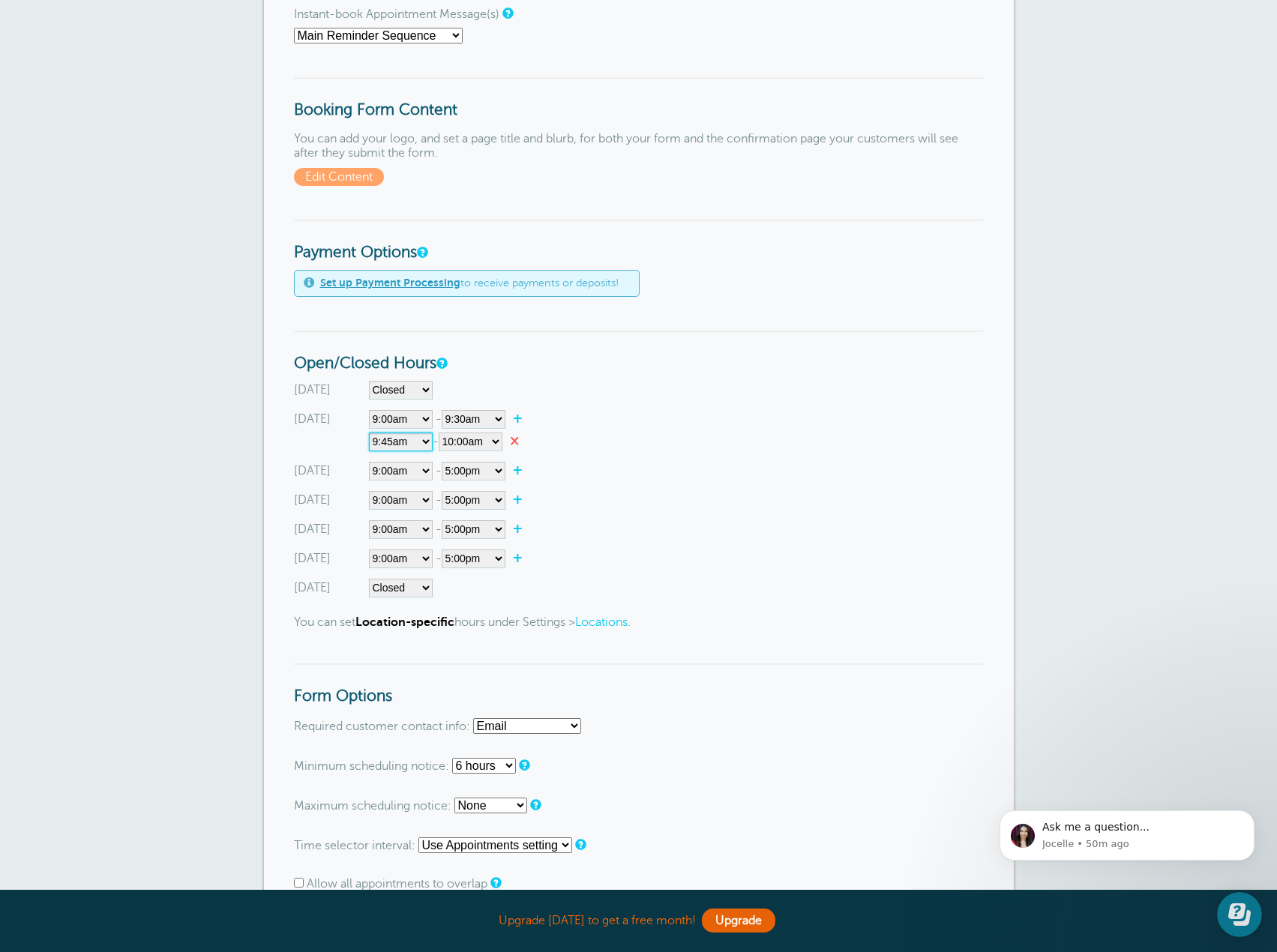
click at [424, 444] on select"] "12:00am 12:15am 12:30am 12:45am 1:00am 1:15am 1:30am 1:45am 2:00am 2:15am 2:30a…" at bounding box center [401, 442] width 64 height 19
select select"] "10.5"
click at [369, 433] on select"] "12:00am 12:15am 12:30am 12:45am 1:00am 1:15am 1:30am 1:45am 2:00am 2:15am 2:30a…" at bounding box center [401, 442] width 64 height 19
click at [497, 445] on select"] "12:00am 12:15am 12:30am 12:45am 1:00am 1:15am 1:30am 1:45am 2:00am 2:15am 2:30a…" at bounding box center [470, 442] width 64 height 19
select select"] "11"
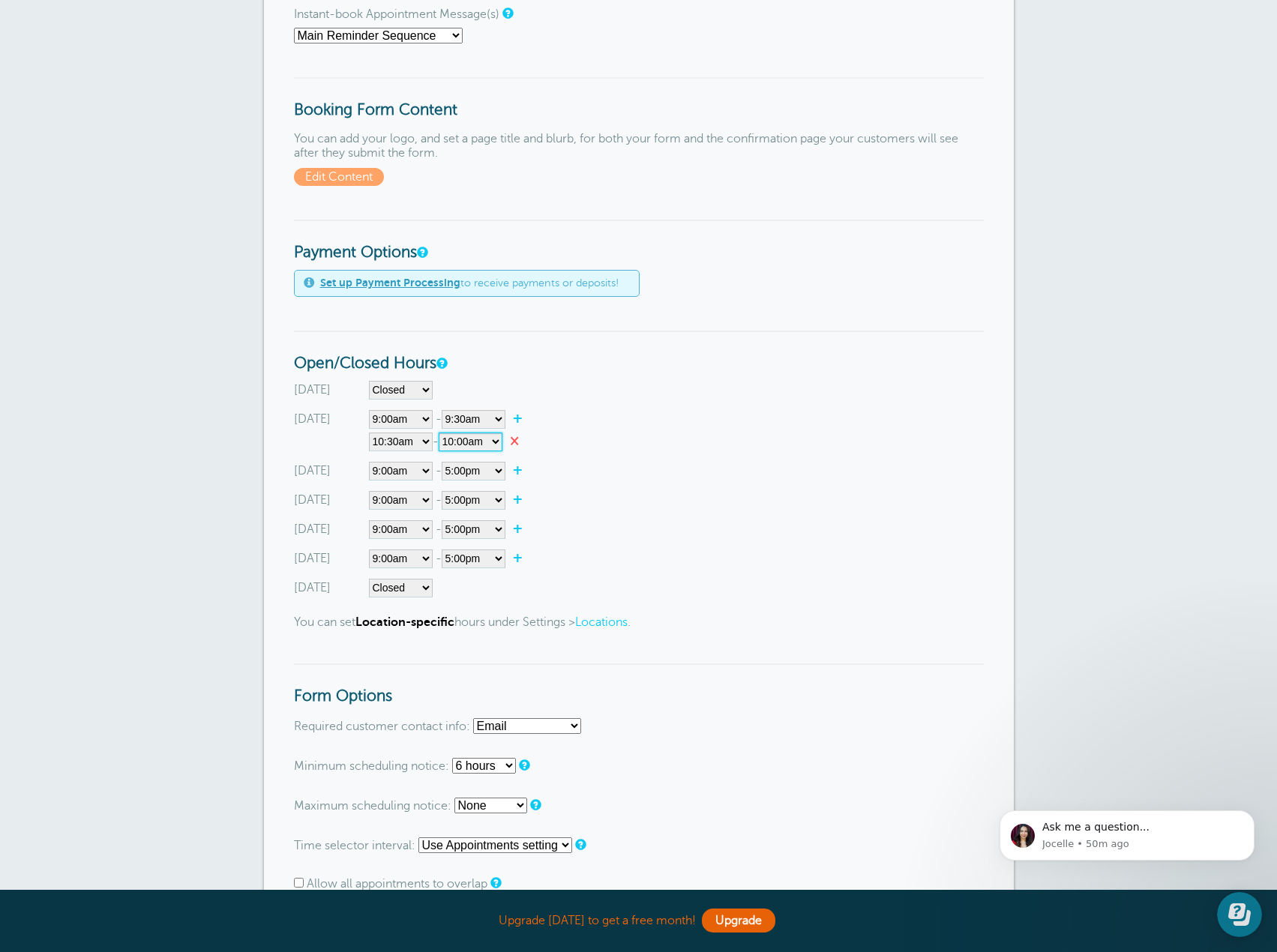
click at [444, 433] on select"] "12:00am 12:15am 12:30am 12:45am 1:00am 1:15am 1:30am 1:45am 2:00am 2:15am 2:30a…" at bounding box center [470, 442] width 64 height 19
click at [573, 428] on div "Monday Closed 12:00am 12:15am 12:30am 12:45am 1:00am 1:15am 1:30am 1:45am 2:00a…" at bounding box center [638, 430] width 690 height 42
click at [522, 421] on link "+" at bounding box center [522, 418] width 32 height 15
select select"] "11.25"
select select"] "11.5"
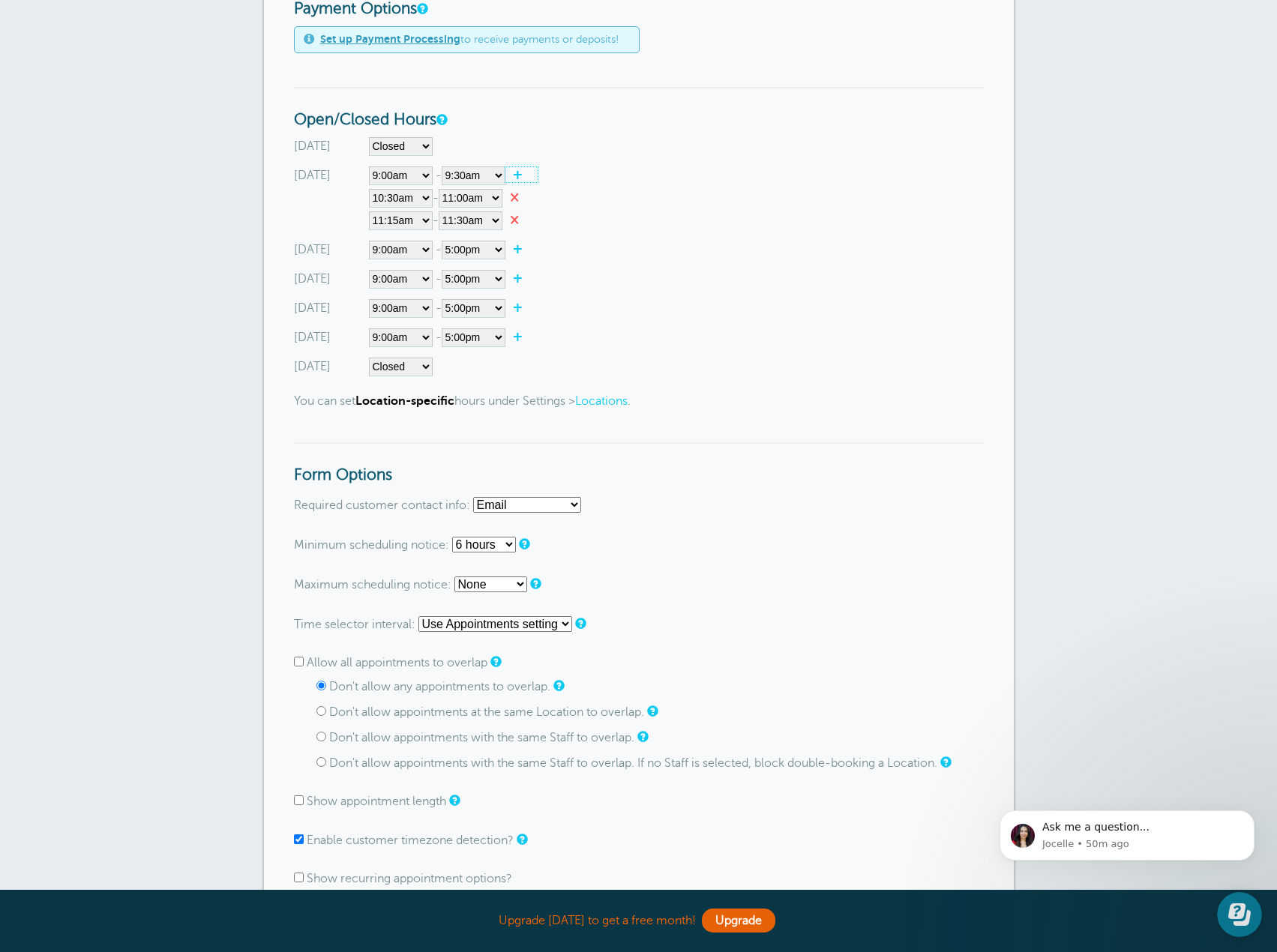
scroll to position [600, 0]
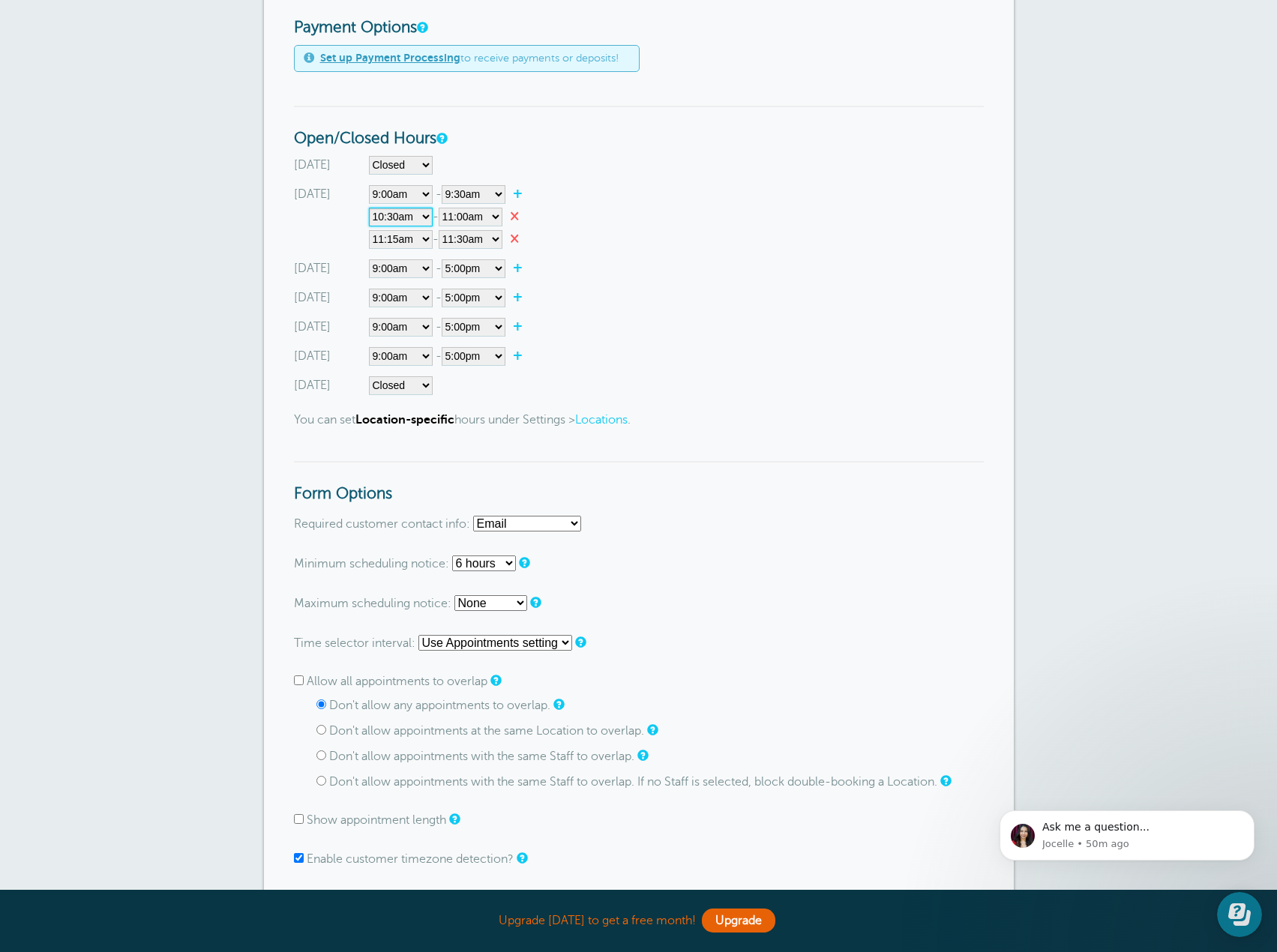
click at [423, 213] on select"] "12:00am 12:15am 12:30am 12:45am 1:00am 1:15am 1:30am 1:45am 2:00am 2:15am 2:30a…" at bounding box center [401, 217] width 64 height 19
select select"] "10"
click at [369, 208] on select"] "12:00am 12:15am 12:30am 12:45am 1:00am 1:15am 1:30am 1:45am 2:00am 2:15am 2:30a…" at bounding box center [401, 217] width 64 height 19
click at [500, 213] on select"] "12:00am 12:15am 12:30am 12:45am 1:00am 1:15am 1:30am 1:45am 2:00am 2:15am 2:30a…" at bounding box center [470, 217] width 64 height 19
select select"] "10.5"
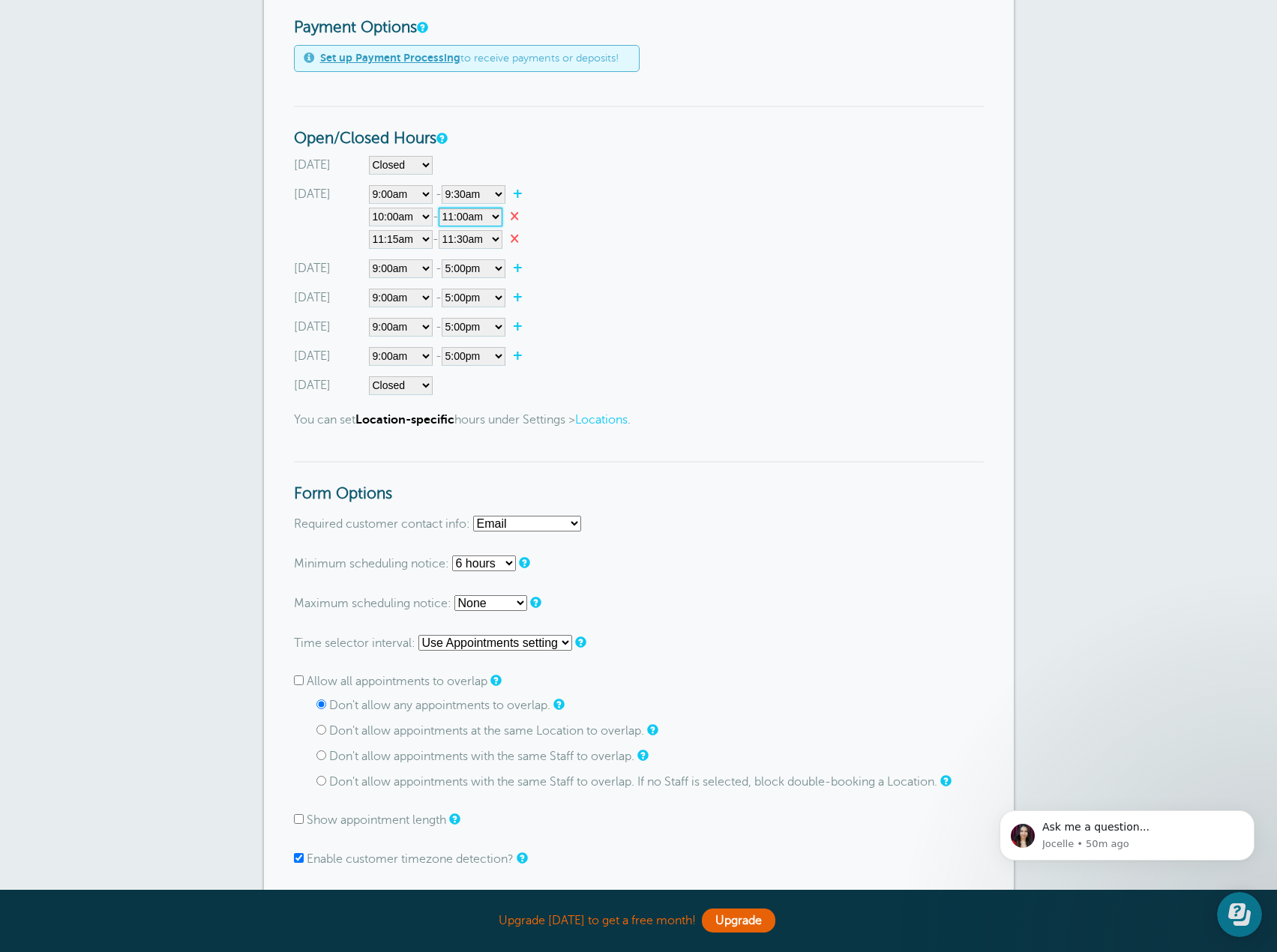
click at [444, 208] on select"] "12:00am 12:15am 12:30am 12:45am 1:00am 1:15am 1:30am 1:45am 2:00am 2:15am 2:30a…" at bounding box center [470, 217] width 64 height 19
click at [418, 238] on select"] "12:00am 12:15am 12:30am 12:45am 1:00am 1:15am 1:30am 1:45am 2:00am 2:15am 2:30a…" at bounding box center [401, 239] width 64 height 19
select select"] "12.5"
click at [369, 230] on select"] "12:00am 12:15am 12:30am 12:45am 1:00am 1:15am 1:30am 1:45am 2:00am 2:15am 2:30a…" at bounding box center [401, 239] width 64 height 19
click at [497, 239] on select"] "12:00am 12:15am 12:30am 12:45am 1:00am 1:15am 1:30am 1:45am 2:00am 2:15am 2:30a…" at bounding box center [470, 239] width 64 height 19
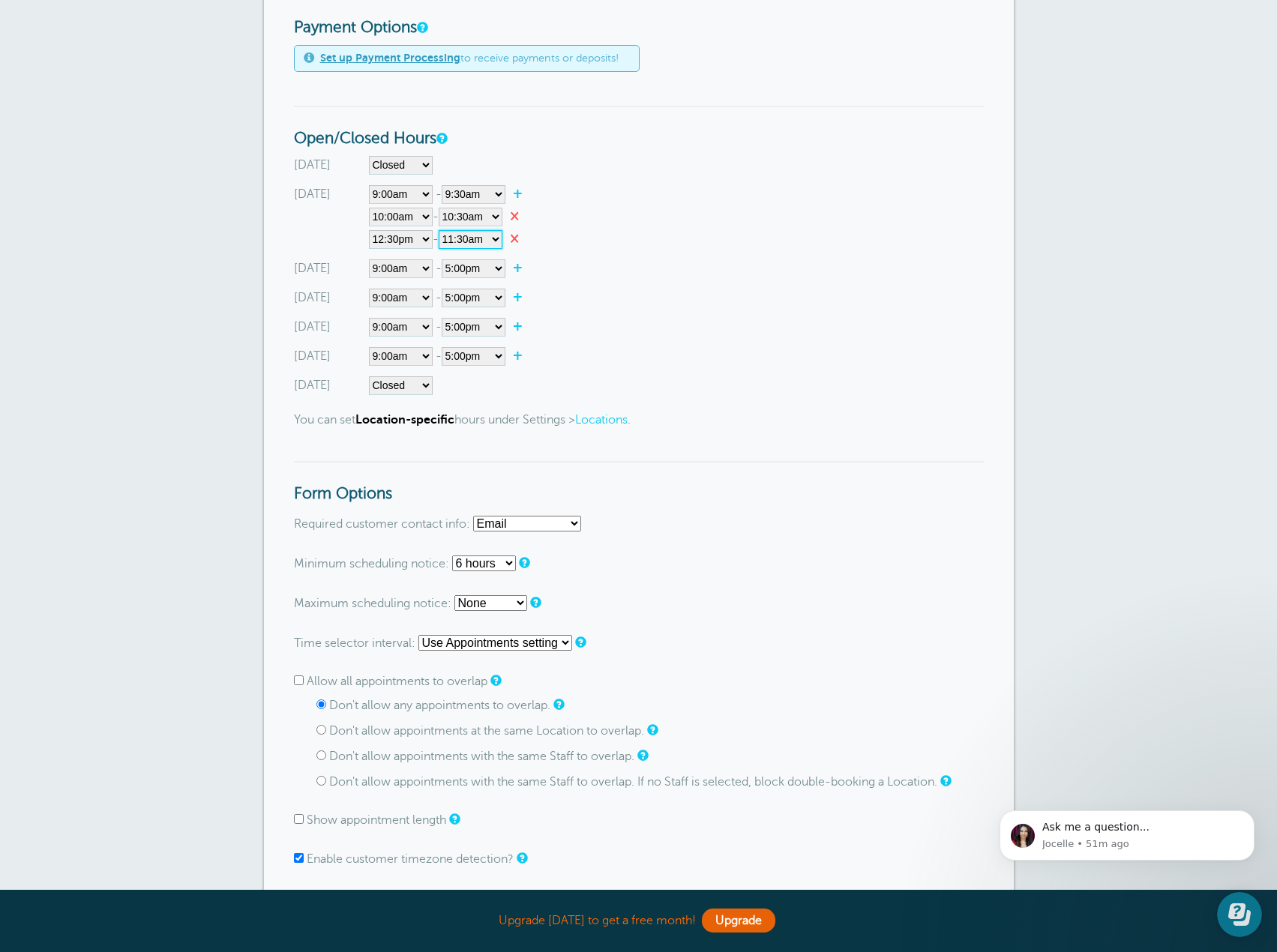
select select"] "13"
click at [444, 230] on select"] "12:00am 12:15am 12:30am 12:45am 1:00am 1:15am 1:30am 1:45am 2:00am 2:15am 2:30a…" at bounding box center [470, 239] width 64 height 19
click at [521, 189] on link "+" at bounding box center [522, 193] width 32 height 15
select select"] "13.25"
select select"] "13.5"
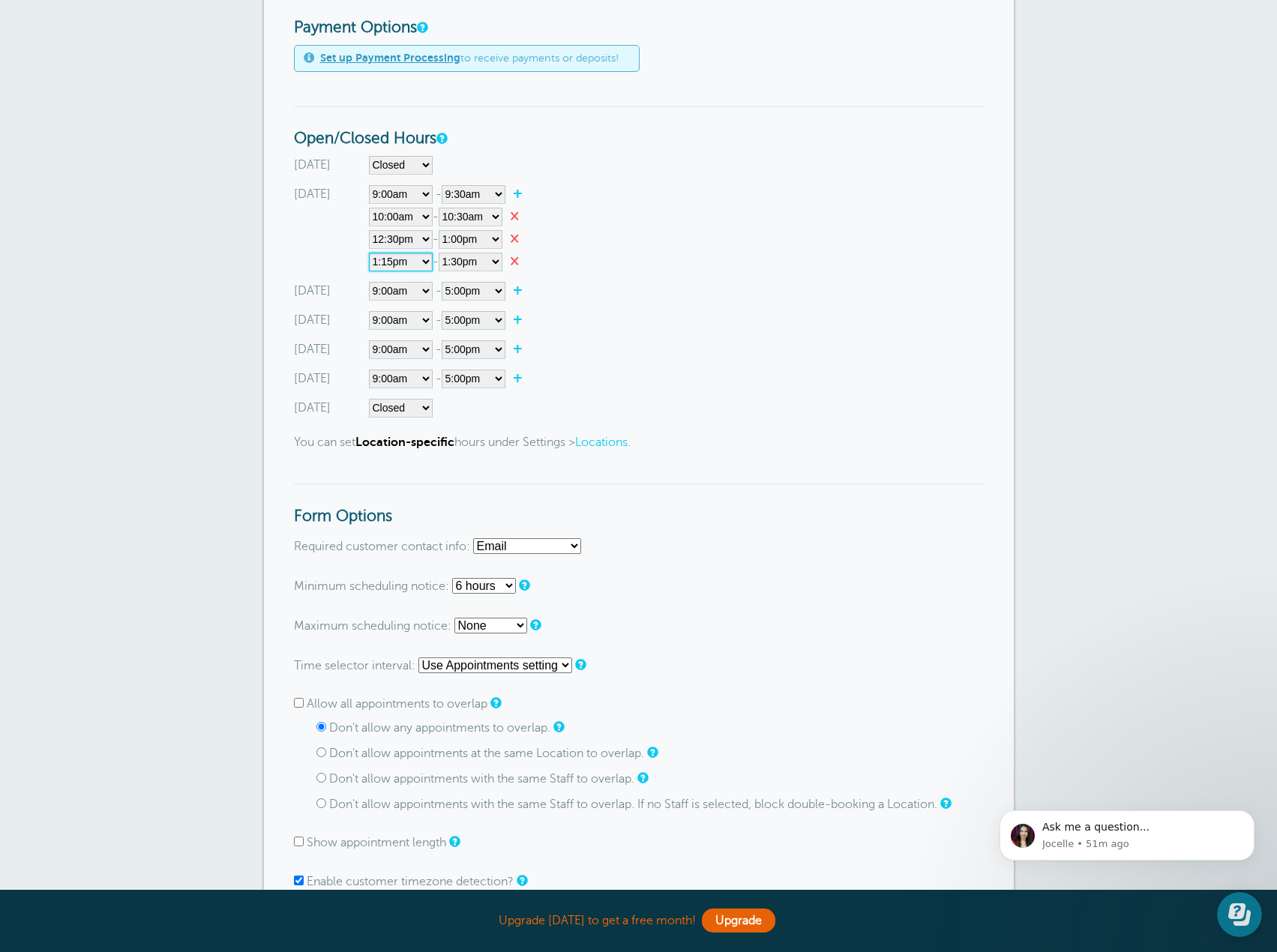
click at [425, 264] on select"] "12:00am 12:15am 12:30am 12:45am 1:00am 1:15am 1:30am 1:45am 2:00am 2:15am 2:30a…" at bounding box center [401, 261] width 64 height 19
select select"] "15.5"
click at [369, 252] on select"] "12:00am 12:15am 12:30am 12:45am 1:00am 1:15am 1:30am 1:45am 2:00am 2:15am 2:30a…" at bounding box center [401, 261] width 64 height 19
click at [502, 259] on select"] "12:00am 12:15am 12:30am 12:45am 1:00am 1:15am 1:30am 1:45am 2:00am 2:15am 2:30a…" at bounding box center [470, 261] width 64 height 19
select select"] "17"
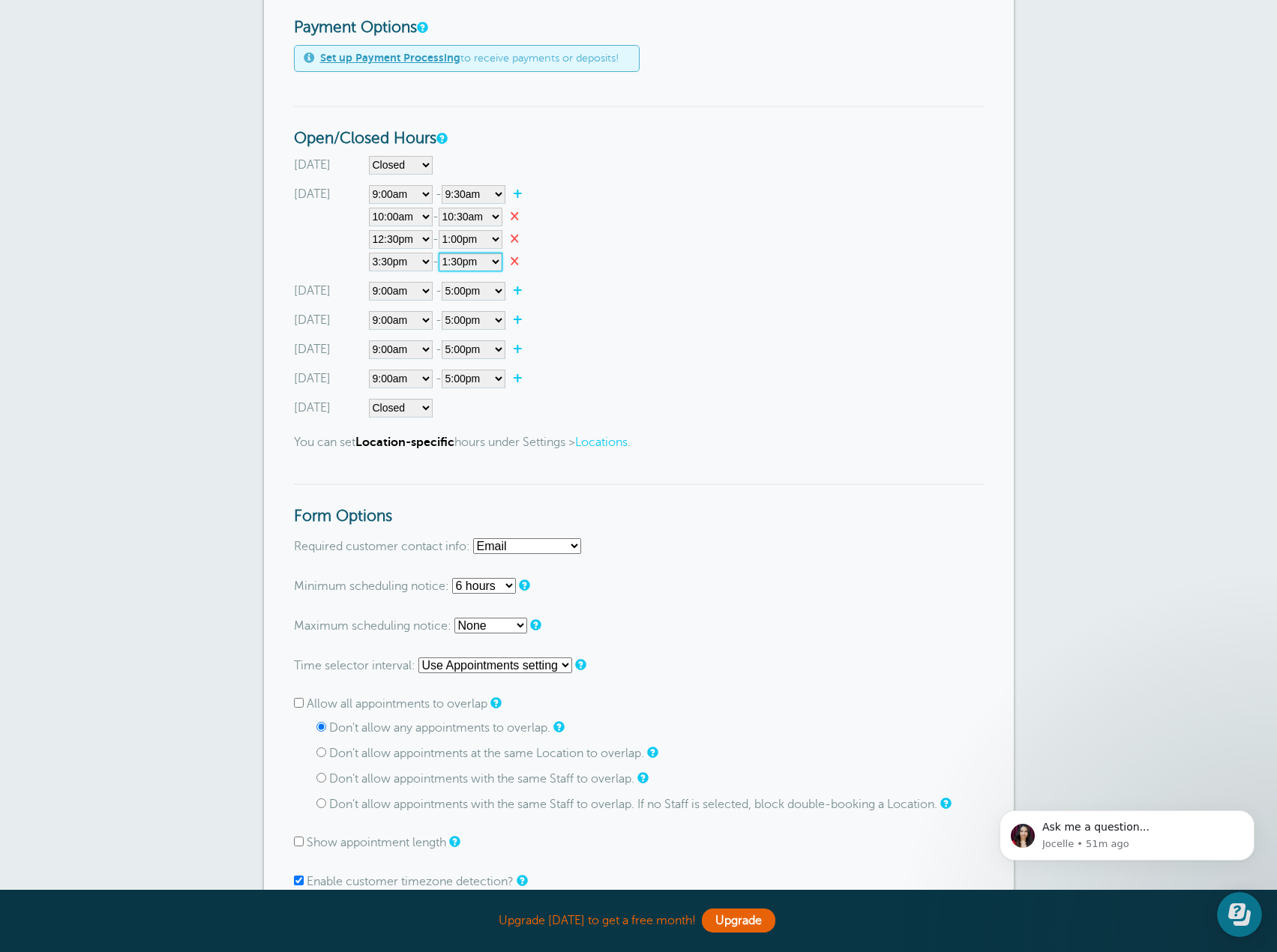
click at [444, 252] on select"] "12:00am 12:15am 12:30am 12:45am 1:00am 1:15am 1:30am 1:45am 2:00am 2:15am 2:30a…" at bounding box center [470, 261] width 64 height 19
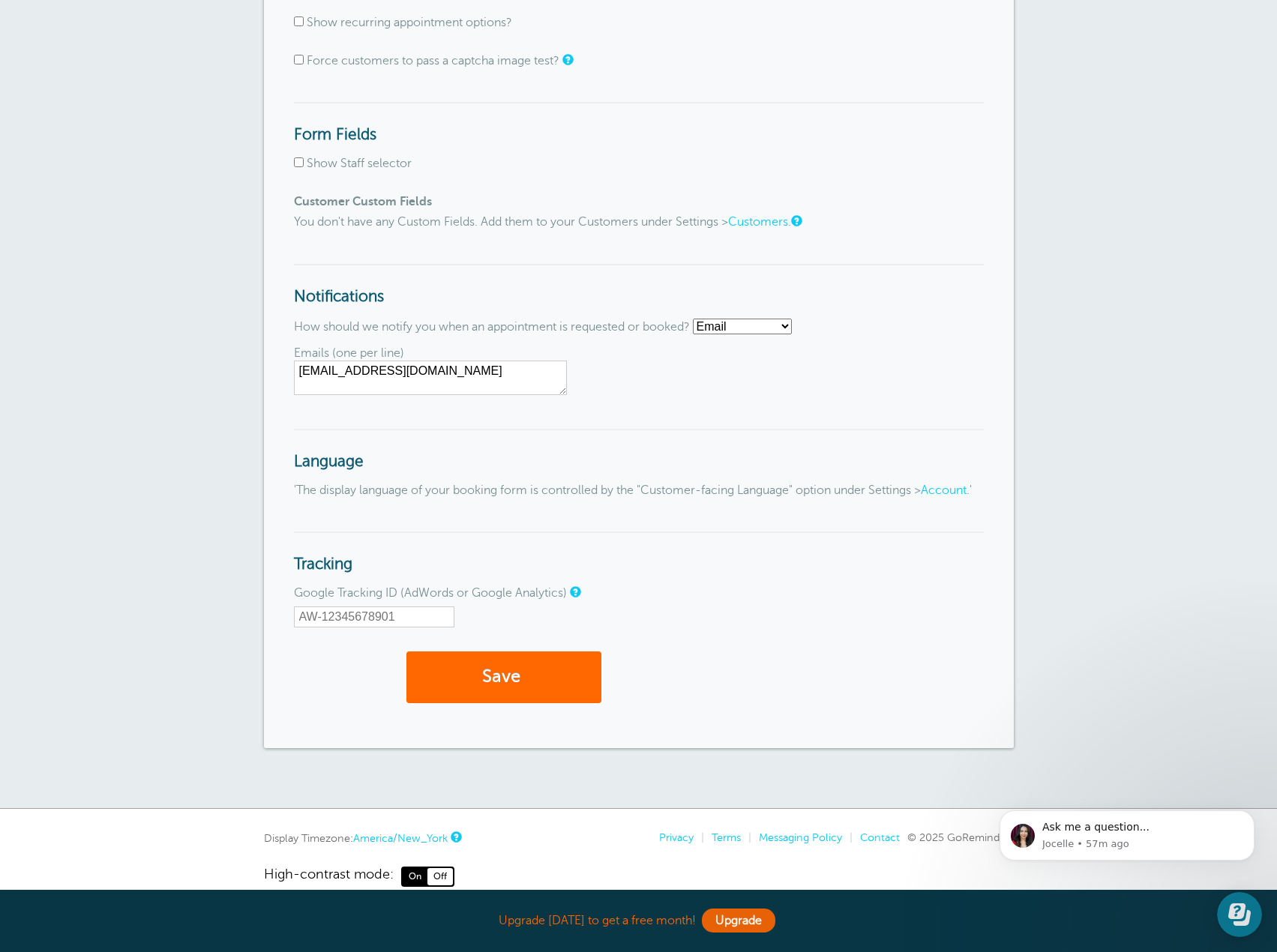
scroll to position [1500, 0]
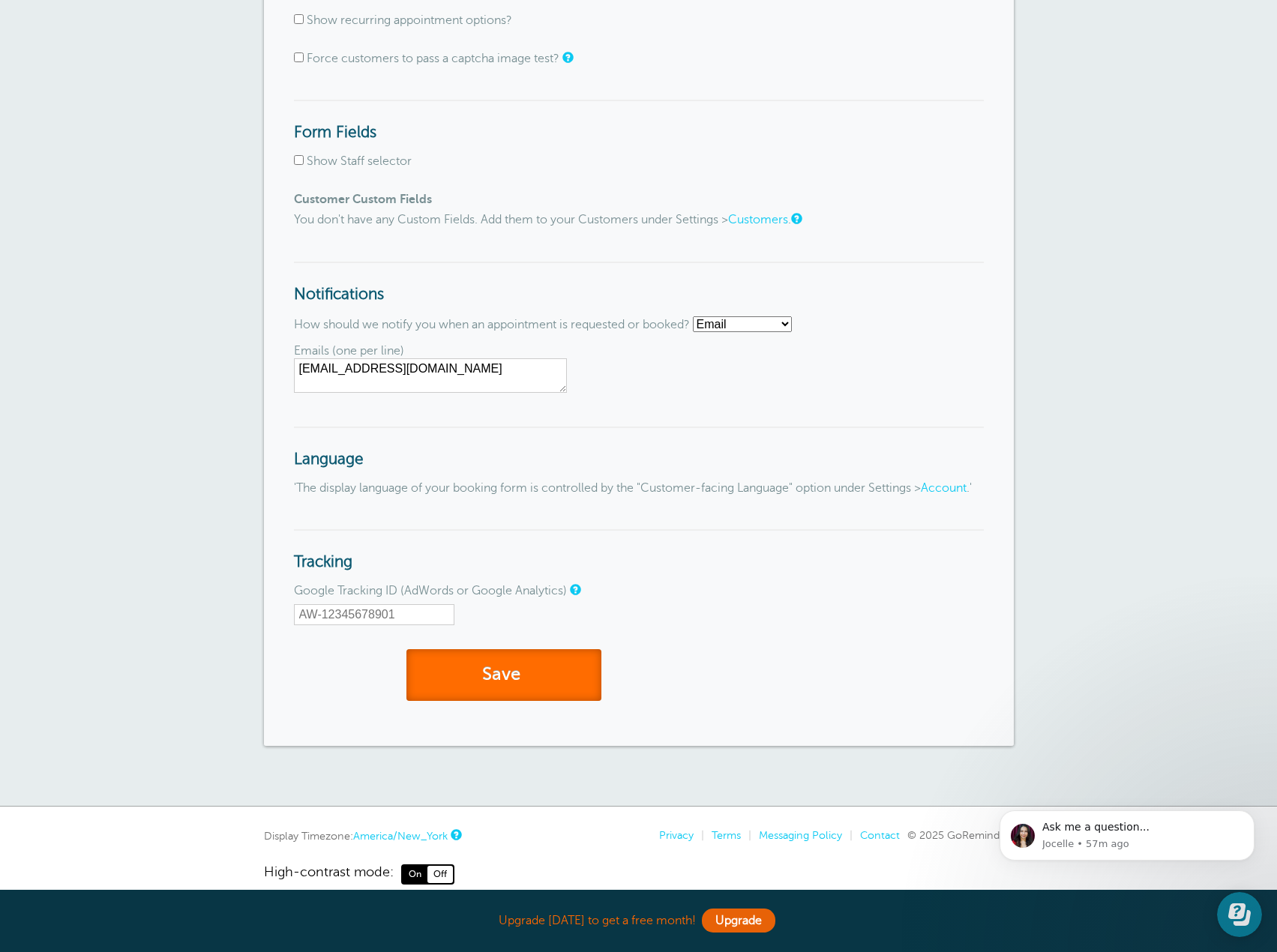
click at [550, 687] on button "Save" at bounding box center [504, 675] width 195 height 51
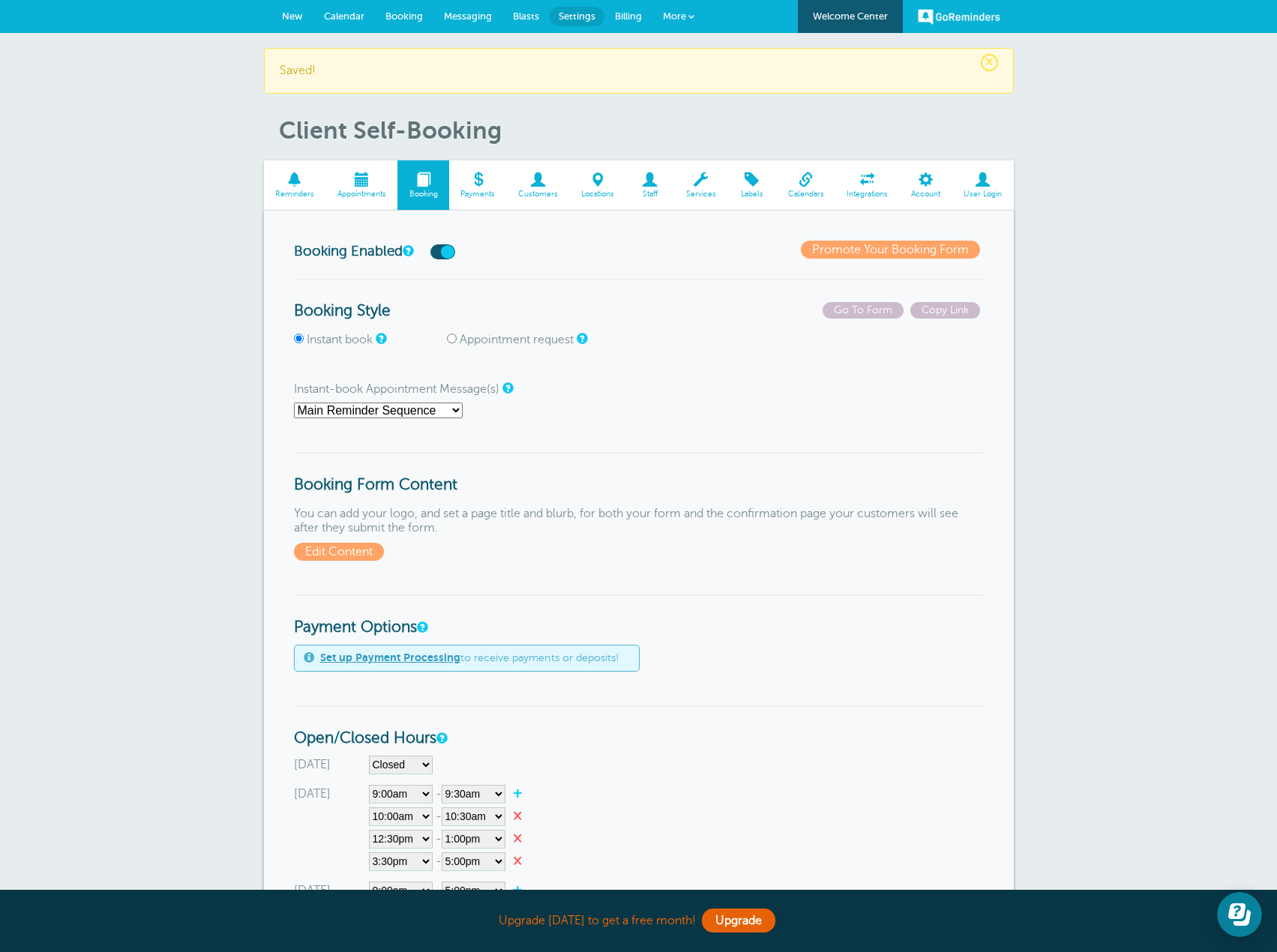
click at [483, 191] on span "Payments" at bounding box center [478, 194] width 43 height 9
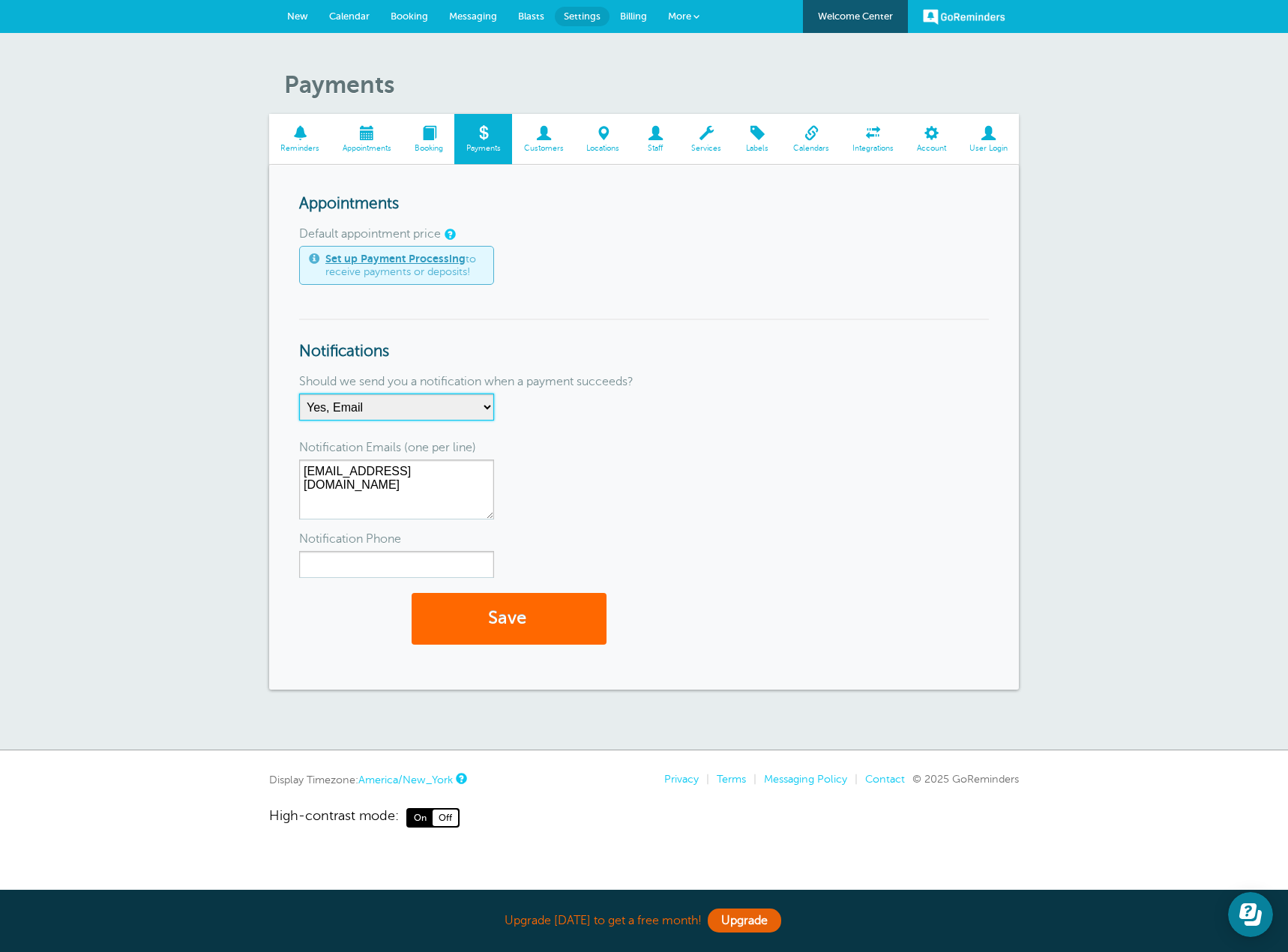
click at [484, 405] on select "No Thanks Yes, Email Yes, SMS Yes, Email & SMS" at bounding box center [397, 407] width 195 height 27
drag, startPoint x: 854, startPoint y: 365, endPoint x: 855, endPoint y: 374, distance: 9.1
click at [853, 365] on form "Appointments Default appointment price Set up Payment Processing to receive pay…" at bounding box center [644, 427] width 690 height 465
click at [554, 140] on span at bounding box center [543, 133] width 63 height 14
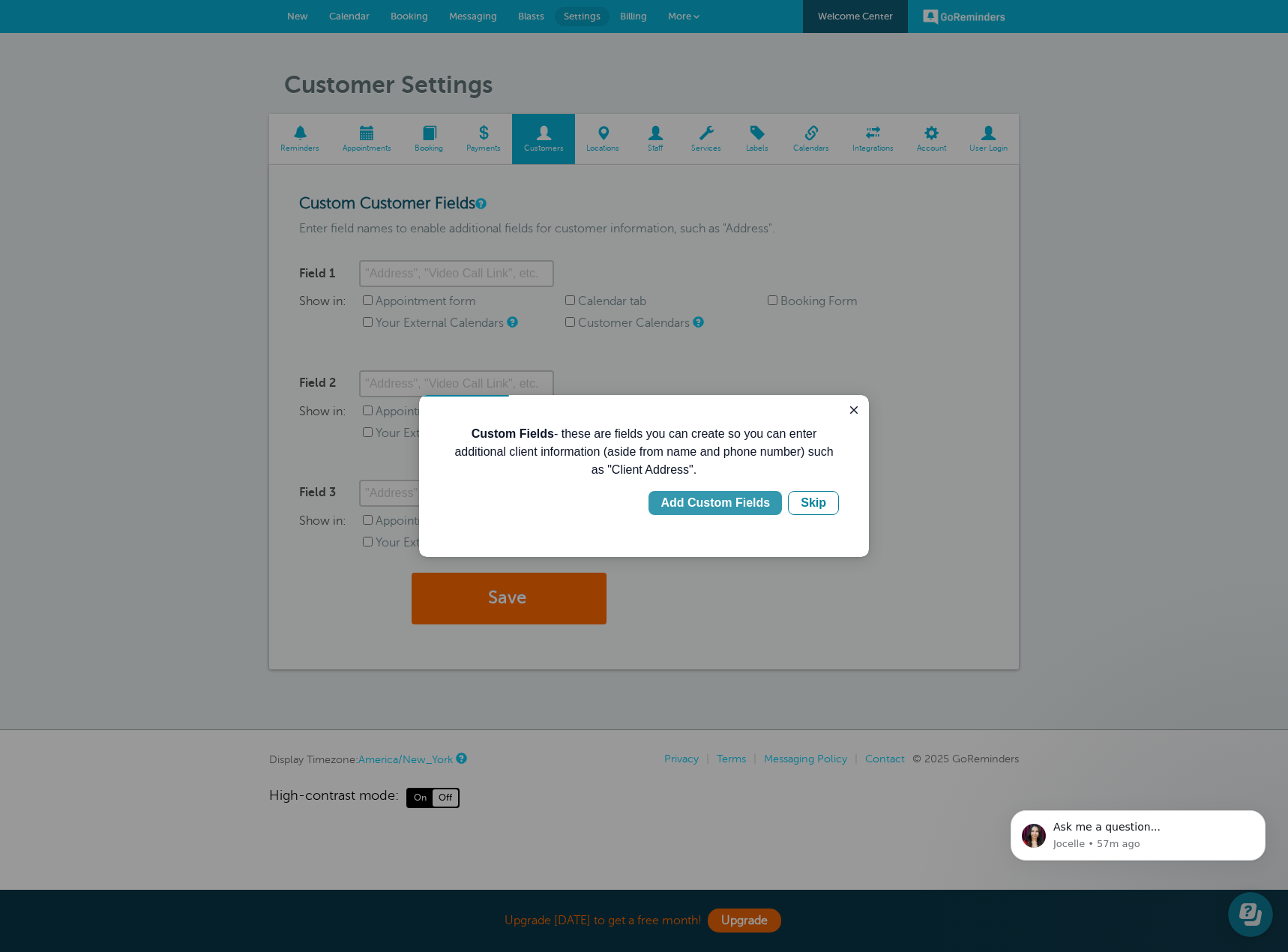
click at [742, 508] on div "Add Custom Fields" at bounding box center [715, 503] width 110 height 18
type input "Client Address"
checkbox input "true"
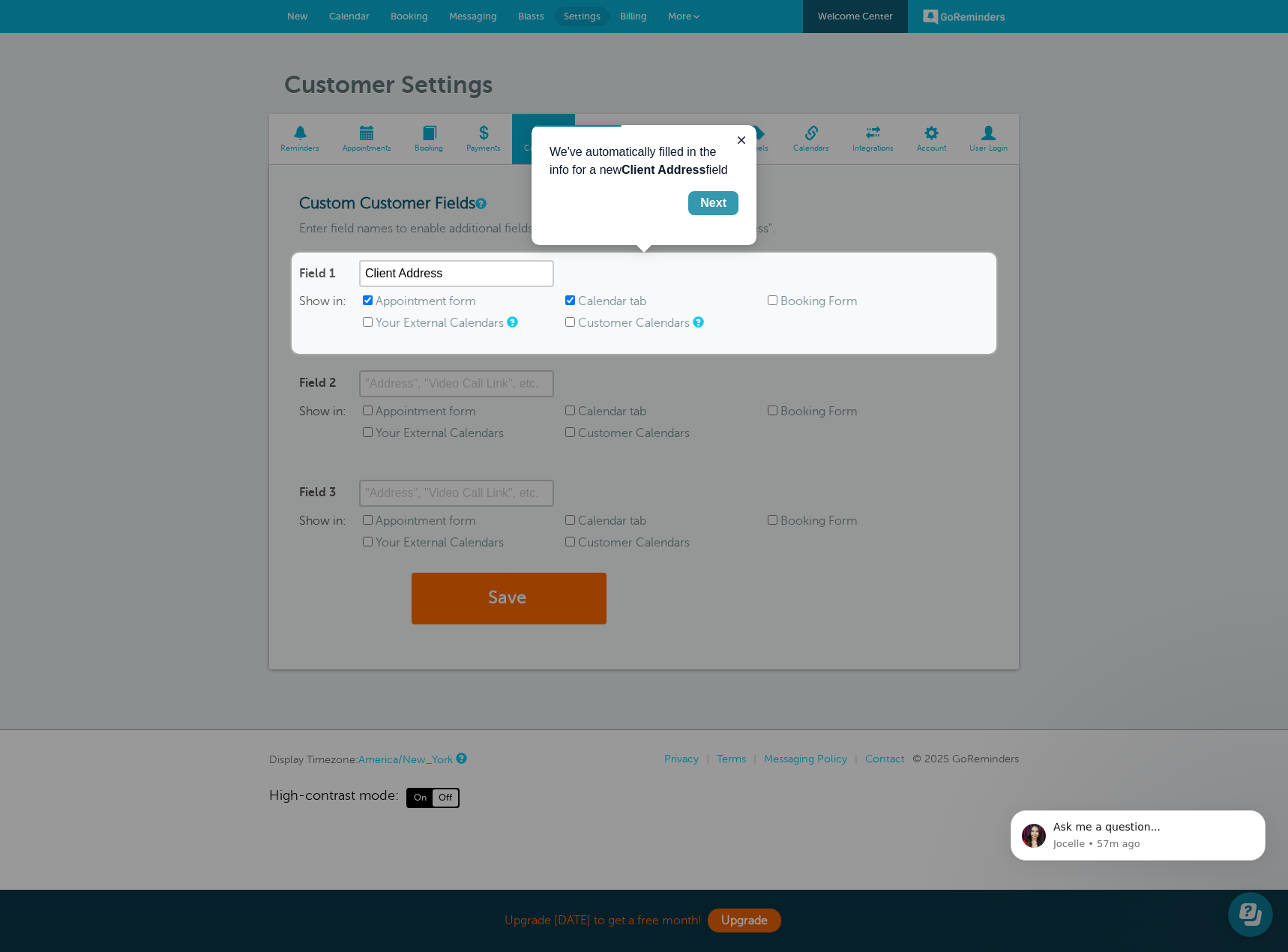
click at [722, 203] on div "Next" at bounding box center [713, 203] width 27 height 18
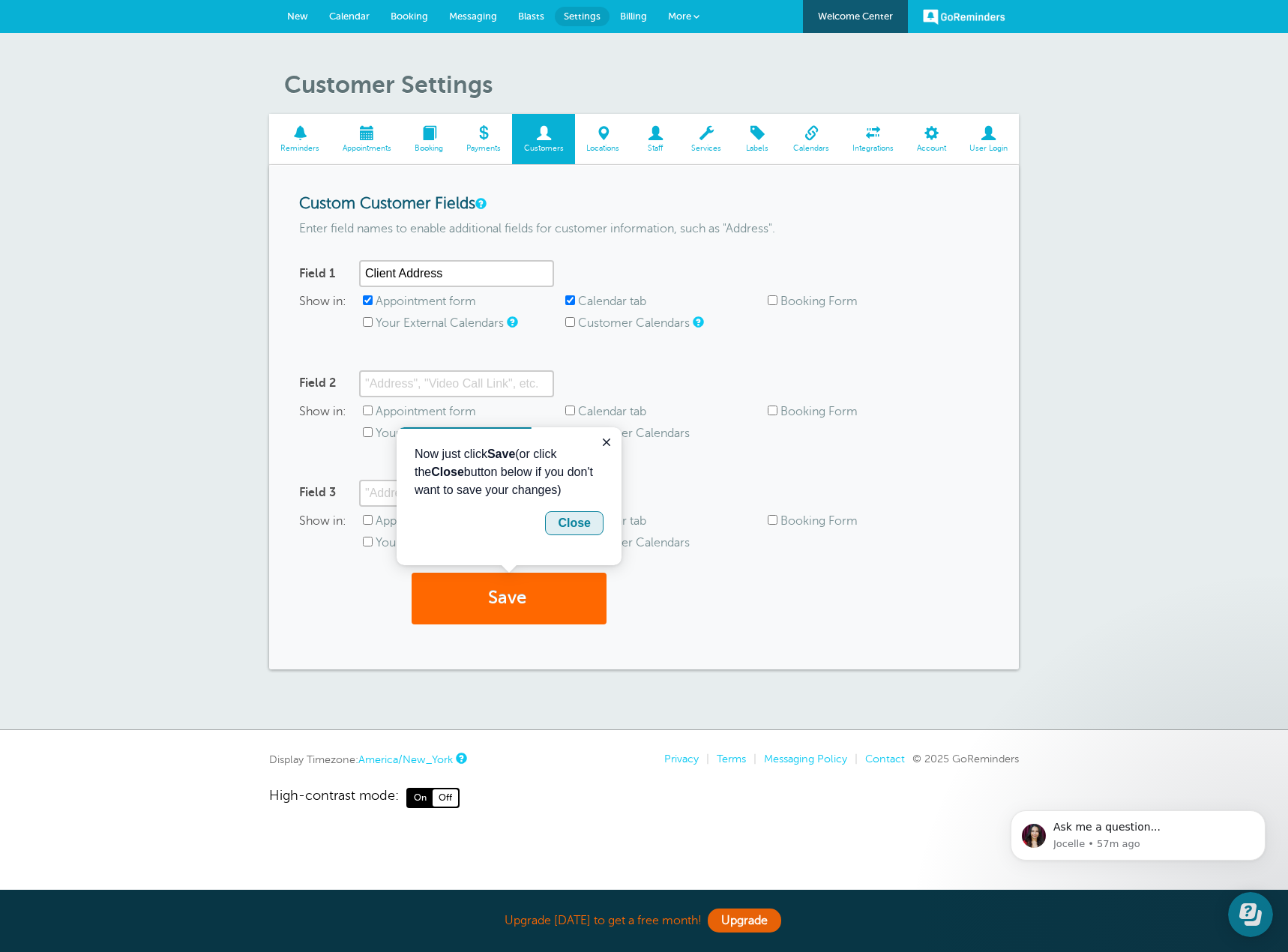
click at [573, 532] on button "Close" at bounding box center [575, 523] width 58 height 24
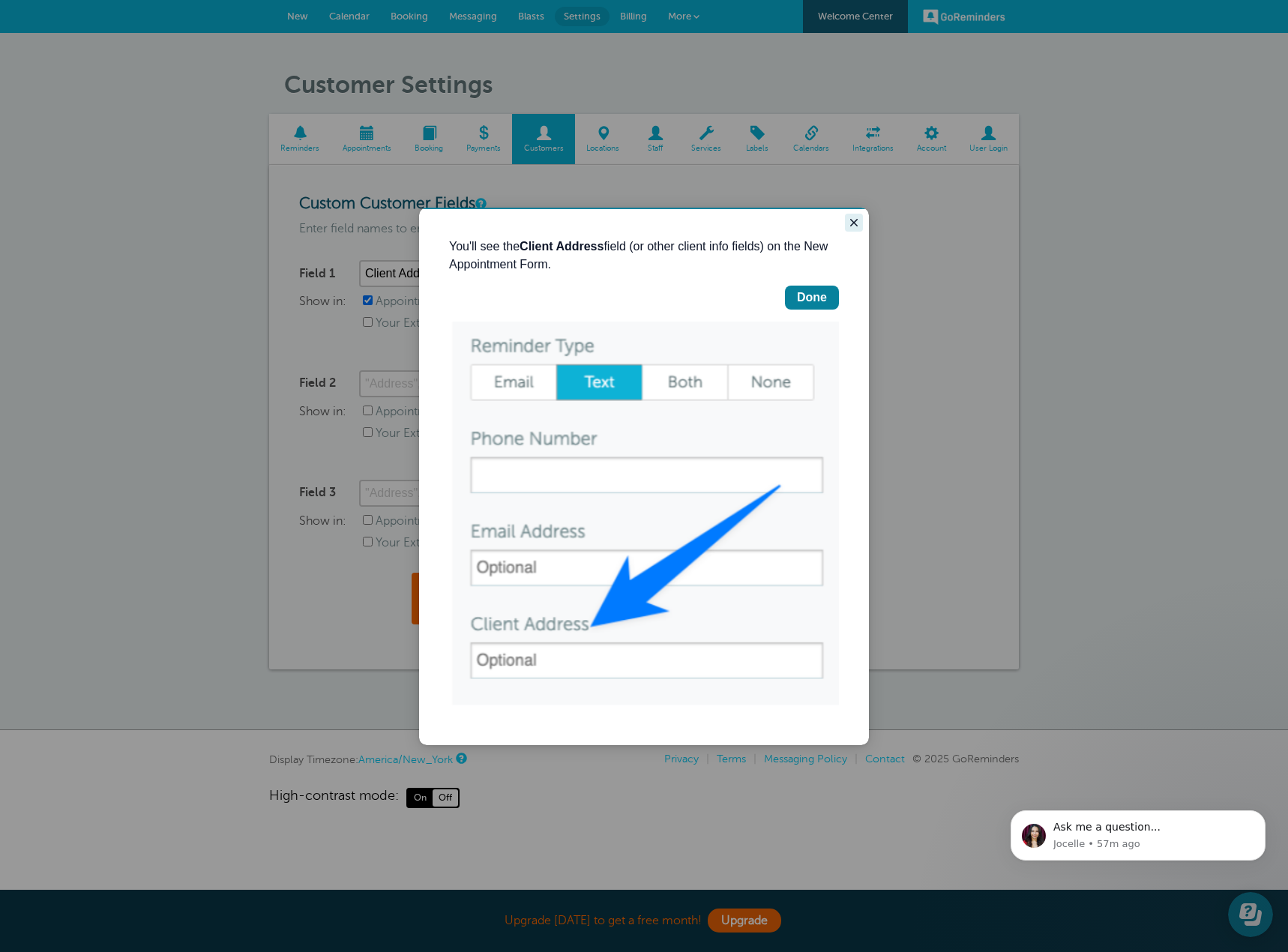
click at [851, 227] on icon "Close guide" at bounding box center [854, 223] width 12 height 12
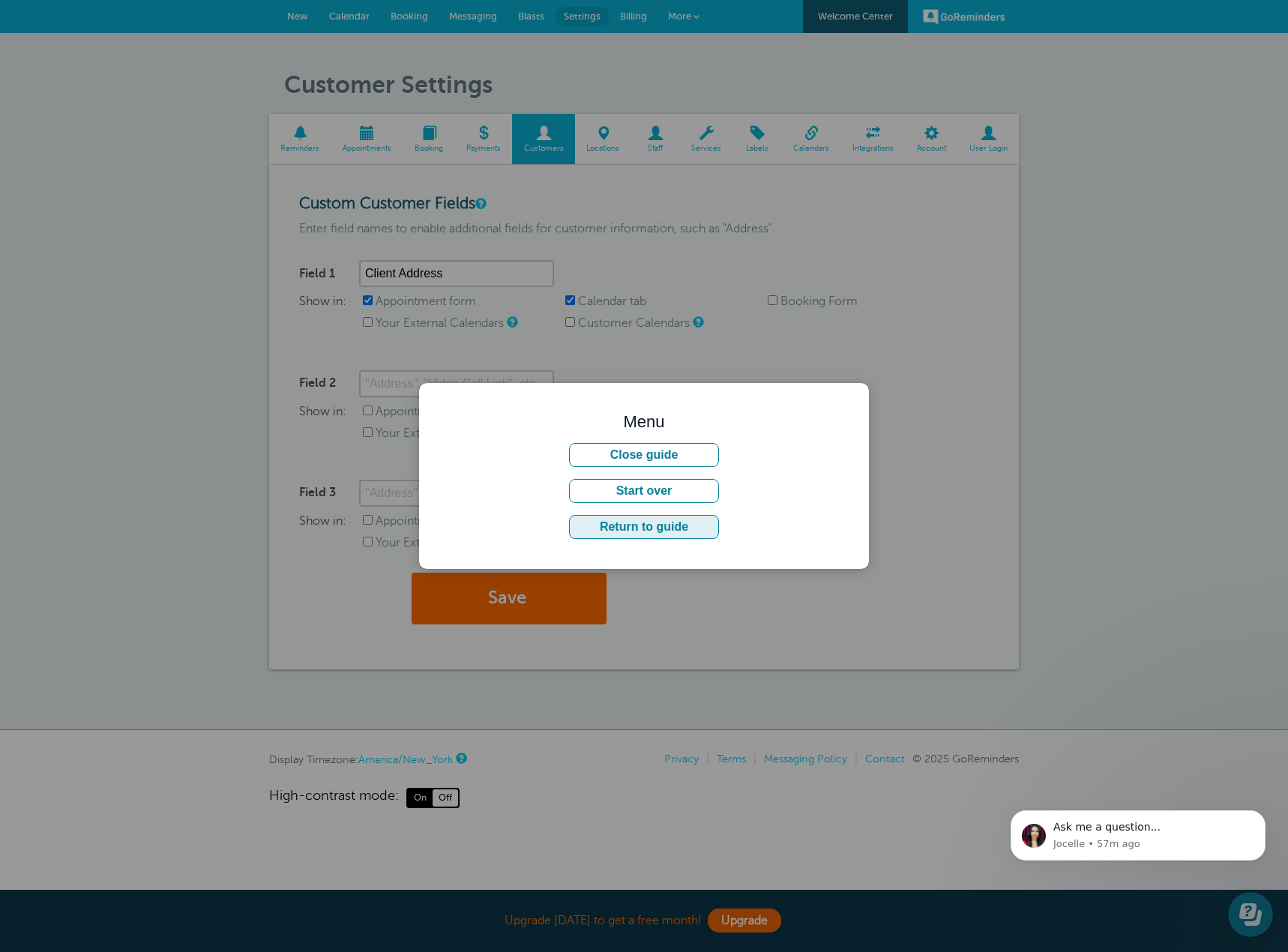
click at [704, 526] on button "Return to guide" at bounding box center [644, 527] width 150 height 24
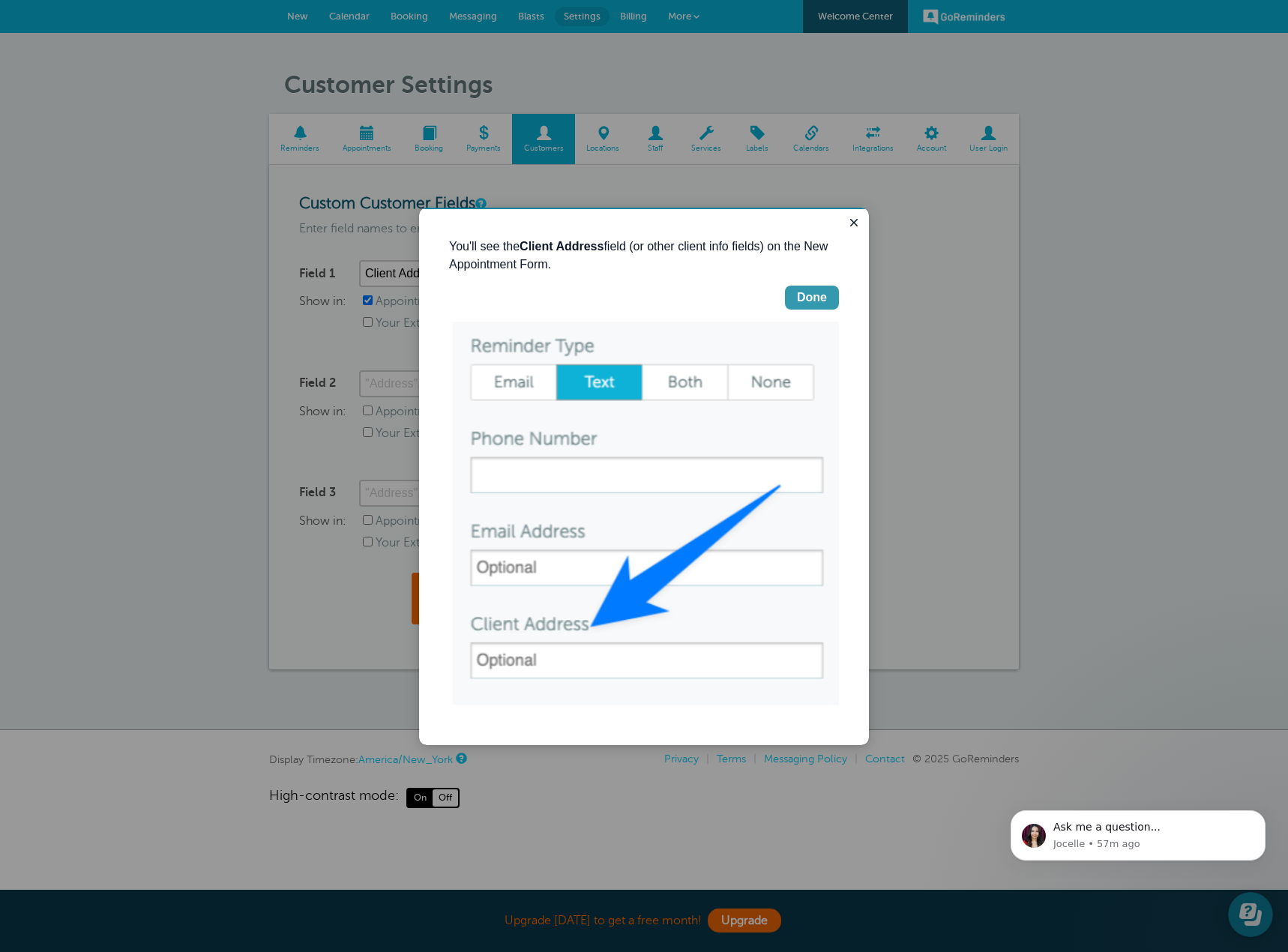
click at [814, 304] on div "Done" at bounding box center [812, 298] width 30 height 18
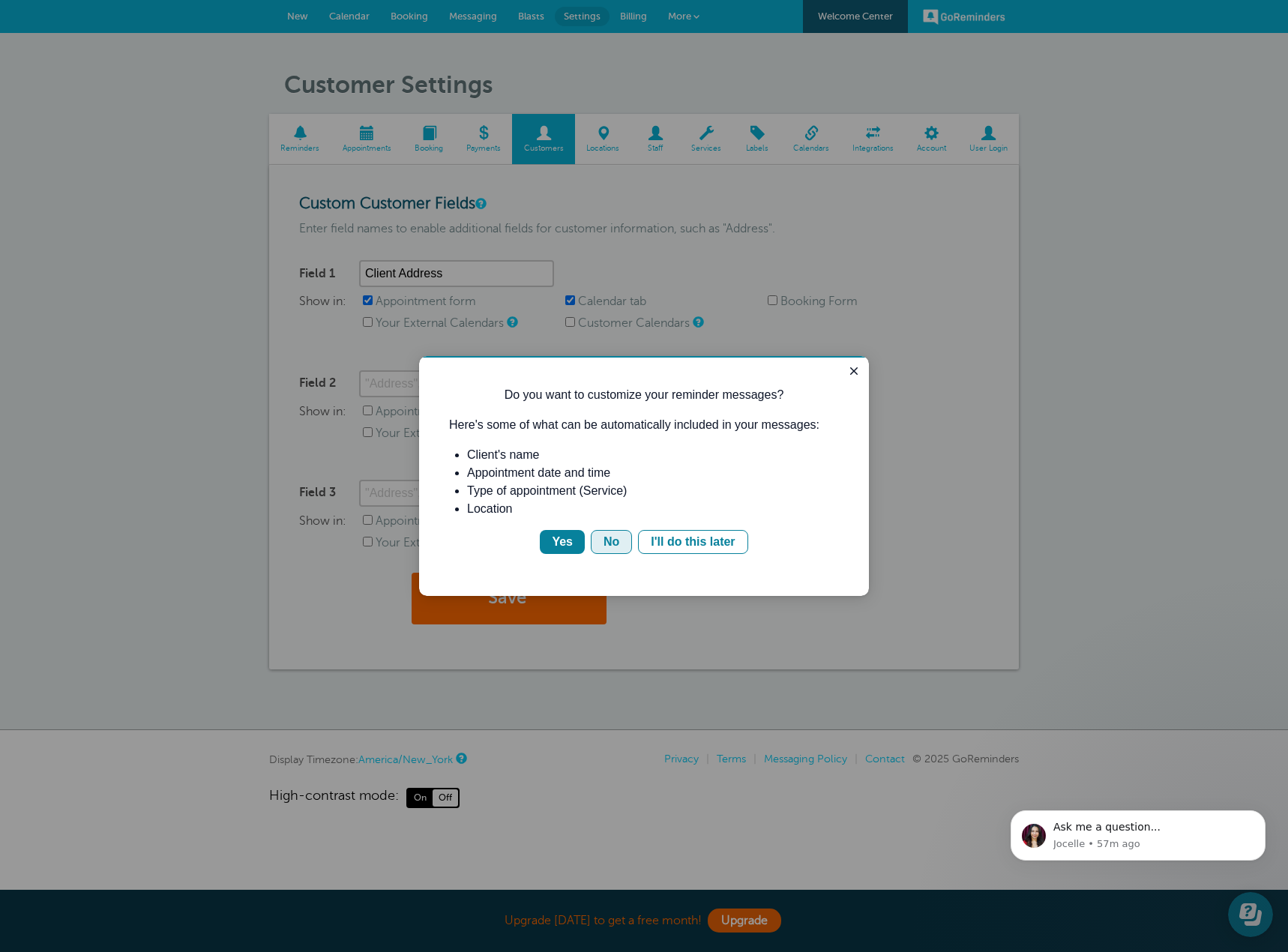
click at [607, 541] on div "No" at bounding box center [612, 542] width 16 height 18
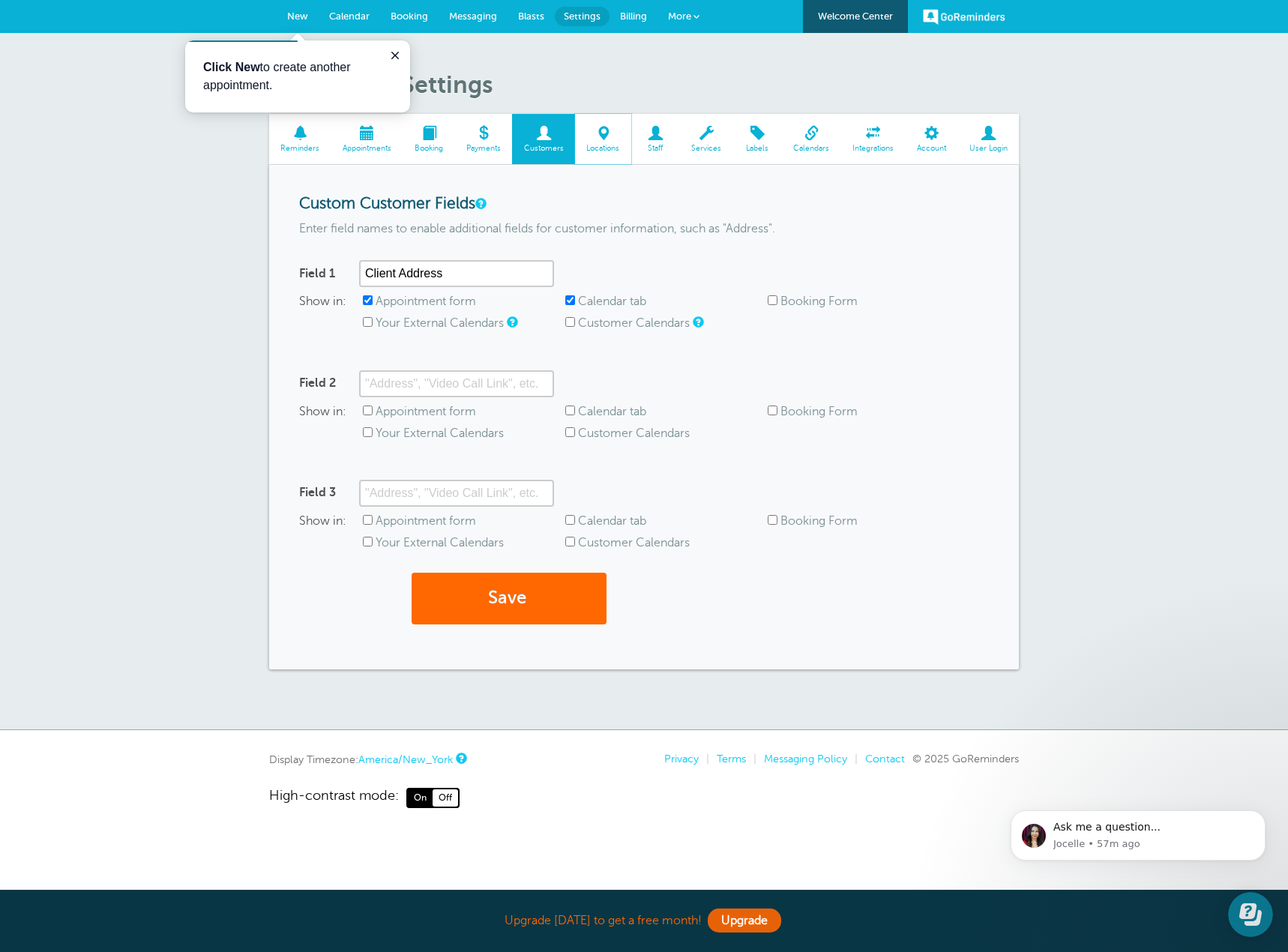
drag, startPoint x: 612, startPoint y: 144, endPoint x: 781, endPoint y: 74, distance: 182.9
click at [612, 144] on span "Locations" at bounding box center [603, 149] width 42 height 9
click at [549, 588] on button "Save" at bounding box center [509, 599] width 195 height 51
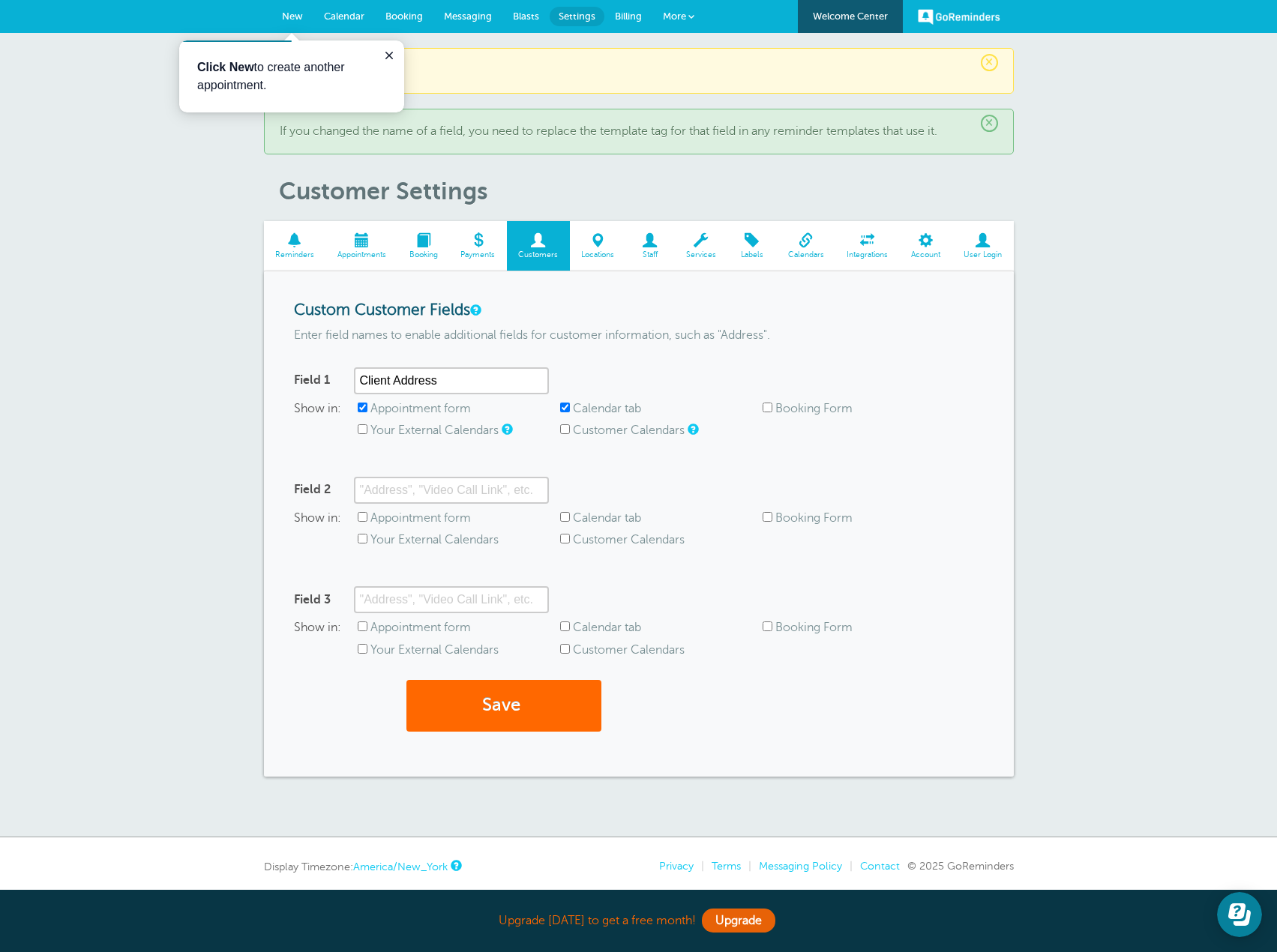
click at [601, 243] on span at bounding box center [599, 240] width 57 height 14
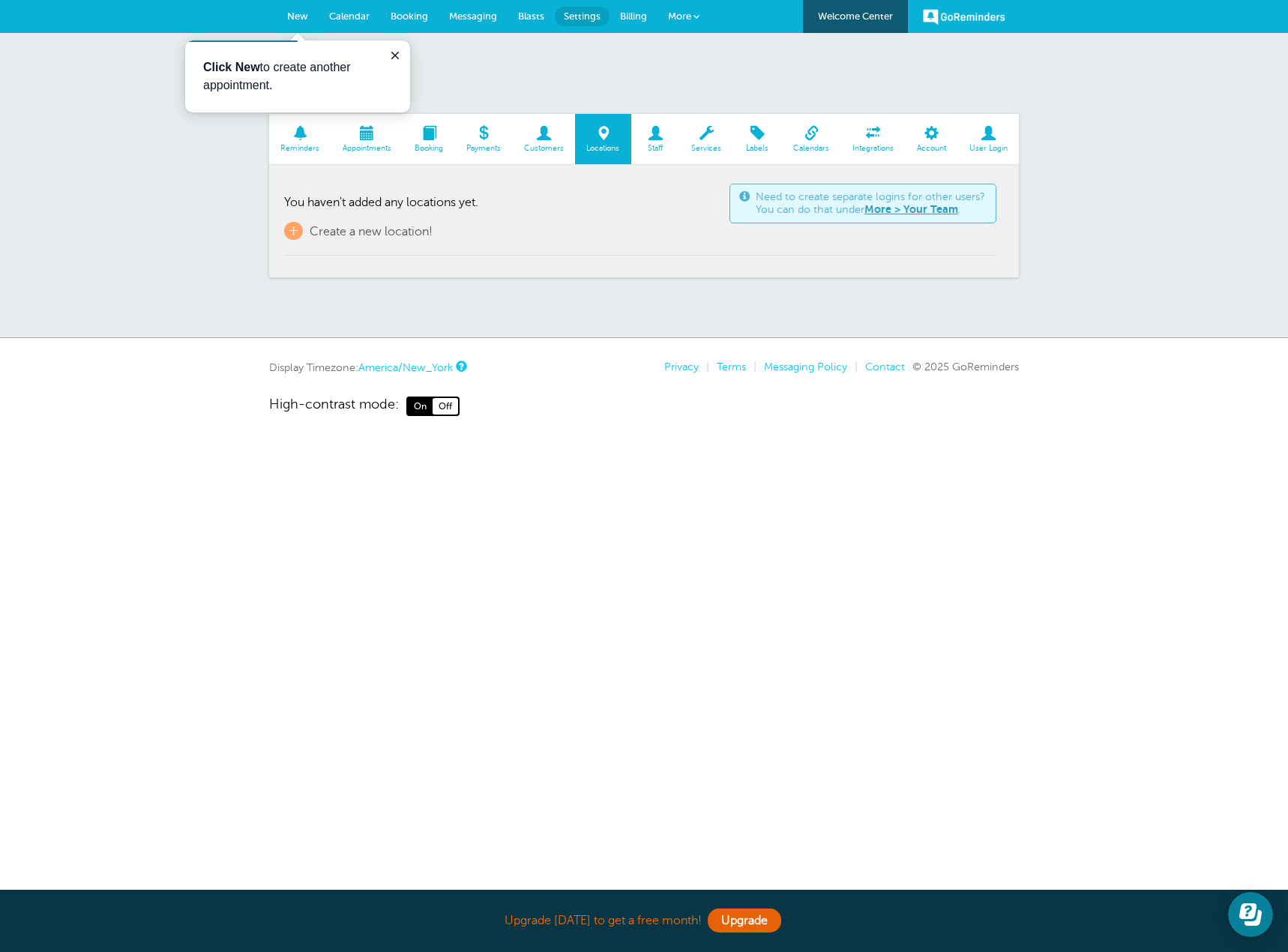
click at [709, 144] on span "Services" at bounding box center [706, 149] width 38 height 9
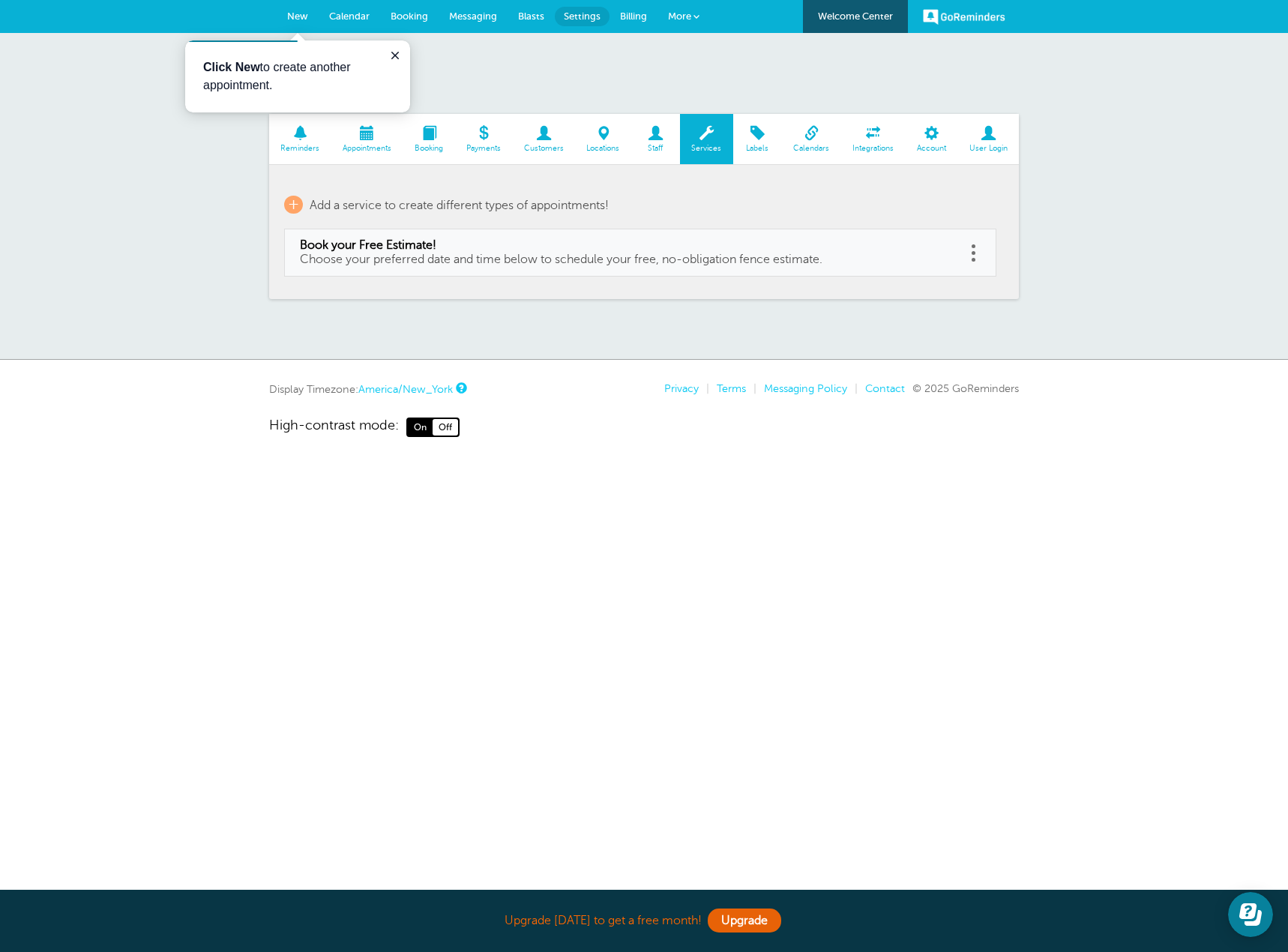
click at [747, 155] on link "Labels" at bounding box center [757, 139] width 49 height 50
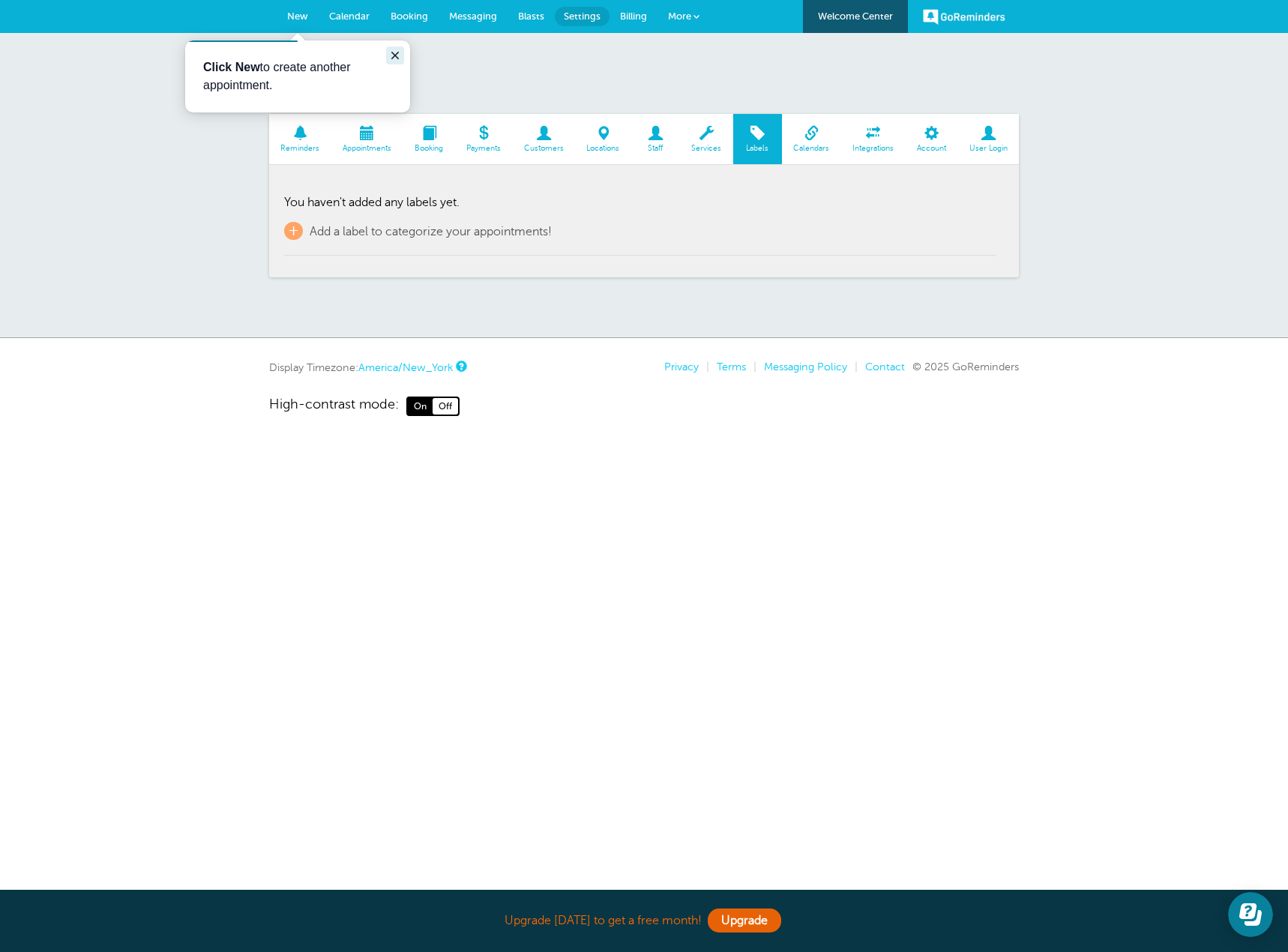
click at [394, 53] on icon "Close guide" at bounding box center [395, 56] width 12 height 12
click at [806, 138] on span at bounding box center [811, 133] width 59 height 14
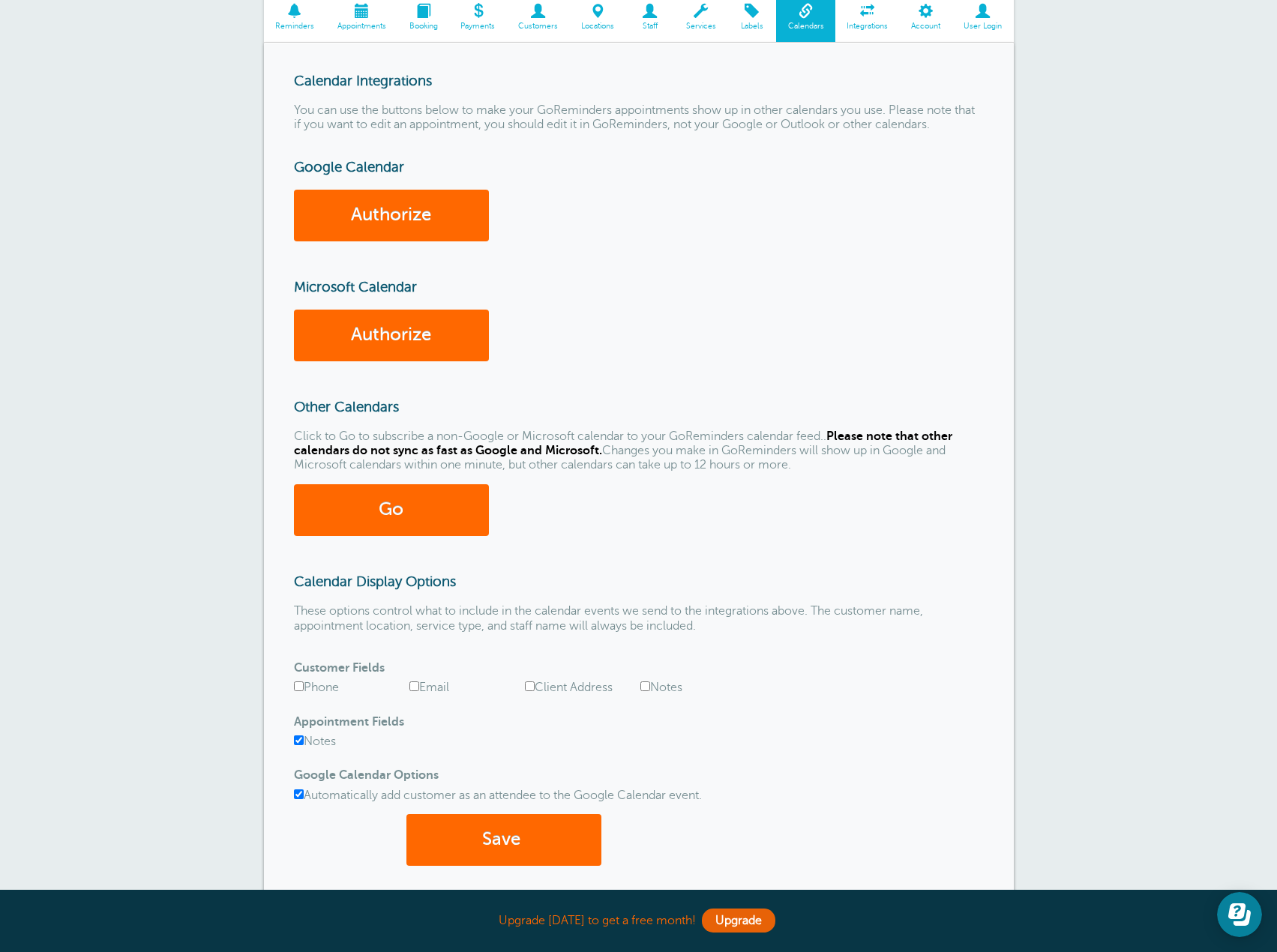
scroll to position [225, 0]
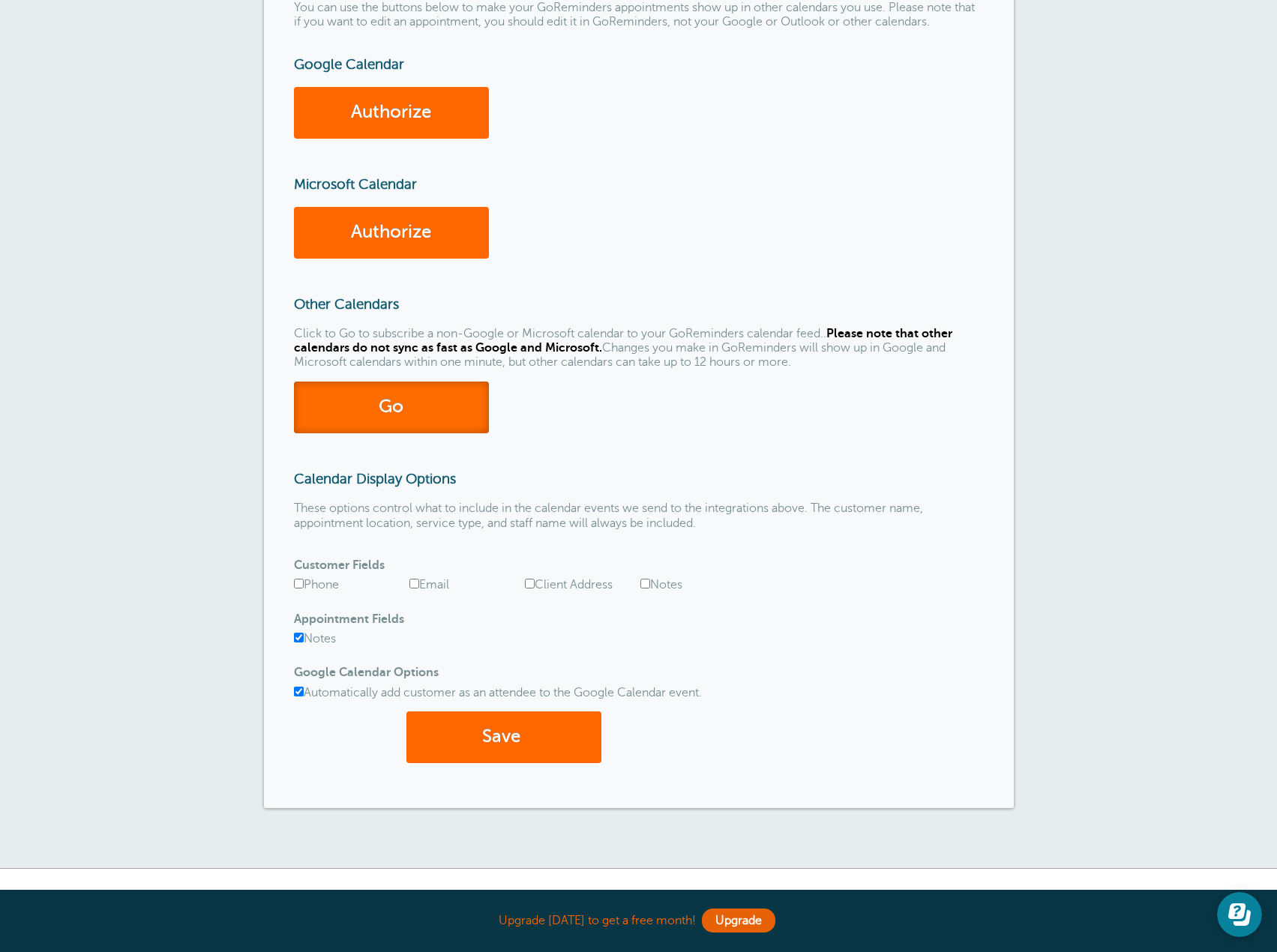
click at [399, 404] on link "Go" at bounding box center [391, 407] width 195 height 51
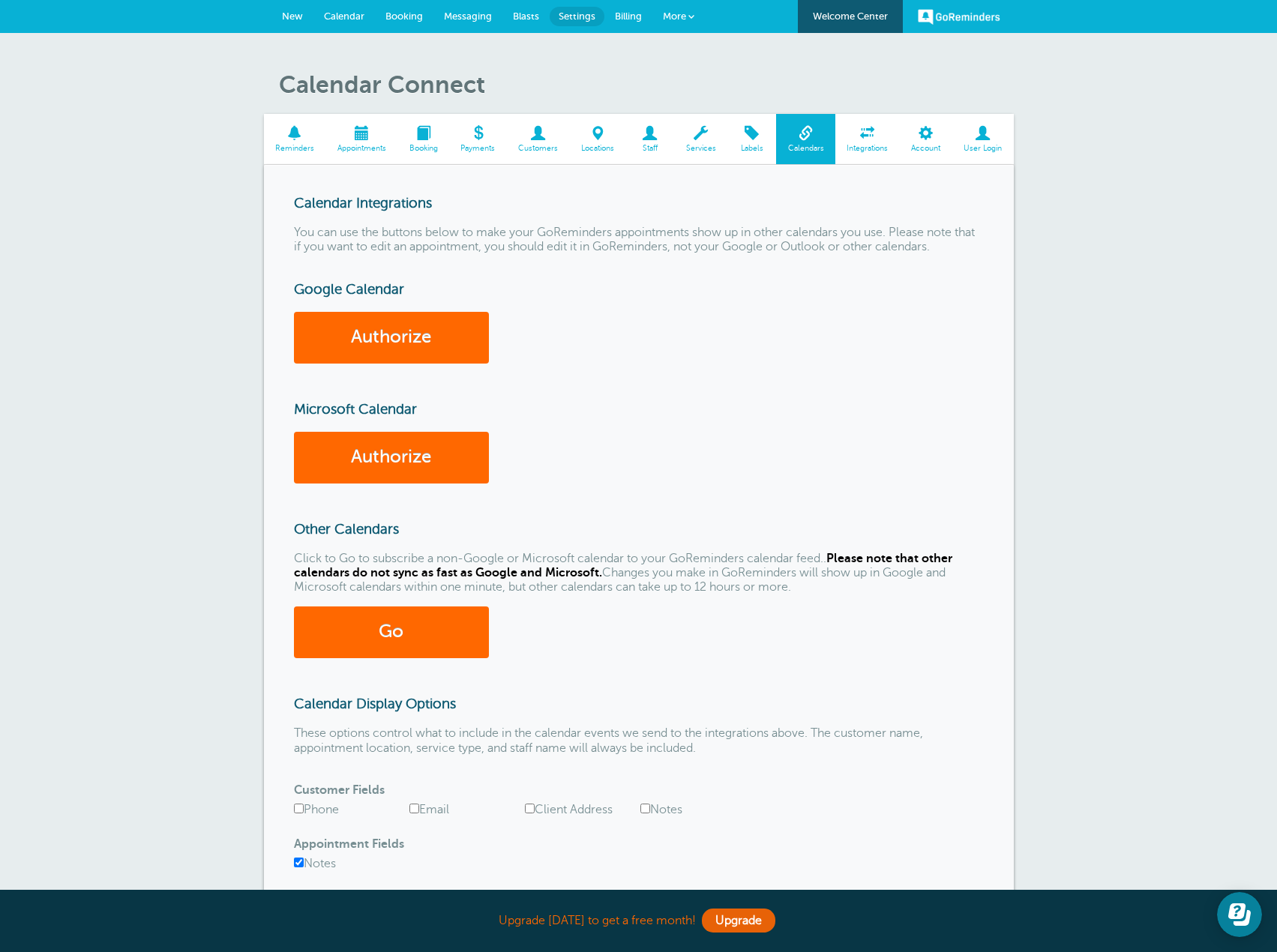
click at [872, 144] on span "Integrations" at bounding box center [868, 149] width 50 height 9
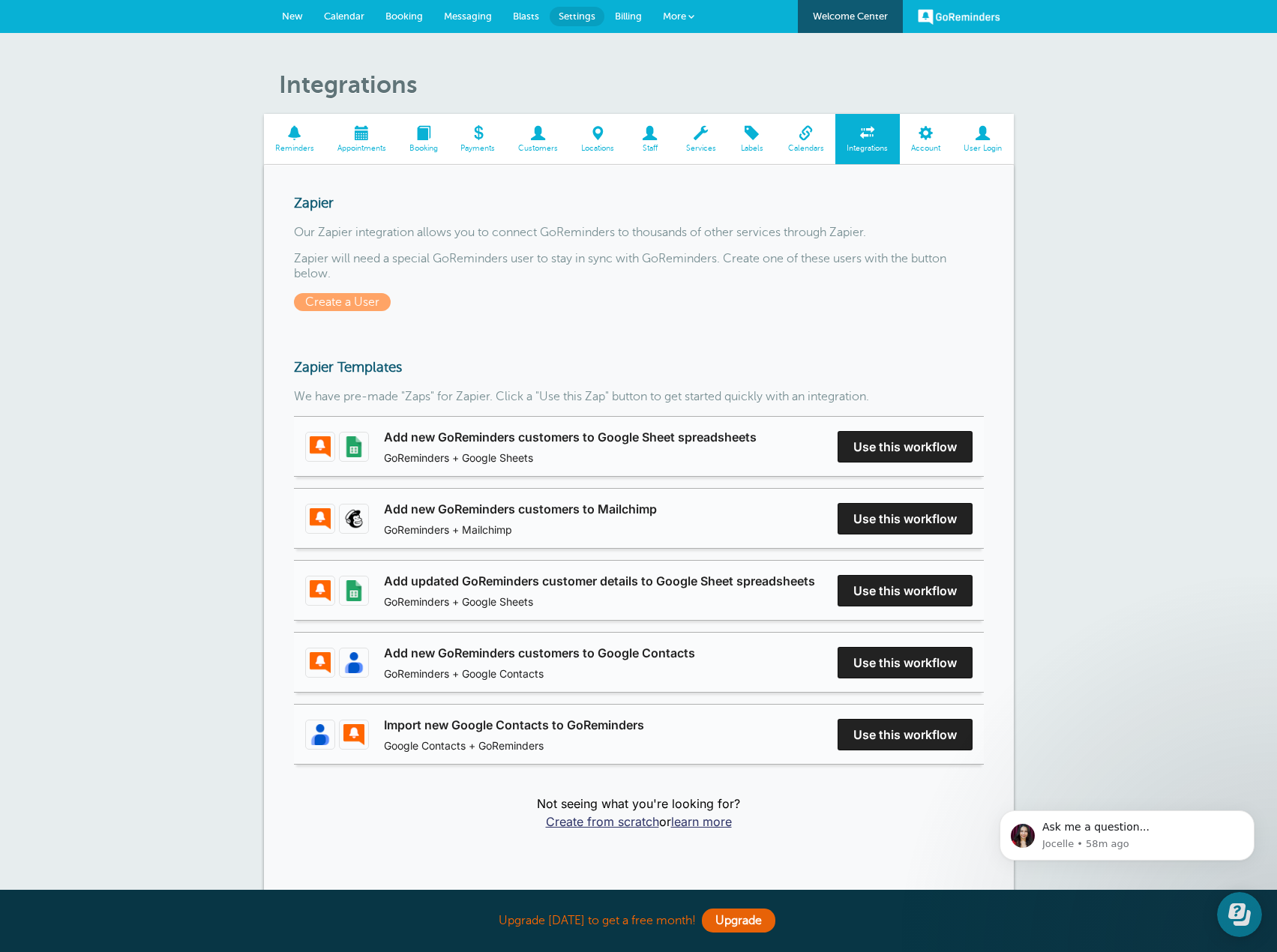
drag, startPoint x: 924, startPoint y: 140, endPoint x: 946, endPoint y: 157, distance: 27.8
click at [924, 138] on span at bounding box center [925, 133] width 52 height 14
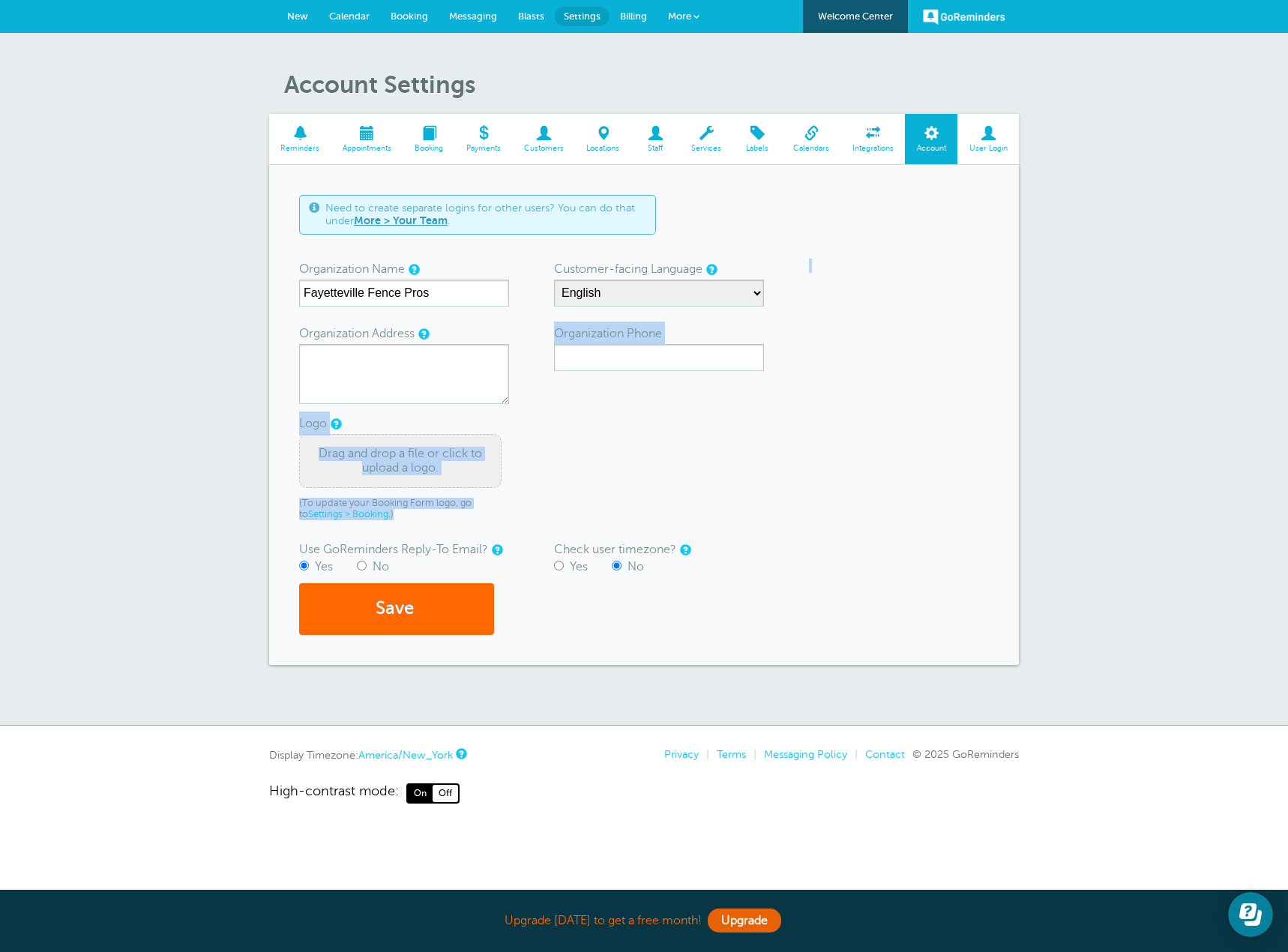
drag, startPoint x: 510, startPoint y: 355, endPoint x: 498, endPoint y: 359, distance: 12.6
click at [507, 354] on form "Need to create separate logins for other users? You can do that under More > Yo…" at bounding box center [644, 414] width 690 height 440
click at [486, 365] on textarea "Organization Address" at bounding box center [404, 375] width 210 height 60
type textarea "[STREET_ADDRESS][PERSON_NAME]"
type input "9102037024"
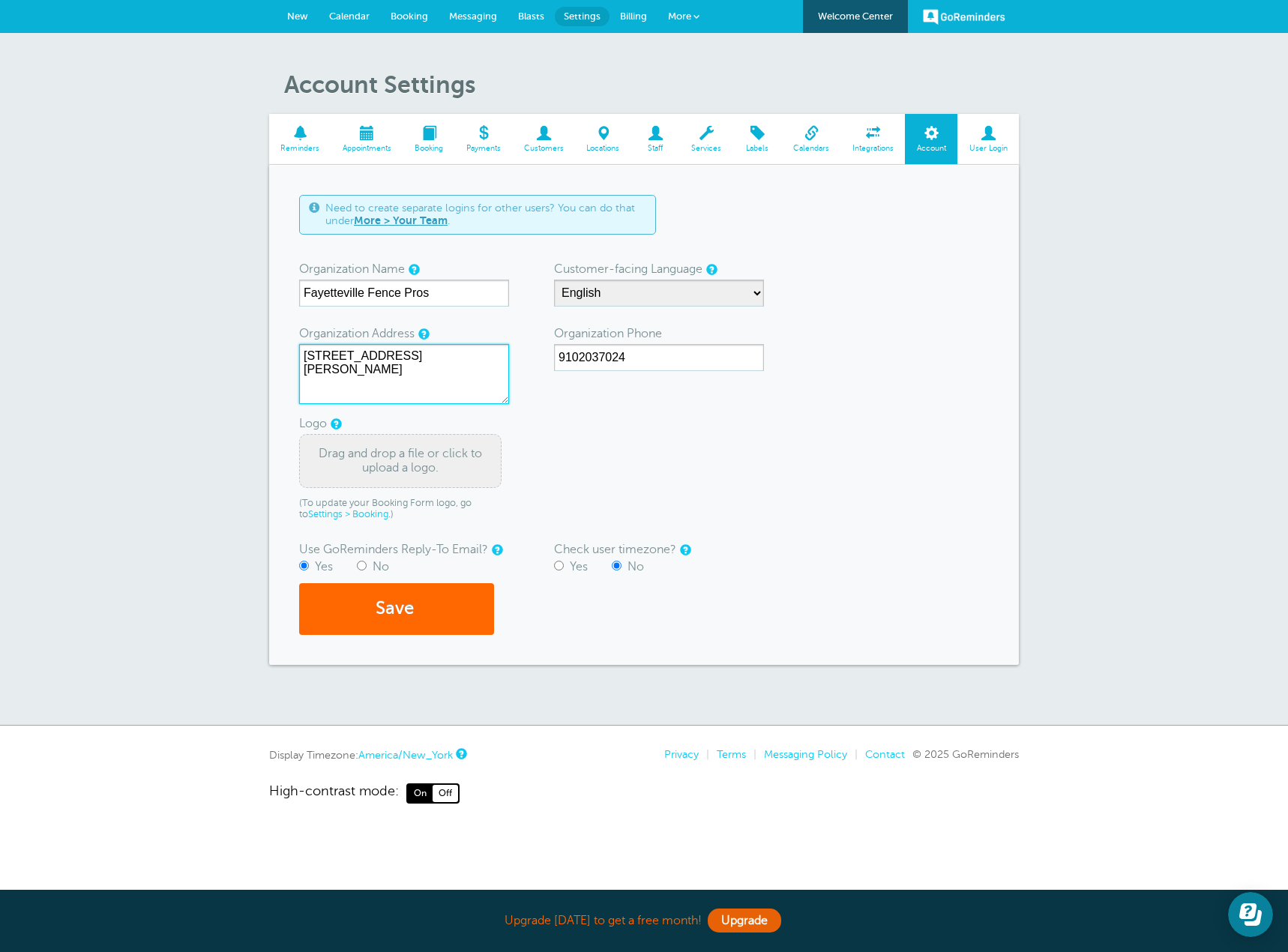
click at [404, 355] on textarea "[STREET_ADDRESS][PERSON_NAME]" at bounding box center [404, 375] width 210 height 60
type textarea "[STREET_ADDRESS]"
drag, startPoint x: 649, startPoint y: 350, endPoint x: 488, endPoint y: 345, distance: 161.1
click at [488, 345] on form "Need to create separate logins for other users? You can do that under More > Yo…" at bounding box center [644, 414] width 690 height 440
type input "[PHONE_NUMBER]"
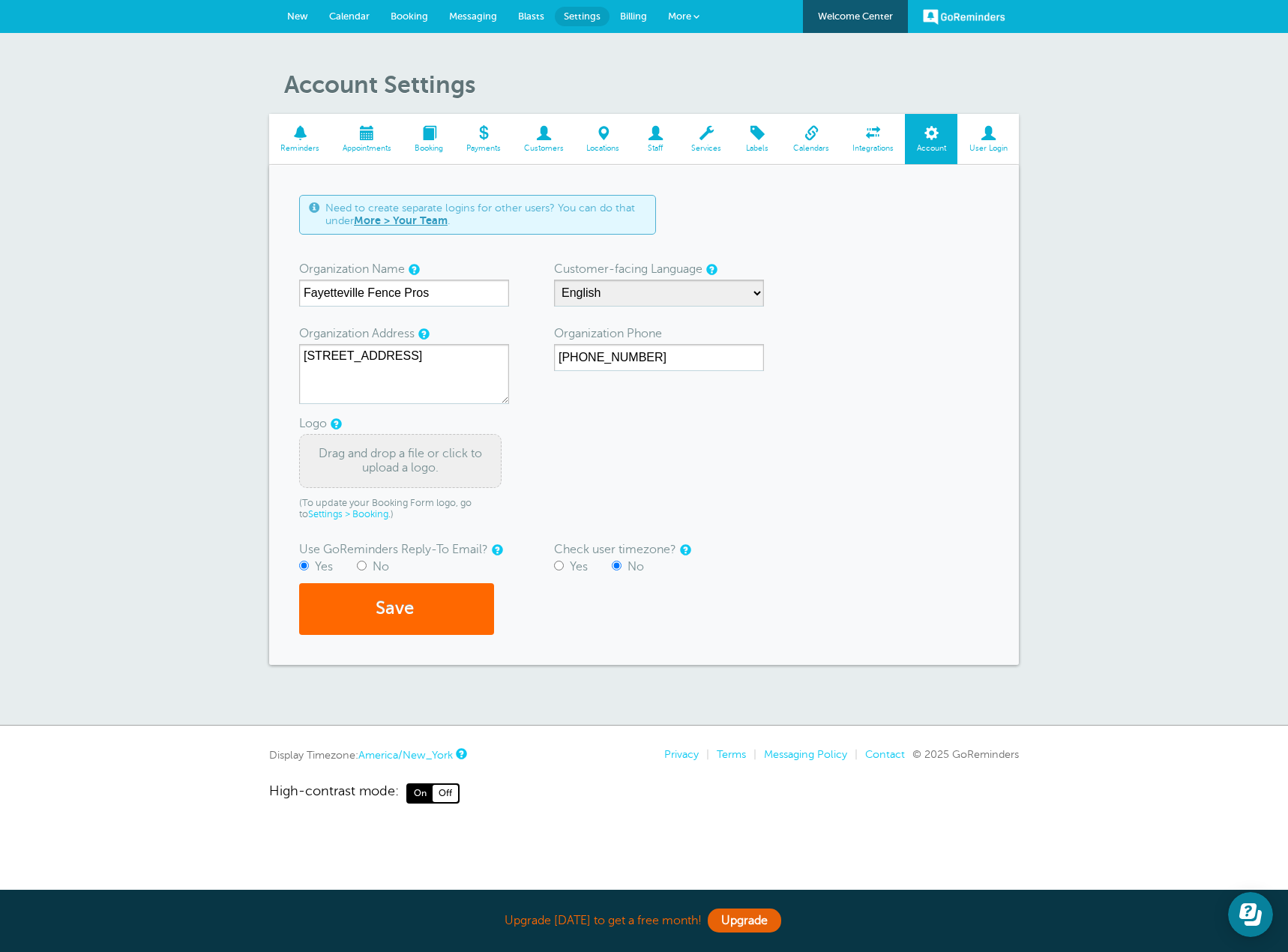
click at [370, 462] on div "Drag and drop a file or click to upload a logo." at bounding box center [400, 461] width 203 height 54
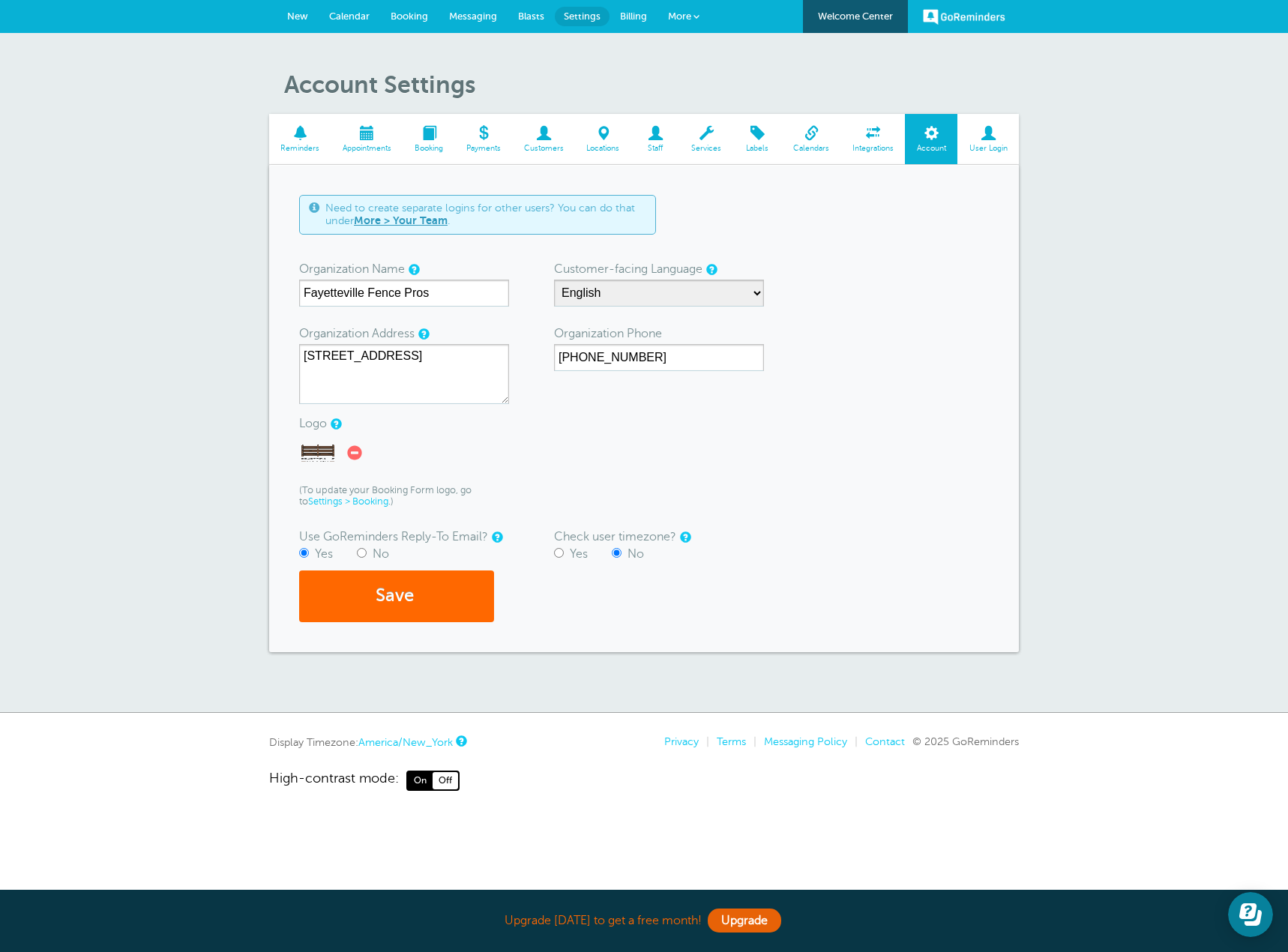
click at [365, 550] on input "No" at bounding box center [361, 553] width 10 height 10
radio input "true"
click at [401, 593] on button "Save" at bounding box center [397, 596] width 195 height 51
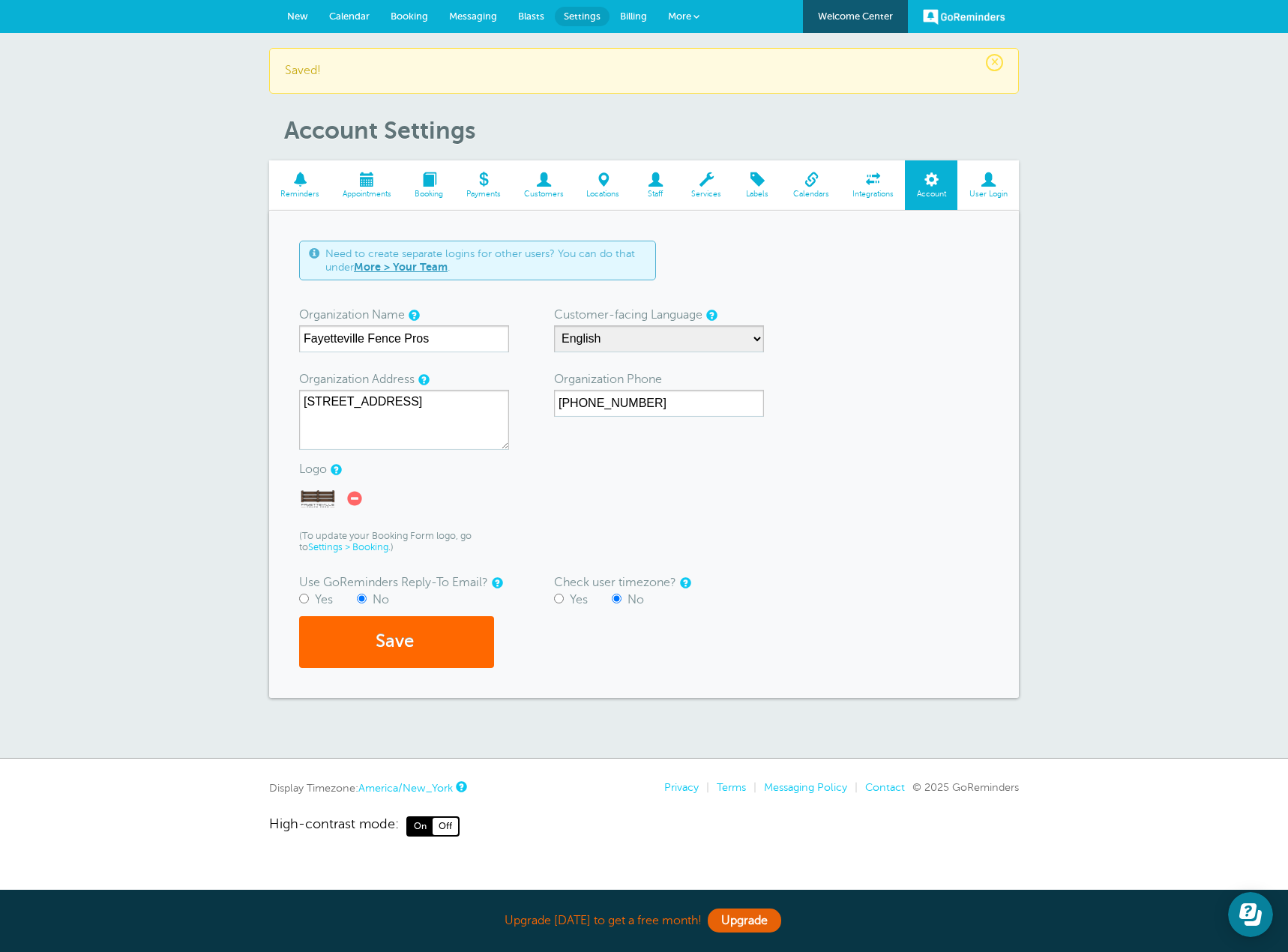
click at [294, 197] on span "Reminders" at bounding box center [299, 194] width 47 height 9
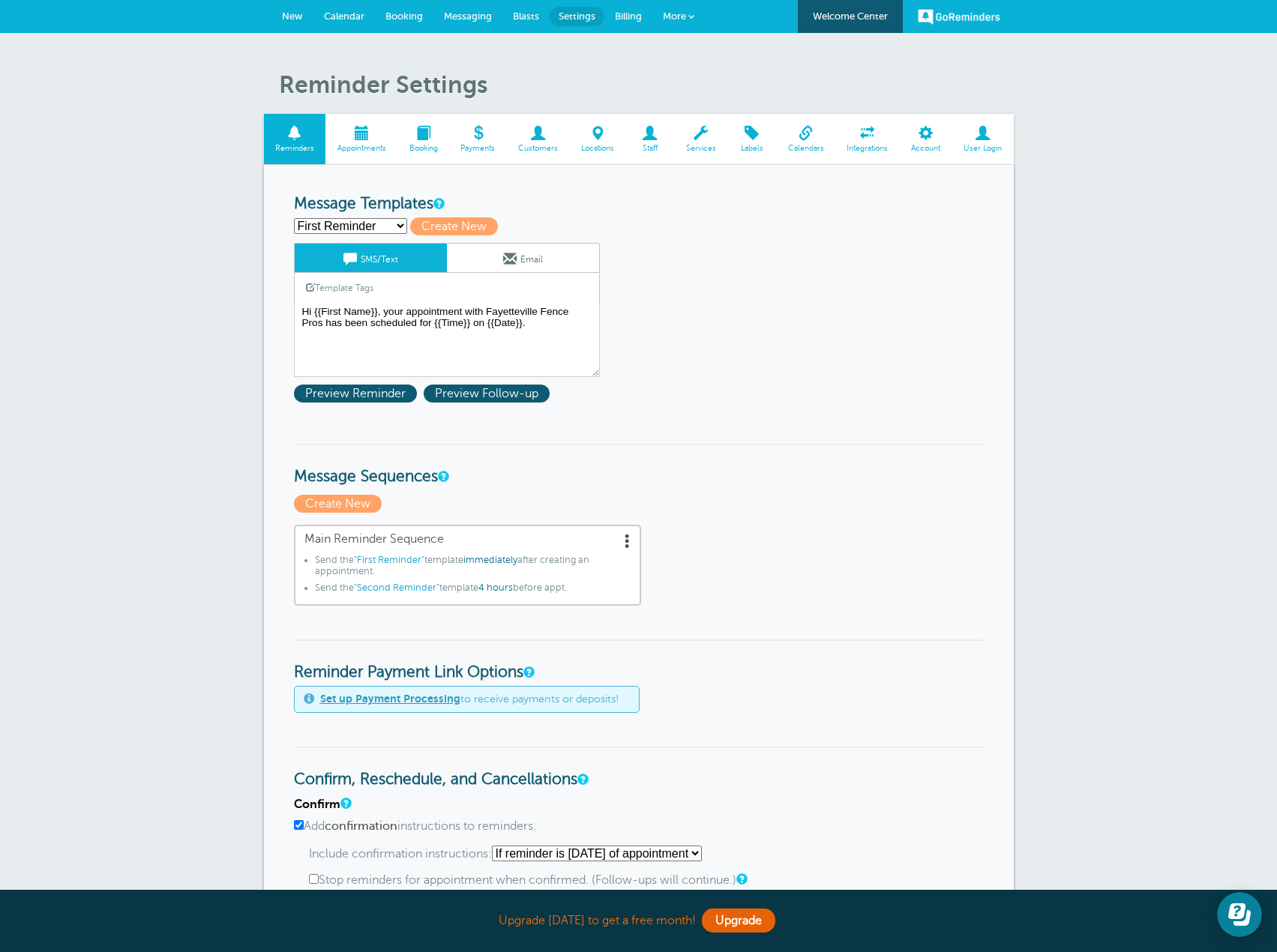
click at [361, 140] on span at bounding box center [361, 133] width 72 height 14
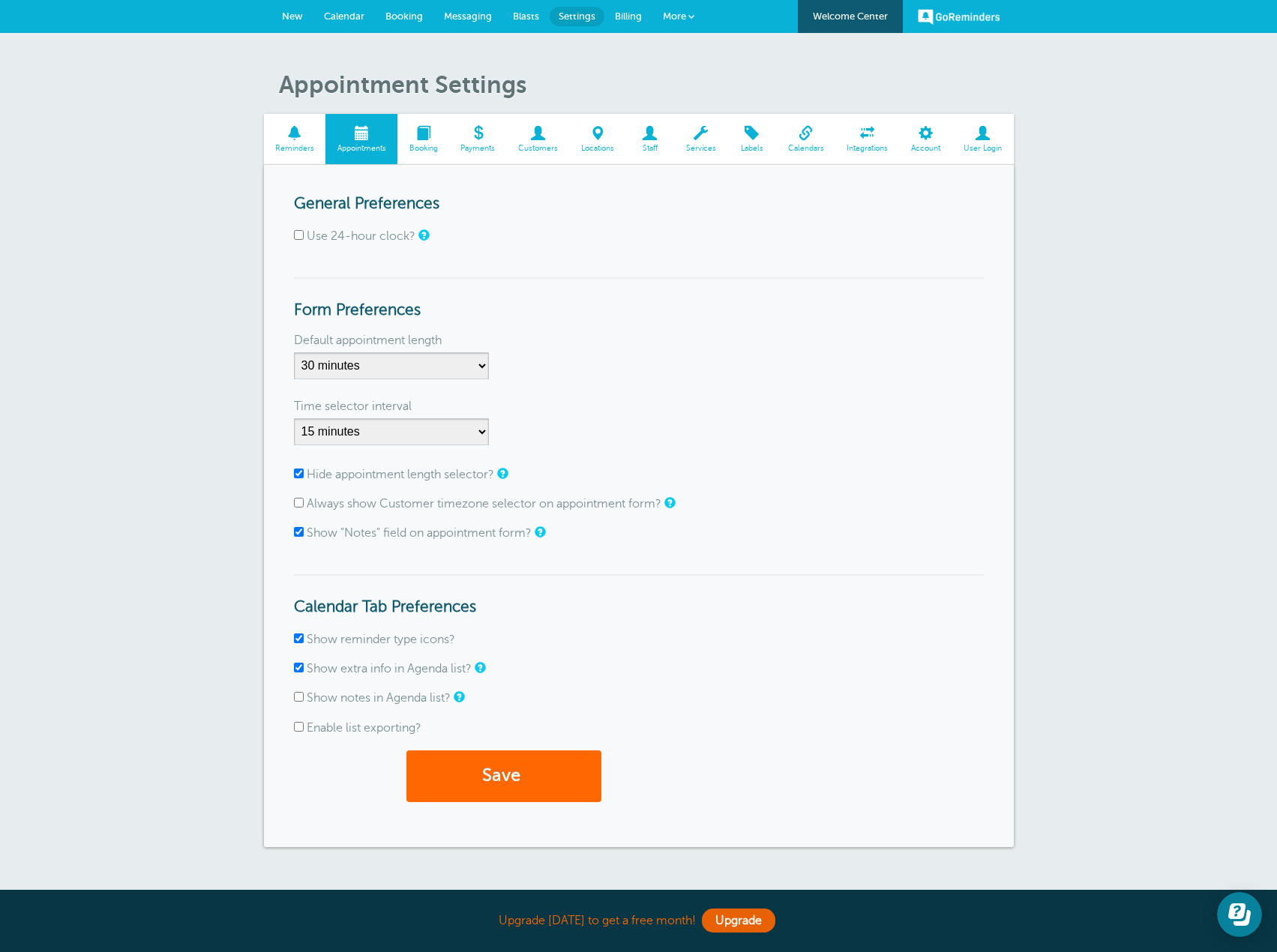
click at [422, 144] on span "Booking" at bounding box center [422, 149] width 36 height 9
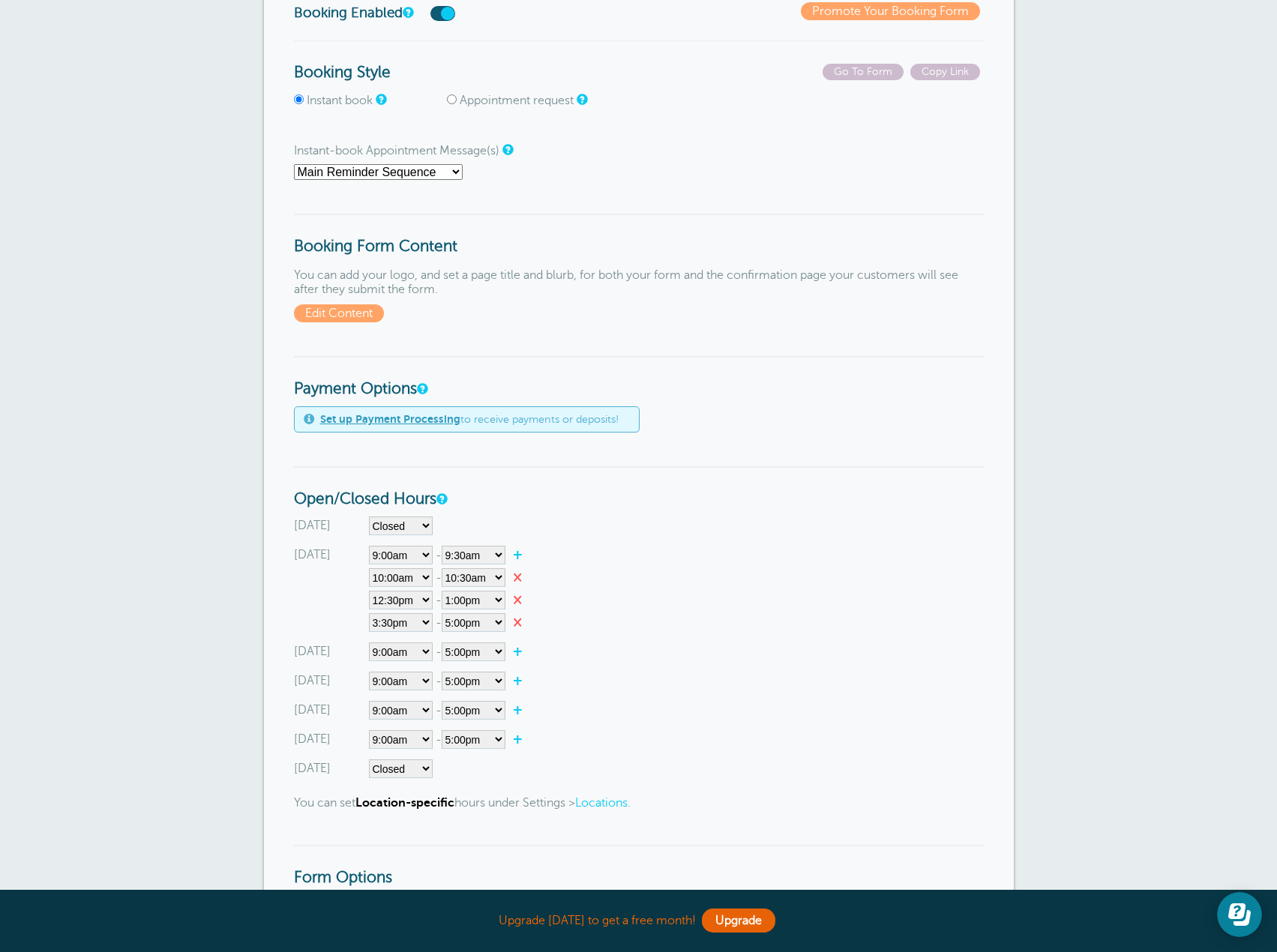
scroll to position [17, 0]
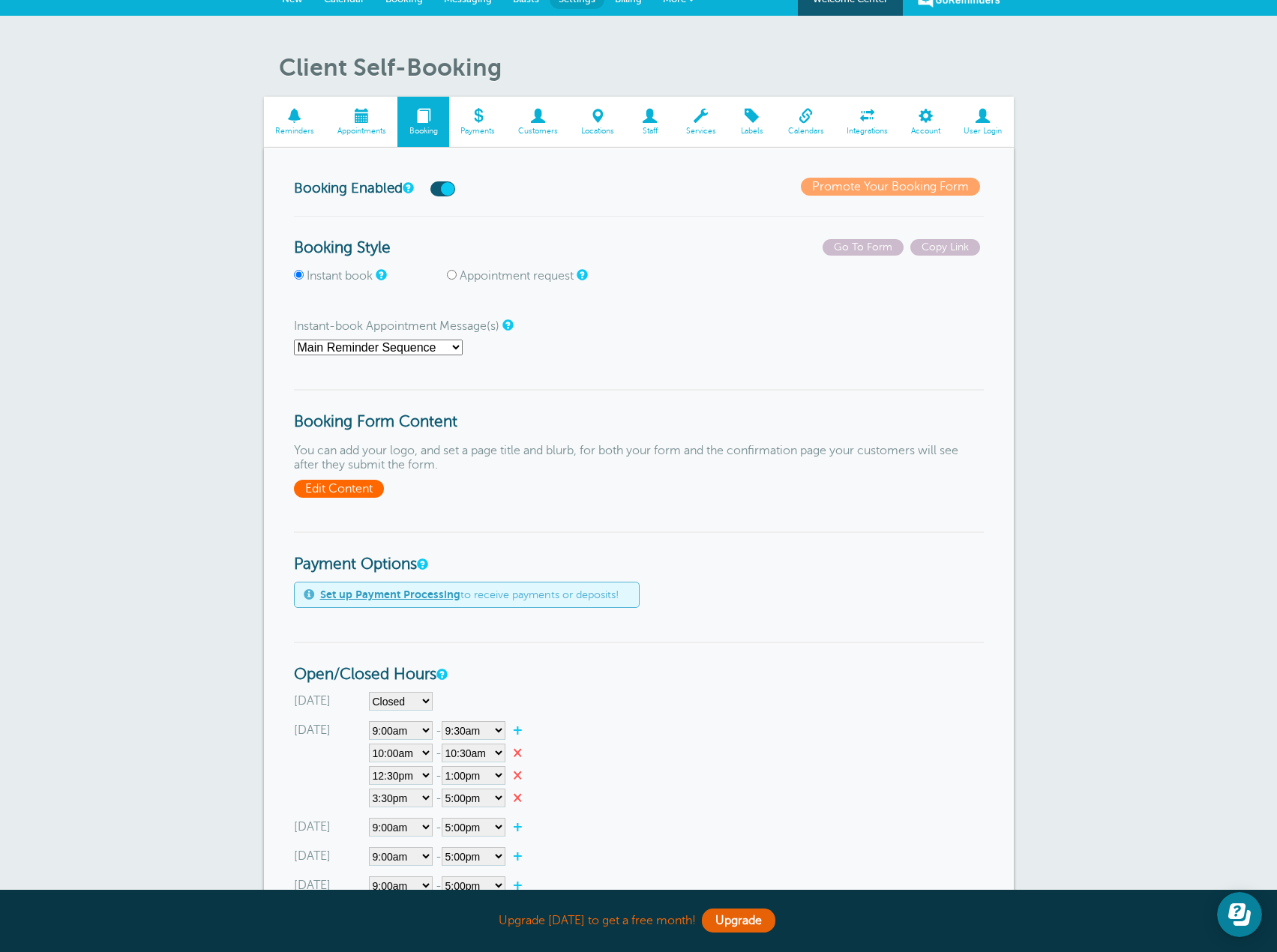
click at [360, 494] on span "Edit Content" at bounding box center [339, 489] width 90 height 18
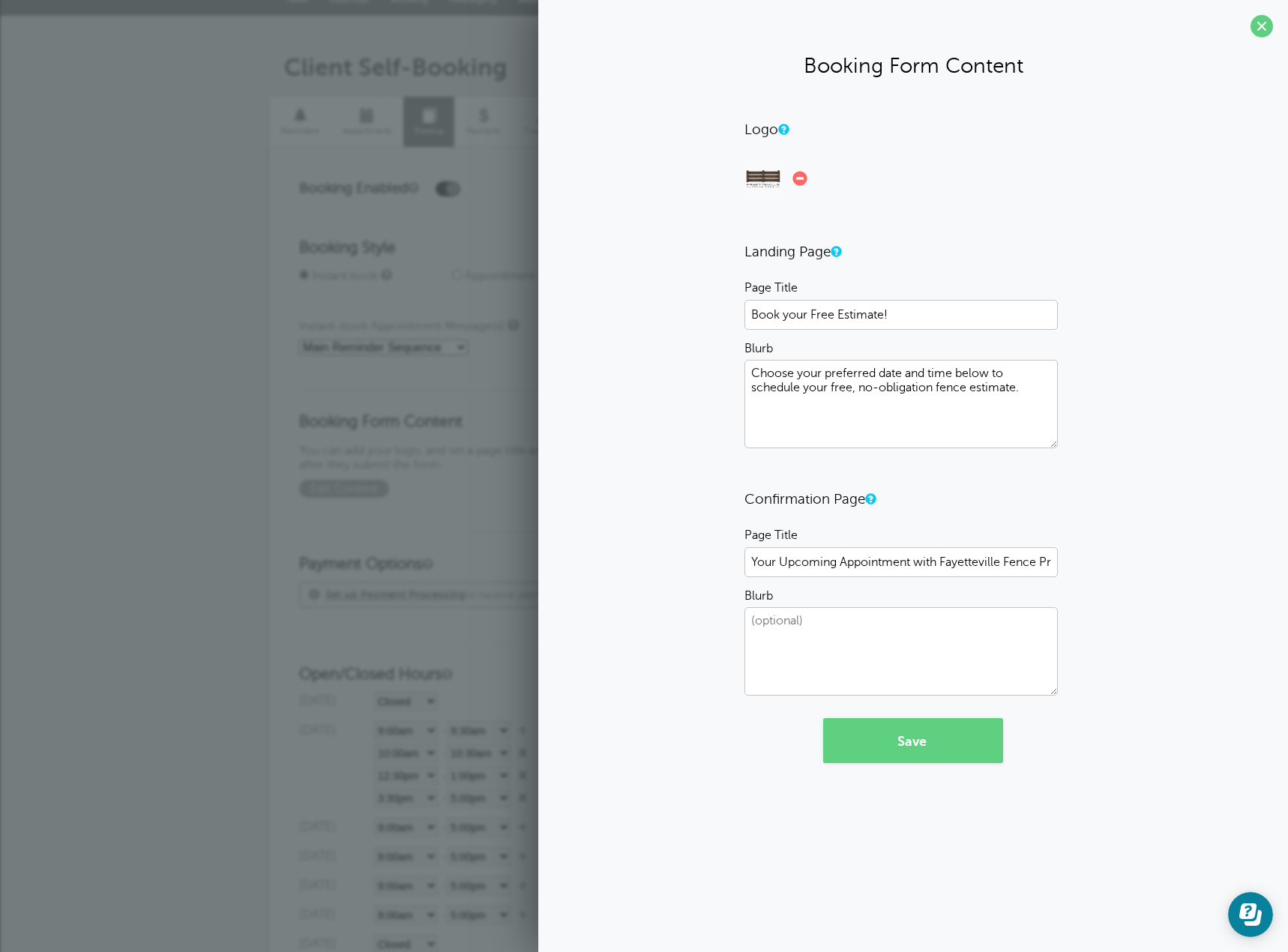
click at [1253, 20] on span at bounding box center [1261, 26] width 22 height 22
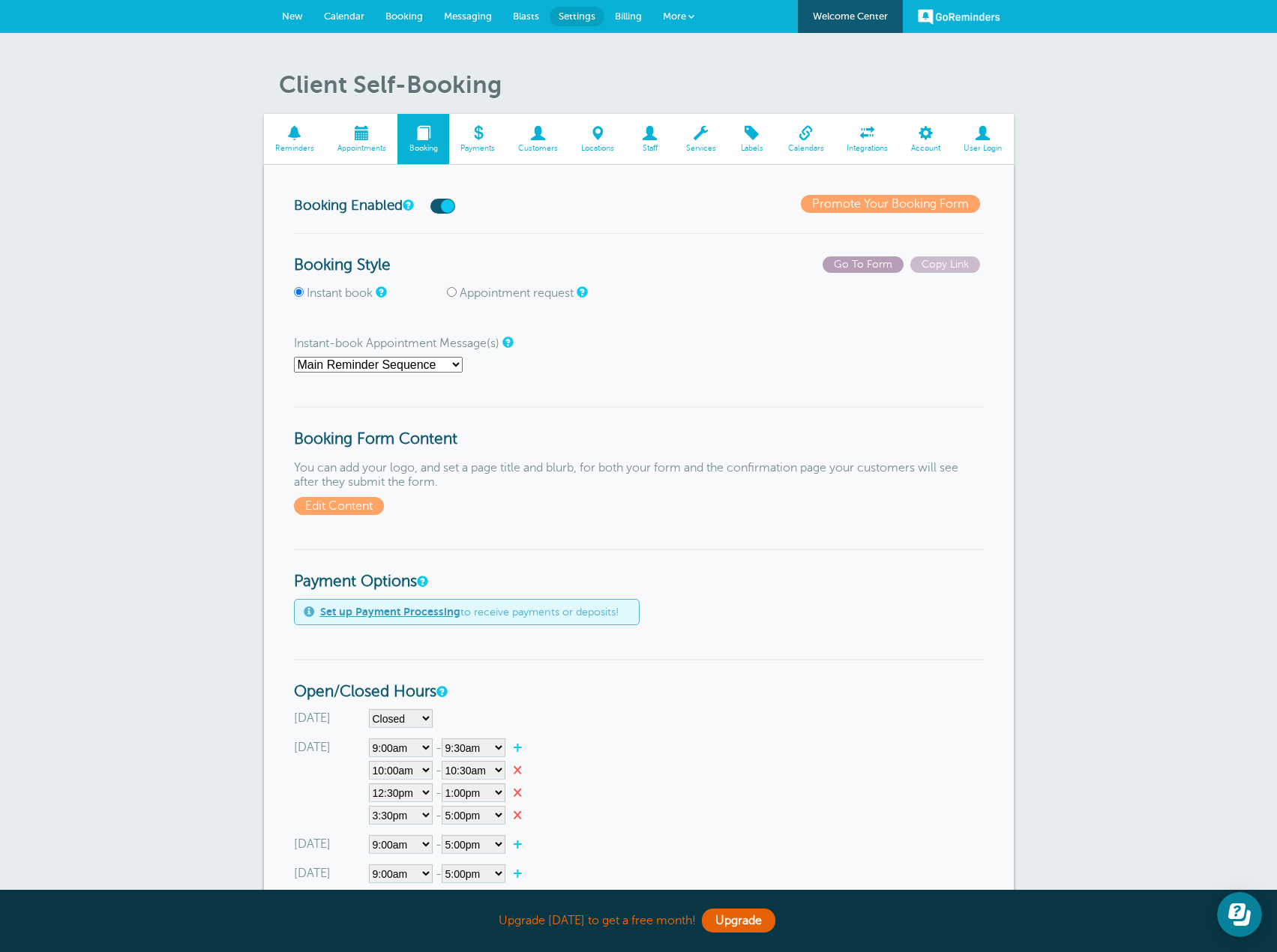
click at [870, 264] on span "Go To Form" at bounding box center [863, 265] width 81 height 17
click at [360, 507] on span "Edit Content" at bounding box center [339, 506] width 90 height 18
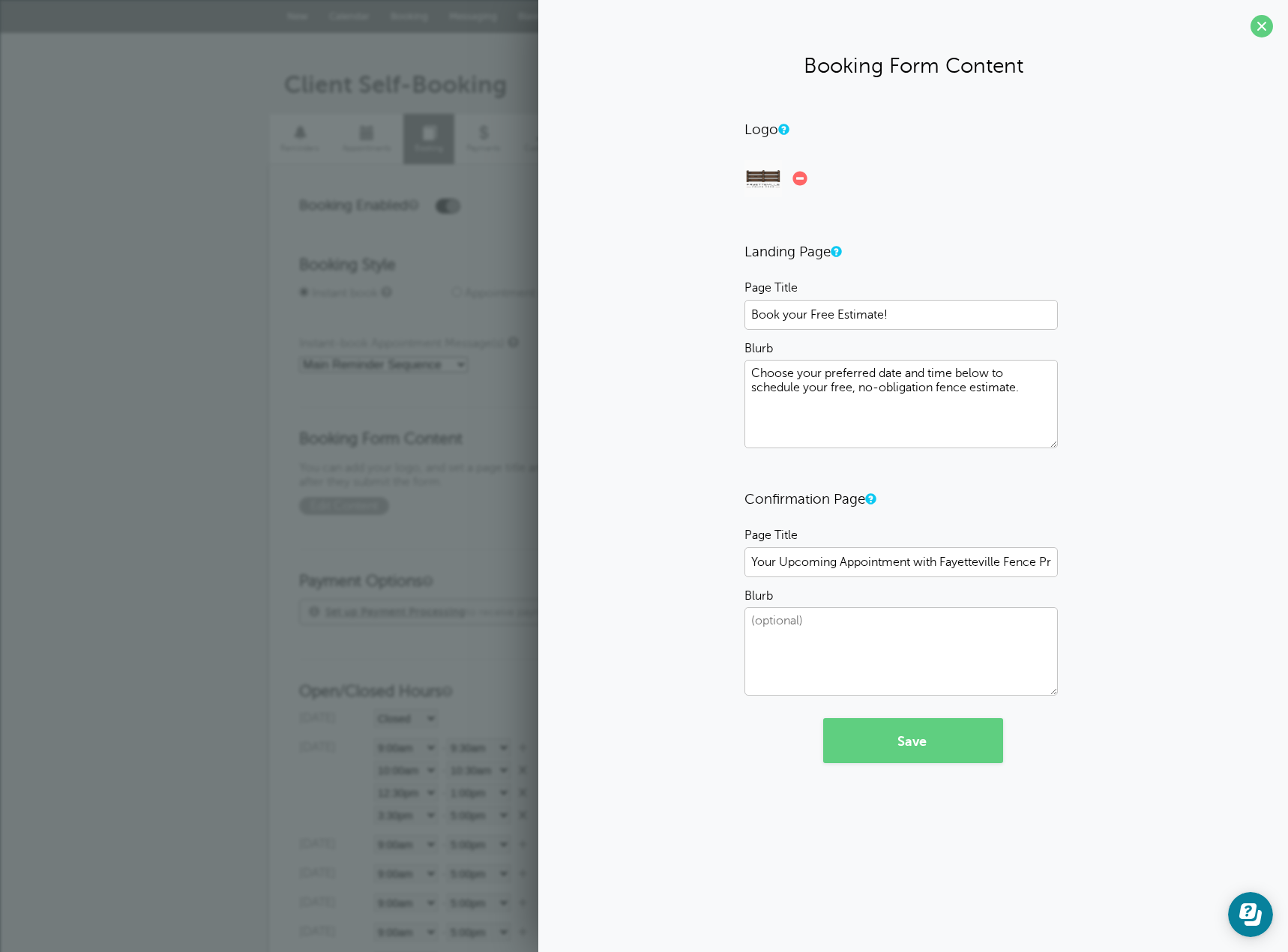
drag, startPoint x: 967, startPoint y: 399, endPoint x: 742, endPoint y: 368, distance: 227.1
click at [742, 368] on div "Logo Drag and drop a file or click to upload a logo. Landing Page Page Title Bo…" at bounding box center [913, 442] width 720 height 643
click at [937, 739] on button "Save" at bounding box center [913, 740] width 180 height 45
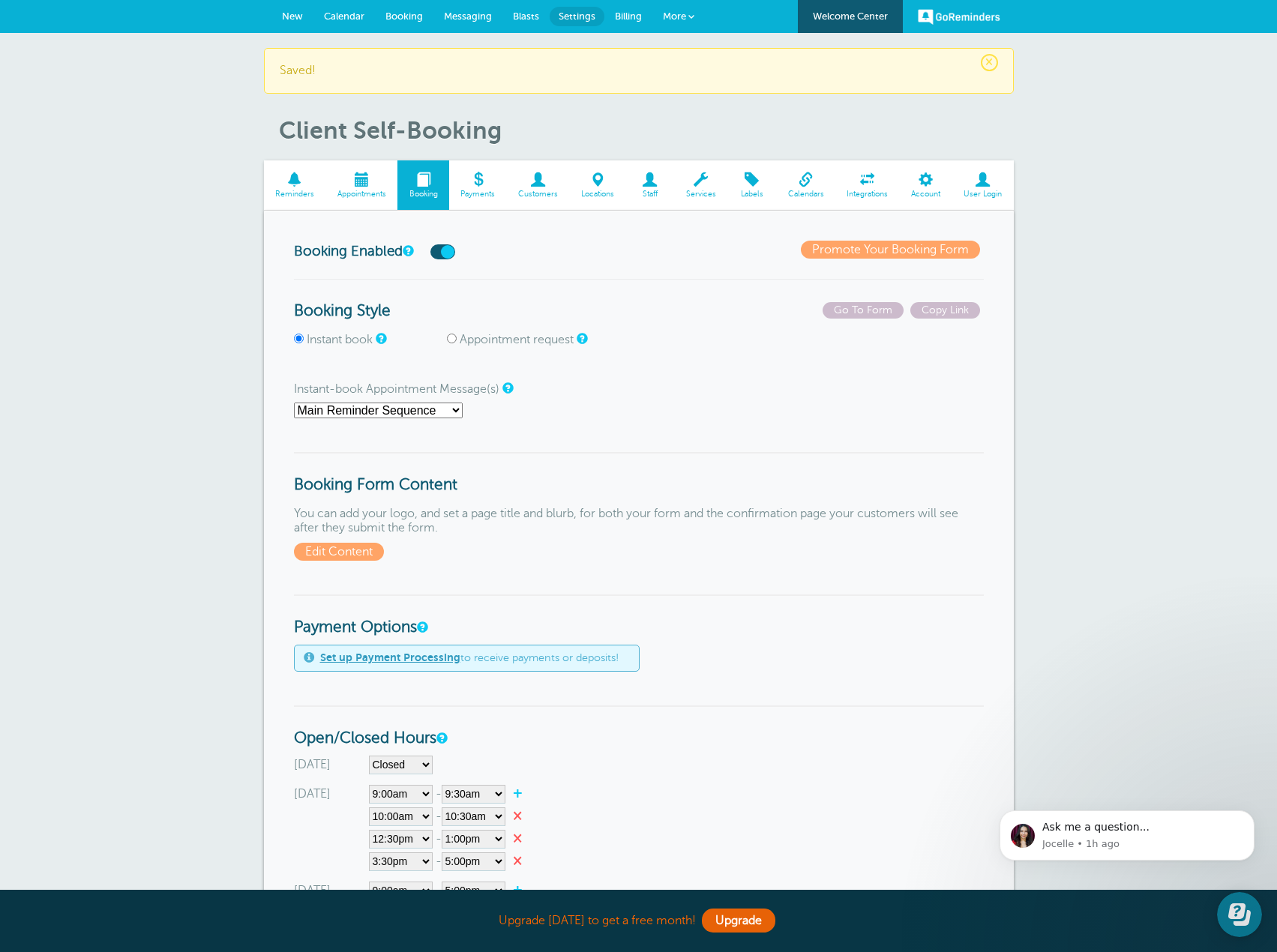
click at [902, 250] on link "Promote Your Booking Form" at bounding box center [890, 250] width 179 height 18
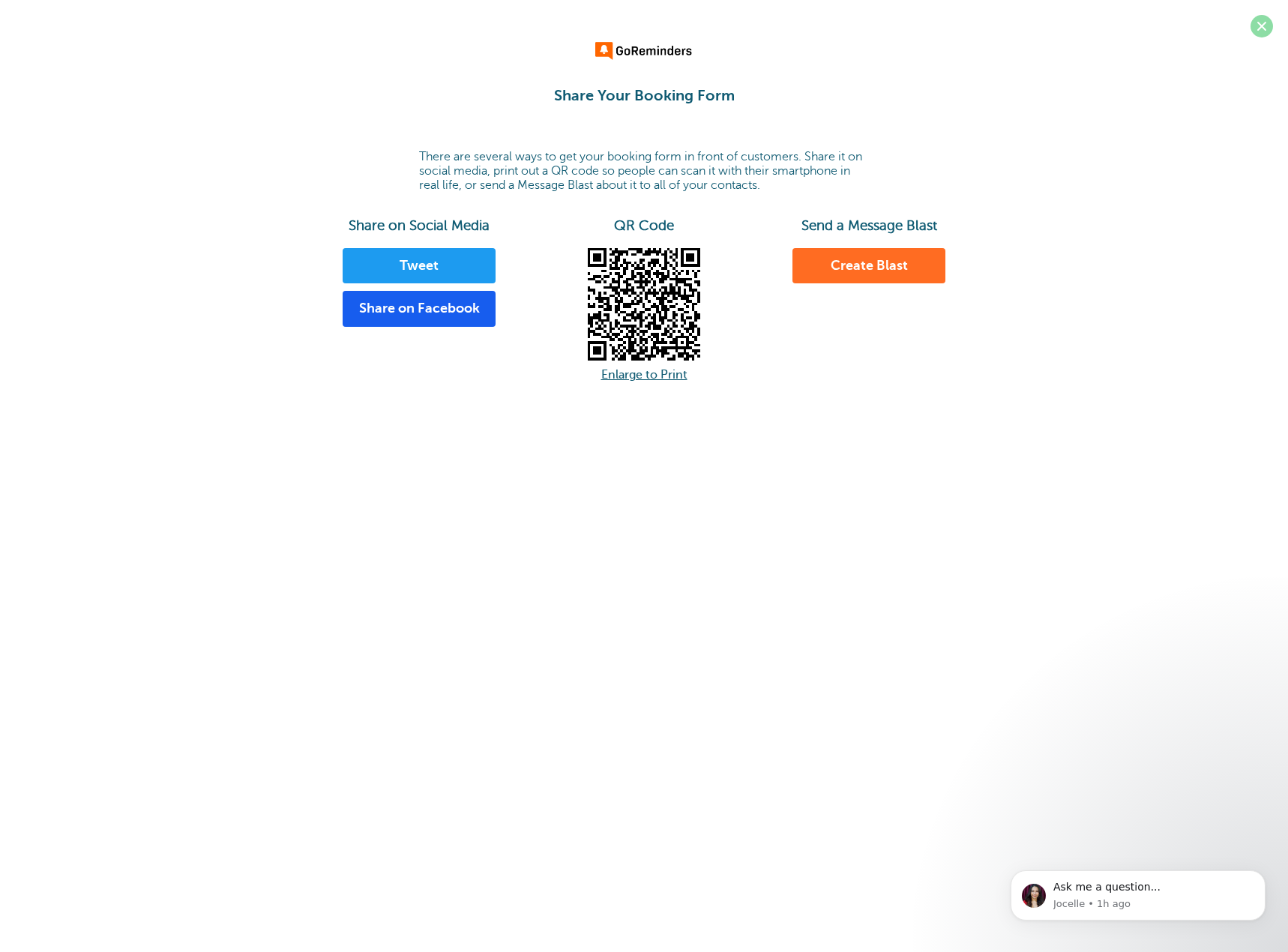
click at [1259, 23] on span at bounding box center [1261, 26] width 22 height 22
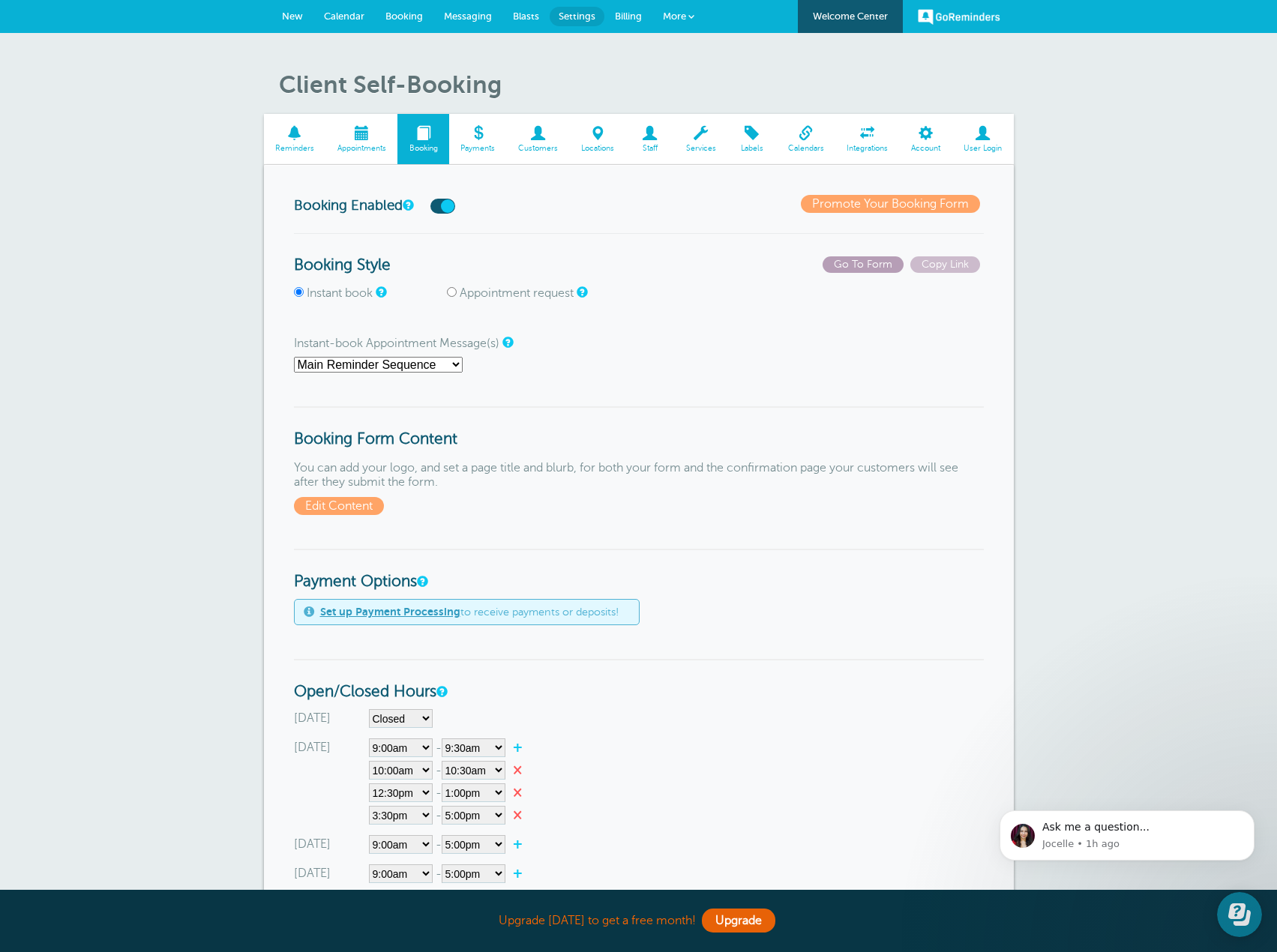
click at [871, 257] on span "Go To Form" at bounding box center [863, 265] width 81 height 17
click at [700, 139] on span at bounding box center [700, 133] width 53 height 14
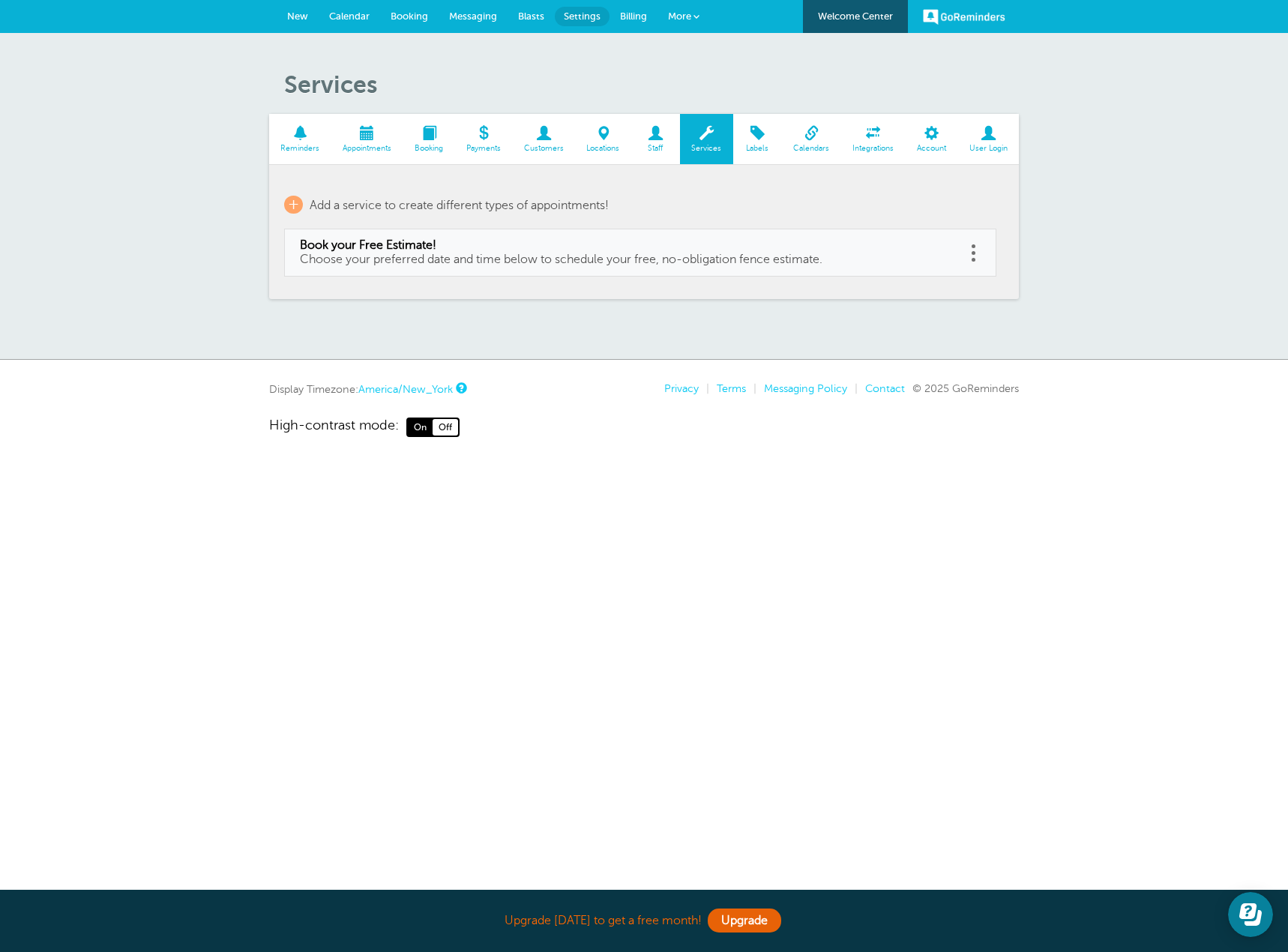
click at [806, 261] on span "Choose your preferred date and time below to schedule your free, no-obligation …" at bounding box center [561, 259] width 522 height 13
type input "Book your Free Estimate!"
type input "Choose your preferred date and time below to schedule your free, no-obligation …"
select select "30"
checkbox input "false"
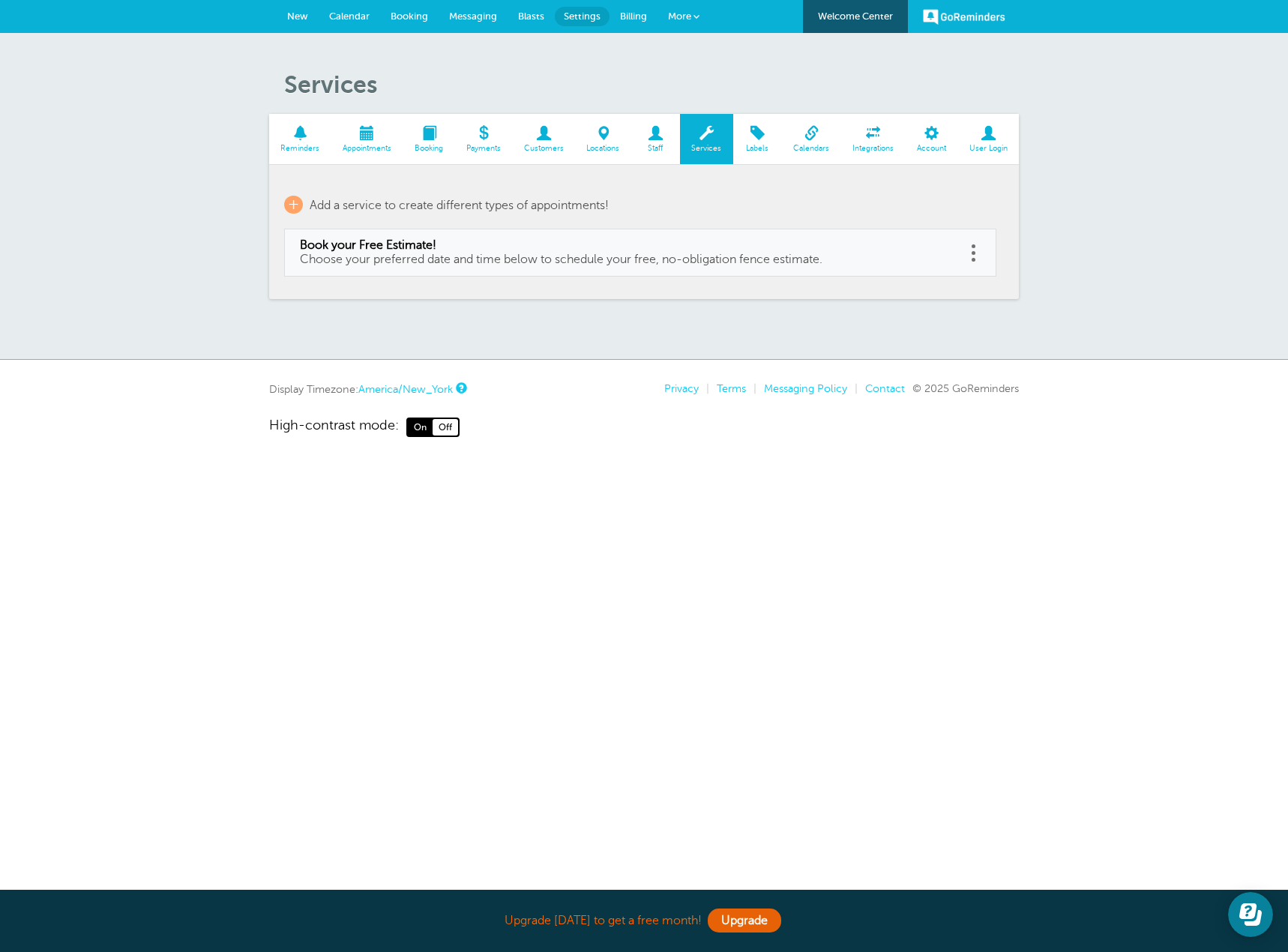
select select "30"
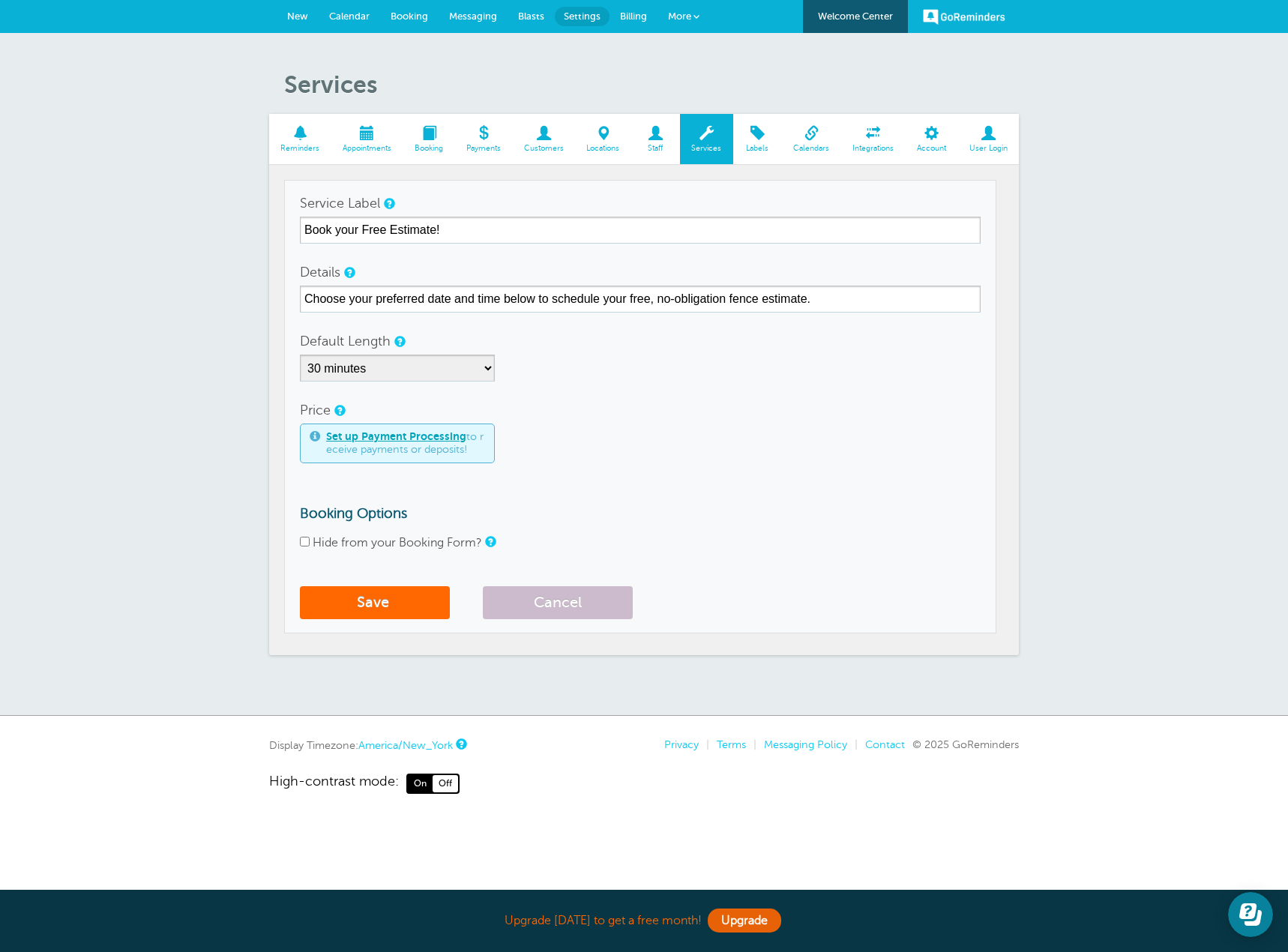
click at [515, 213] on div "Service Label Book your Free Estimate!" at bounding box center [640, 216] width 681 height 54
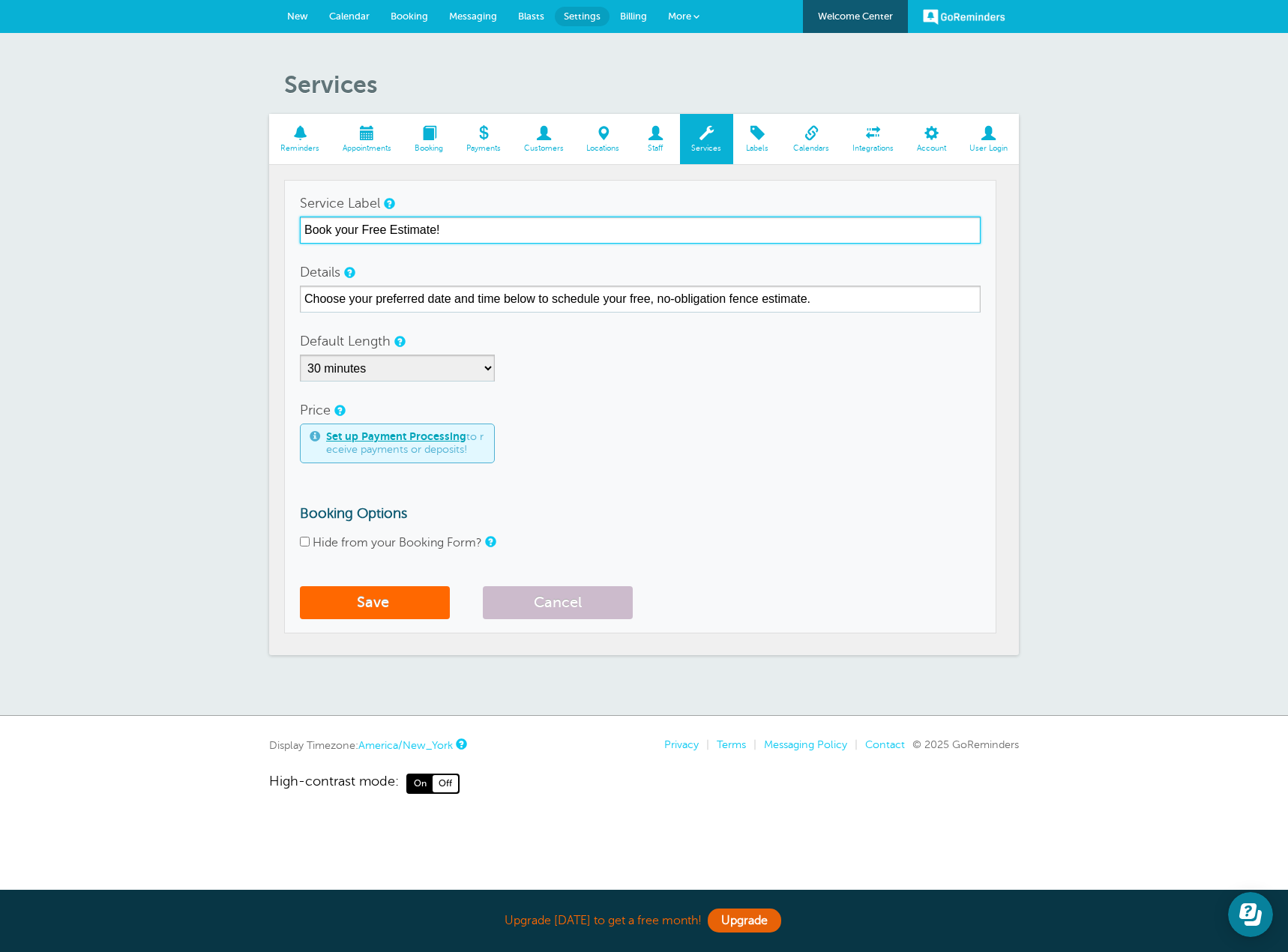
click at [504, 233] on input "Book your Free Estimate!" at bounding box center [640, 230] width 681 height 27
drag, startPoint x: 469, startPoint y: 229, endPoint x: 243, endPoint y: 261, distance: 228.3
click at [243, 261] on div "Services Reminders Appointments Booking Payments Customers Locations Staff Serv…" at bounding box center [644, 374] width 1288 height 683
paste input "our Upcoming Appointment with [Your/Company Name]"
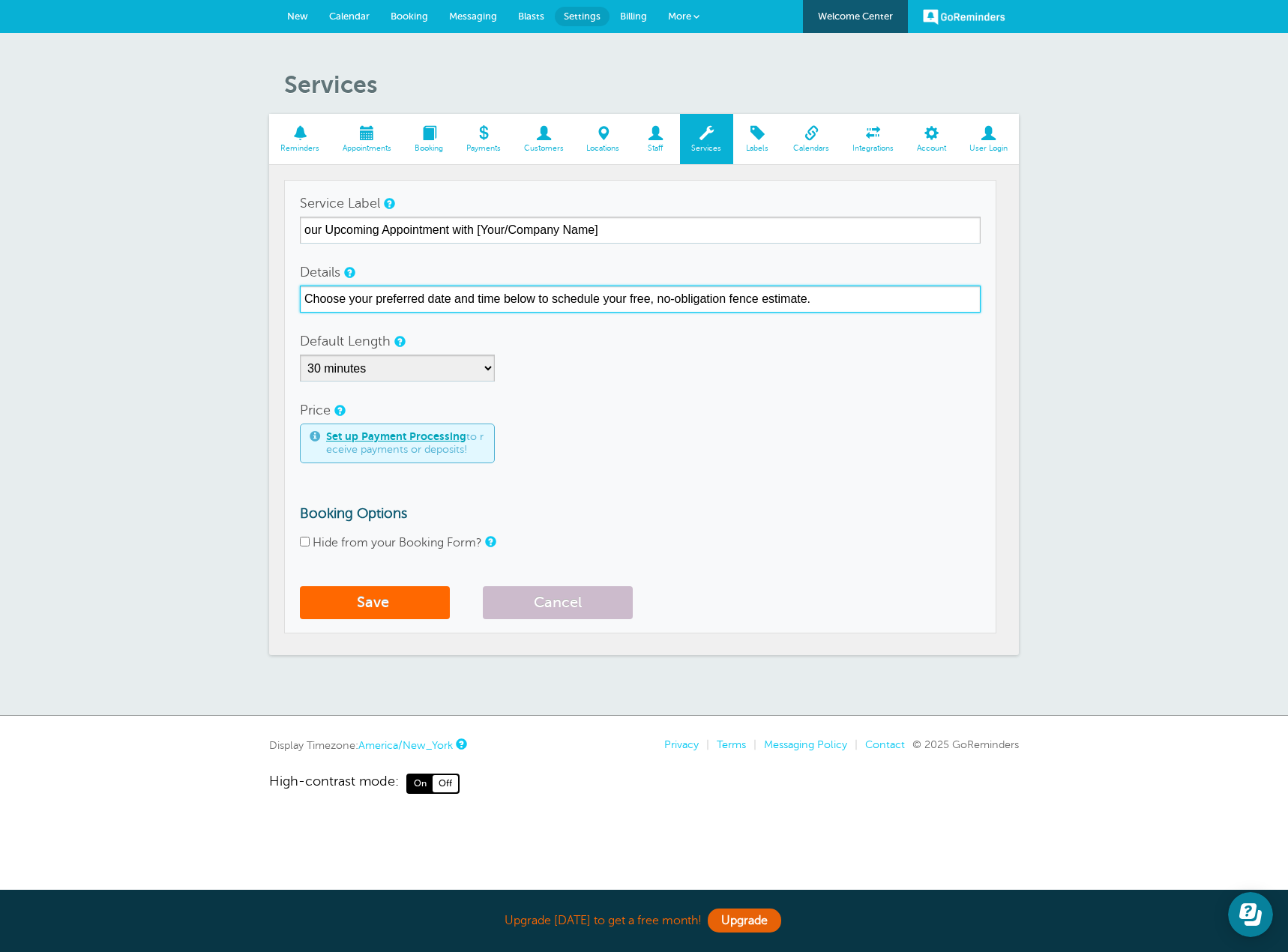
drag, startPoint x: 806, startPoint y: 298, endPoint x: 199, endPoint y: 307, distance: 607.1
click at [199, 307] on div "Services Reminders Appointments Booking Payments Customers Locations Staff Serv…" at bounding box center [644, 374] width 1288 height 683
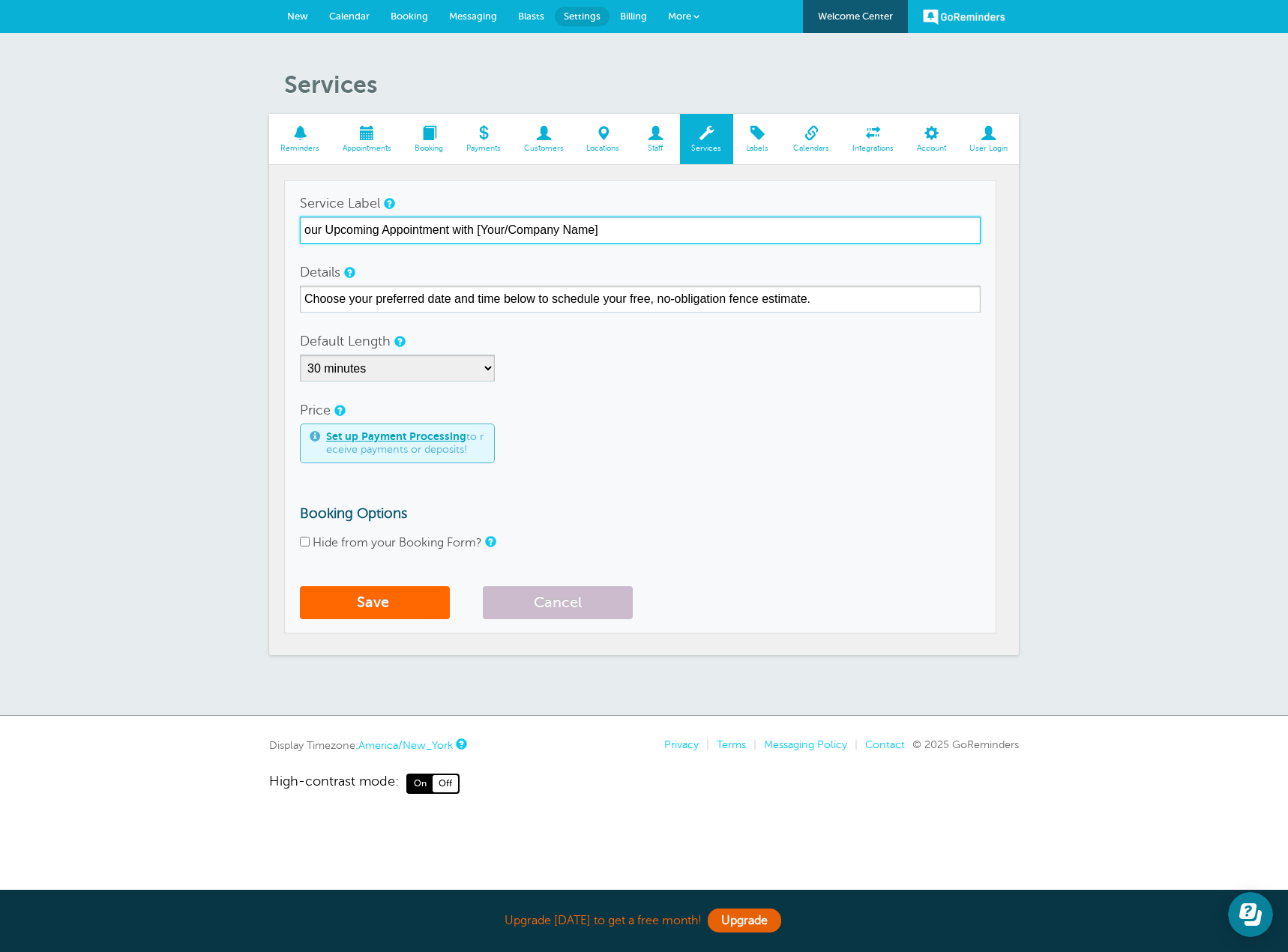
click at [610, 223] on input "our Upcoming Appointment with [Your/Company Name]" at bounding box center [640, 230] width 681 height 27
click at [469, 227] on input "Book your Free Estimate!" at bounding box center [640, 230] width 681 height 27
drag, startPoint x: 478, startPoint y: 225, endPoint x: 276, endPoint y: 228, distance: 202.0
click at [276, 228] on section "Reminders Appointments Booking Payments Customers Locations Staff Services Labe…" at bounding box center [644, 384] width 750 height 541
type input "Book your Free Estimate!"
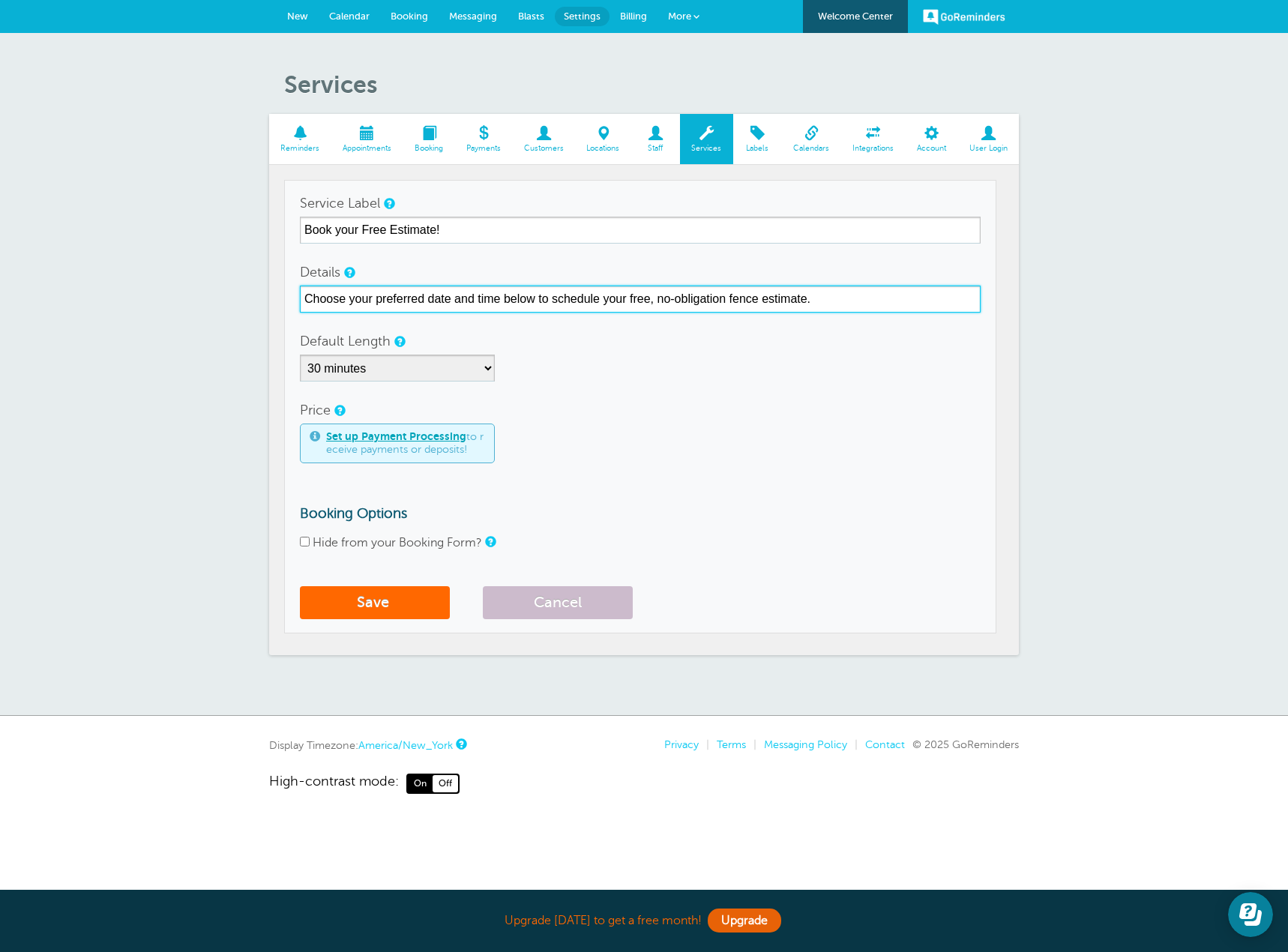
click at [845, 302] on input "Choose your preferred date and time below to schedule your free, no-obligation …" at bounding box center [640, 299] width 681 height 27
drag, startPoint x: 849, startPoint y: 298, endPoint x: 246, endPoint y: 302, distance: 603.0
click at [246, 302] on div "Services Reminders Appointments Booking Payments Customers Locations Staff Serv…" at bounding box center [644, 374] width 1288 height 683
paste input "Book your Free Estimate!"
type input "Book your Free Estimate!"
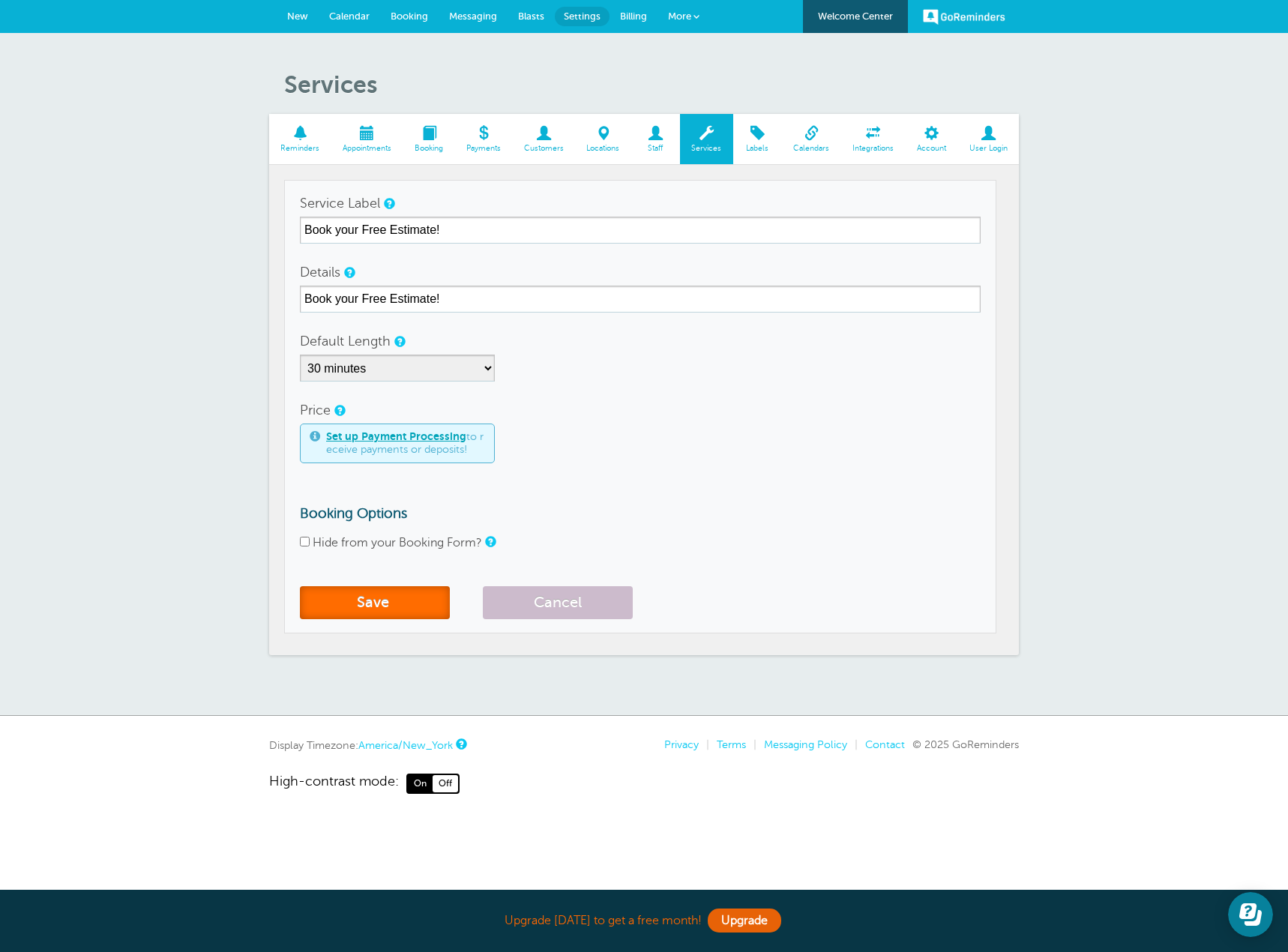
click at [399, 601] on button "Save" at bounding box center [374, 602] width 150 height 33
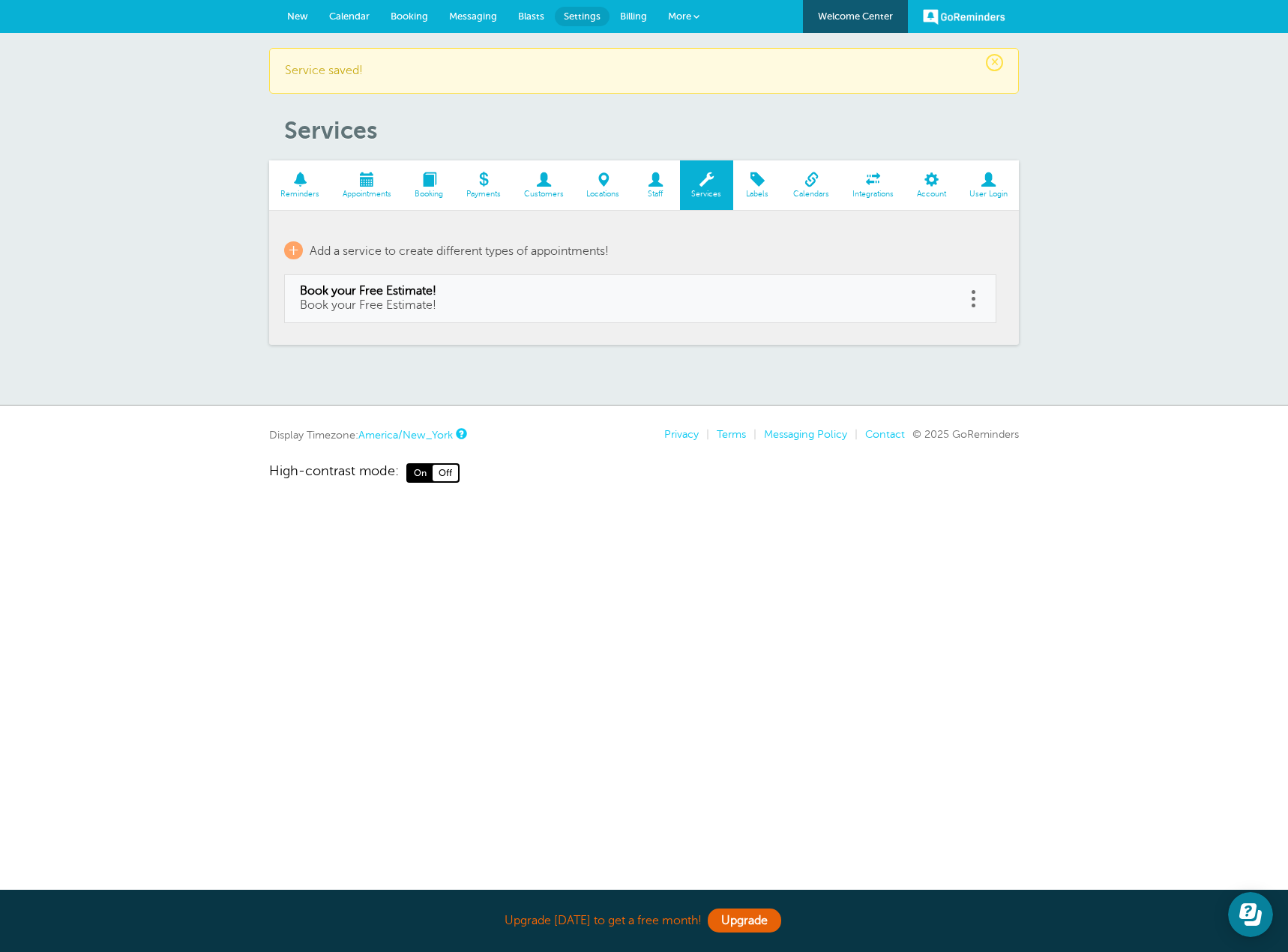
click at [363, 183] on span at bounding box center [366, 180] width 72 height 14
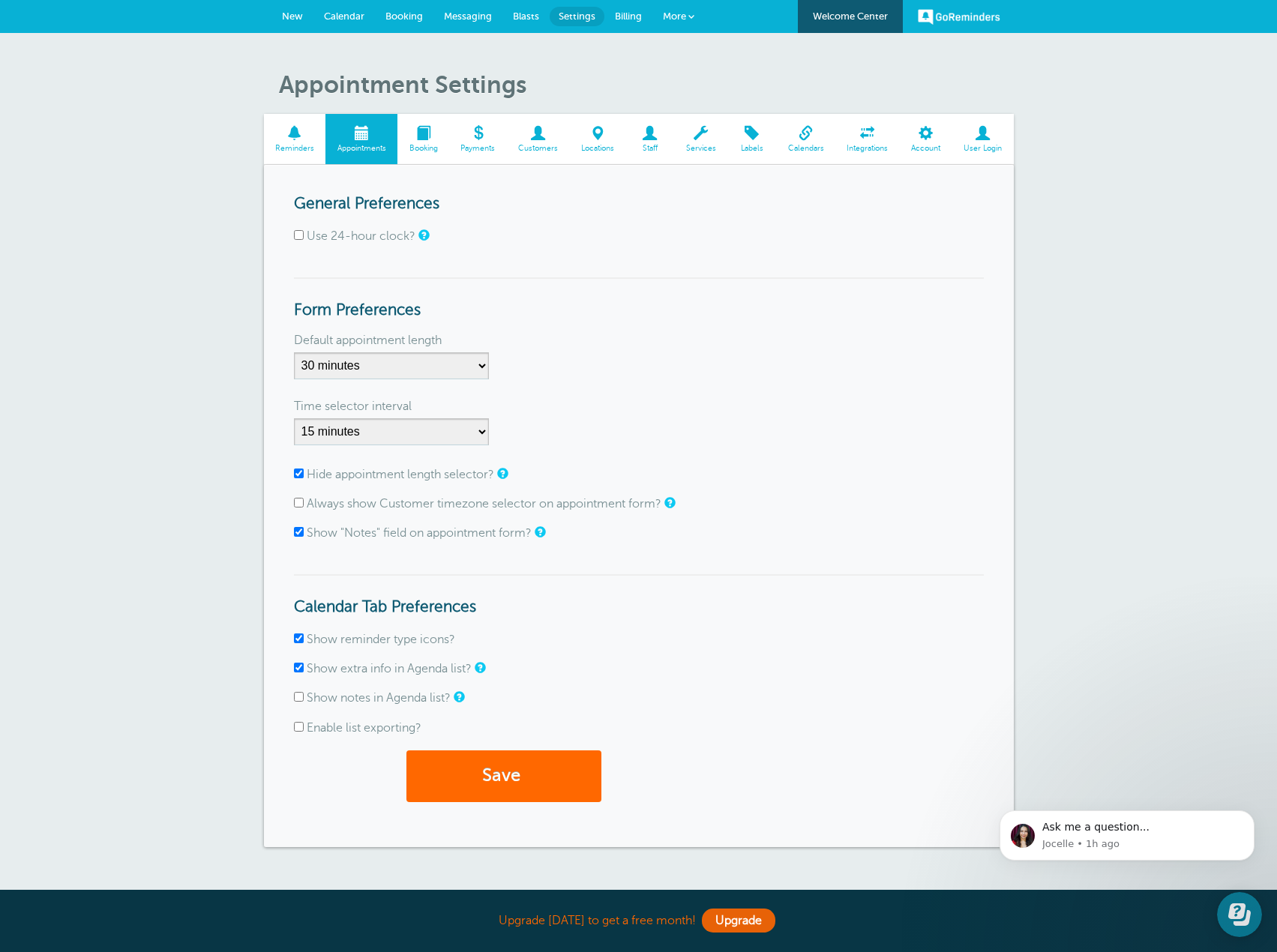
drag, startPoint x: 432, startPoint y: 140, endPoint x: 566, endPoint y: 228, distance: 160.3
click at [432, 140] on span at bounding box center [423, 133] width 51 height 14
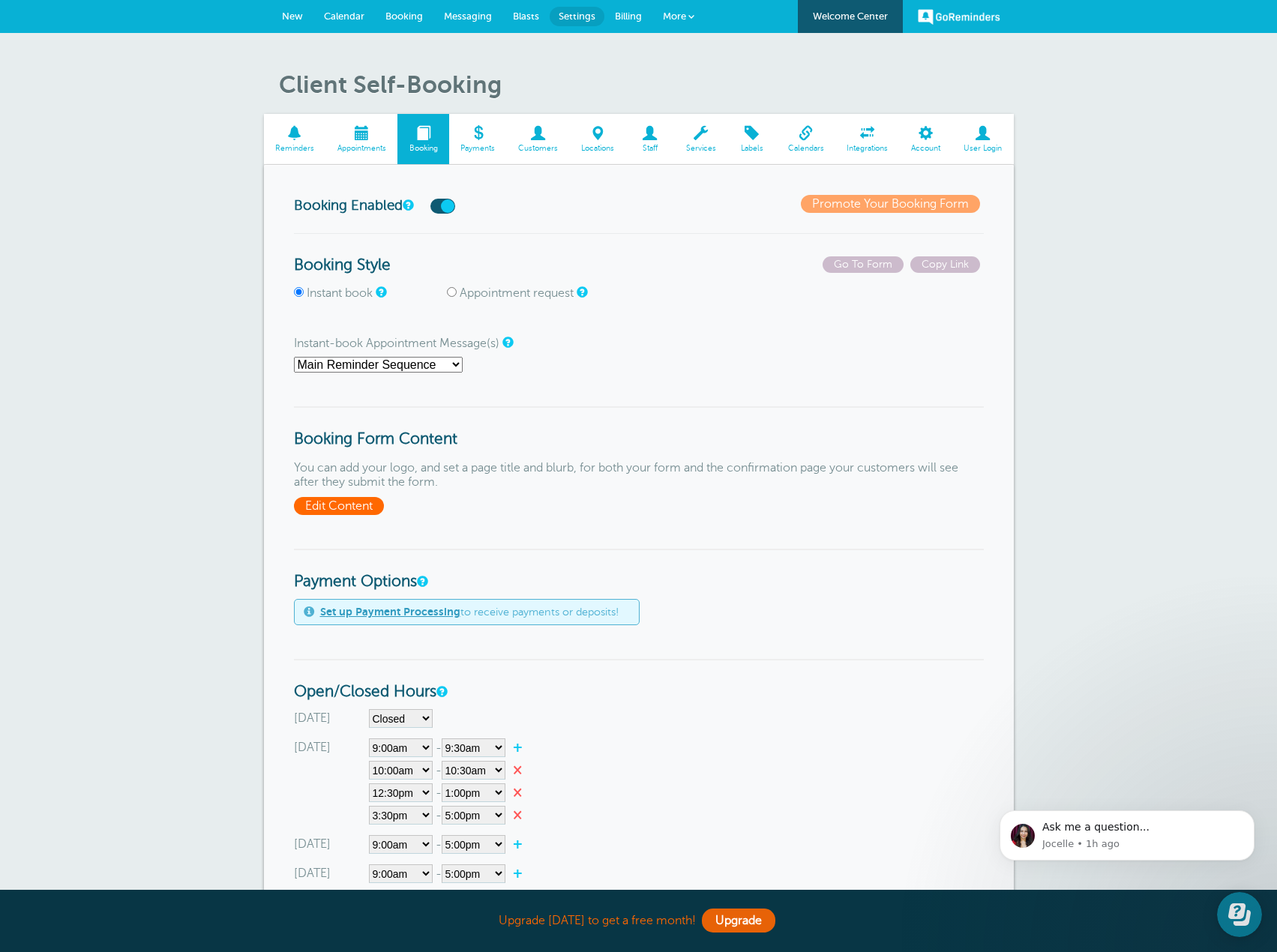
click at [354, 507] on span "Edit Content" at bounding box center [339, 506] width 90 height 18
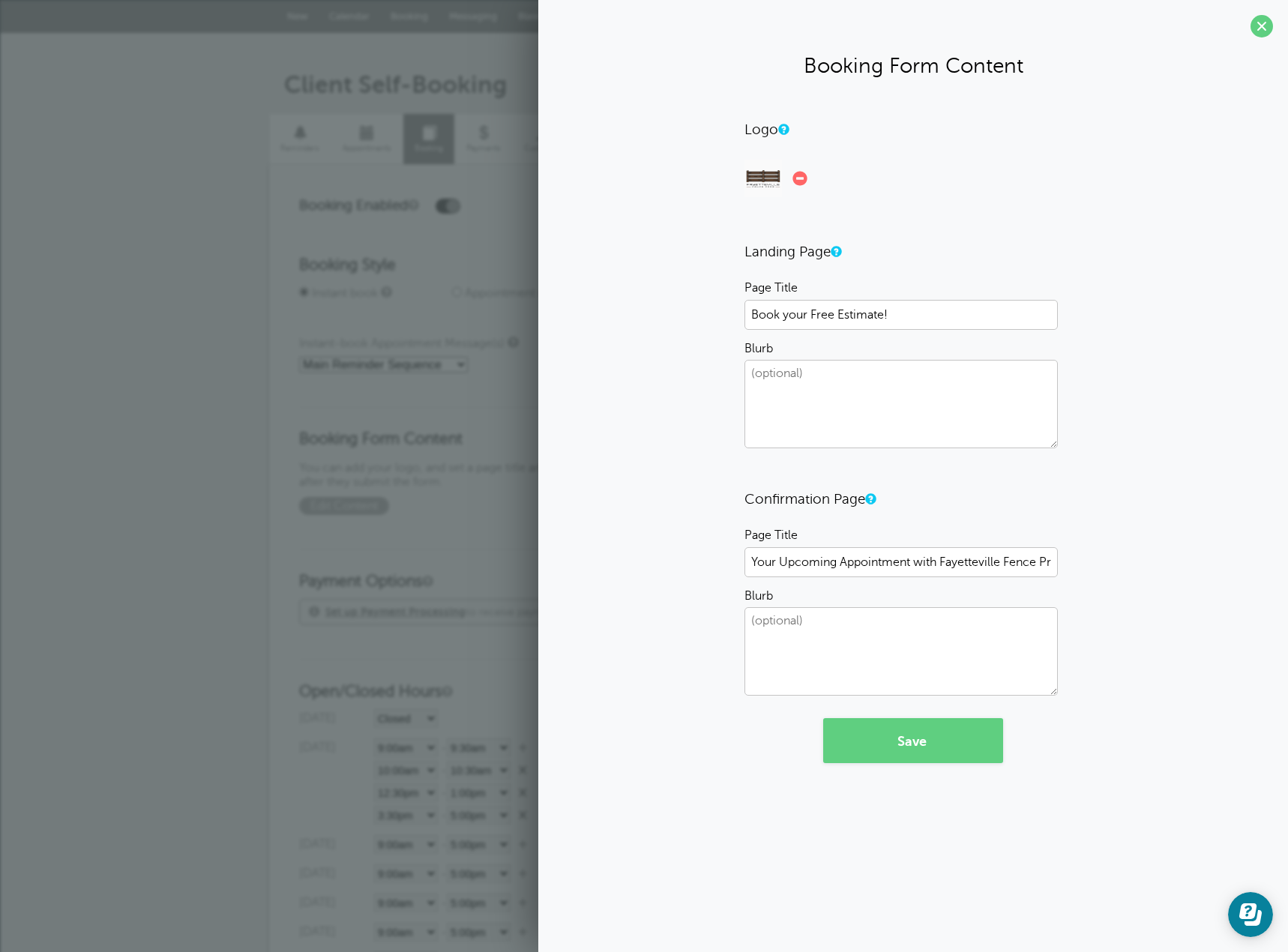
click at [868, 375] on textarea "Blurb" at bounding box center [901, 404] width 313 height 89
click at [797, 406] on textarea "Blurb" at bounding box center [901, 404] width 313 height 89
paste textarea "Book your Free Estimate!"
type textarea "Book your Free Estimate!"
click at [908, 738] on button "Save" at bounding box center [913, 740] width 180 height 45
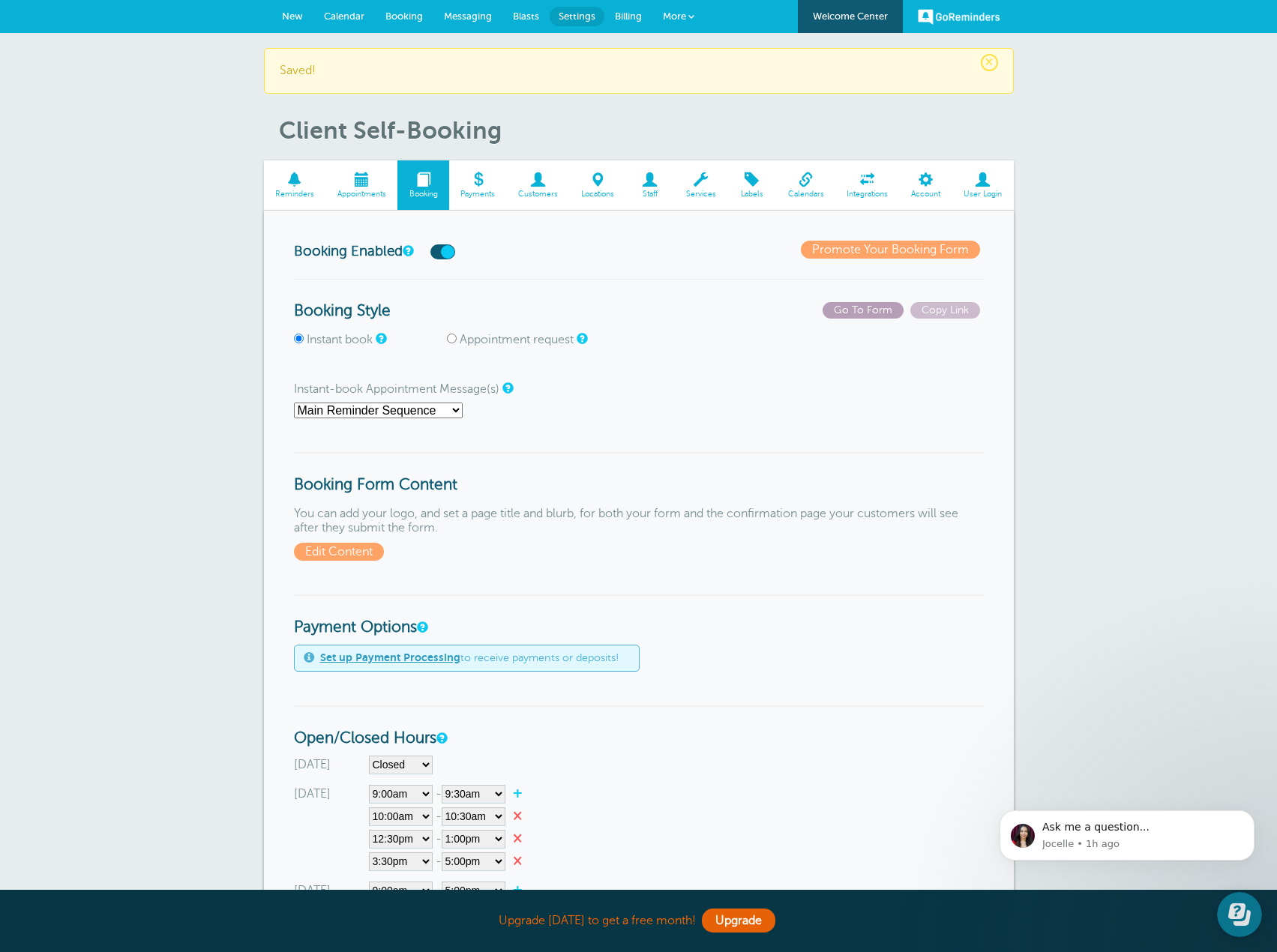
click at [878, 312] on span "Go To Form" at bounding box center [863, 310] width 81 height 17
drag, startPoint x: 700, startPoint y: 176, endPoint x: 700, endPoint y: 207, distance: 31.0
click at [700, 176] on span at bounding box center [700, 180] width 53 height 14
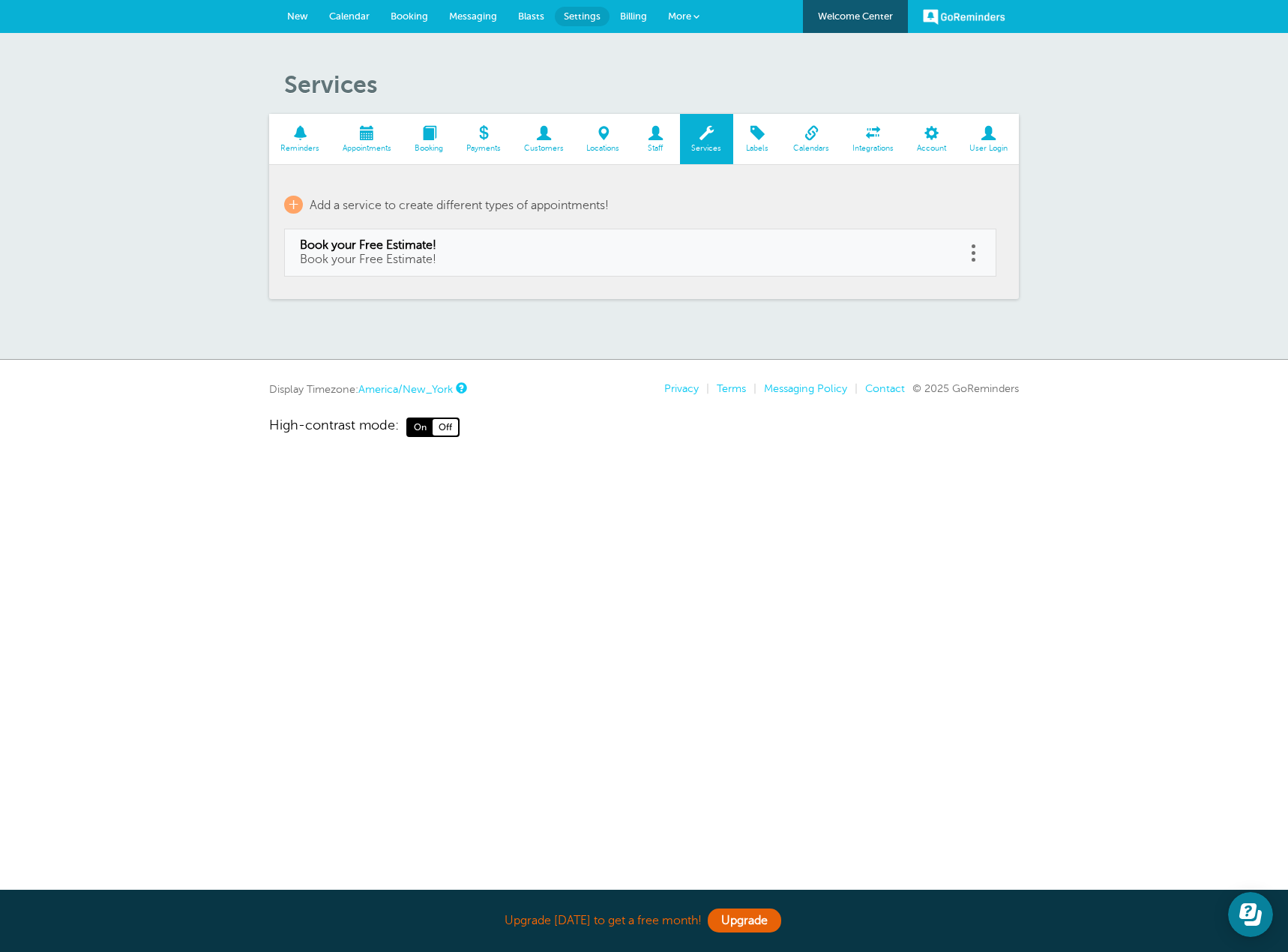
click at [975, 250] on link at bounding box center [973, 253] width 15 height 23
click at [1114, 216] on div "Services Reminders Appointments Booking Payments Customers Locations Staff Serv…" at bounding box center [644, 196] width 1288 height 327
click at [297, 148] on span "Reminders" at bounding box center [299, 149] width 47 height 9
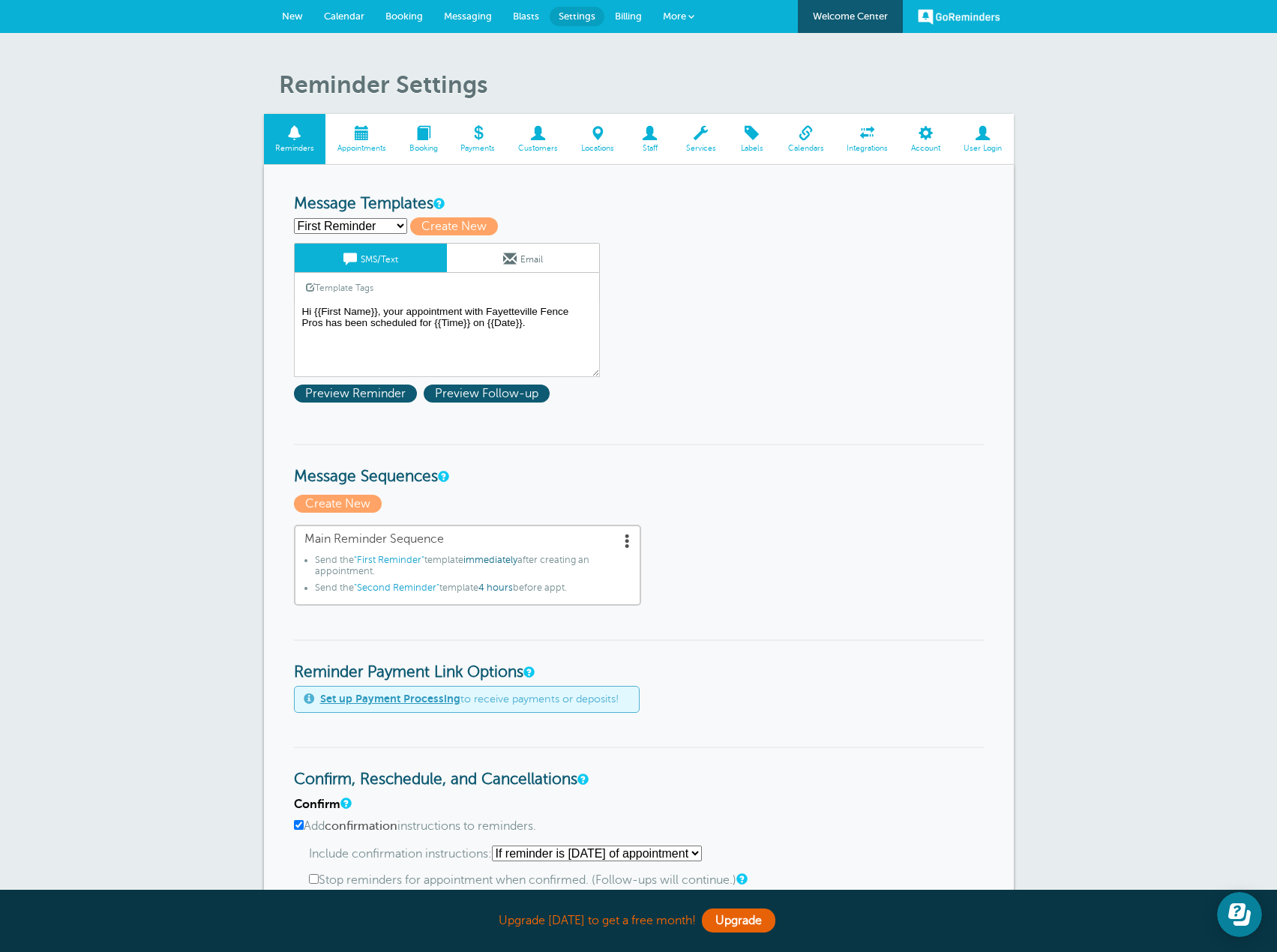
click at [434, 141] on link "Booking" at bounding box center [423, 139] width 51 height 50
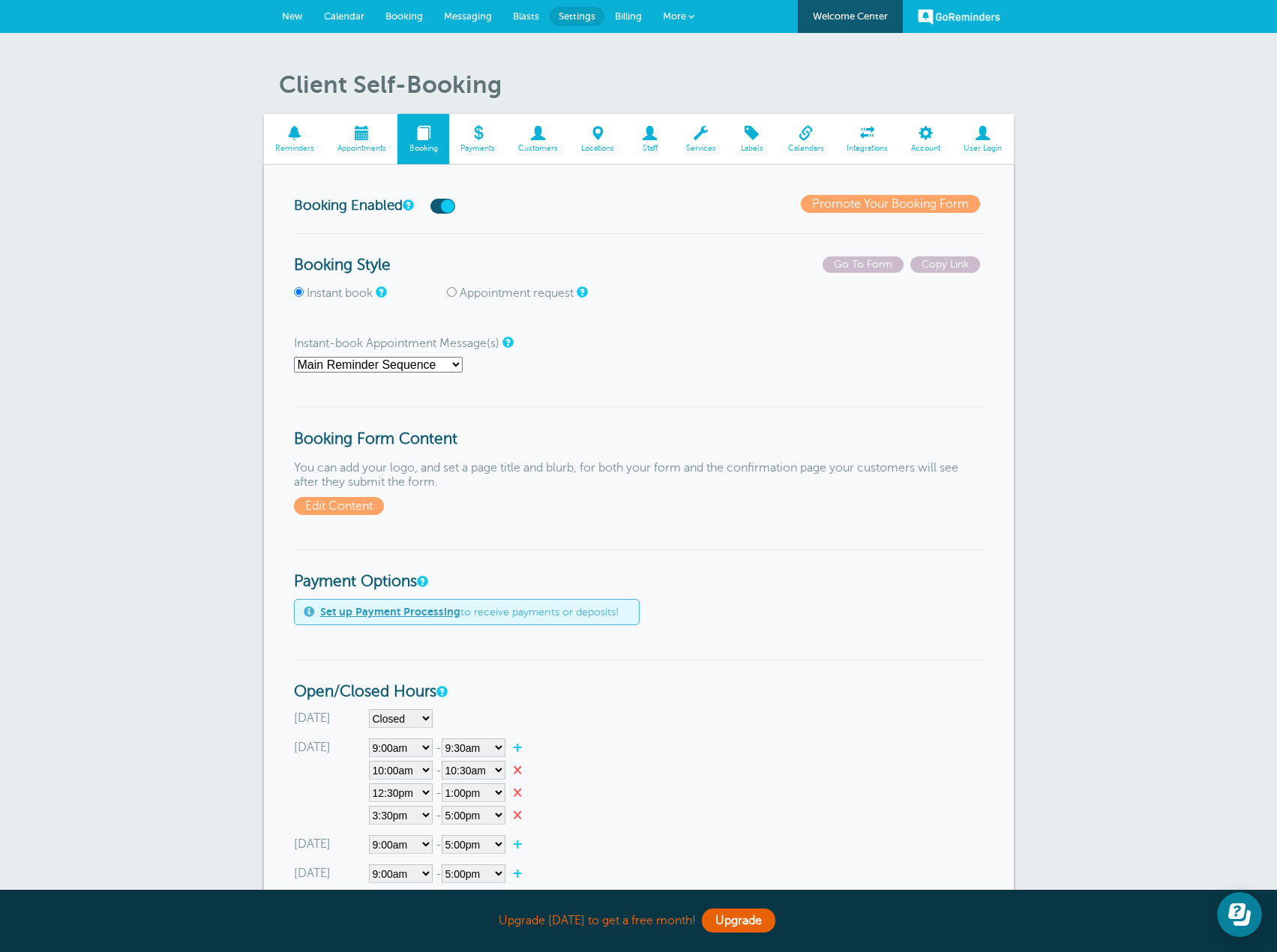
click at [543, 123] on link "Customers" at bounding box center [538, 139] width 63 height 50
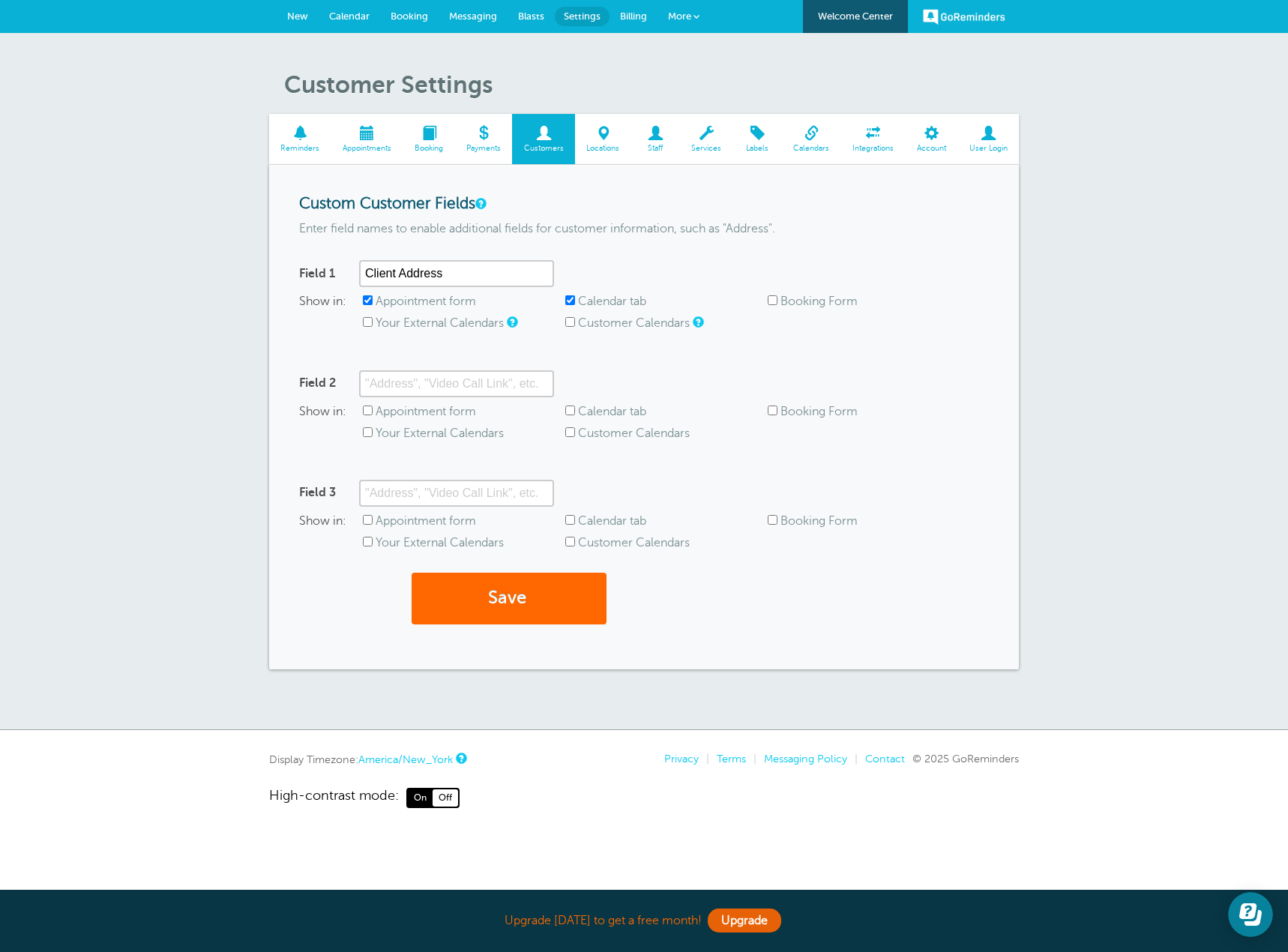
click at [365, 133] on span at bounding box center [366, 133] width 72 height 14
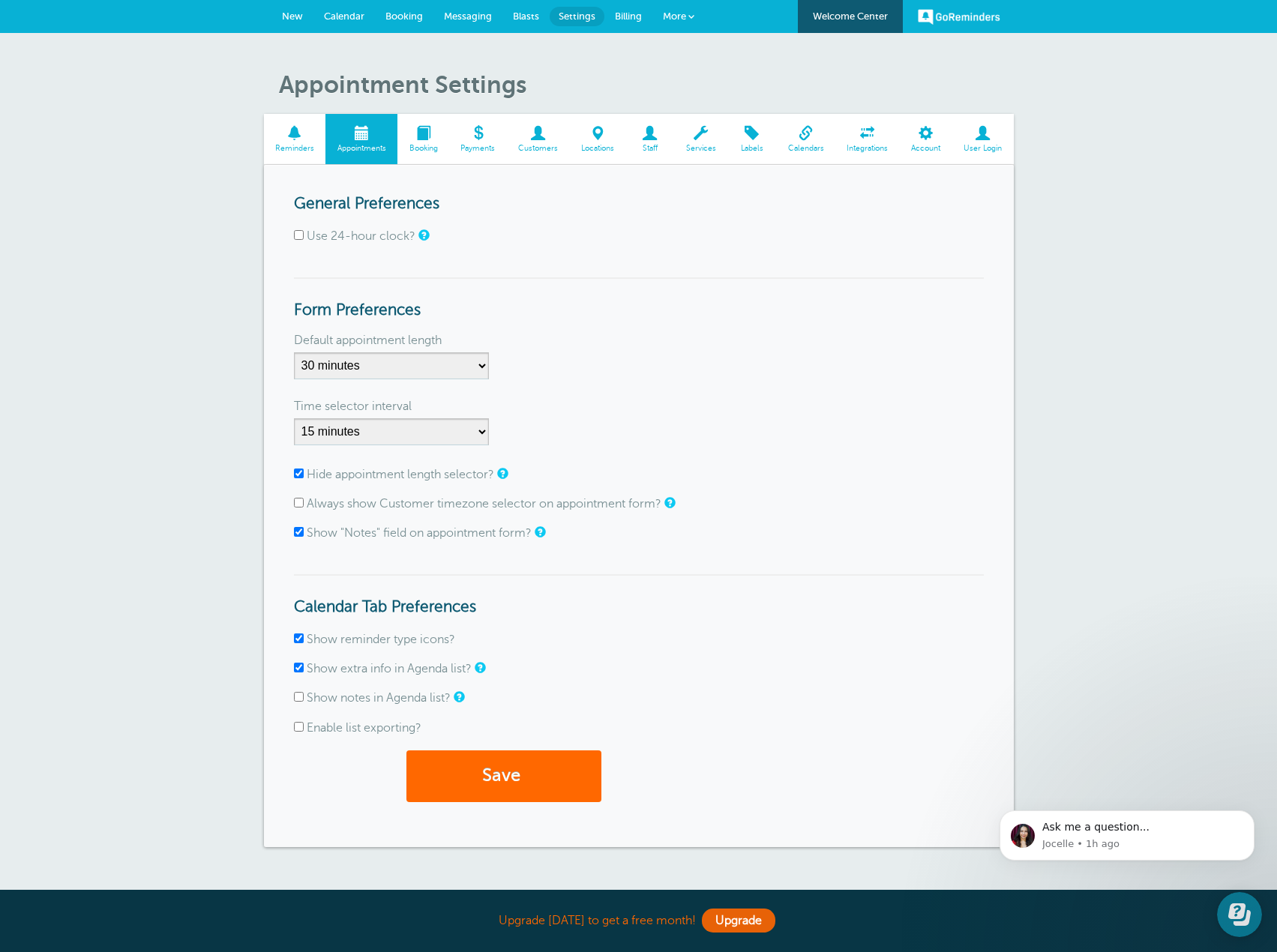
click at [350, 11] on span "Calendar" at bounding box center [344, 16] width 41 height 12
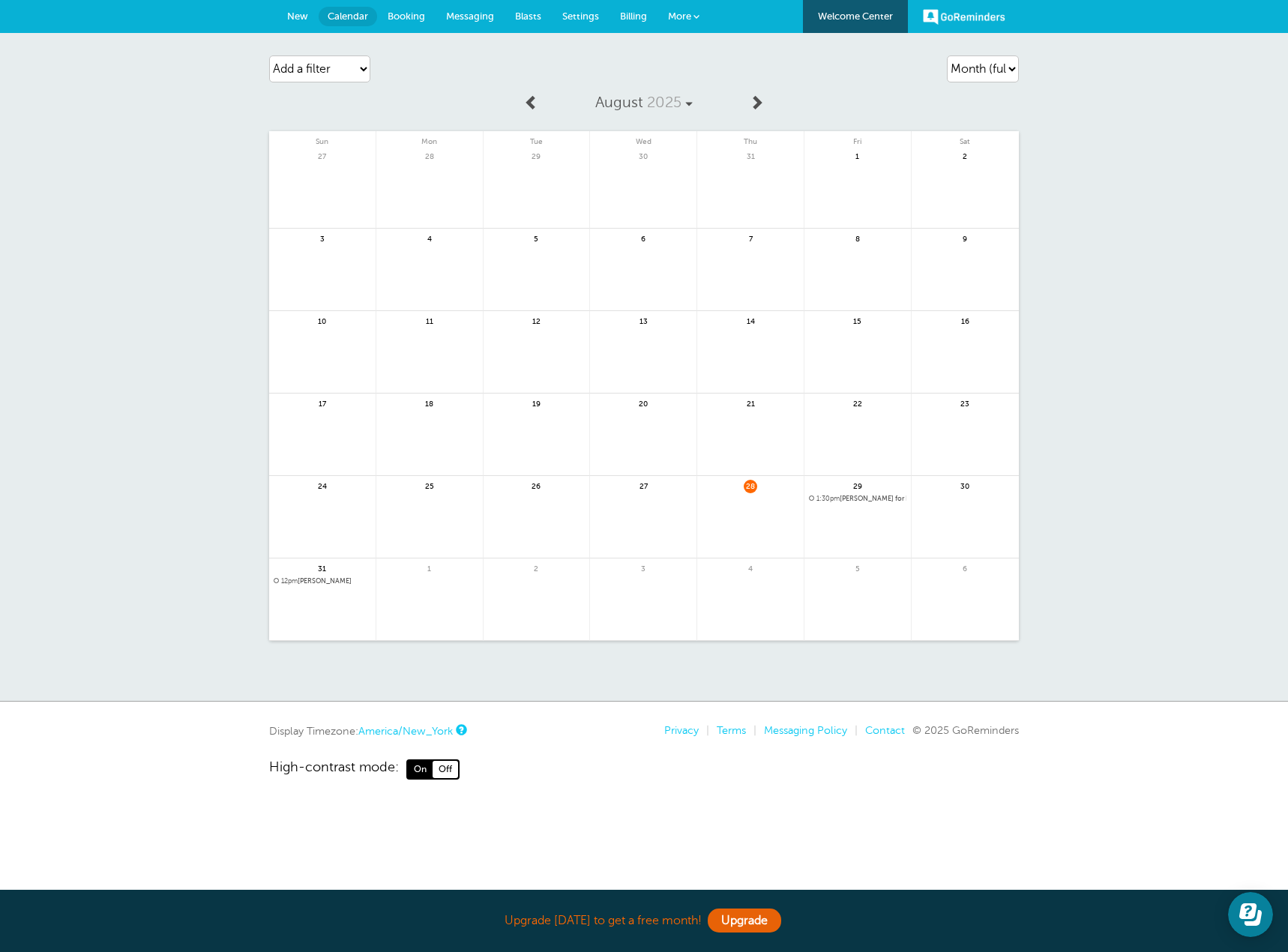
click at [890, 496] on span "1:30pm [PERSON_NAME] for Book your Free Estimate!" at bounding box center [858, 499] width 97 height 8
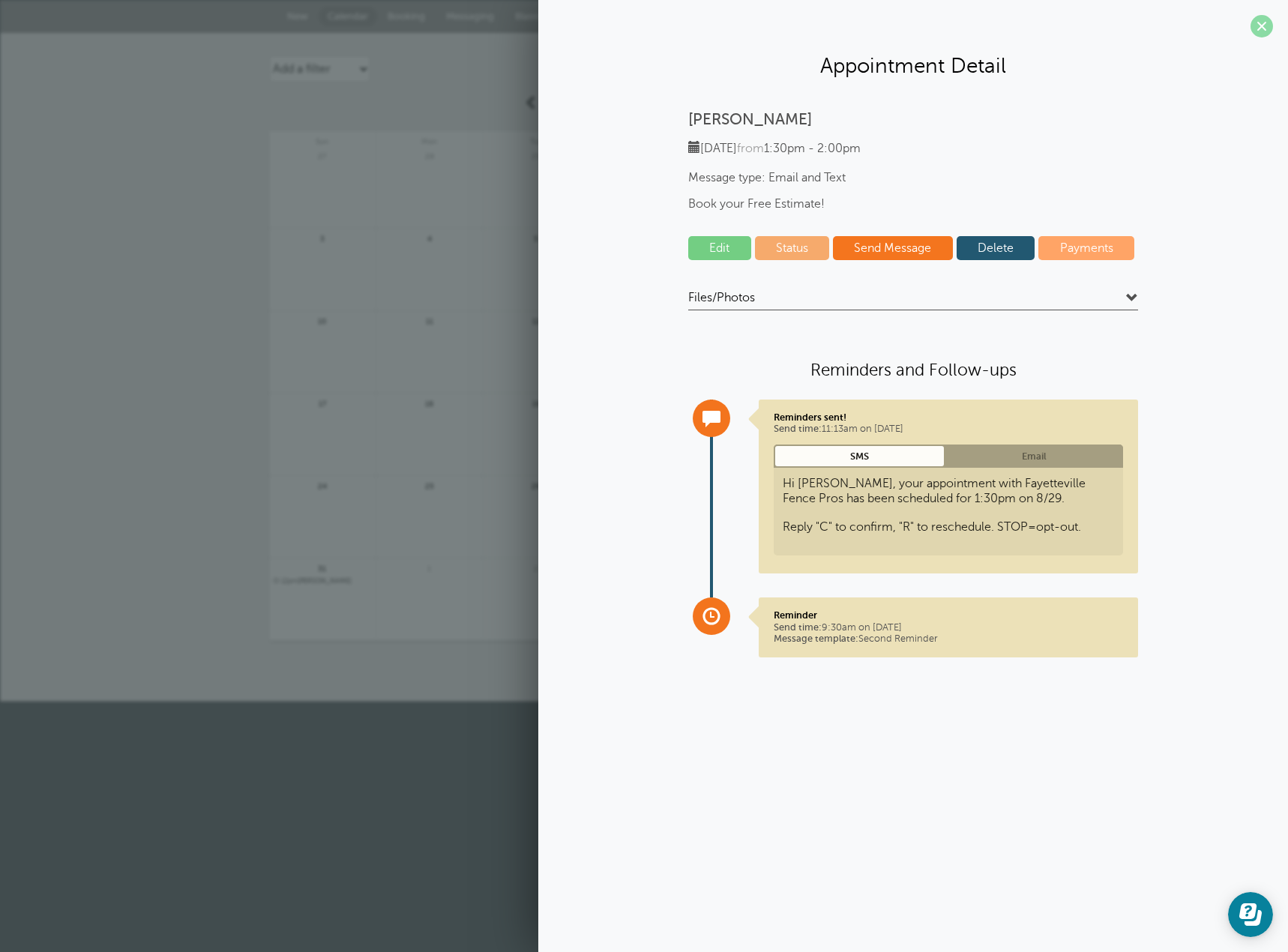
click at [1261, 32] on span at bounding box center [1261, 26] width 22 height 22
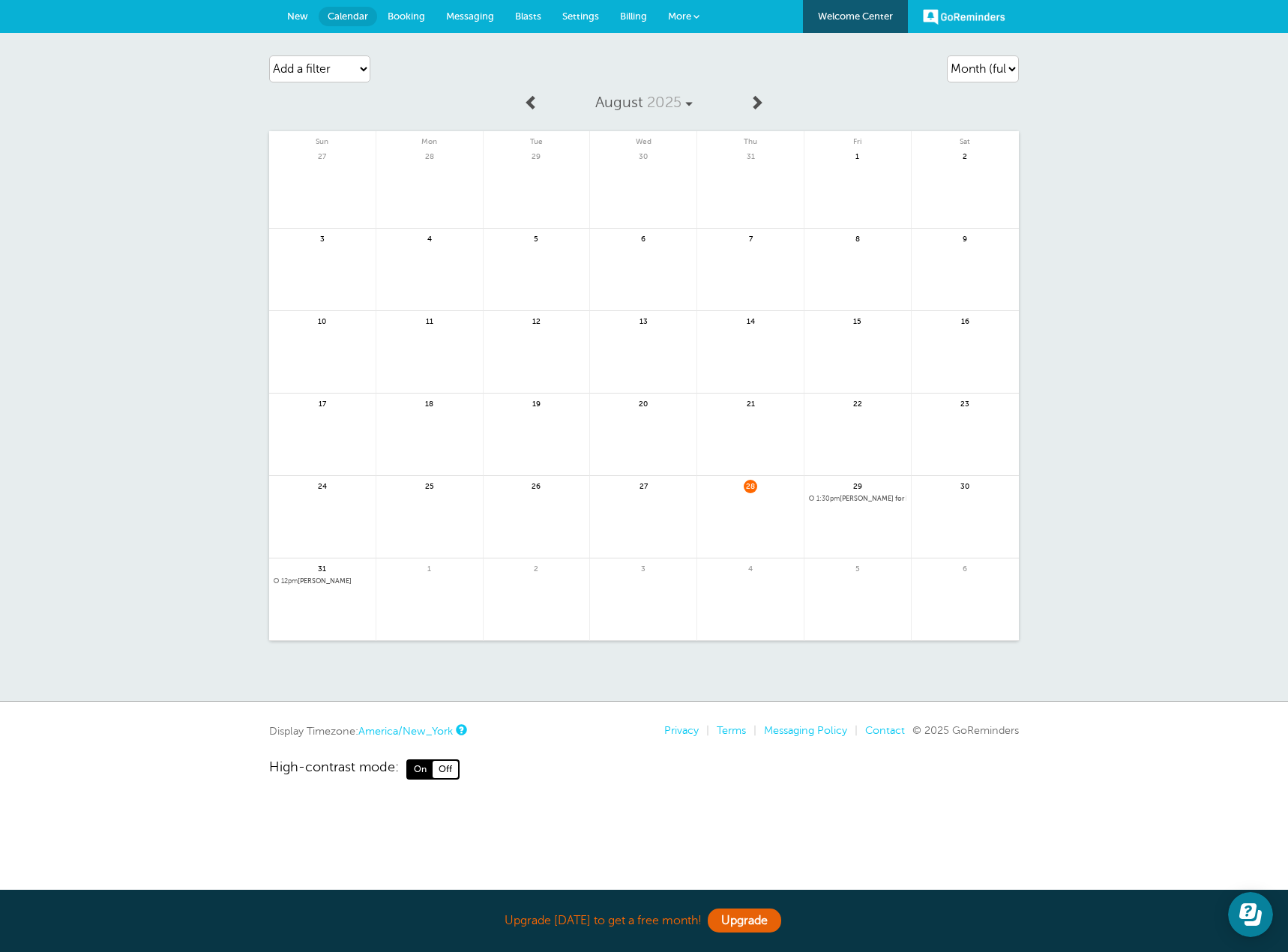
click at [627, 617] on link at bounding box center [643, 608] width 106 height 66
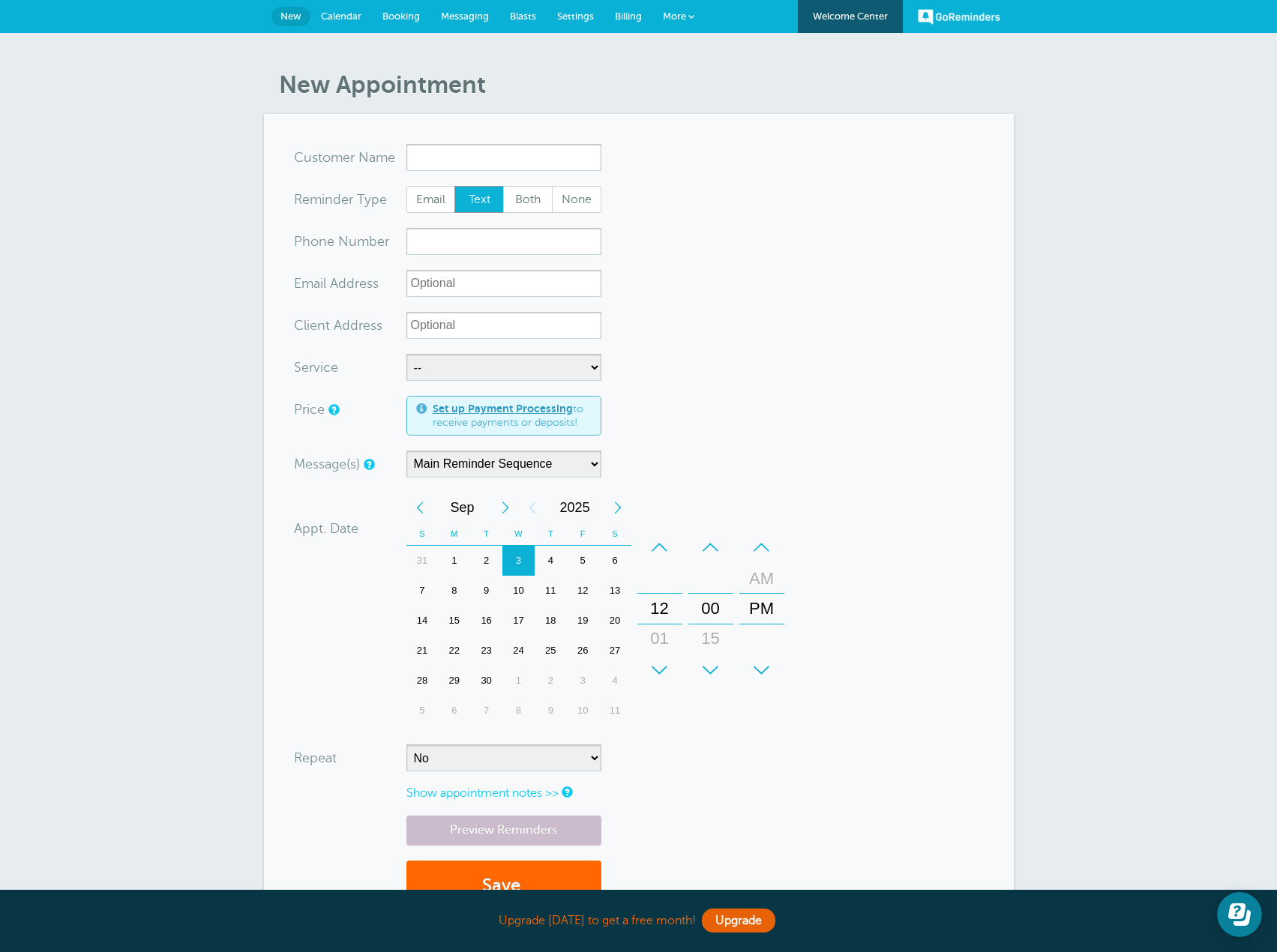
click at [290, 12] on span "New" at bounding box center [291, 16] width 21 height 12
drag, startPoint x: 521, startPoint y: 369, endPoint x: 586, endPoint y: 354, distance: 66.7
click at [522, 365] on select "-- Book your Free Estimate!" at bounding box center [504, 368] width 195 height 27
click at [796, 313] on form "You are creating a new customer. To use an existing customer select one from th…" at bounding box center [638, 536] width 690 height 783
click at [584, 13] on span "Settings" at bounding box center [575, 16] width 36 height 12
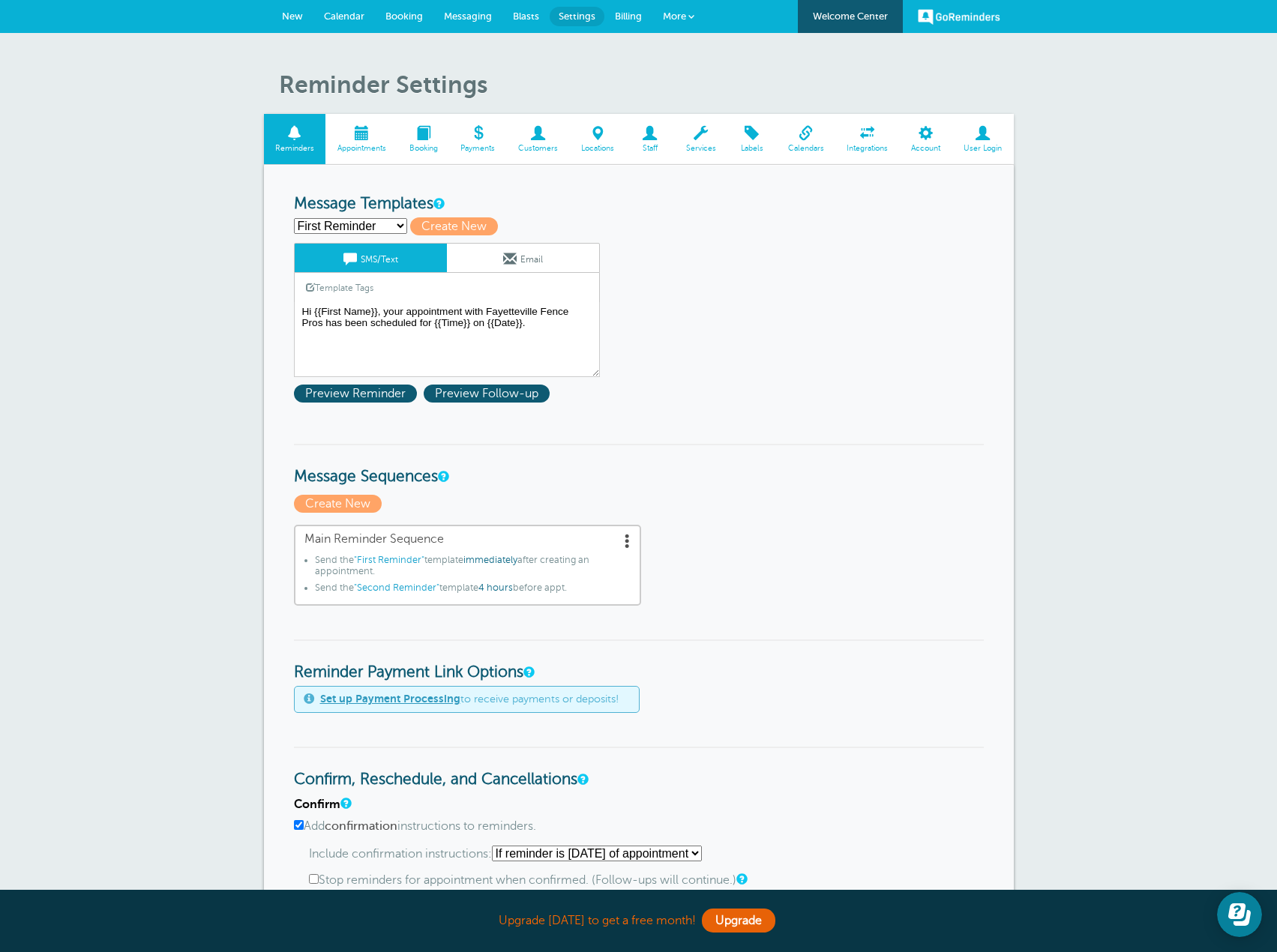
click at [700, 140] on span at bounding box center [700, 133] width 53 height 14
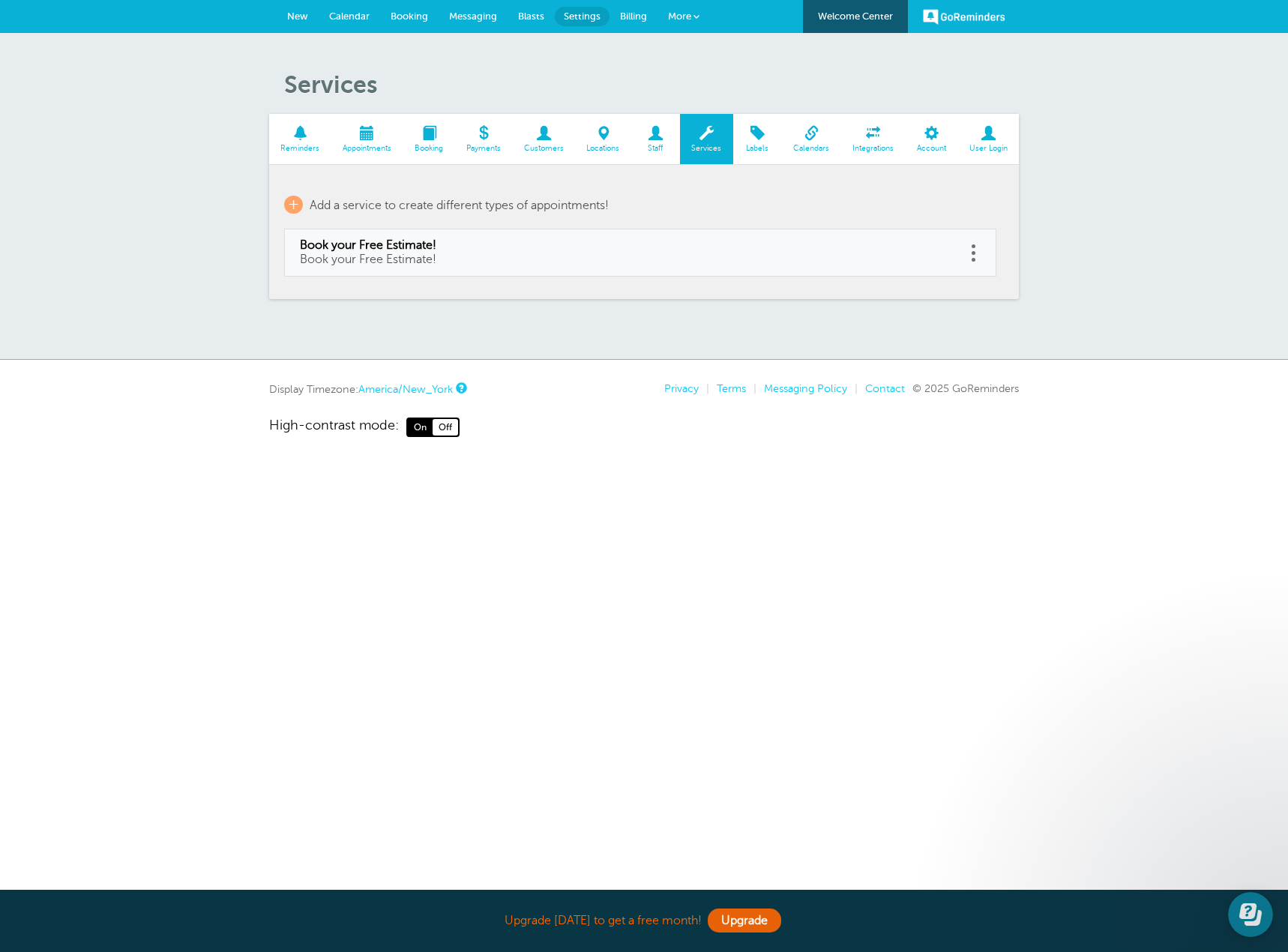
click at [981, 244] on td "Delete Edit" at bounding box center [981, 252] width 31 height 47
click at [969, 254] on link at bounding box center [973, 253] width 15 height 23
click at [605, 199] on span "Add a service to create different types of appointments!" at bounding box center [459, 205] width 299 height 13
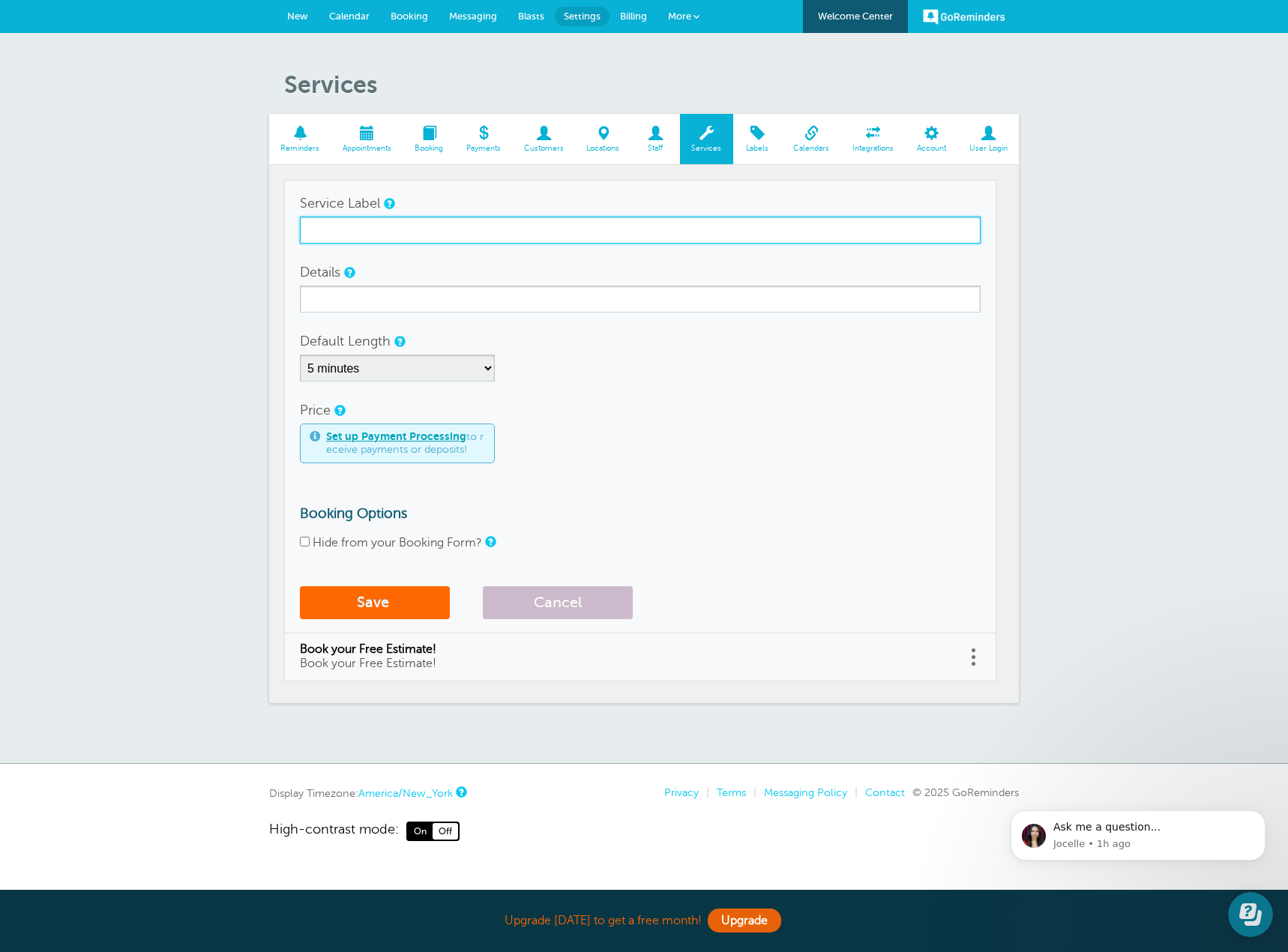
click at [328, 234] on input "Service Label" at bounding box center [640, 230] width 681 height 27
type input "Fence Installation"
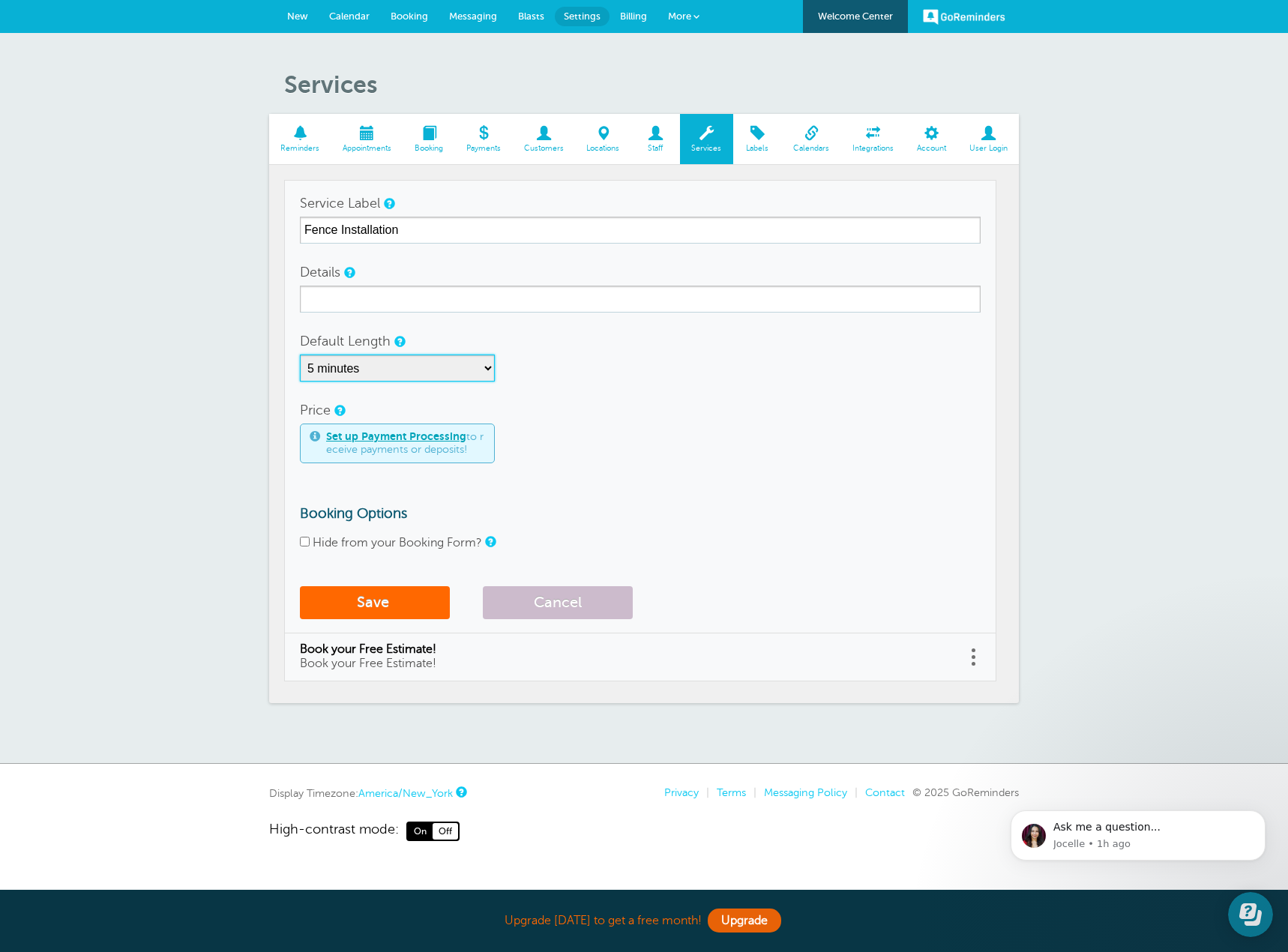
click at [484, 369] on select "5 minutes 10 minutes 15 minutes 20 minutes 25 minutes 30 minutes 35 minutes 40 …" at bounding box center [397, 368] width 195 height 27
click at [696, 453] on div "Set up Payment Processing to receive payments or deposits!" at bounding box center [640, 443] width 681 height 40
click at [301, 542] on input "Hide from your Booking Form?" at bounding box center [305, 541] width 10 height 10
checkbox input "true"
click at [489, 368] on select "5 minutes 10 minutes 15 minutes 20 minutes 25 minutes 30 minutes 35 minutes 40 …" at bounding box center [397, 368] width 195 height 27
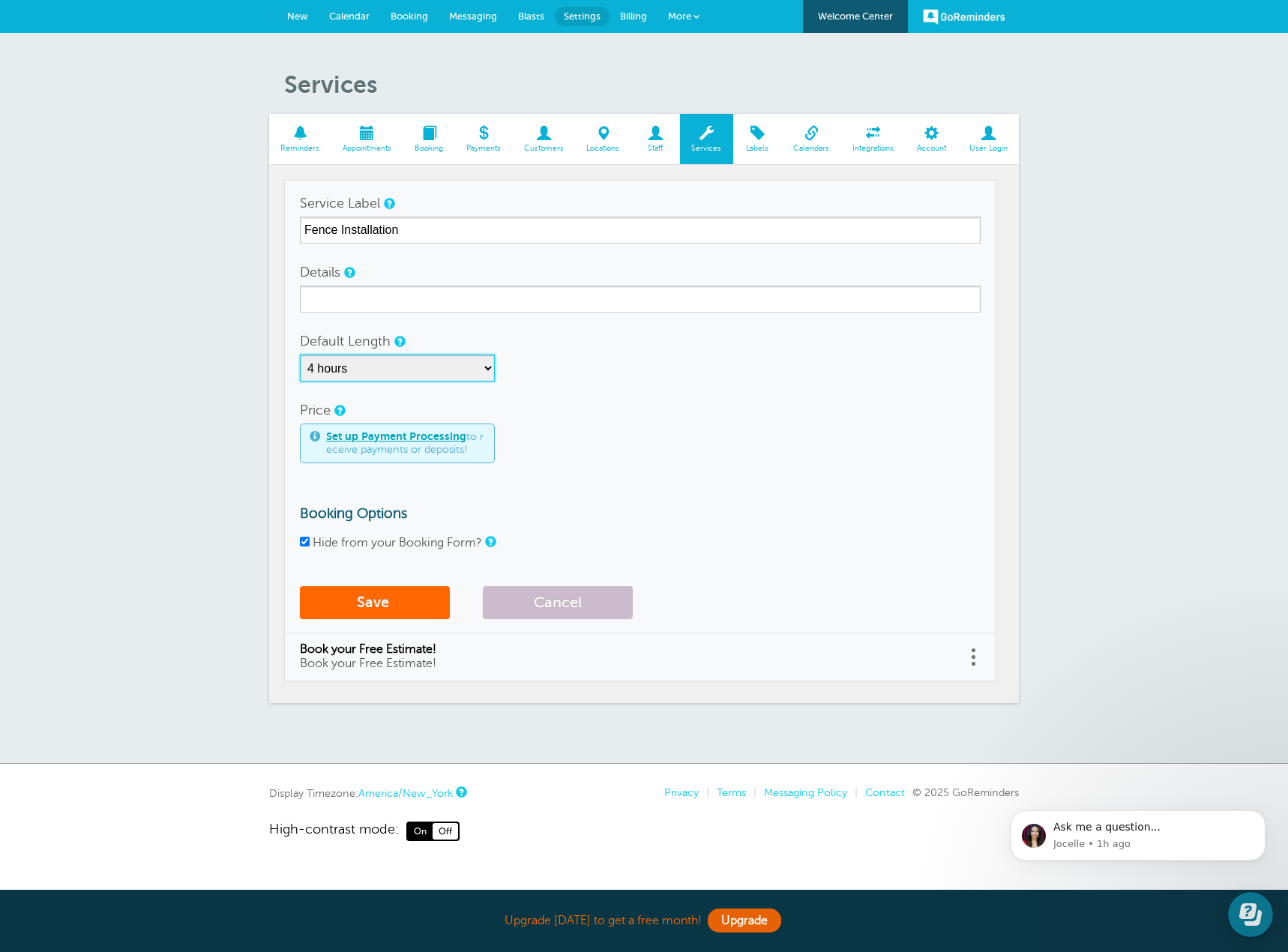
click at [300, 355] on select "5 minutes 10 minutes 15 minutes 20 minutes 25 minutes 30 minutes 35 minutes 40 …" at bounding box center [397, 368] width 195 height 27
click at [694, 406] on div "Price Set up Payment Processing to receive payments or deposits!" at bounding box center [640, 430] width 681 height 66
drag, startPoint x: 485, startPoint y: 367, endPoint x: 486, endPoint y: 380, distance: 13.0
click at [485, 367] on select "5 minutes 10 minutes 15 minutes 20 minutes 25 minutes 30 minutes 35 minutes 40 …" at bounding box center [397, 368] width 195 height 27
select select "480"
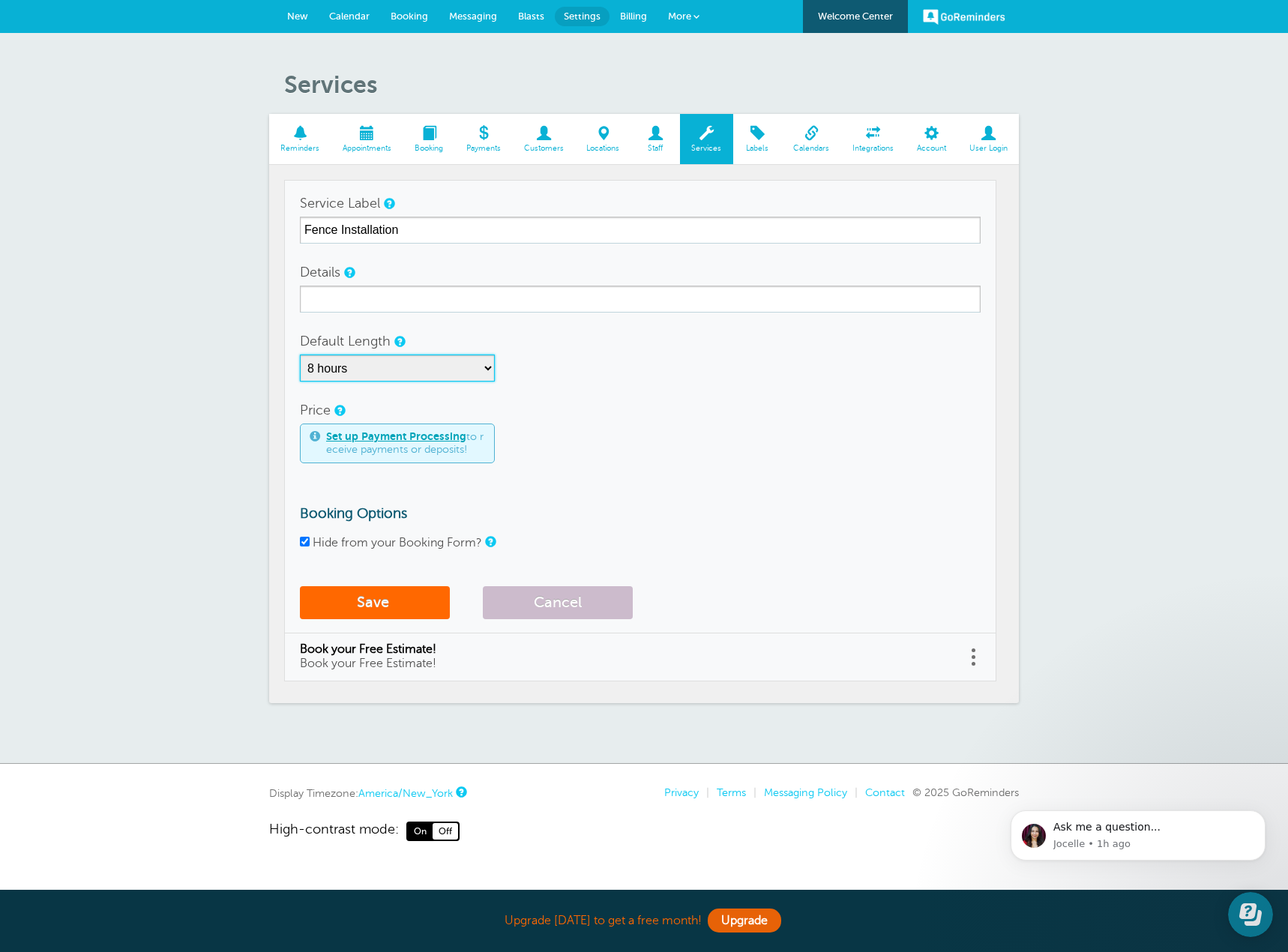
click at [300, 355] on select "5 minutes 10 minutes 15 minutes 20 minutes 25 minutes 30 minutes 35 minutes 40 …" at bounding box center [397, 368] width 195 height 27
click at [824, 415] on div "Price Set up Payment Processing to receive payments or deposits!" at bounding box center [640, 430] width 681 height 66
click at [365, 609] on button "Save" at bounding box center [374, 602] width 150 height 33
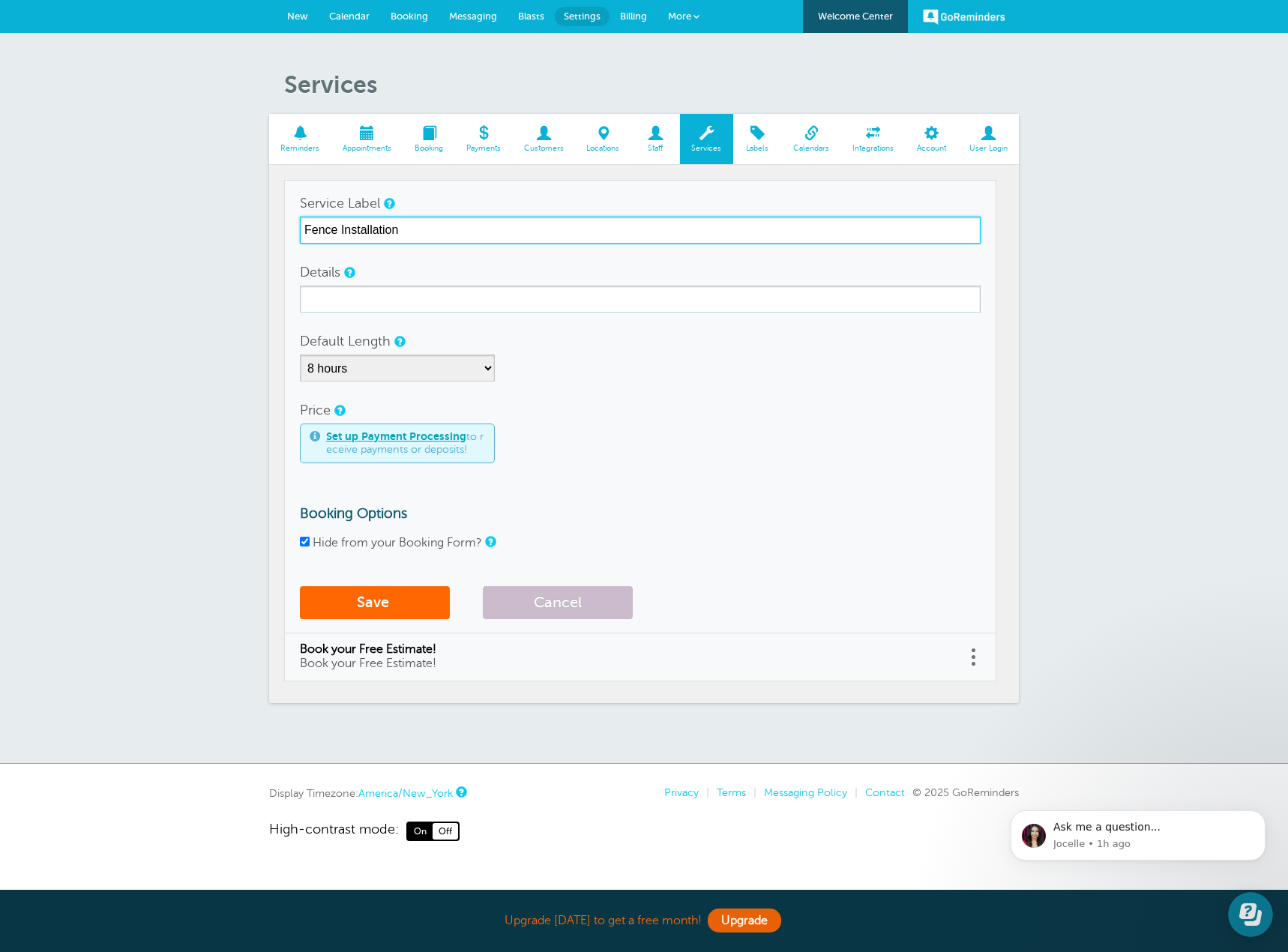
drag, startPoint x: 423, startPoint y: 225, endPoint x: 259, endPoint y: 247, distance: 165.5
click at [259, 247] on div "Services Reminders Appointments Booking Payments Customers Locations Staff Serv…" at bounding box center [644, 399] width 1288 height 731
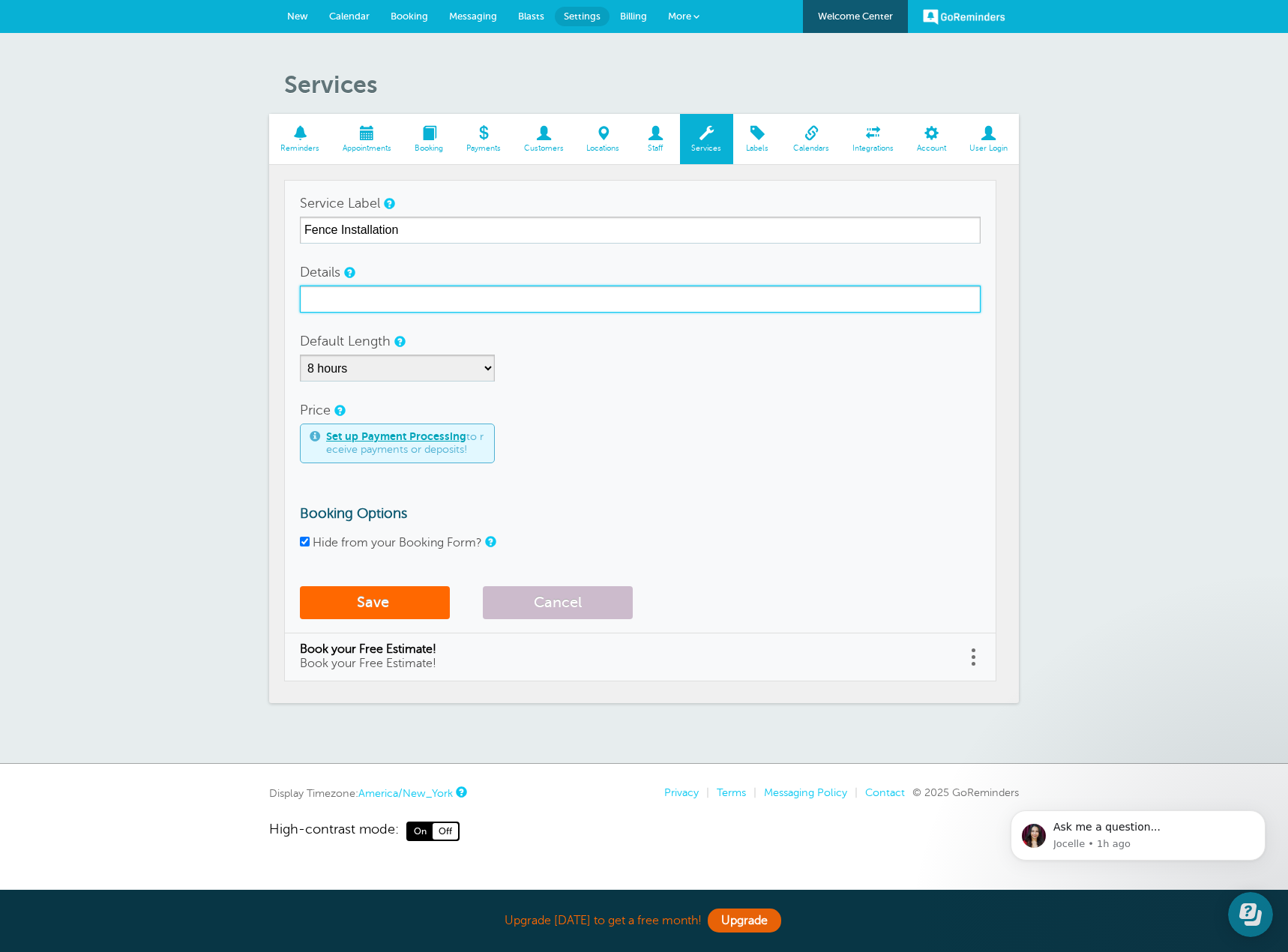
click at [386, 294] on input "Details" at bounding box center [640, 299] width 681 height 27
paste input "Fence Installation"
type input "Fence Installation"
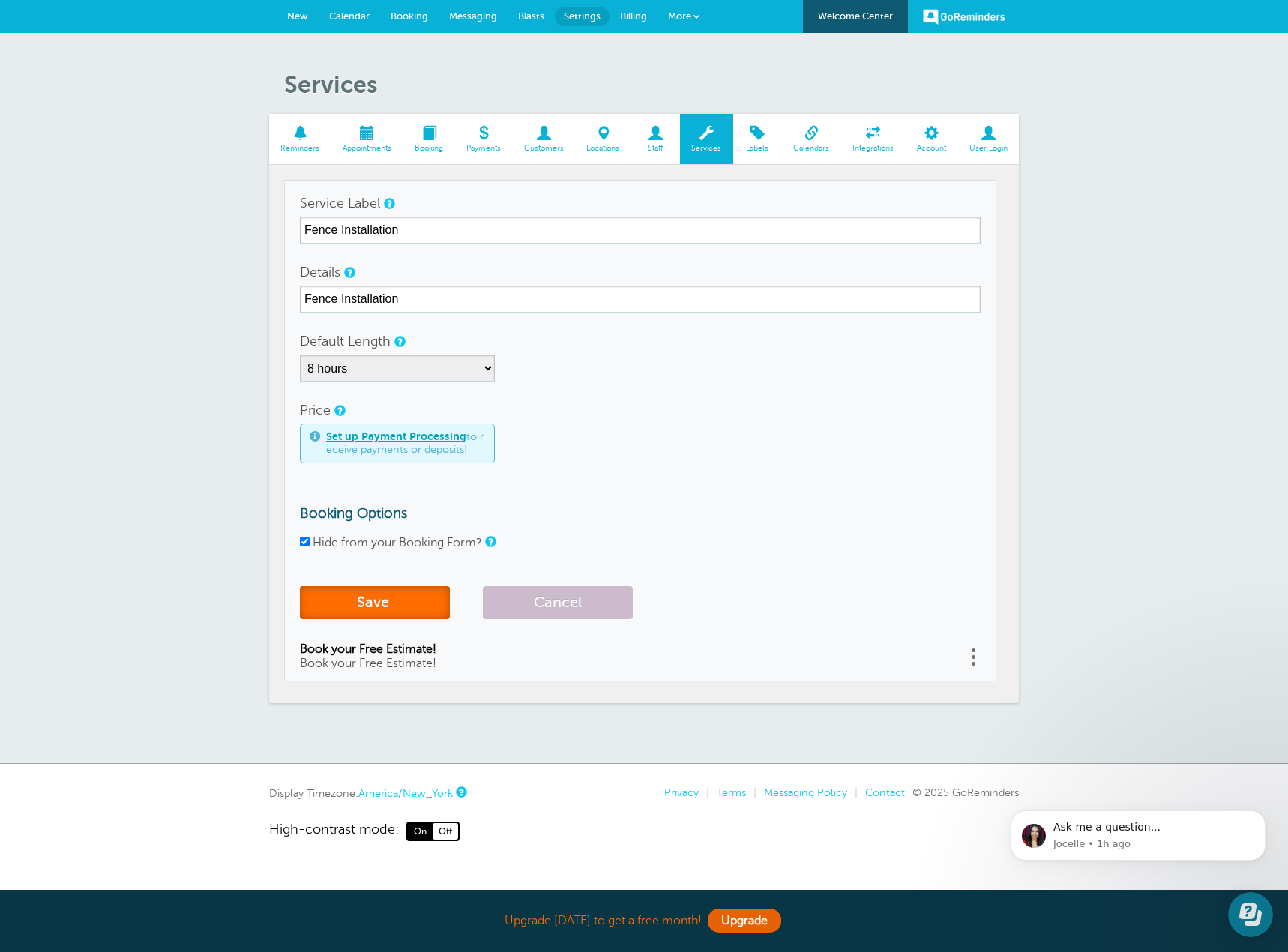
click at [404, 595] on button "Save" at bounding box center [374, 602] width 150 height 33
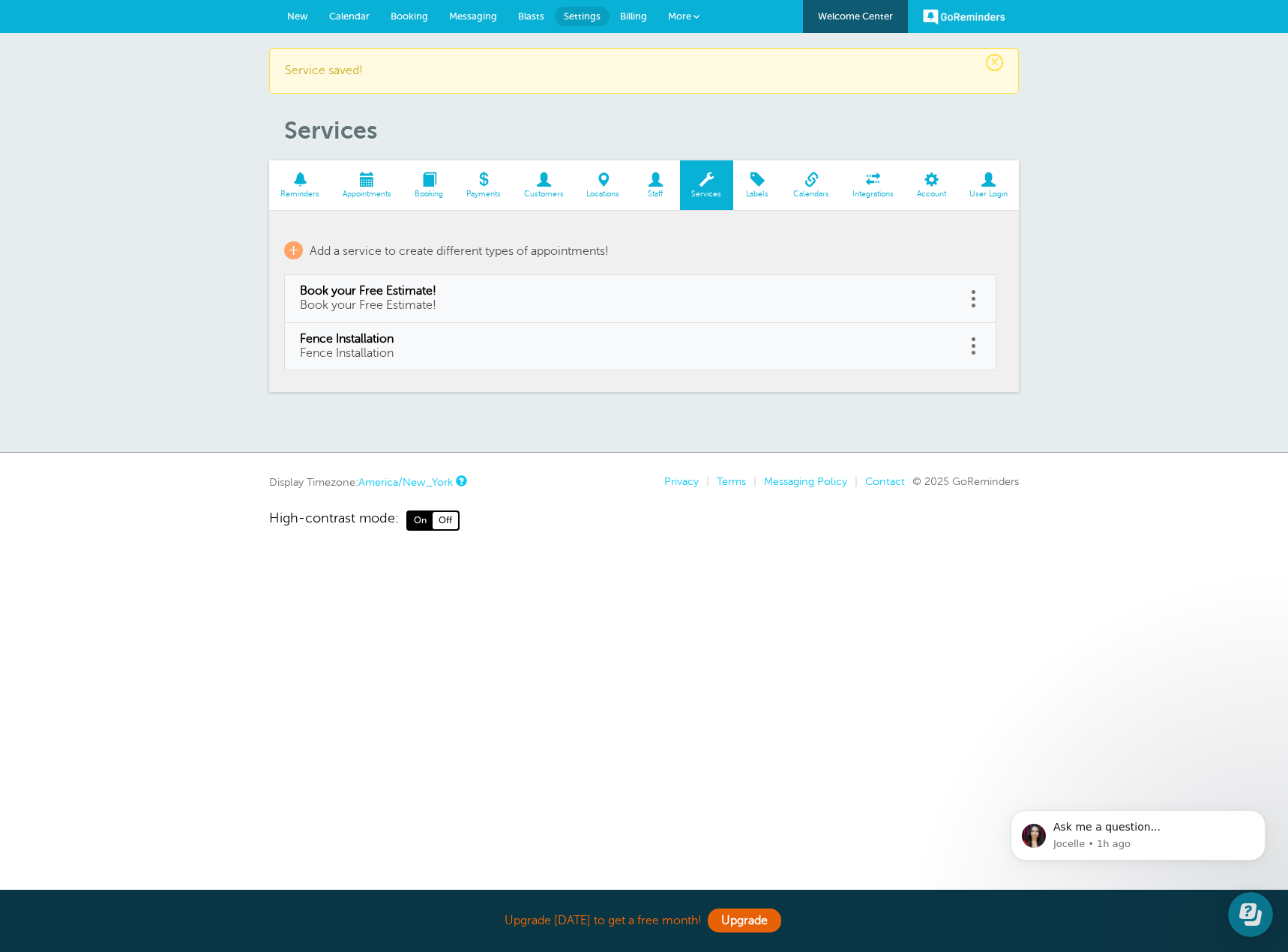
click at [333, 15] on span "Calendar" at bounding box center [350, 16] width 41 height 12
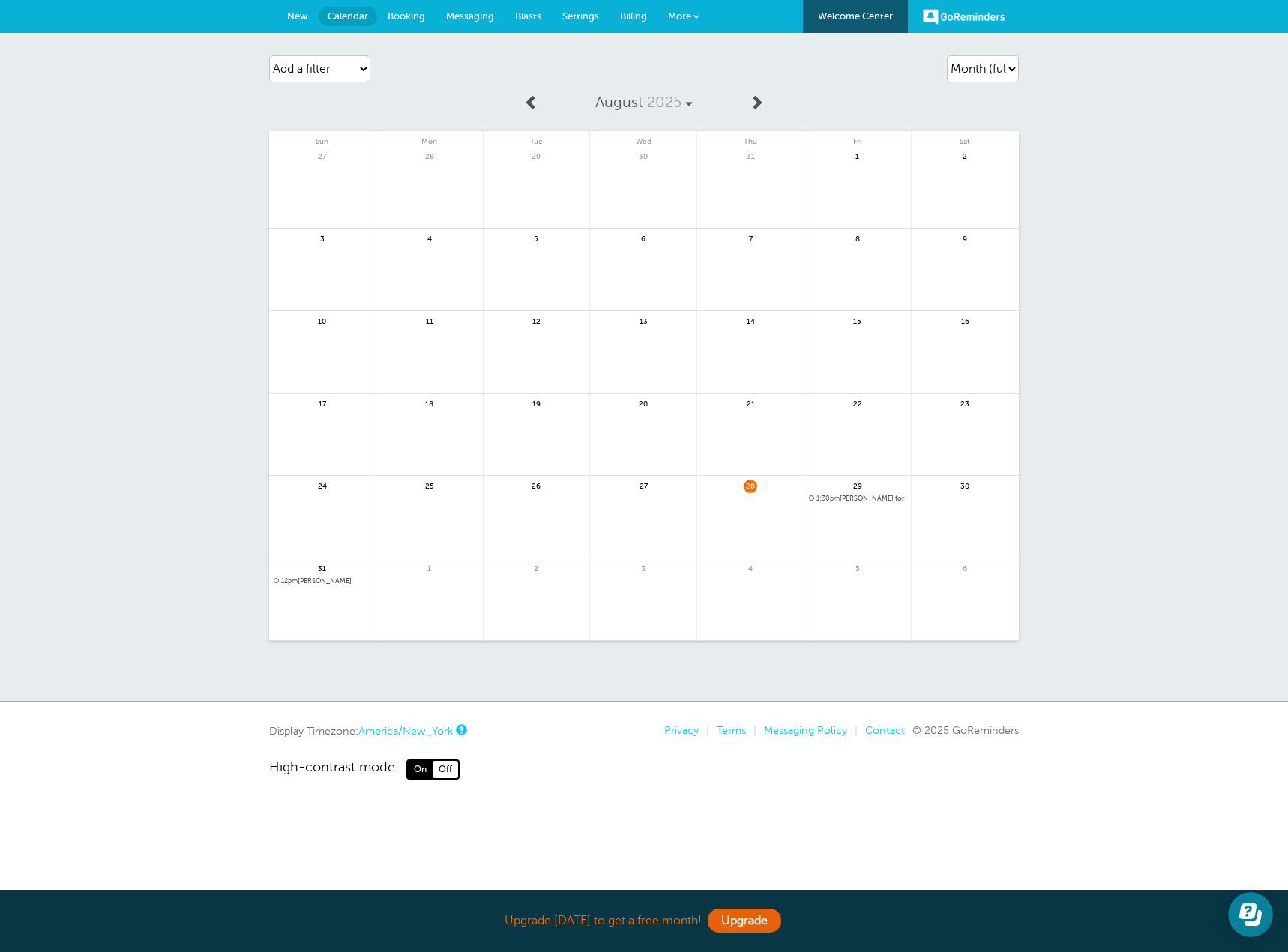
click at [864, 527] on link at bounding box center [858, 538] width 106 height 66
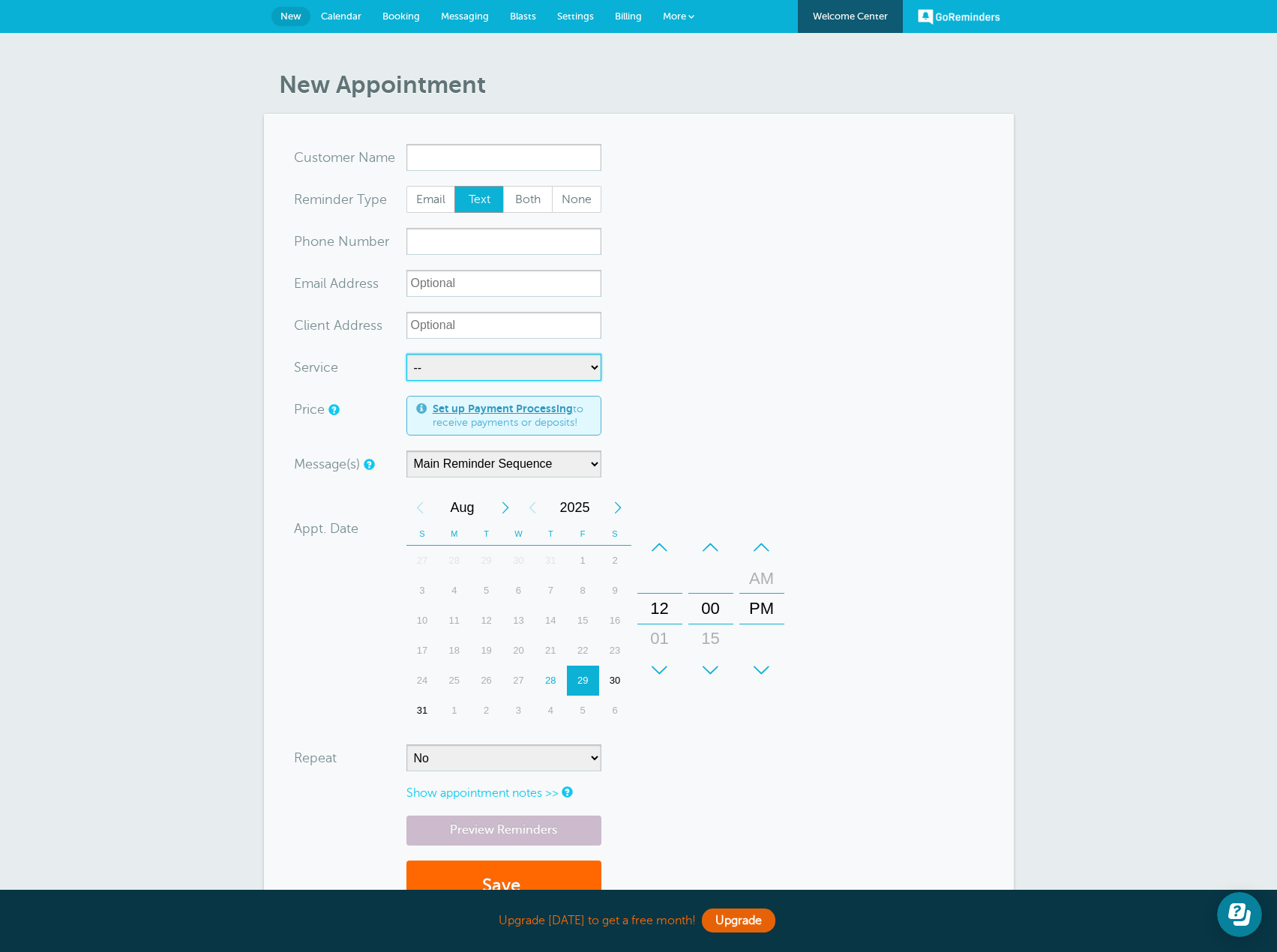
click at [585, 365] on select "-- Book your Free Estimate! Fence Installation" at bounding box center [504, 368] width 195 height 27
select select "28101"
click at [406, 354] on select "-- Book your Free Estimate! Fence Installation" at bounding box center [504, 368] width 195 height 27
click at [484, 159] on input "x-no-autofill" at bounding box center [504, 158] width 195 height 27
paste input "[PERSON_NAME]"
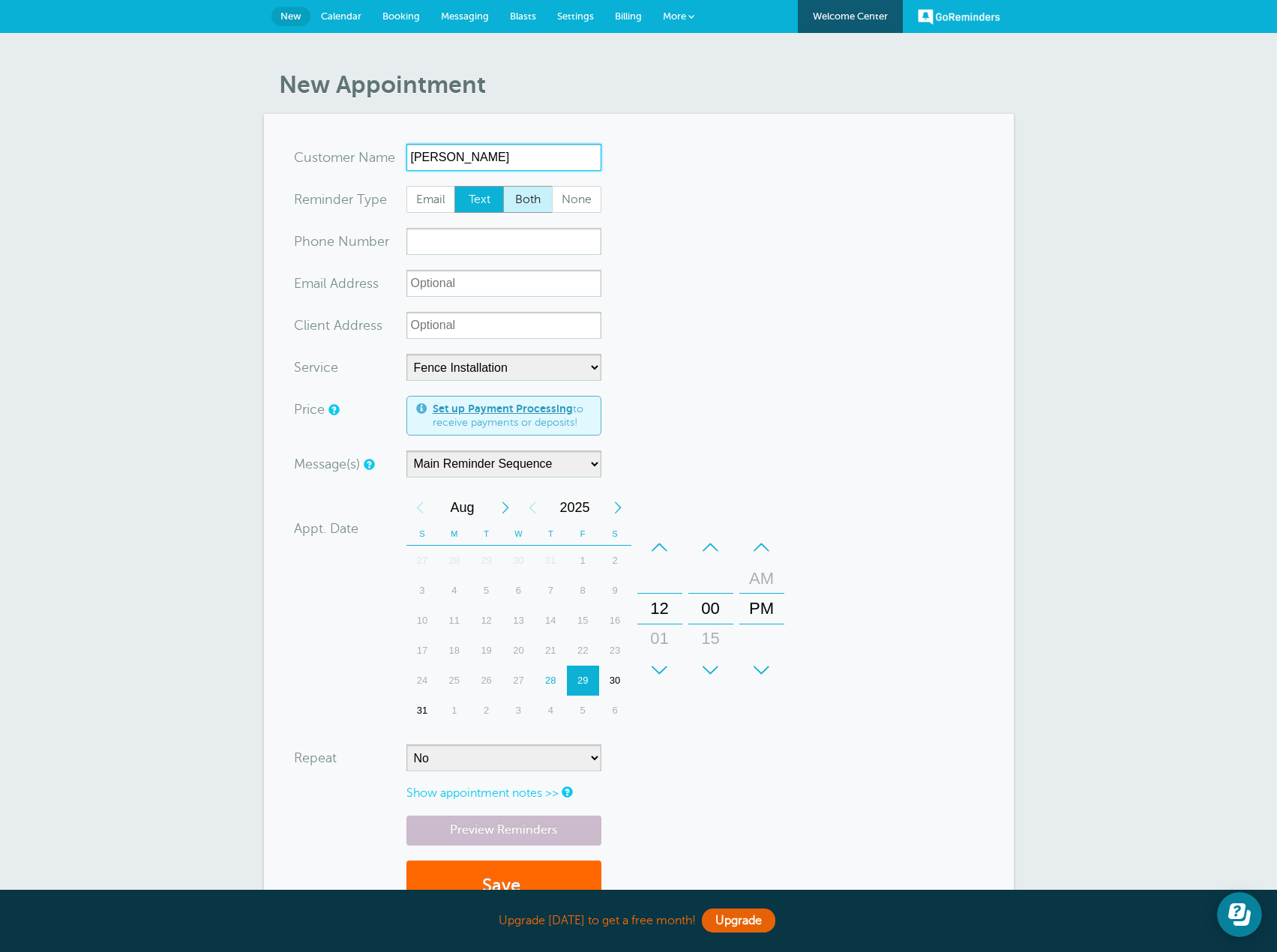
type input "[PERSON_NAME]"
click at [517, 198] on span "Both" at bounding box center [528, 199] width 48 height 26
click at [503, 186] on input "Both" at bounding box center [502, 185] width 1 height 1
radio input "true"
click at [437, 246] on input "xxx-no-autofill" at bounding box center [504, 241] width 195 height 27
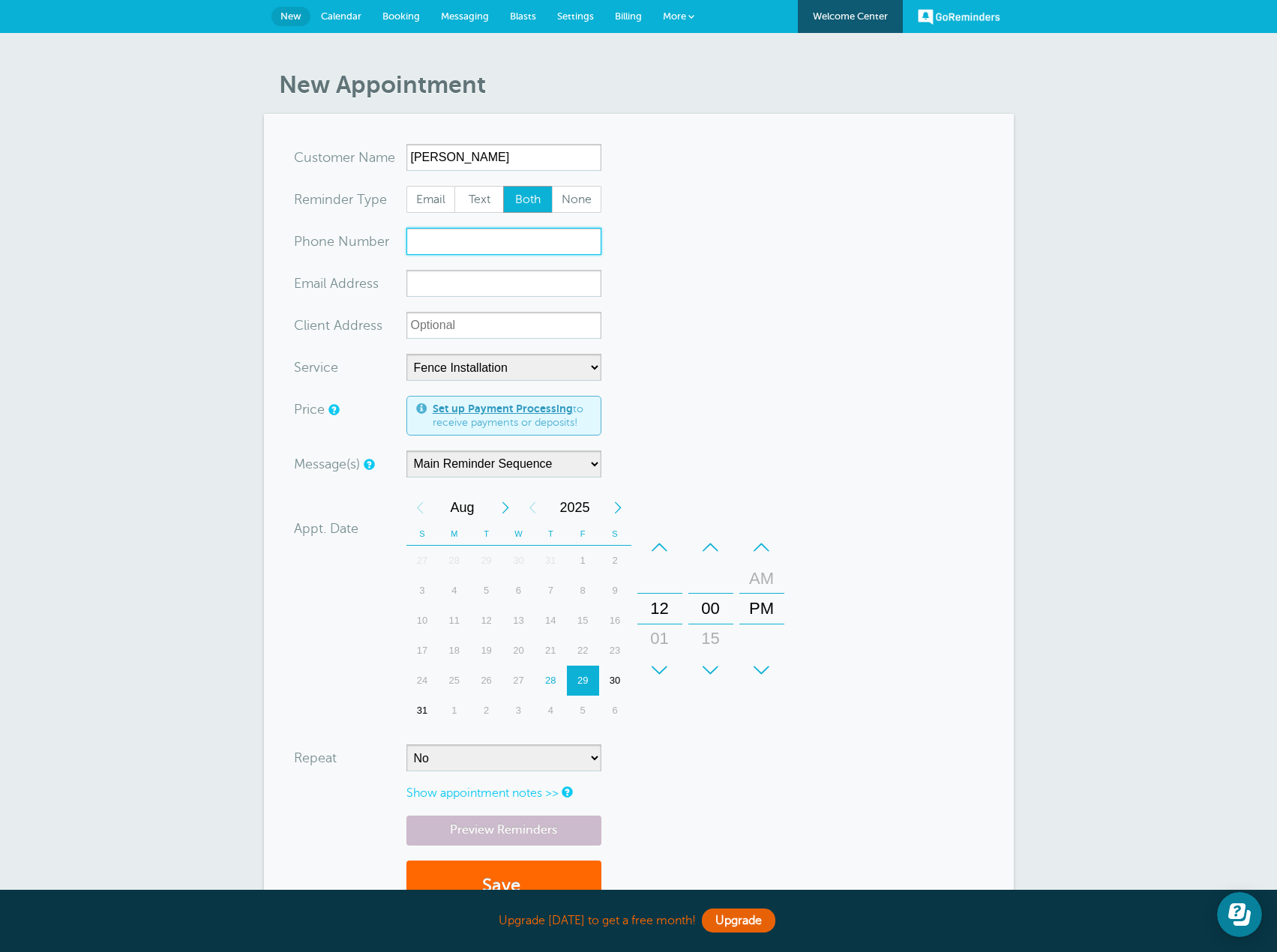
paste input "[PHONE_NUMBER]"
type input "[PHONE_NUMBER]"
click at [584, 8] on link "Settings" at bounding box center [575, 16] width 58 height 33
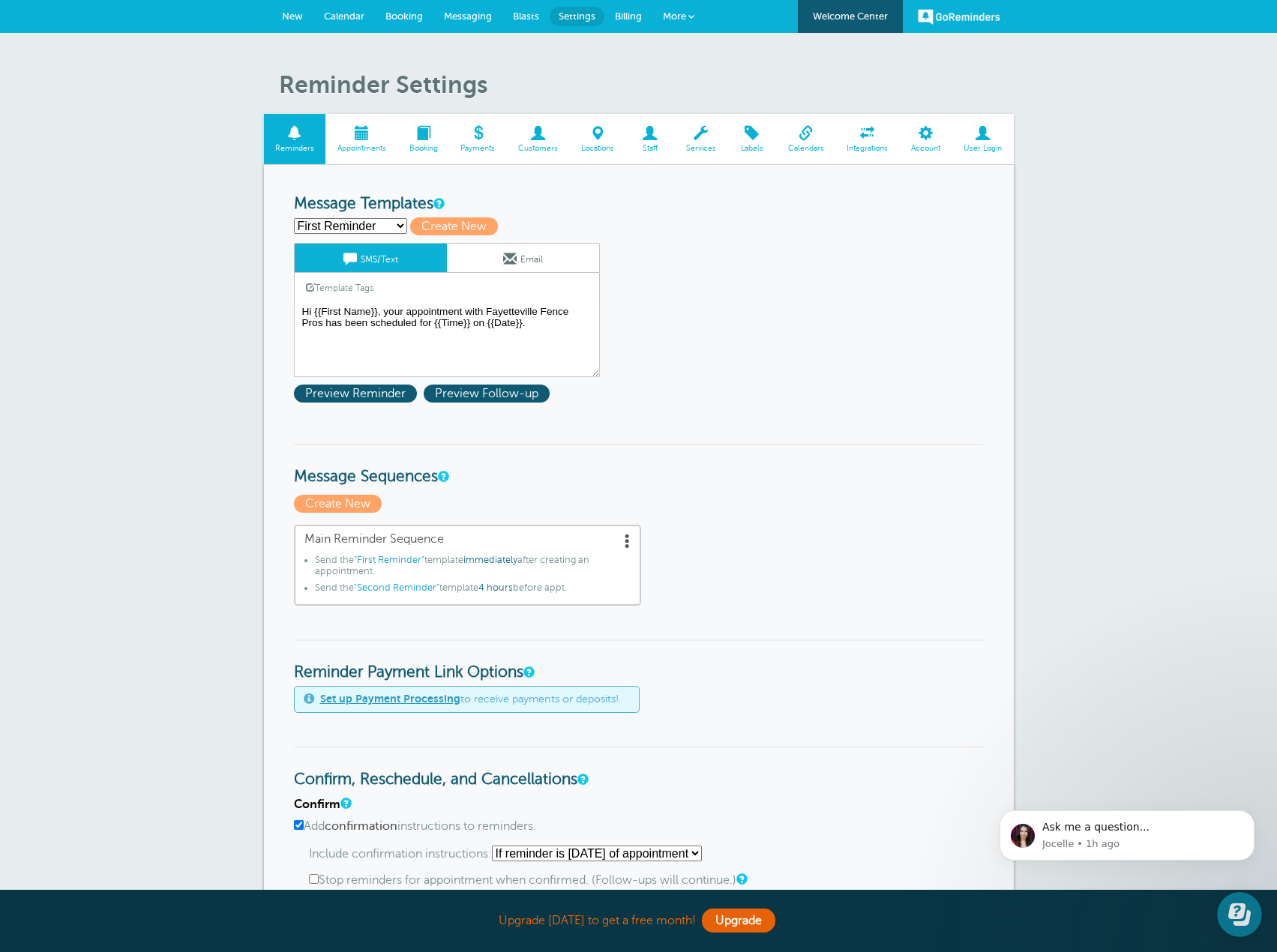
click at [689, 143] on link "Services" at bounding box center [700, 139] width 53 height 50
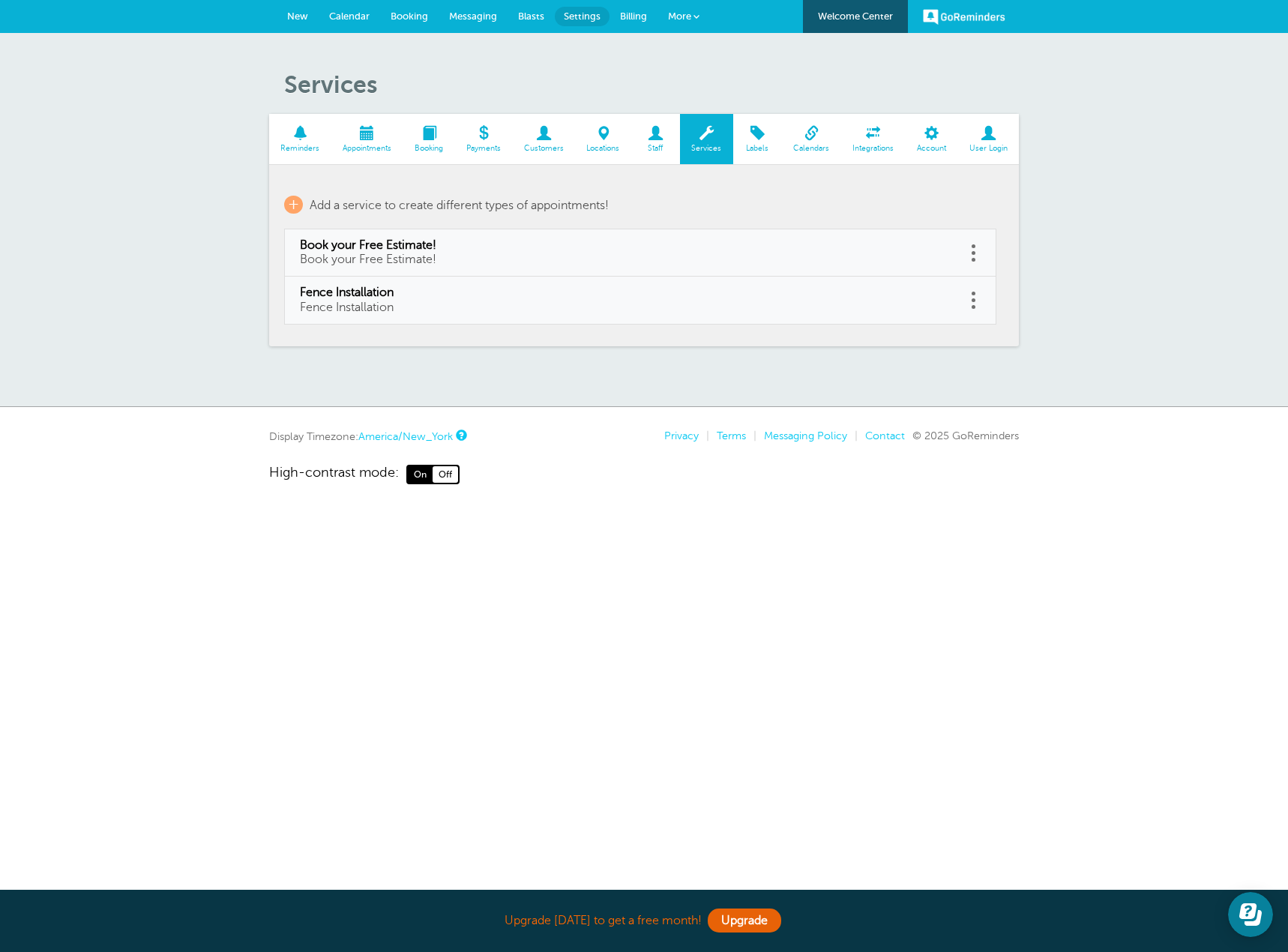
click at [976, 300] on link at bounding box center [973, 300] width 15 height 23
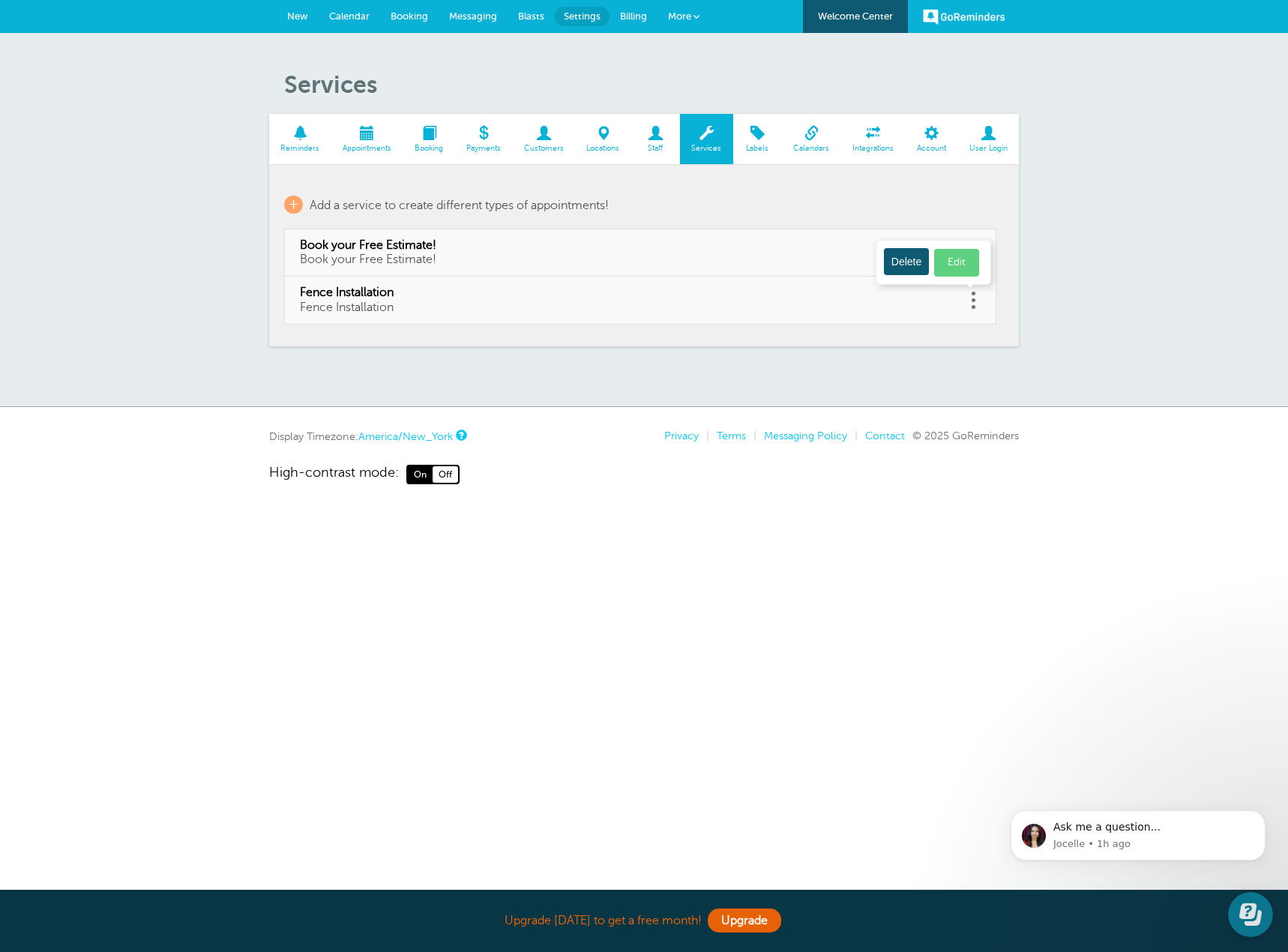
drag, startPoint x: 949, startPoint y: 269, endPoint x: 942, endPoint y: 276, distance: 9.9
click at [950, 269] on link "Edit" at bounding box center [956, 262] width 45 height 27
type input "Fence Installation"
select select "480"
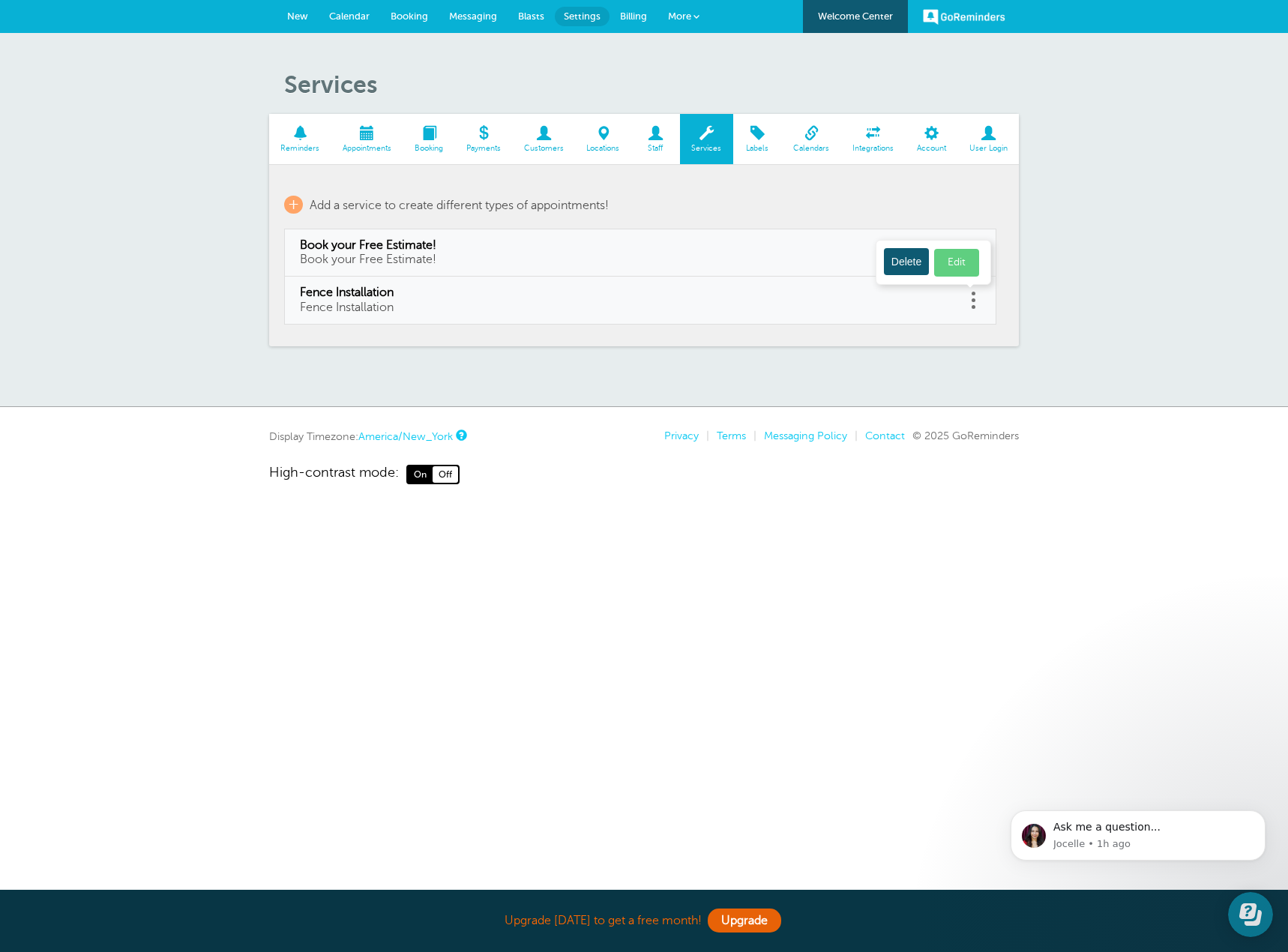
checkbox input "true"
select select "480"
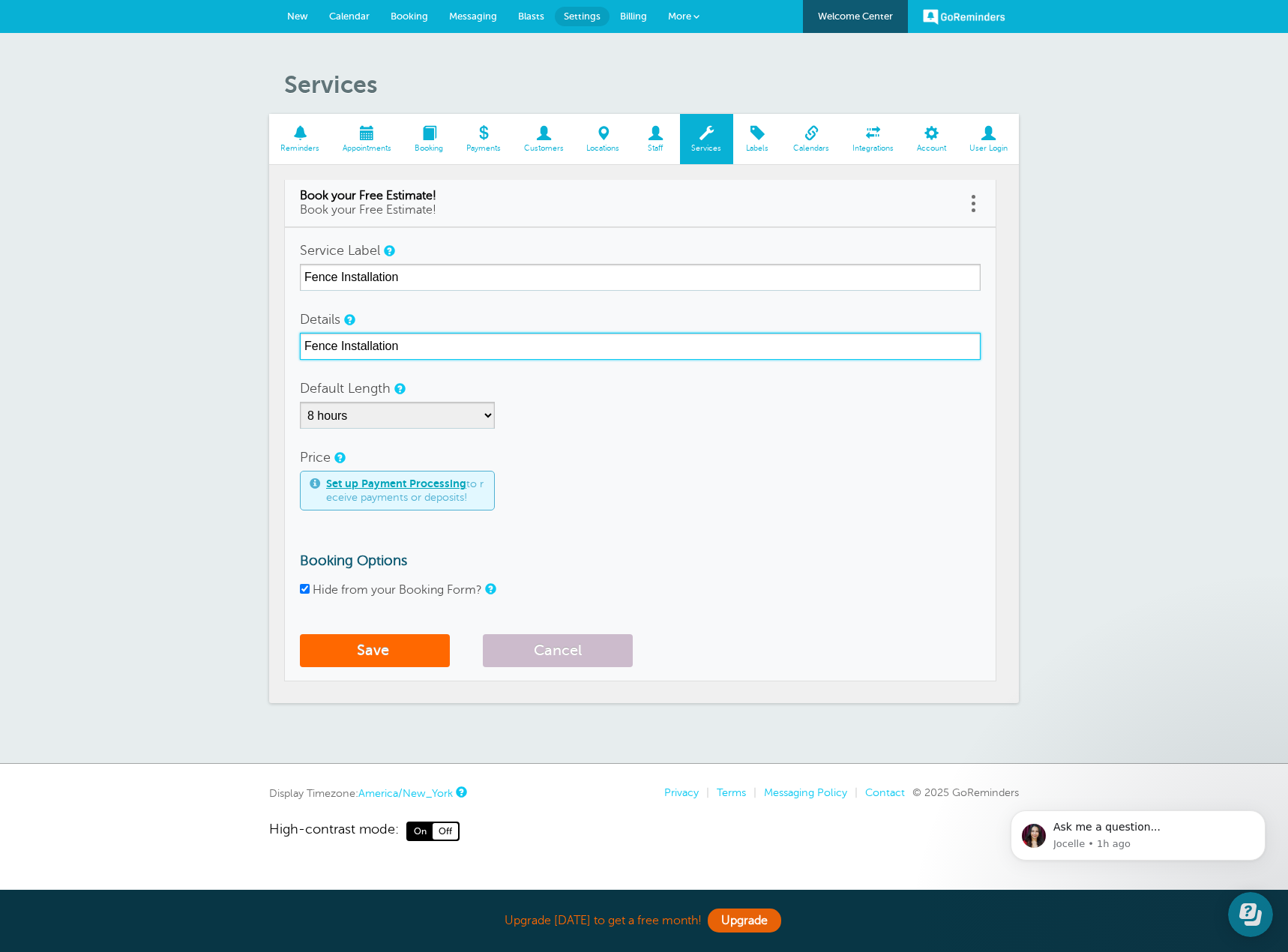
click at [330, 345] on input "Fence Installation" at bounding box center [640, 346] width 681 height 27
click at [336, 349] on input "Fence Installation" at bounding box center [640, 346] width 681 height 27
drag, startPoint x: 340, startPoint y: 345, endPoint x: 249, endPoint y: 343, distance: 91.0
click at [249, 343] on div "Services Reminders Appointments Booking Payments Customers Locations Staff Serv…" at bounding box center [644, 399] width 1288 height 731
type input "Scheduled Installation"
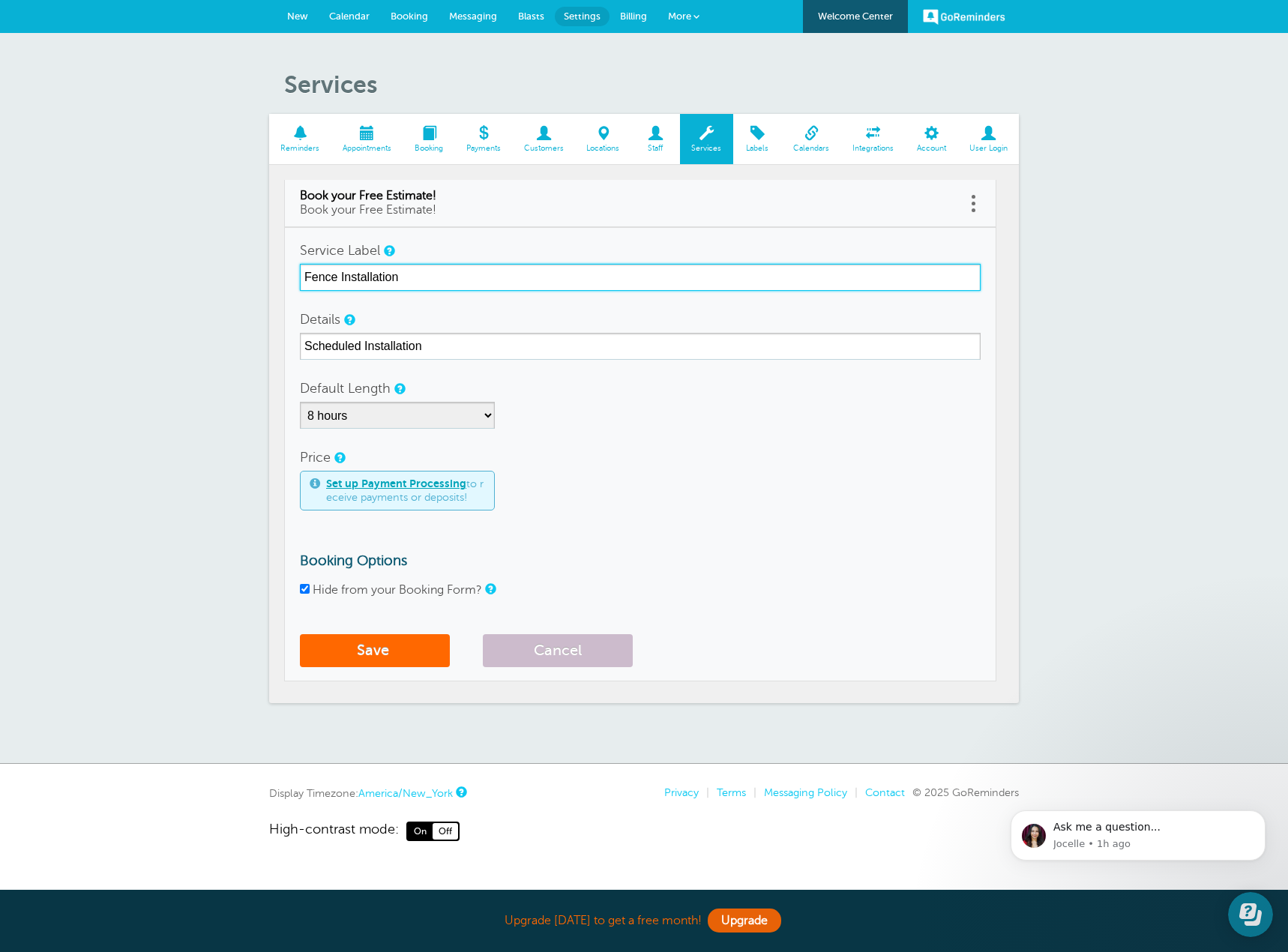
click at [282, 279] on section "Reminders Appointments Booking Payments Customers Locations Staff Services Labe…" at bounding box center [644, 408] width 750 height 589
type input "Scheduled Installation"
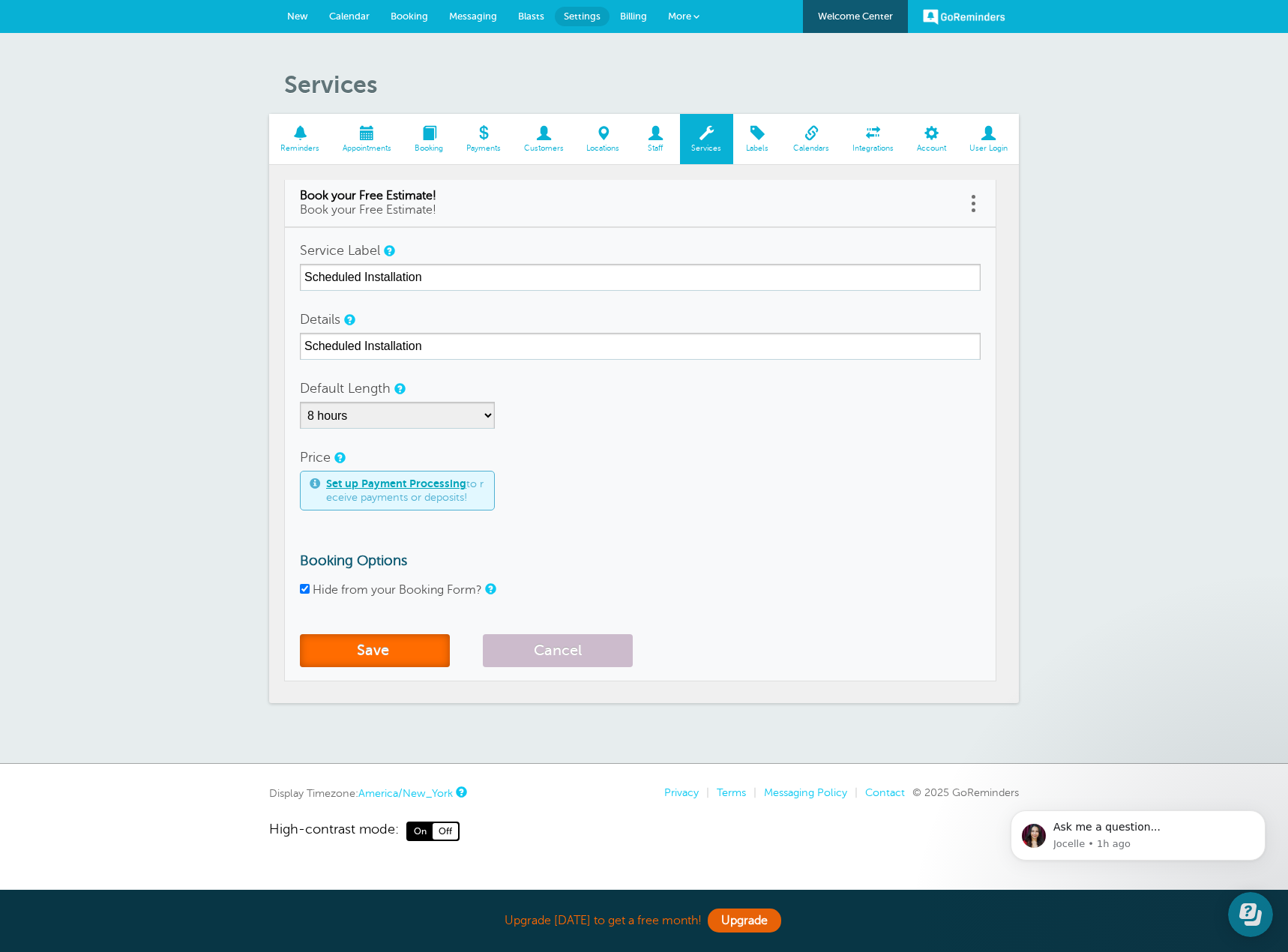
drag, startPoint x: 389, startPoint y: 658, endPoint x: 427, endPoint y: 652, distance: 38.5
click at [389, 658] on button "Save" at bounding box center [374, 650] width 150 height 33
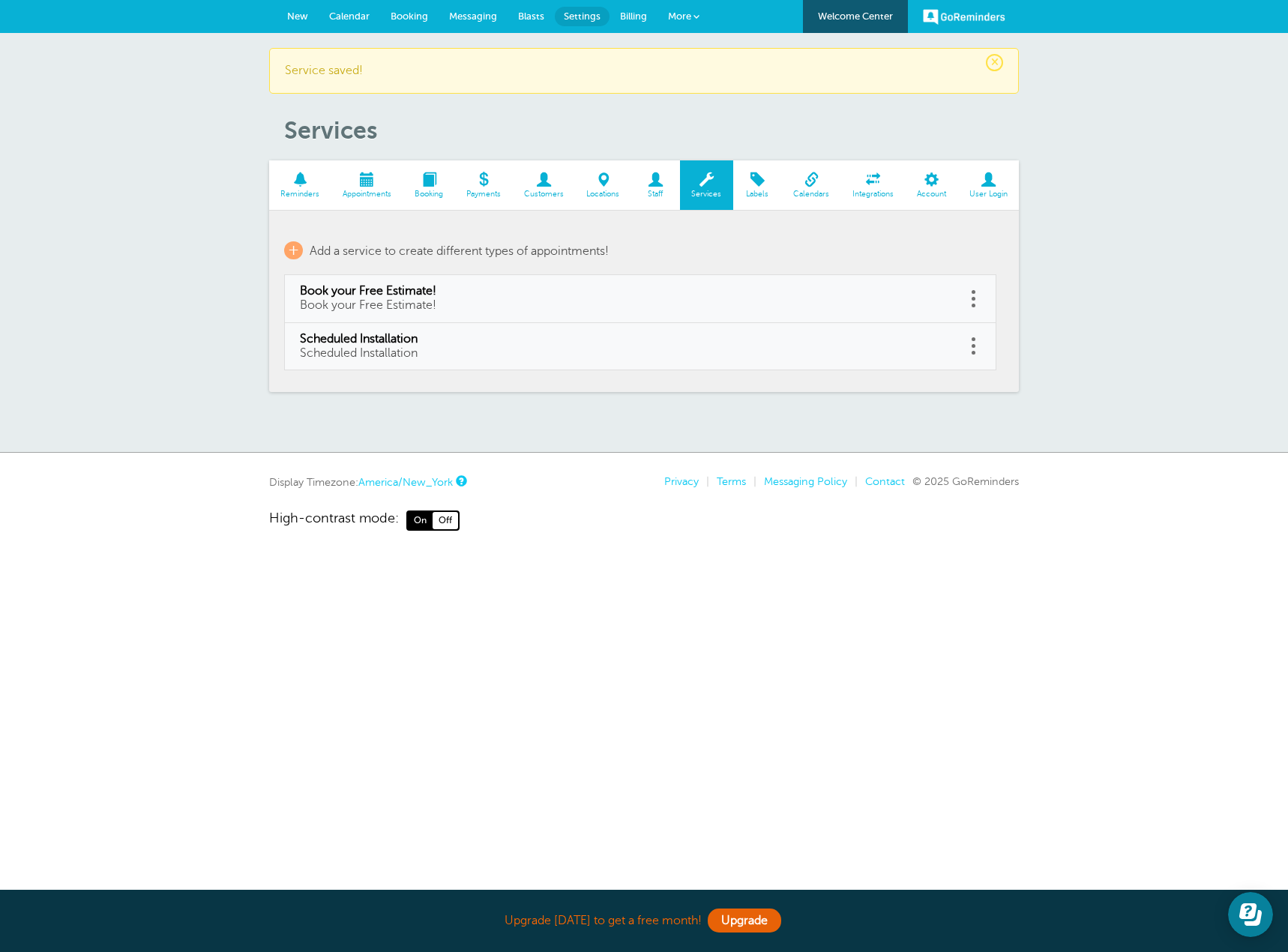
click at [976, 299] on link at bounding box center [973, 298] width 15 height 23
drag, startPoint x: 910, startPoint y: 259, endPoint x: 697, endPoint y: 50, distance: 298.4
click at [916, 259] on button "Delete" at bounding box center [906, 260] width 45 height 27
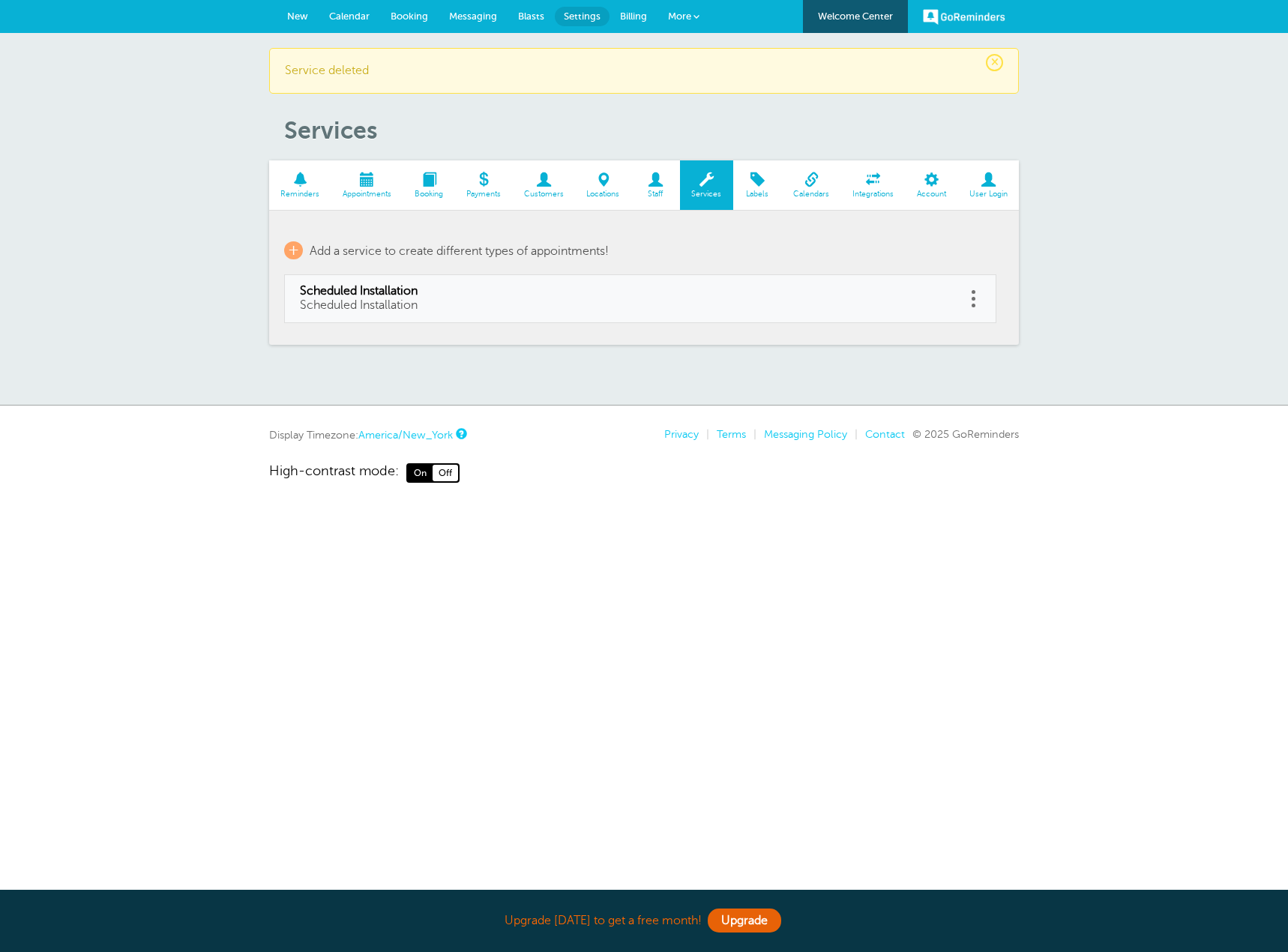
click at [976, 300] on link at bounding box center [973, 298] width 15 height 23
click at [963, 259] on link "Edit" at bounding box center [956, 260] width 45 height 27
type input "Scheduled Installation"
select select "480"
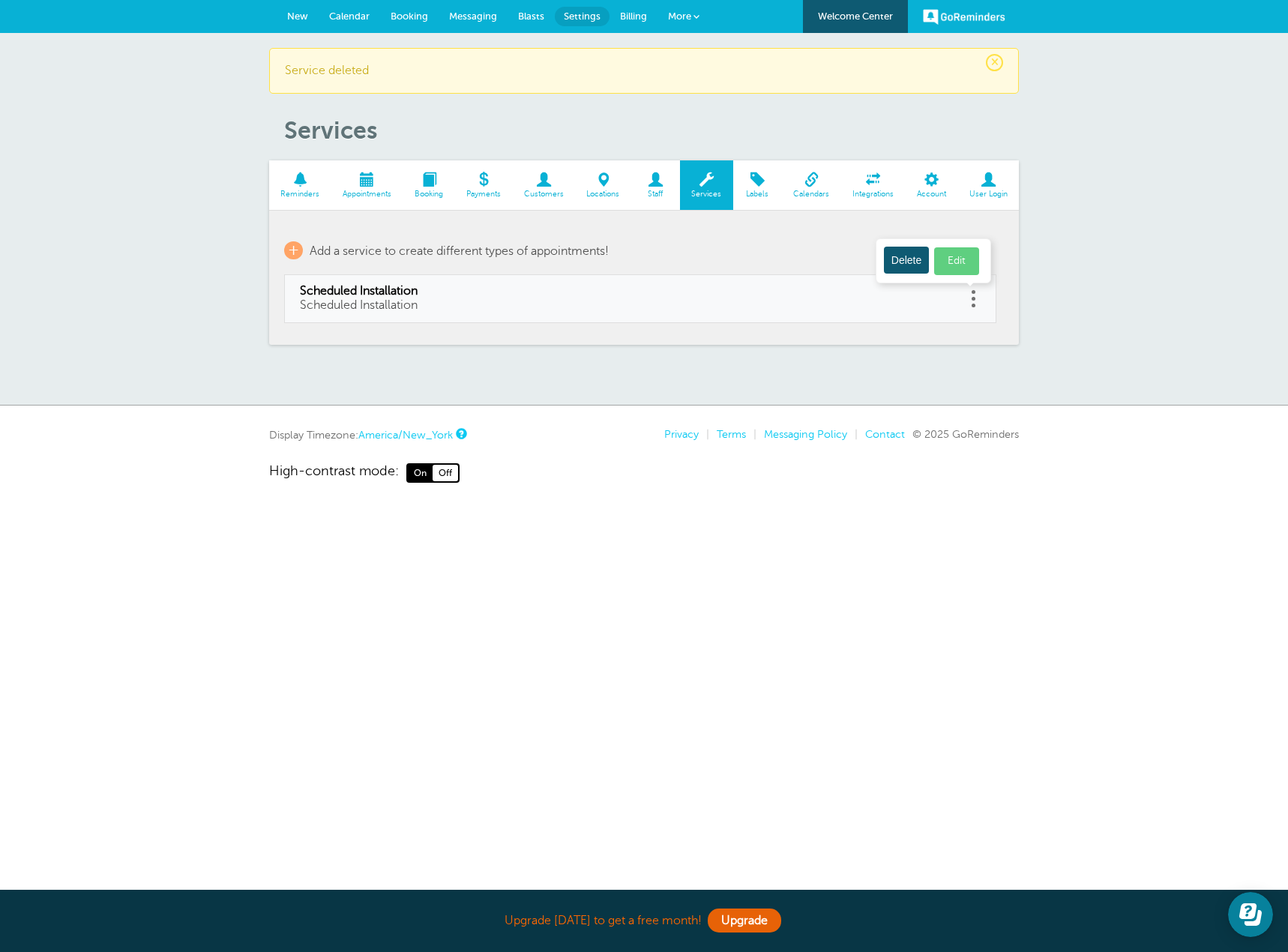
checkbox input "true"
select select "480"
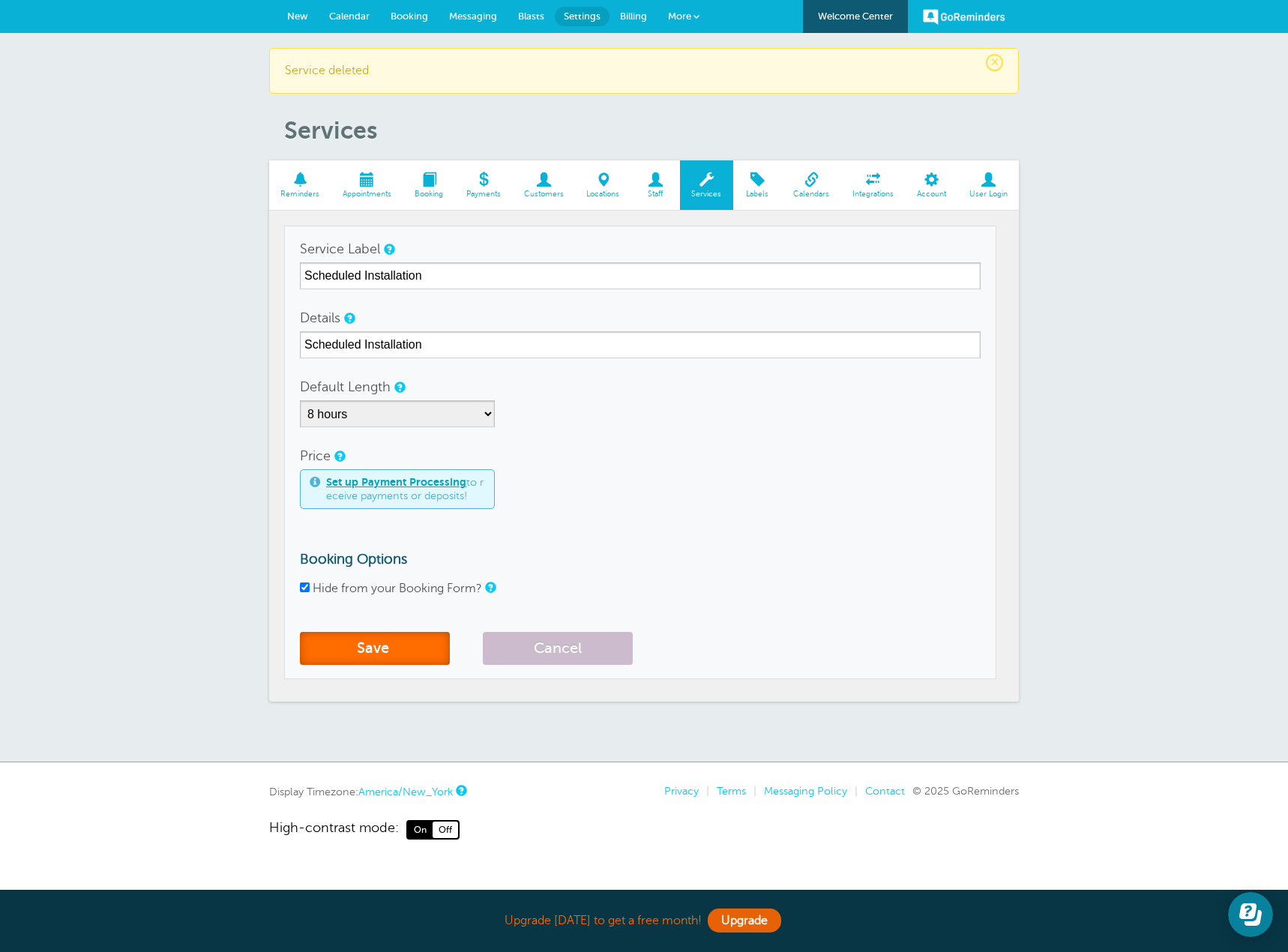
drag, startPoint x: 397, startPoint y: 644, endPoint x: 417, endPoint y: 639, distance: 20.6
click at [399, 644] on button "Save" at bounding box center [374, 648] width 150 height 33
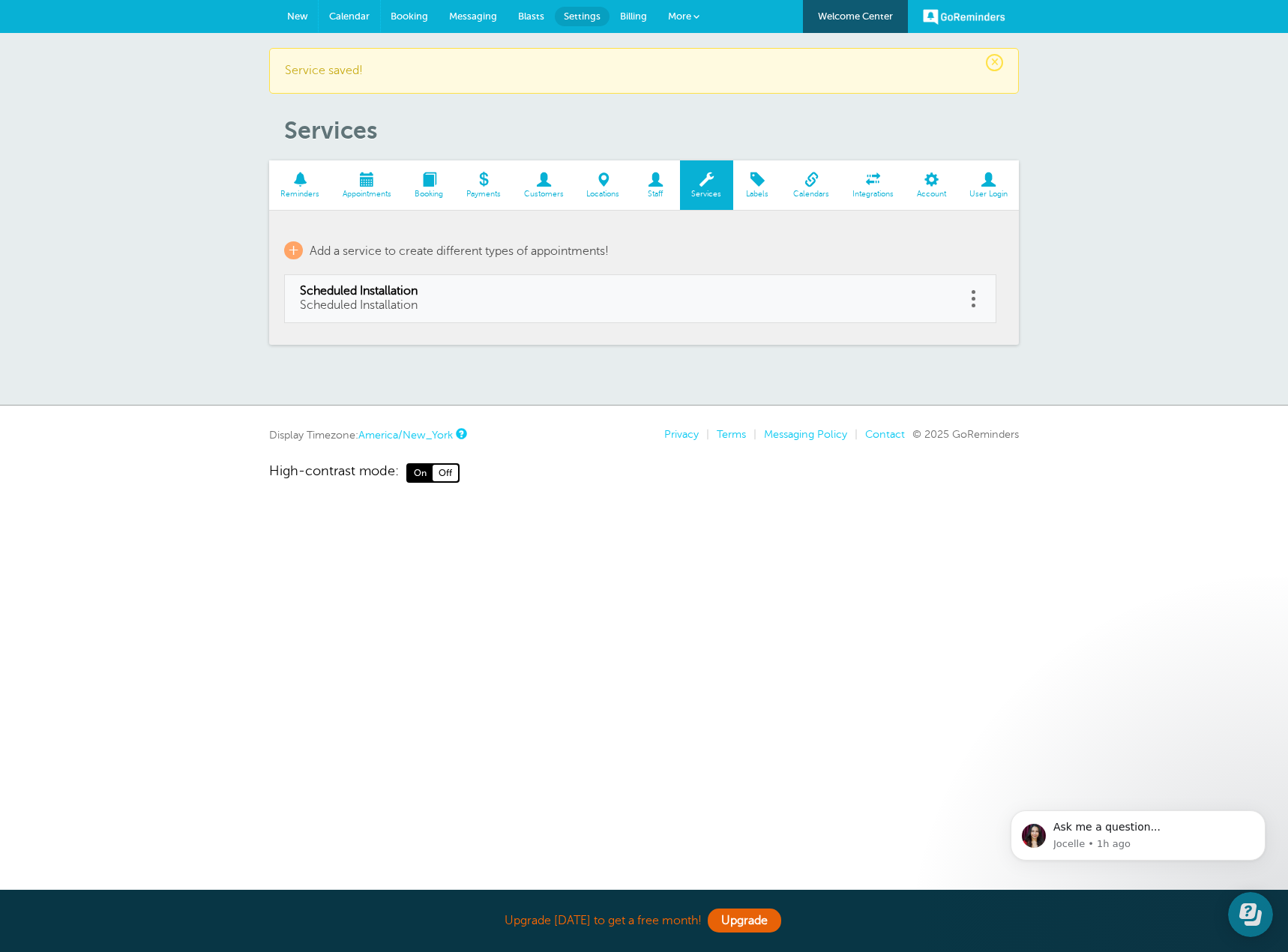
drag, startPoint x: 352, startPoint y: 11, endPoint x: 479, endPoint y: 154, distance: 191.3
click at [351, 11] on span "Calendar" at bounding box center [350, 16] width 41 height 12
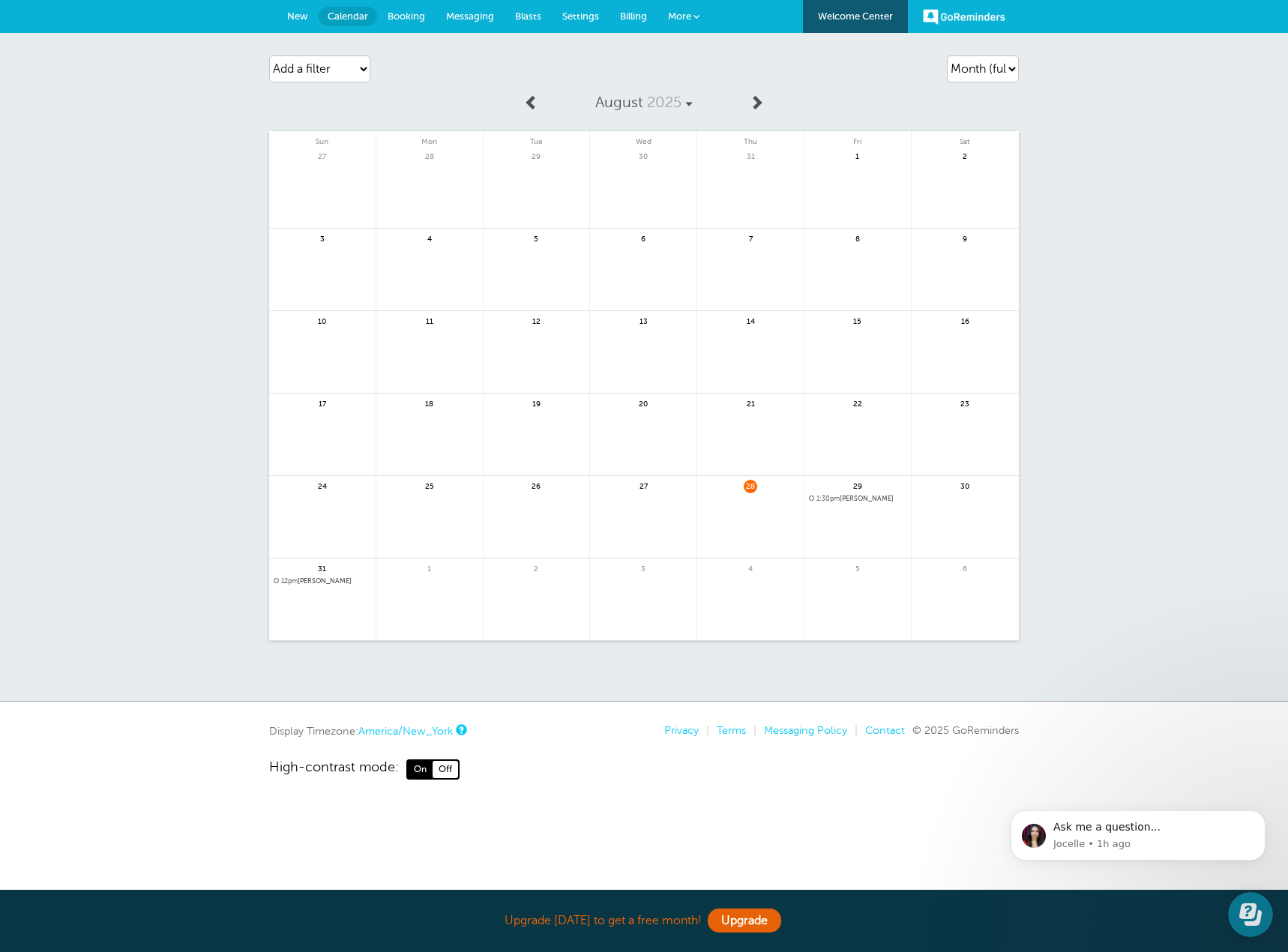
click at [582, 13] on span "Settings" at bounding box center [580, 16] width 36 height 12
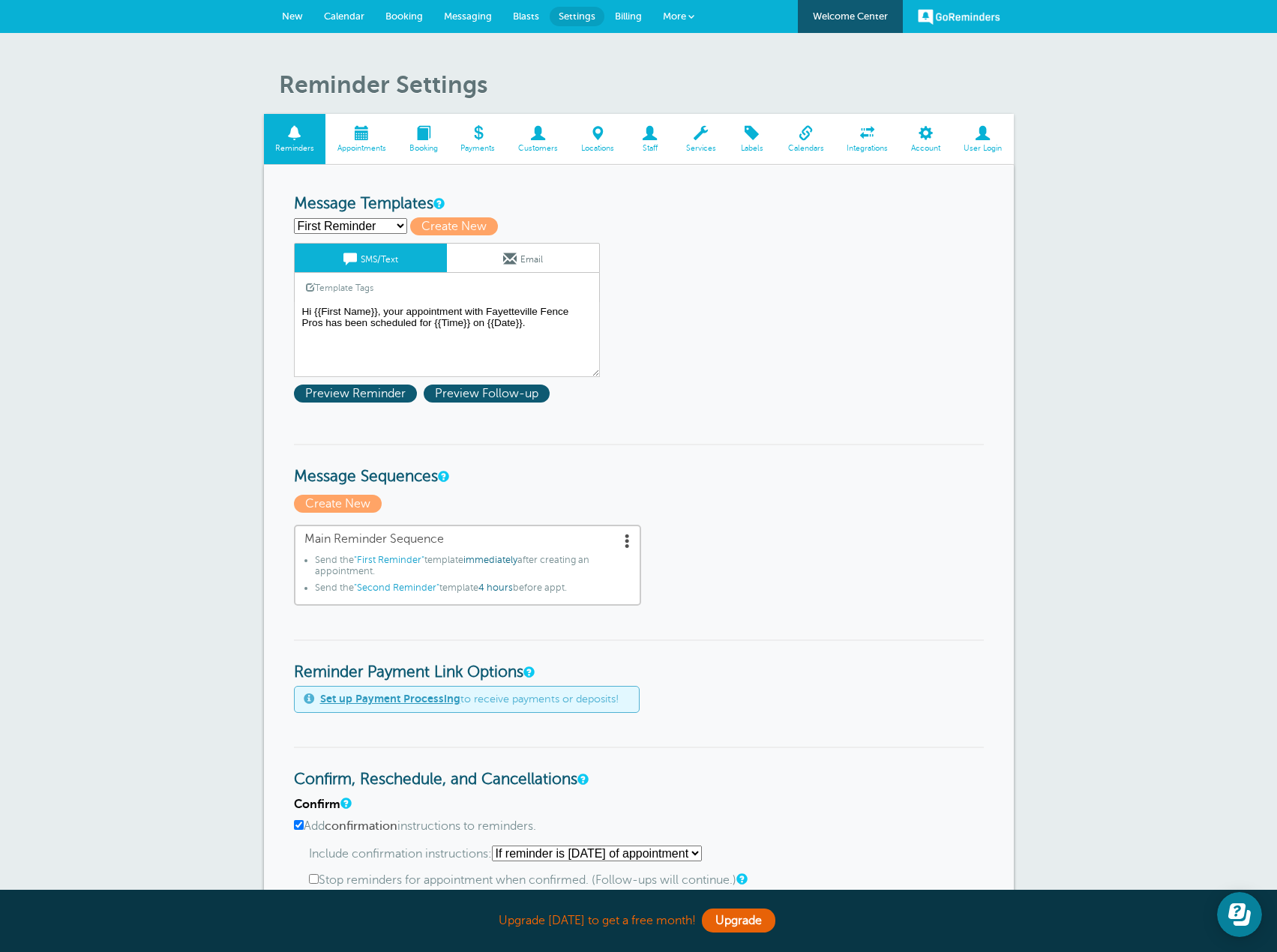
click at [380, 131] on span at bounding box center [361, 133] width 72 height 14
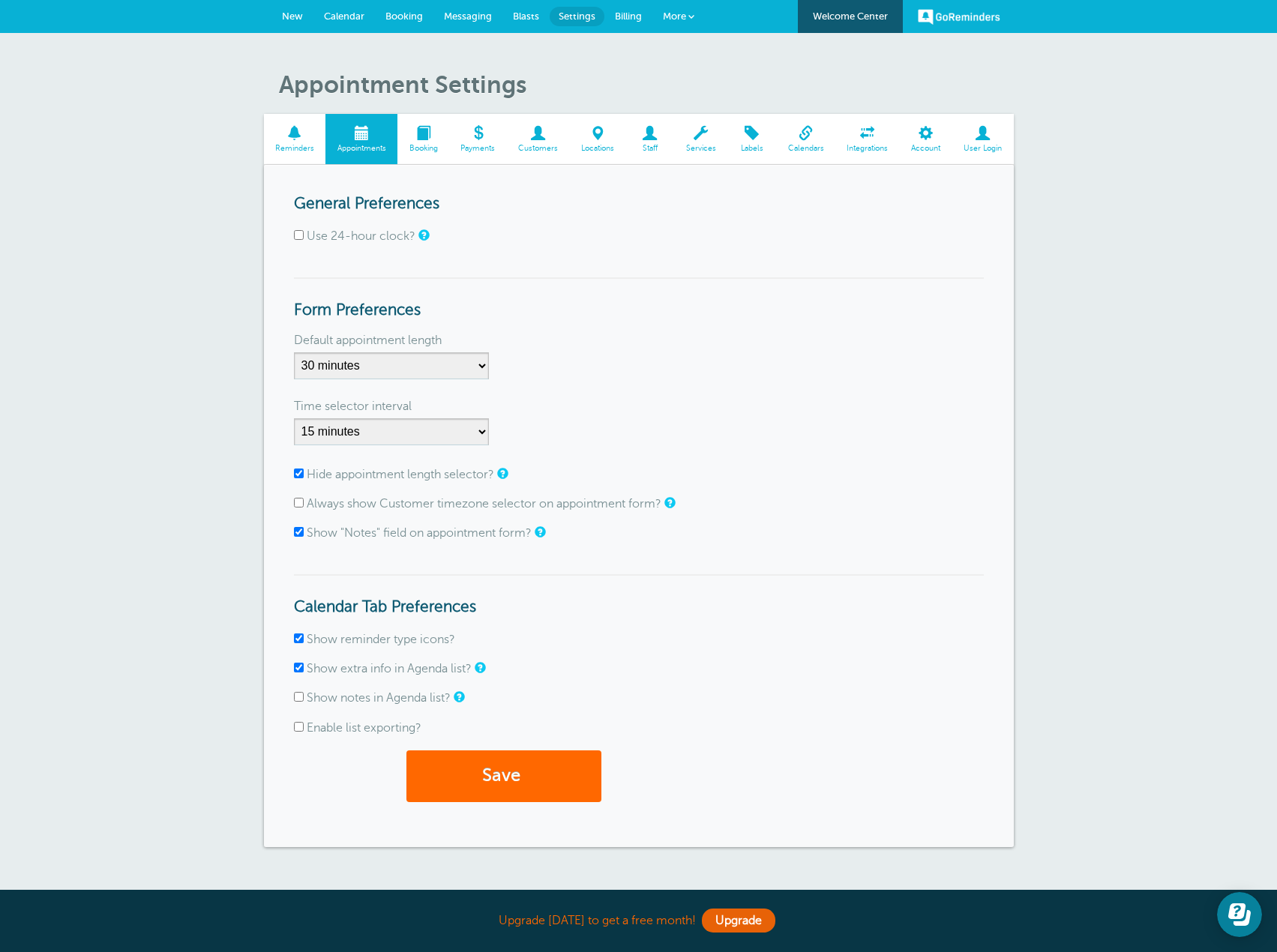
click at [422, 134] on span at bounding box center [423, 133] width 51 height 14
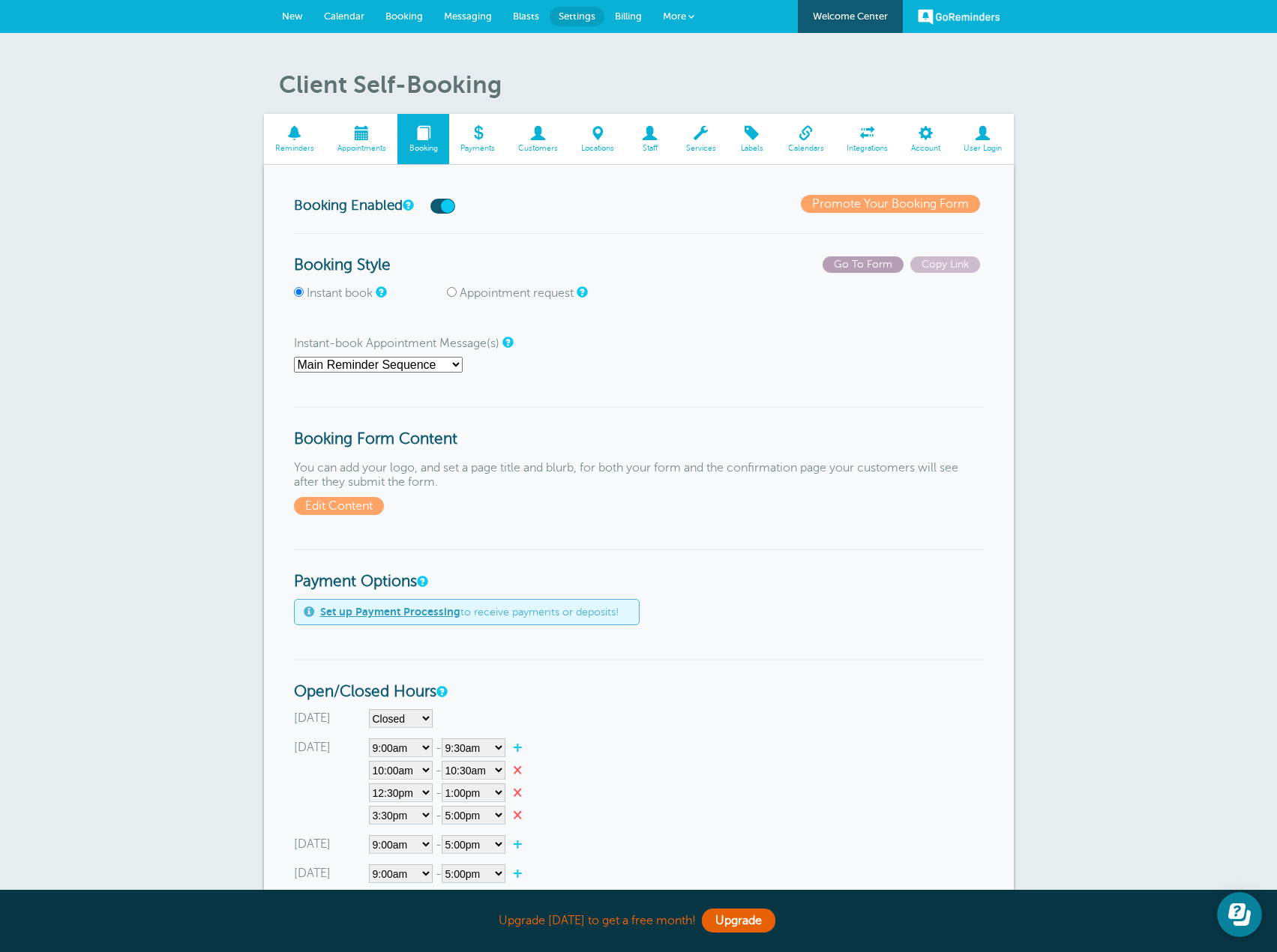
click at [874, 262] on span "Go To Form" at bounding box center [863, 265] width 81 height 17
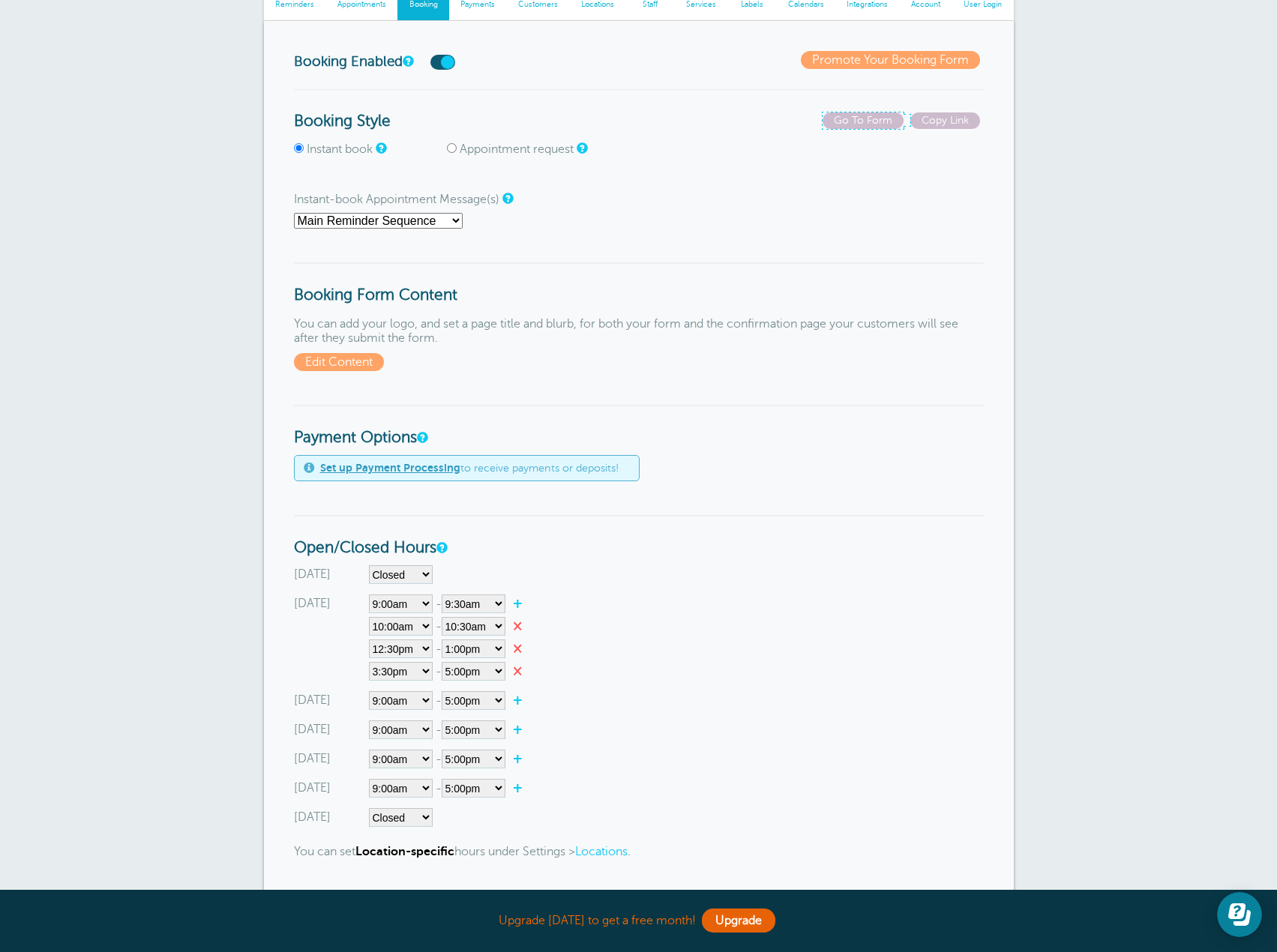
scroll to position [150, 0]
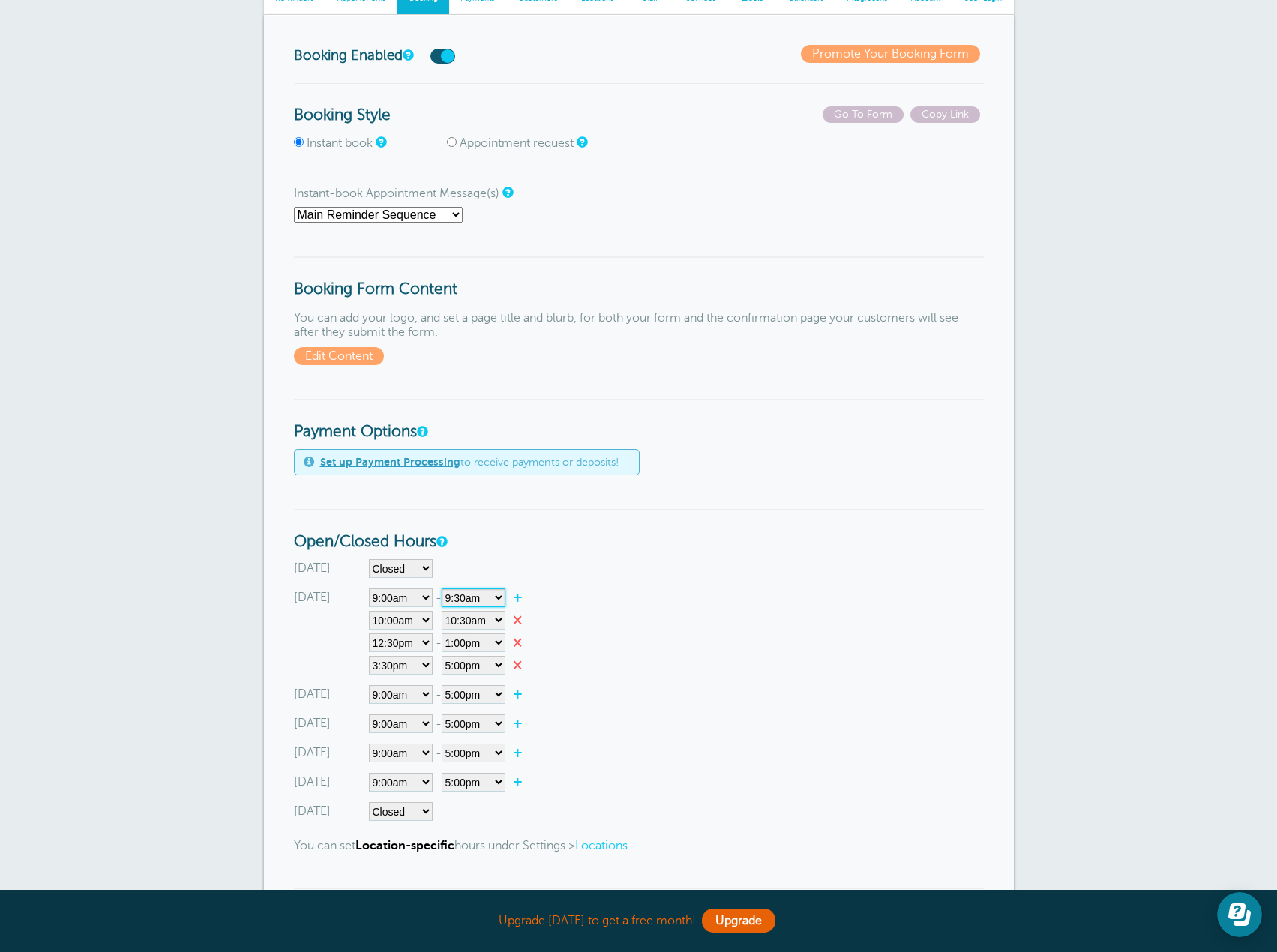
click at [502, 597] on select"] "12:00am 12:15am 12:30am 12:45am 1:00am 1:15am 1:30am 1:45am 2:00am 2:15am 2:30a…" at bounding box center [474, 598] width 64 height 19
select select"] "10"
click at [444, 589] on select"] "12:00am 12:15am 12:30am 12:45am 1:00am 1:15am 1:30am 1:45am 2:00am 2:15am 2:30a…" at bounding box center [474, 598] width 64 height 19
click at [426, 618] on select"] "Closed 12:00am 12:15am 12:30am 12:45am 1:00am 1:15am 1:30am 1:45am 2:00am 2:15a…" at bounding box center [401, 620] width 64 height 19
select select"] "11"
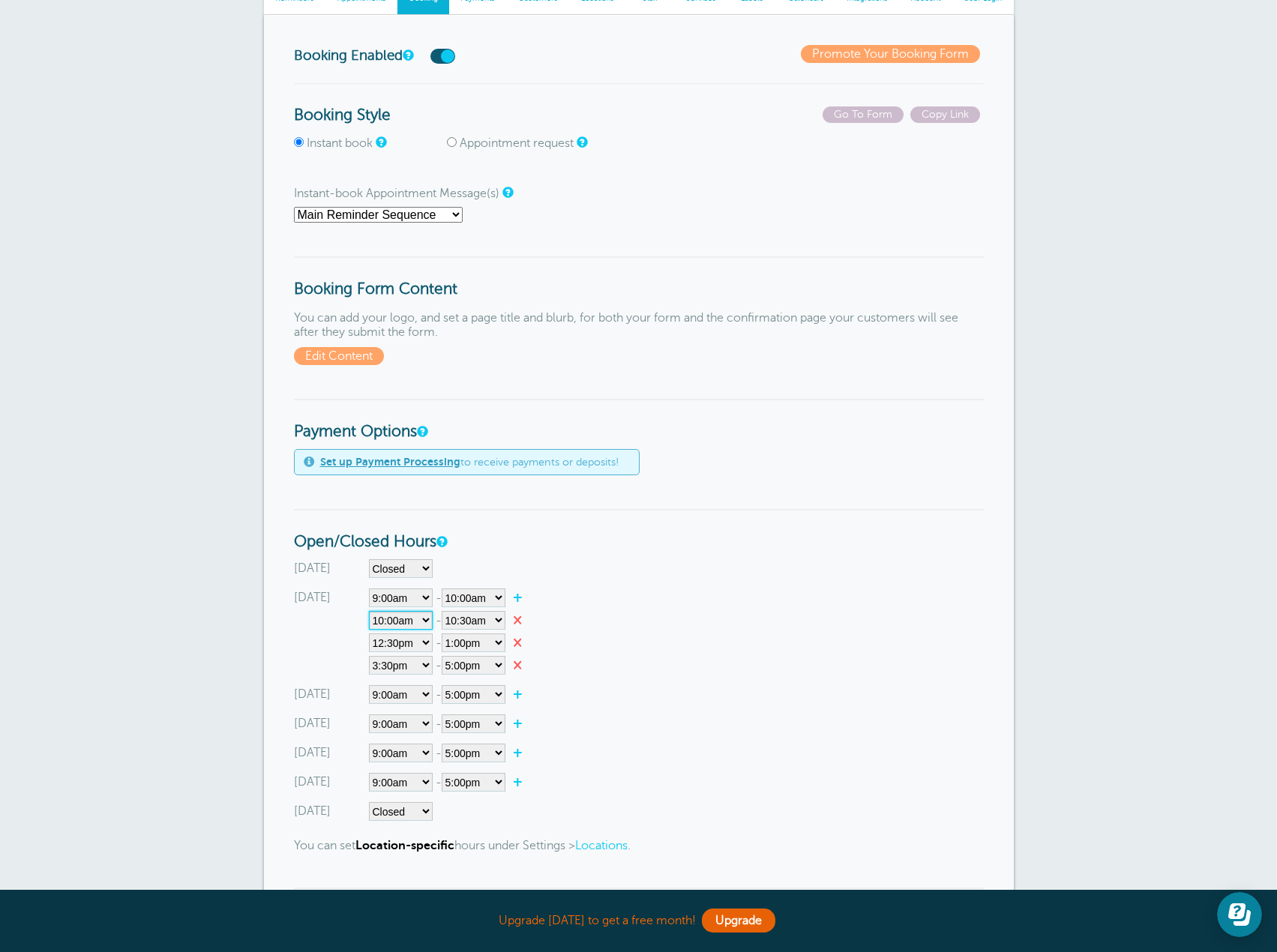
click at [369, 611] on select"] "Closed 12:00am 12:15am 12:30am 12:45am 1:00am 1:15am 1:30am 1:45am 2:00am 2:15a…" at bounding box center [401, 620] width 64 height 19
click at [501, 621] on select"] "12:00am 12:15am 12:30am 12:45am 1:00am 1:15am 1:30am 1:45am 2:00am 2:15am 2:30a…" at bounding box center [474, 620] width 64 height 19
select select"] "12"
click at [444, 611] on select"] "12:00am 12:15am 12:30am 12:45am 1:00am 1:15am 1:30am 1:45am 2:00am 2:15am 2:30a…" at bounding box center [474, 620] width 64 height 19
click at [414, 644] on select"] "Closed 12:00am 12:15am 12:30am 12:45am 1:00am 1:15am 1:30am 1:45am 2:00am 2:15a…" at bounding box center [401, 643] width 64 height 19
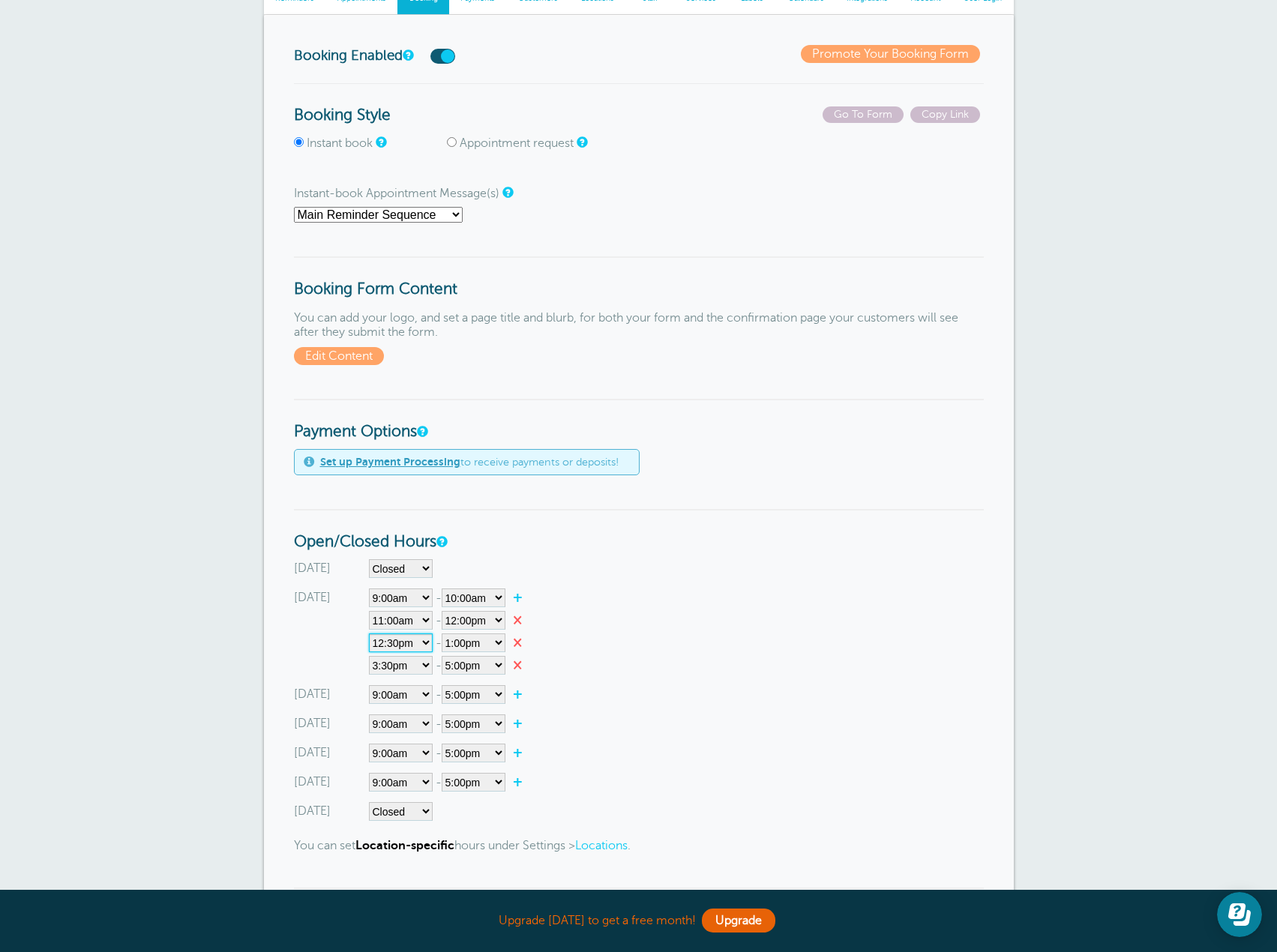
select select"] "13"
click at [369, 634] on select"] "Closed 12:00am 12:15am 12:30am 12:45am 1:00am 1:15am 1:30am 1:45am 2:00am 2:15a…" at bounding box center [401, 643] width 64 height 19
click at [489, 646] on select"] "12:00am 12:15am 12:30am 12:45am 1:00am 1:15am 1:30am 1:45am 2:00am 2:15am 2:30a…" at bounding box center [474, 643] width 64 height 19
select select"] "14"
click at [444, 634] on select"] "12:00am 12:15am 12:30am 12:45am 1:00am 1:15am 1:30am 1:45am 2:00am 2:15am 2:30a…" at bounding box center [474, 643] width 64 height 19
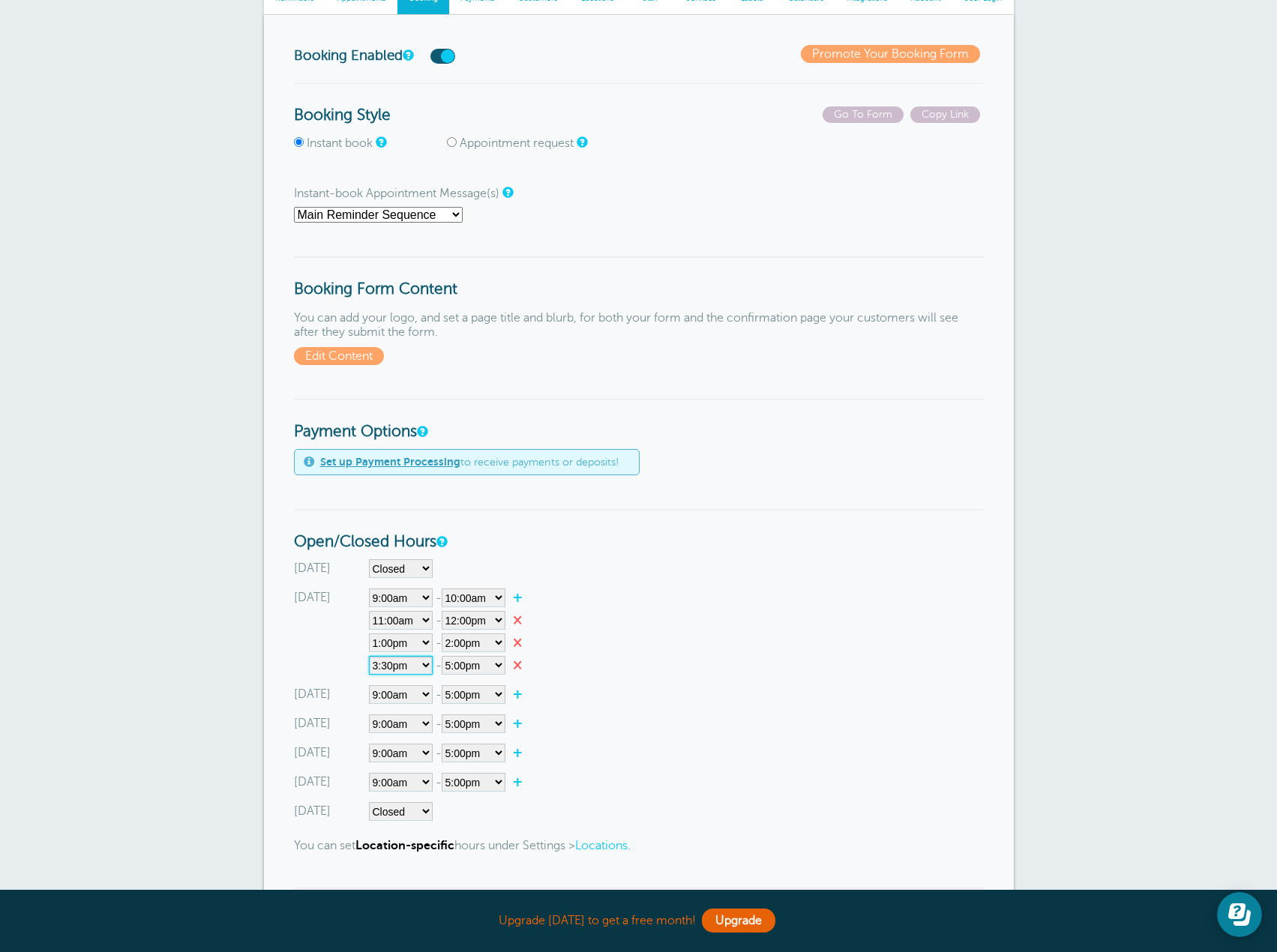
click at [427, 669] on select"] "Closed 12:00am 12:15am 12:30am 12:45am 1:00am 1:15am 1:30am 1:45am 2:00am 2:15a…" at bounding box center [401, 665] width 64 height 19
select select"] "15"
click at [369, 656] on select"] "Closed 12:00am 12:15am 12:30am 12:45am 1:00am 1:15am 1:30am 1:45am 2:00am 2:15a…" at bounding box center [401, 665] width 64 height 19
click at [498, 665] on select"] "12:00am 12:15am 12:30am 12:45am 1:00am 1:15am 1:30am 1:45am 2:00am 2:15am 2:30a…" at bounding box center [474, 665] width 64 height 19
select select"] "16"
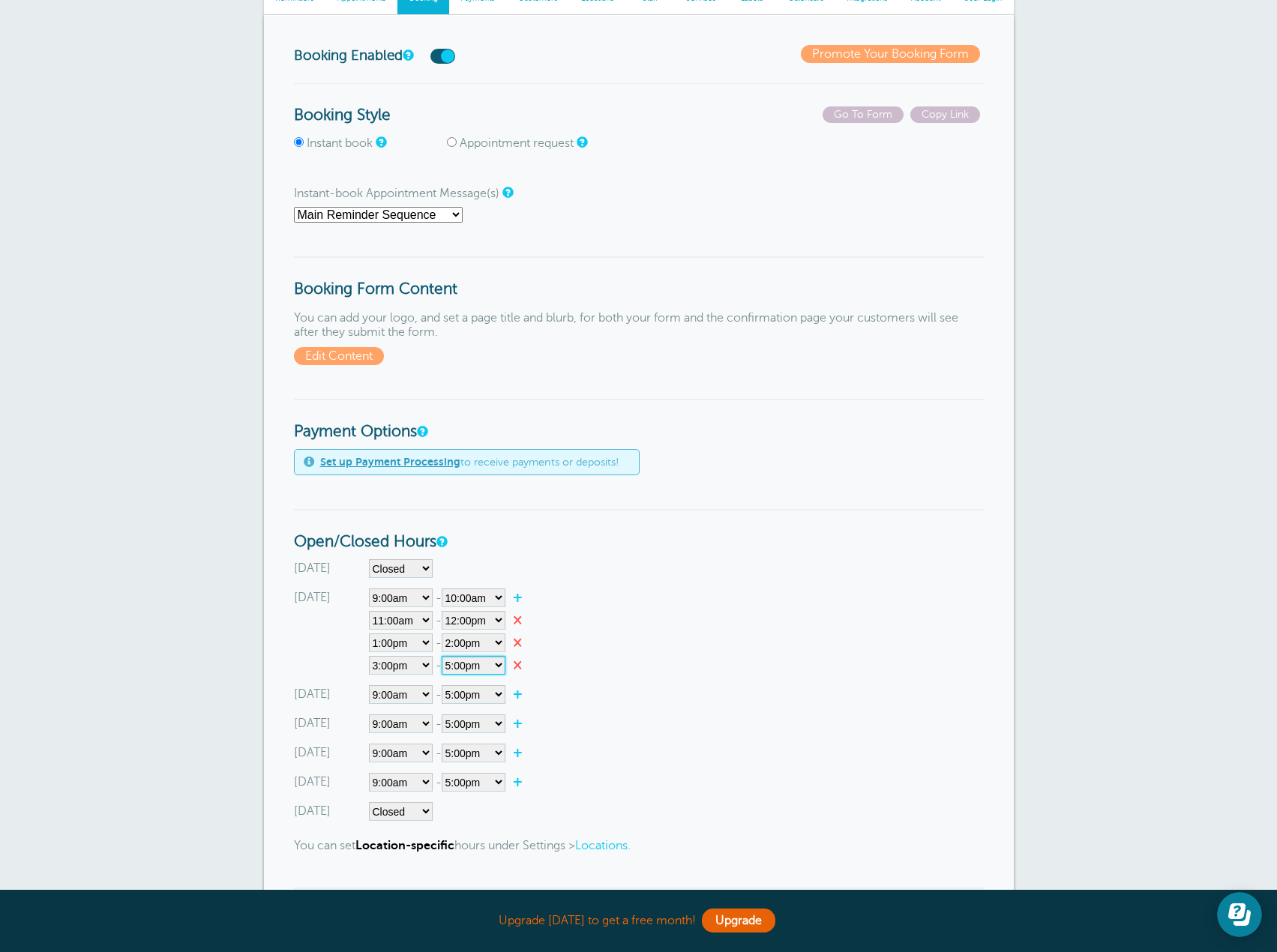
click at [444, 656] on select"] "12:00am 12:15am 12:30am 12:45am 1:00am 1:15am 1:30am 1:45am 2:00am 2:15am 2:30a…" at bounding box center [474, 665] width 64 height 19
click at [637, 656] on div "[DATE] Closed 12:00am 12:15am 12:30am 12:45am 1:00am 1:15am 1:30am 1:45am 2:00a…" at bounding box center [638, 631] width 690 height 86
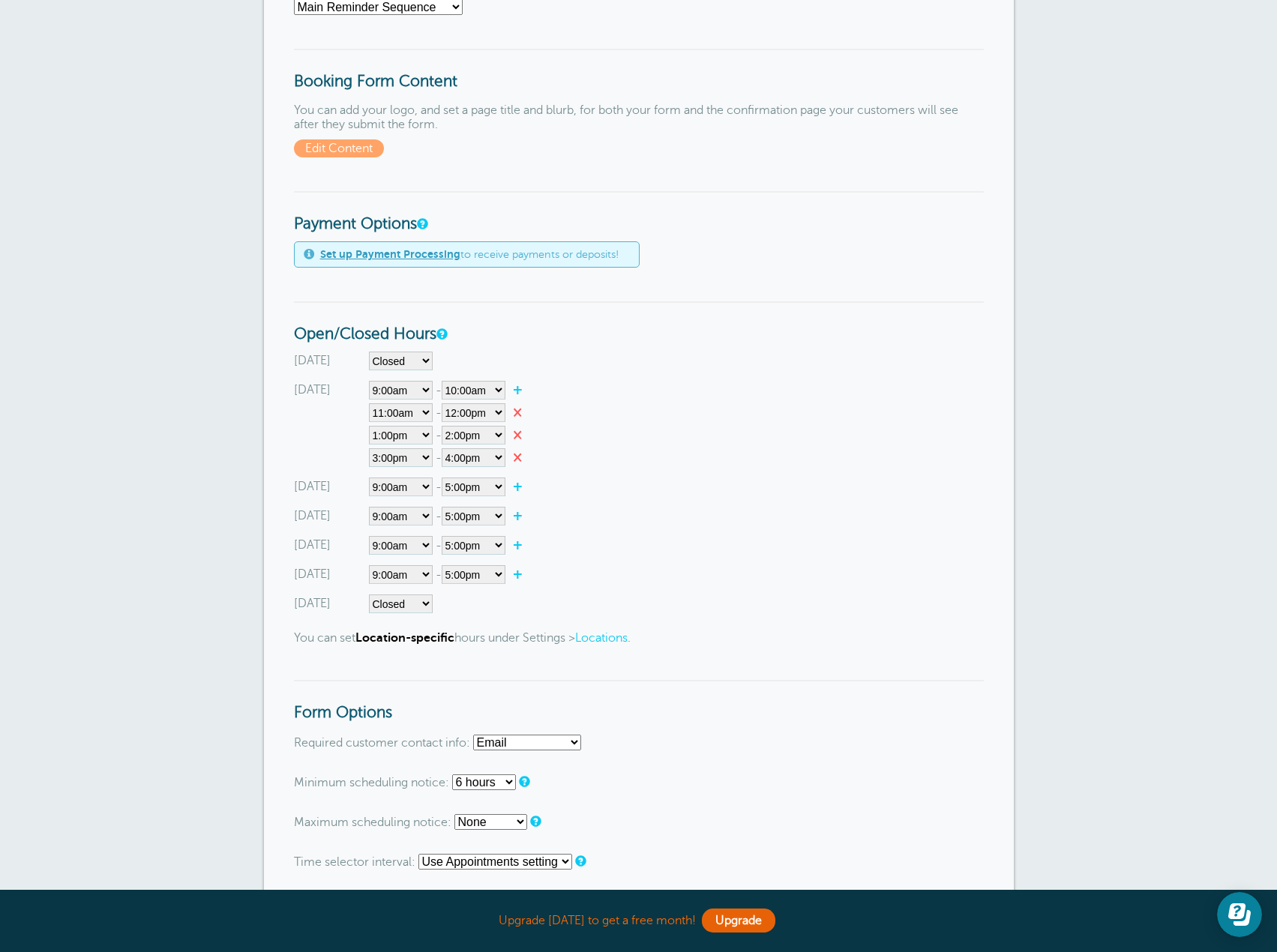
scroll to position [375, 0]
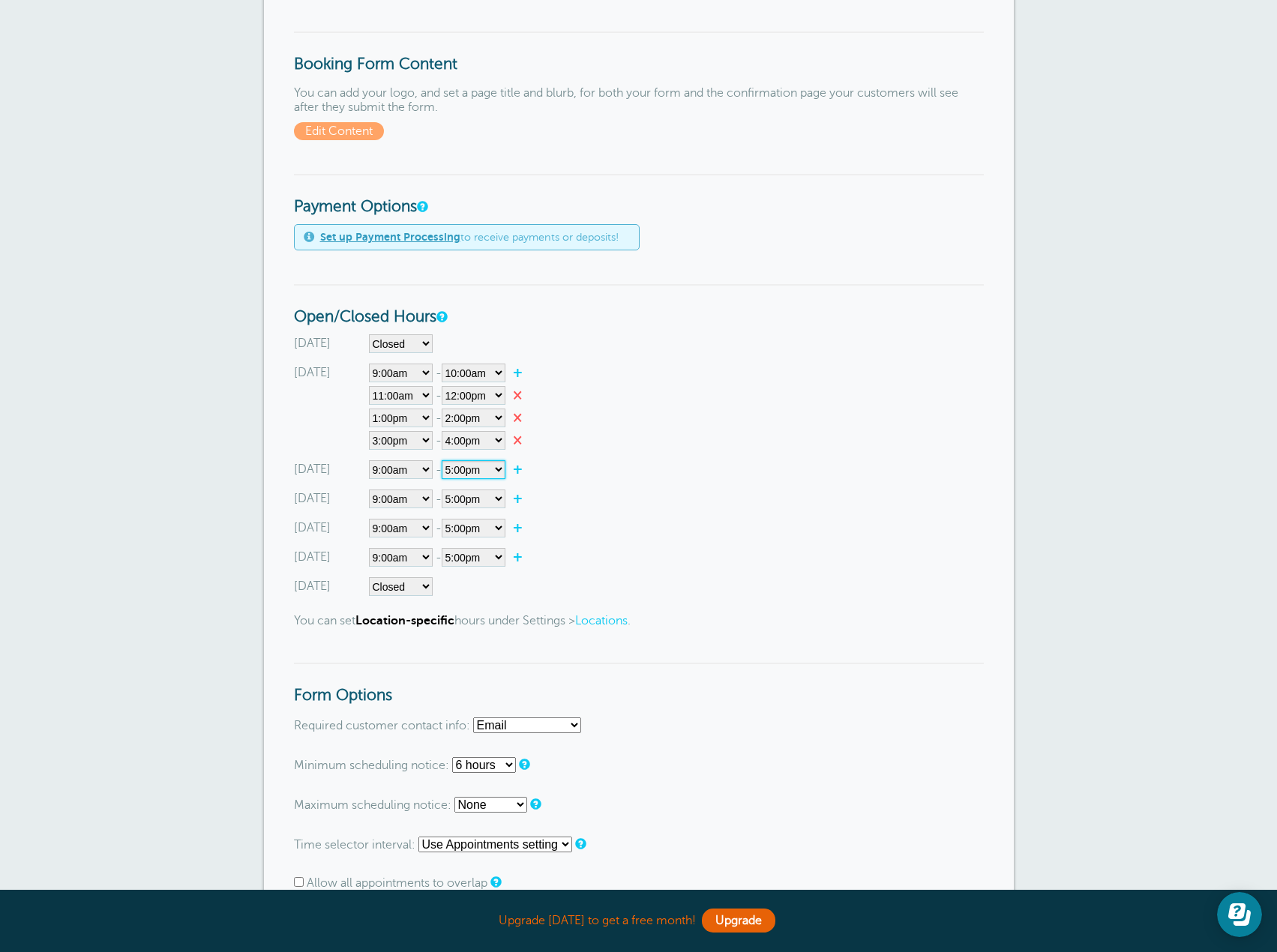
click at [502, 468] on select"] "12:00am 12:15am 12:30am 12:45am 1:00am 1:15am 1:30am 1:45am 2:00am 2:15am 2:30a…" at bounding box center [474, 469] width 64 height 19
select select"] "10"
click at [444, 461] on select"] "12:00am 12:15am 12:30am 12:45am 1:00am 1:15am 1:30am 1:45am 2:00am 2:15am 2:30a…" at bounding box center [474, 469] width 64 height 19
click at [518, 472] on link "+" at bounding box center [522, 469] width 32 height 15
select select"] "10.25"
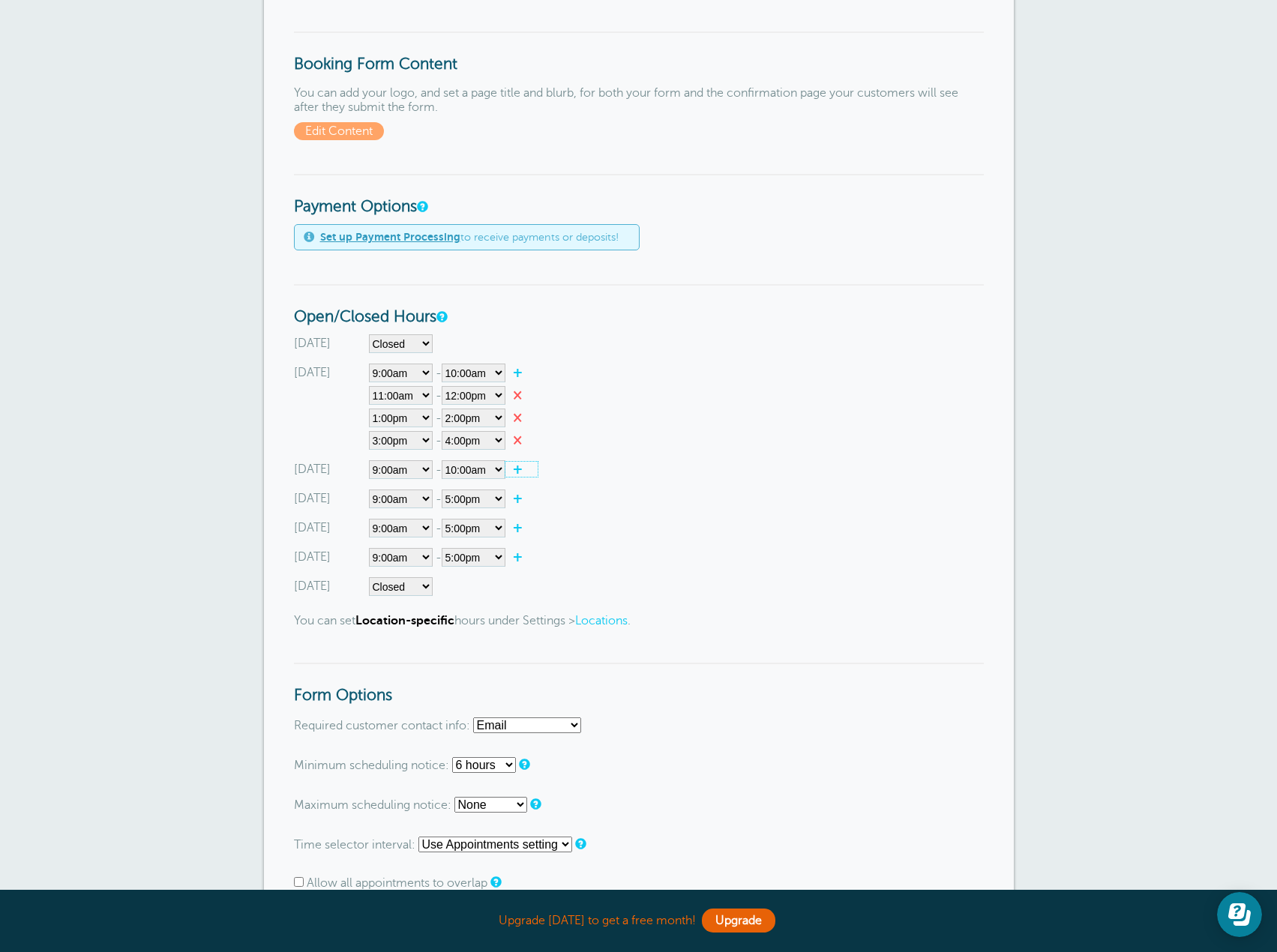
select select"] "10.5"
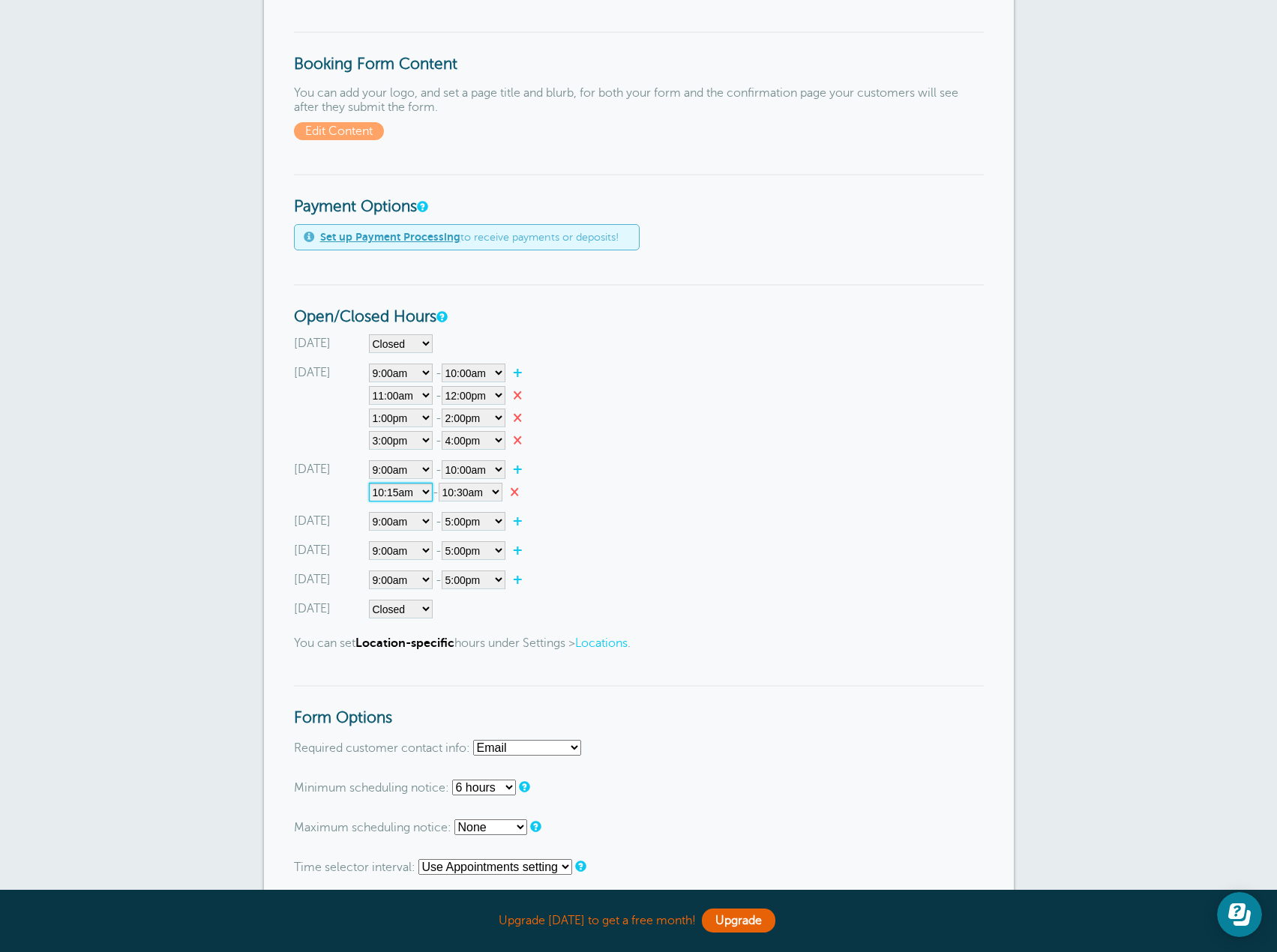
click at [409, 491] on select"] "12:00am 12:15am 12:30am 12:45am 1:00am 1:15am 1:30am 1:45am 2:00am 2:15am 2:30a…" at bounding box center [401, 491] width 64 height 19
select select"] "11"
click at [369, 483] on select"] "12:00am 12:15am 12:30am 12:45am 1:00am 1:15am 1:30am 1:45am 2:00am 2:15am 2:30a…" at bounding box center [401, 491] width 64 height 19
click at [497, 493] on select"] "12:00am 12:15am 12:30am 12:45am 1:00am 1:15am 1:30am 1:45am 2:00am 2:15am 2:30a…" at bounding box center [470, 491] width 64 height 19
select select"] "12"
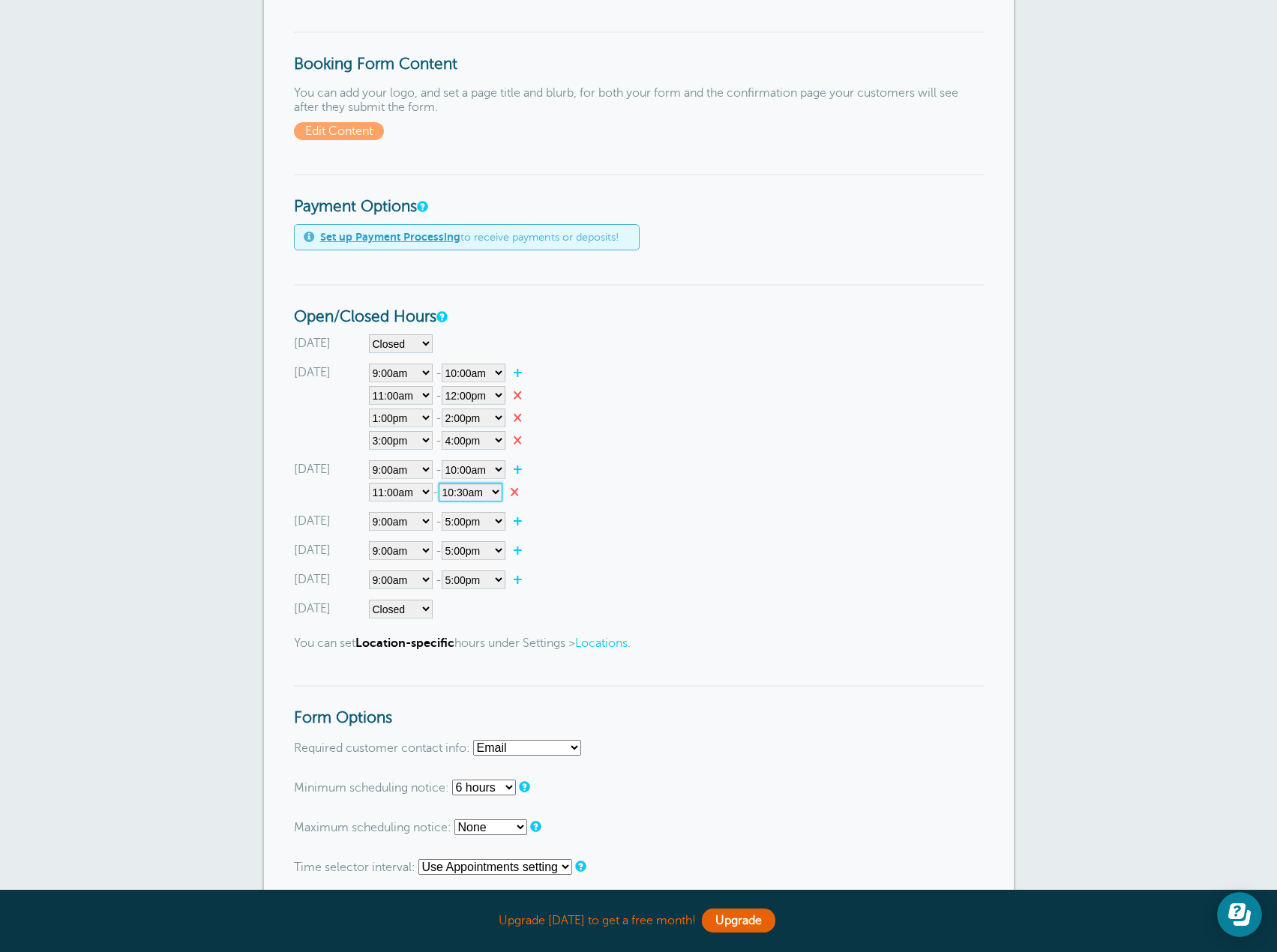
click at [444, 483] on select"] "12:00am 12:15am 12:30am 12:45am 1:00am 1:15am 1:30am 1:45am 2:00am 2:15am 2:30a…" at bounding box center [470, 491] width 64 height 19
click at [524, 468] on link "+" at bounding box center [522, 469] width 32 height 15
select select"] "12.25"
select select"] "12.5"
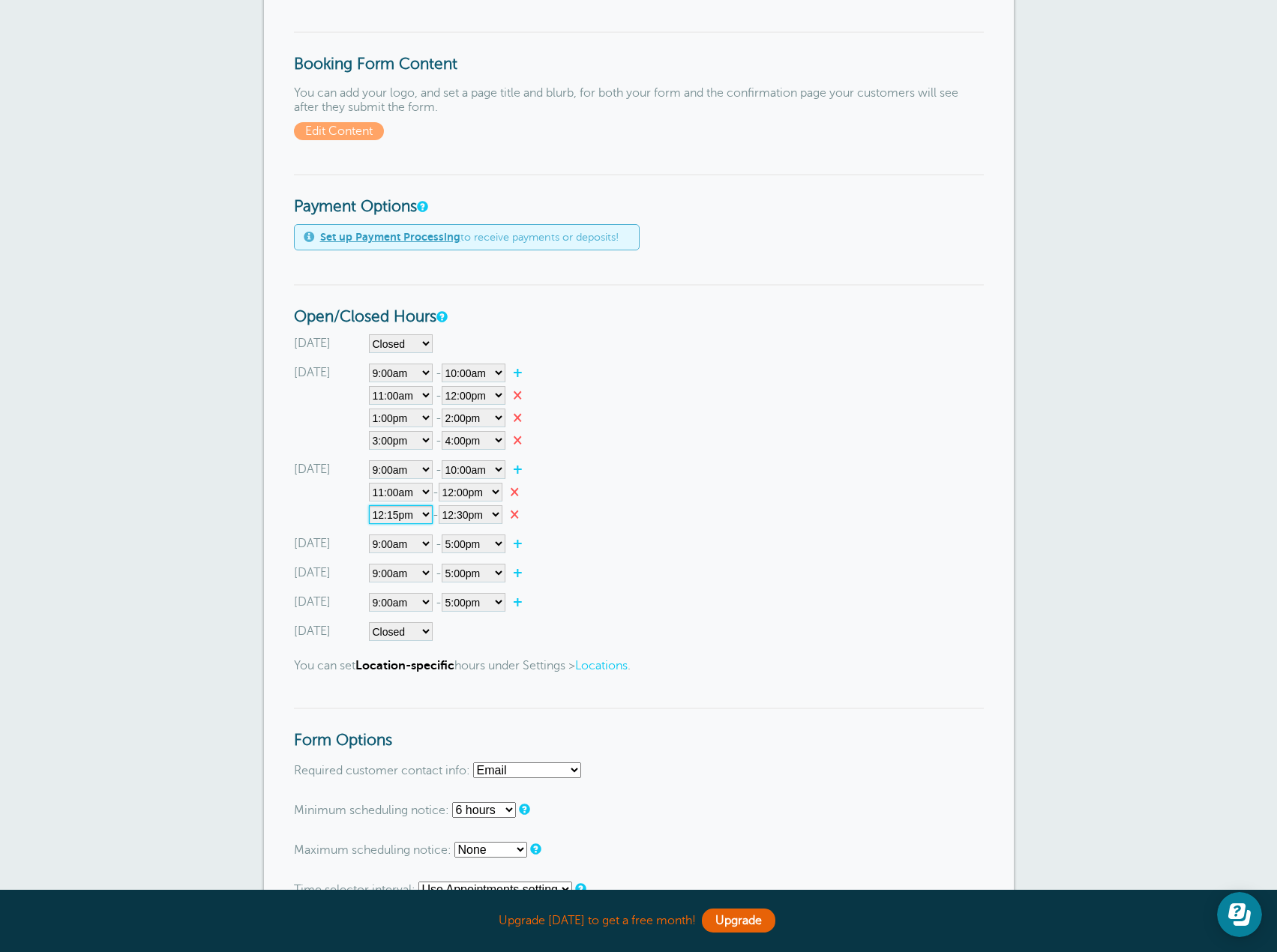
click at [416, 516] on select"] "12:00am 12:15am 12:30am 12:45am 1:00am 1:15am 1:30am 1:45am 2:00am 2:15am 2:30a…" at bounding box center [401, 515] width 64 height 19
select select"] "13"
click at [369, 506] on select"] "12:00am 12:15am 12:30am 12:45am 1:00am 1:15am 1:30am 1:45am 2:00am 2:15am 2:30a…" at bounding box center [401, 515] width 64 height 19
click at [496, 513] on select"] "12:00am 12:15am 12:30am 12:45am 1:00am 1:15am 1:30am 1:45am 2:00am 2:15am 2:30a…" at bounding box center [470, 515] width 64 height 19
select select"] "14"
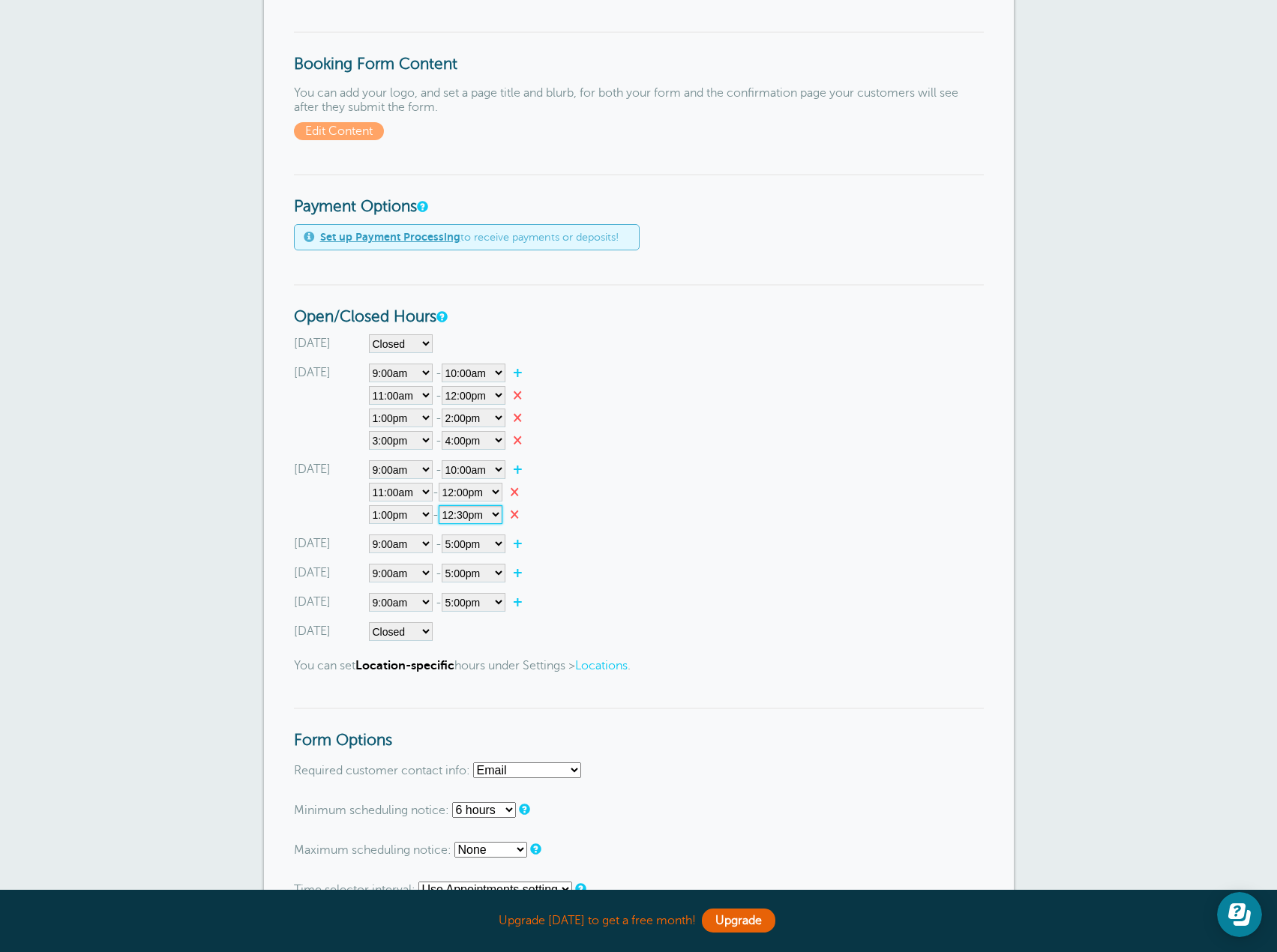
click at [444, 506] on select"] "12:00am 12:15am 12:30am 12:45am 1:00am 1:15am 1:30am 1:45am 2:00am 2:15am 2:30a…" at bounding box center [470, 515] width 64 height 19
click at [521, 468] on link "+" at bounding box center [522, 469] width 32 height 15
select select"] "14.25"
select select"] "14.5"
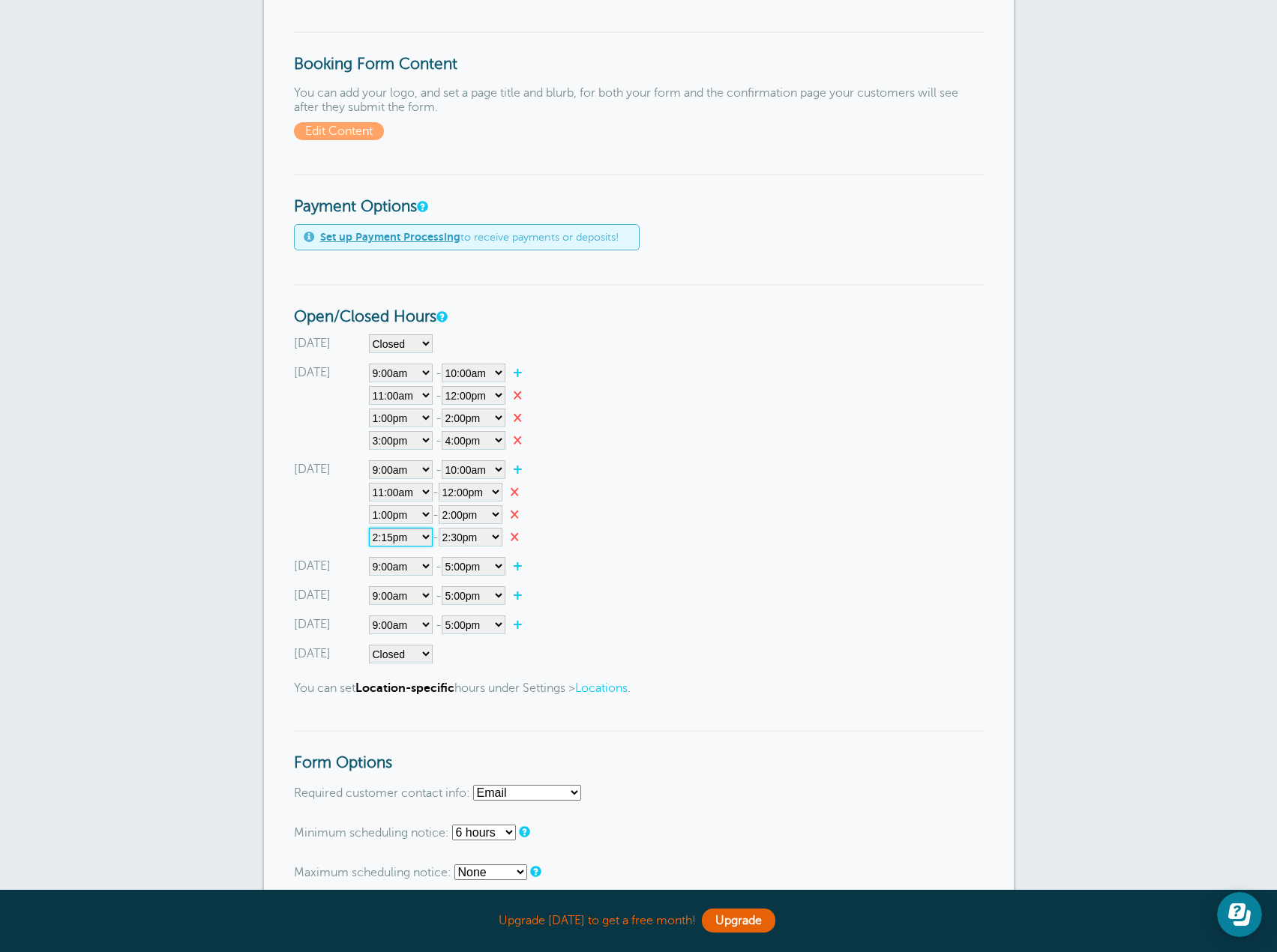
click at [407, 541] on select"] "12:00am 12:15am 12:30am 12:45am 1:00am 1:15am 1:30am 1:45am 2:00am 2:15am 2:30a…" at bounding box center [401, 537] width 64 height 19
select select"] "15"
click at [369, 528] on select"] "12:00am 12:15am 12:30am 12:45am 1:00am 1:15am 1:30am 1:45am 2:00am 2:15am 2:30a…" at bounding box center [401, 537] width 64 height 19
click at [492, 541] on select"] "12:00am 12:15am 12:30am 12:45am 1:00am 1:15am 1:30am 1:45am 2:00am 2:15am 2:30a…" at bounding box center [470, 537] width 64 height 19
select select"] "16"
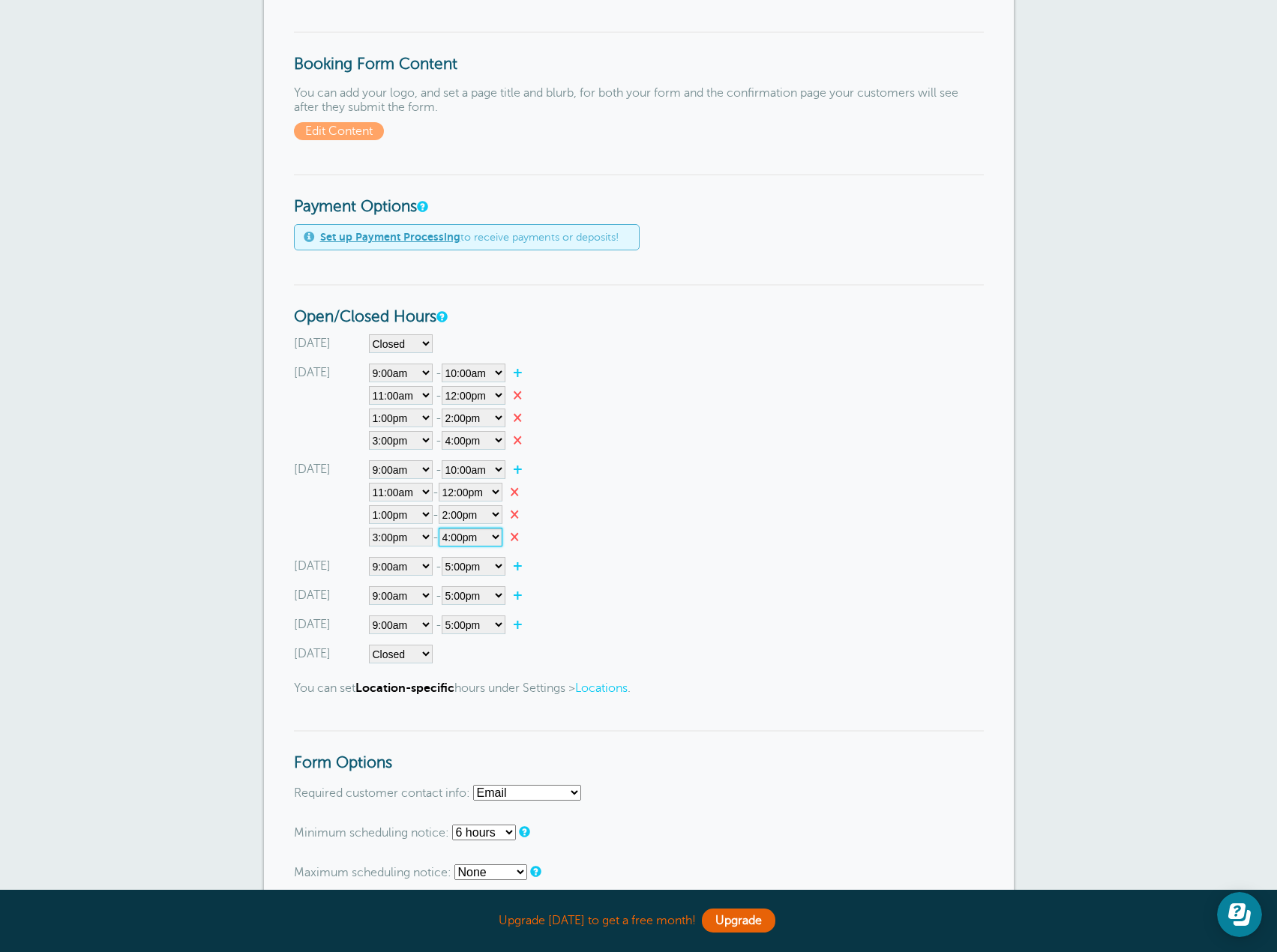
click at [444, 528] on select"] "12:00am 12:15am 12:30am 12:45am 1:00am 1:15am 1:30am 1:45am 2:00am 2:15am 2:30a…" at bounding box center [470, 537] width 64 height 19
click at [690, 540] on div "[DATE] Closed 12:00am 12:15am 12:30am 12:45am 1:00am 1:15am 1:30am 1:45am 2:00a…" at bounding box center [638, 503] width 690 height 86
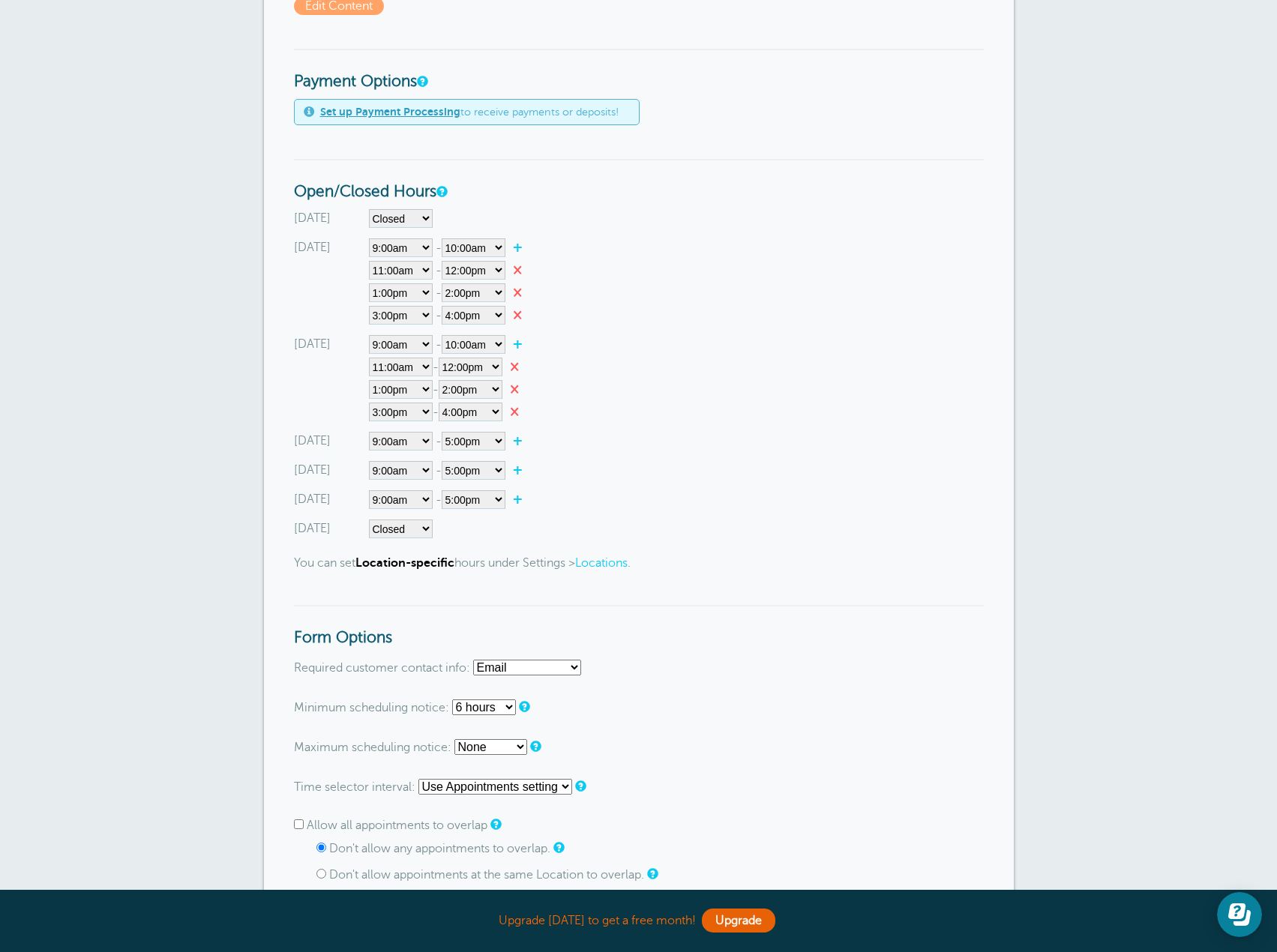
scroll to position [675, 0]
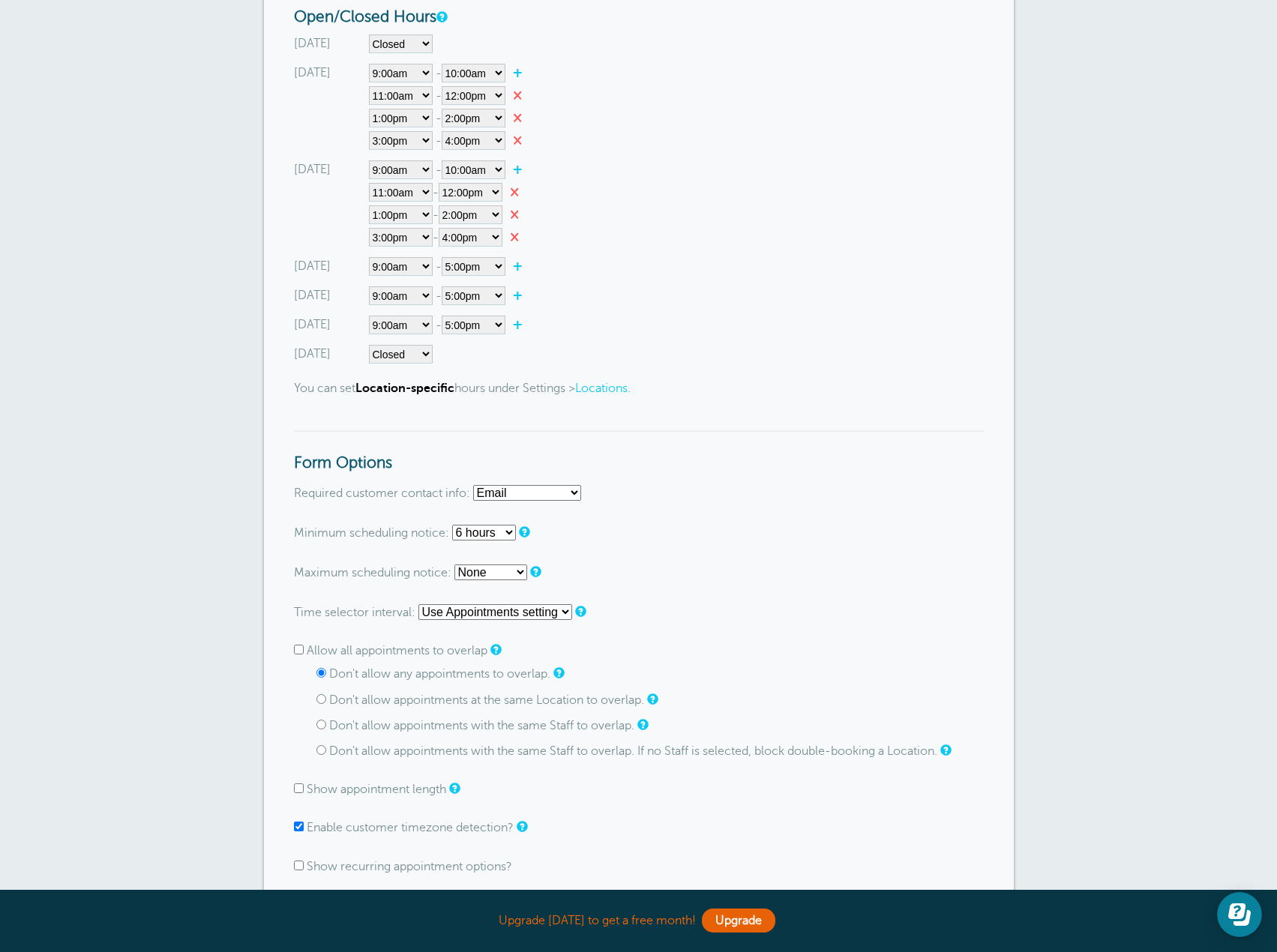
click at [502, 531] on select "None 1 hour 2 hours 3 hours 4 hours 5 hours 6 hours 7 hours 8 hours 9 hours 10 …" at bounding box center [484, 533] width 64 height 16
select select "4 hours"
click at [453, 525] on select "None 1 hour 2 hours 3 hours 4 hours 5 hours 6 hours 7 hours 8 hours 9 hours 10 …" at bounding box center [484, 533] width 64 height 16
click at [825, 516] on form "Go To Form Copy Link Booking Style Instant book Appointment request Instant-boo…" at bounding box center [638, 585] width 690 height 2008
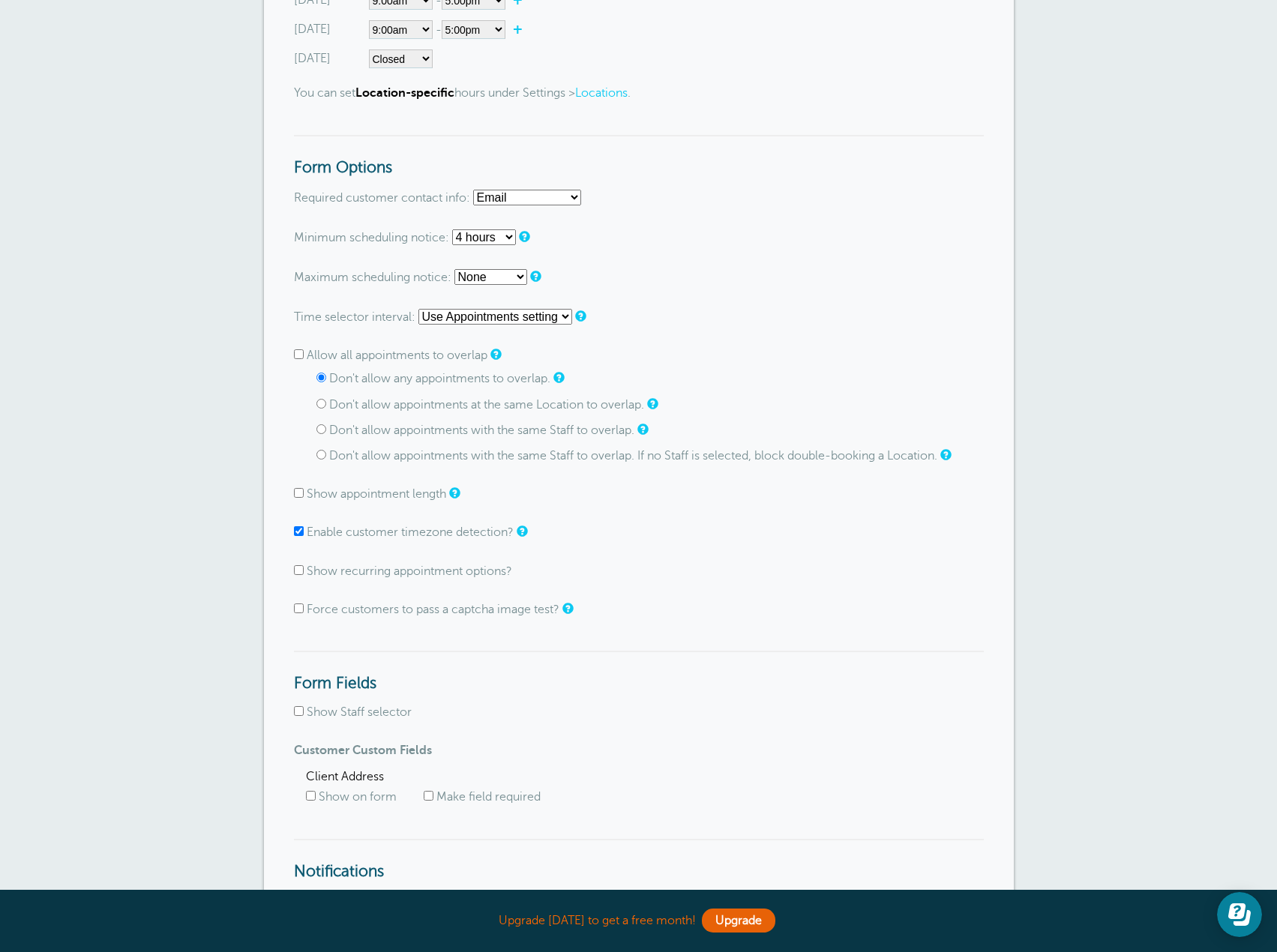
scroll to position [975, 0]
